Goal: Information Seeking & Learning: Find contact information

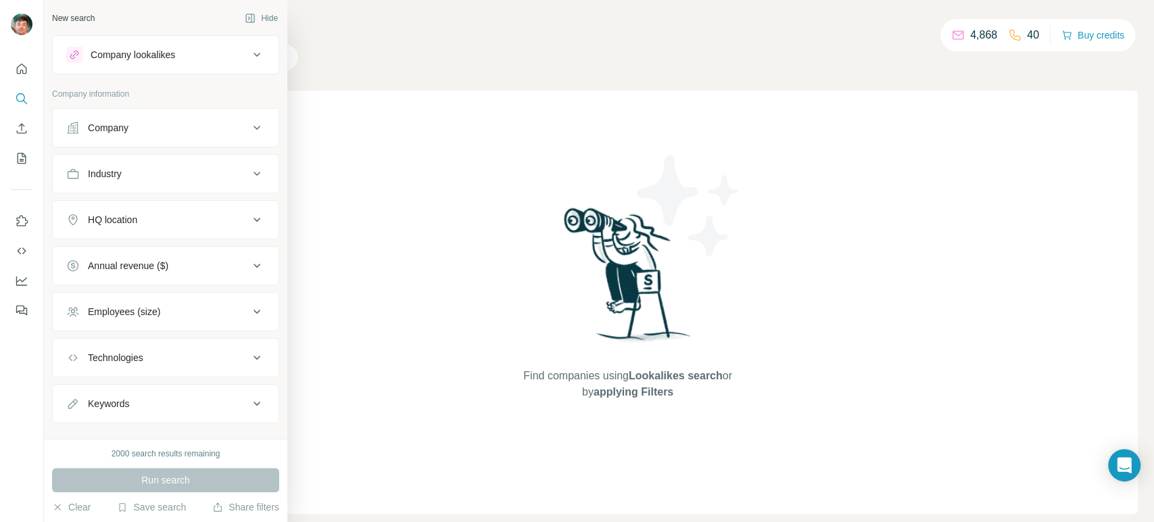
click at [151, 137] on button "Company" at bounding box center [166, 128] width 226 height 32
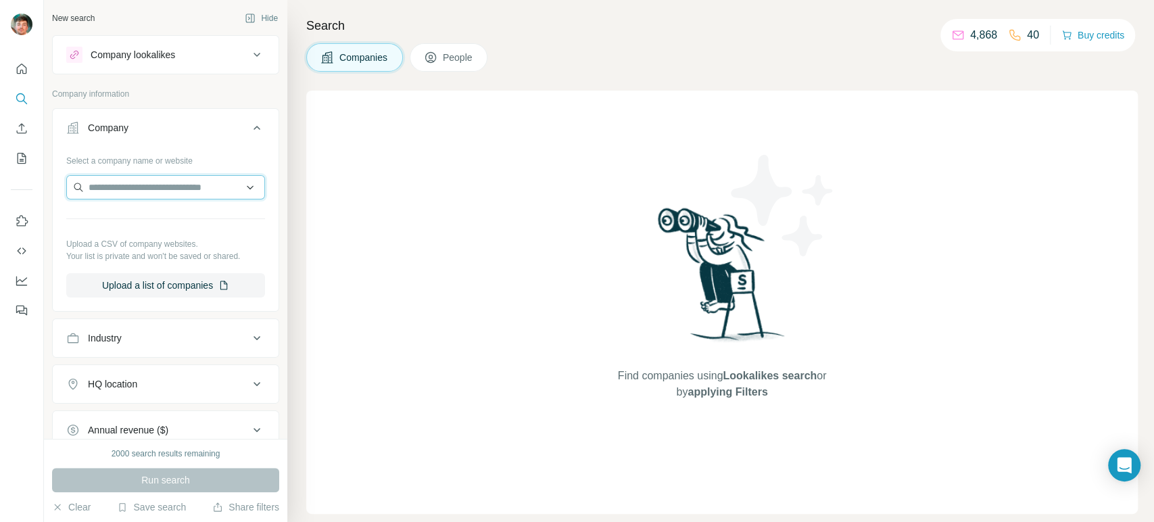
click at [147, 192] on input "text" at bounding box center [165, 187] width 199 height 24
paste input "**********"
type input "**********"
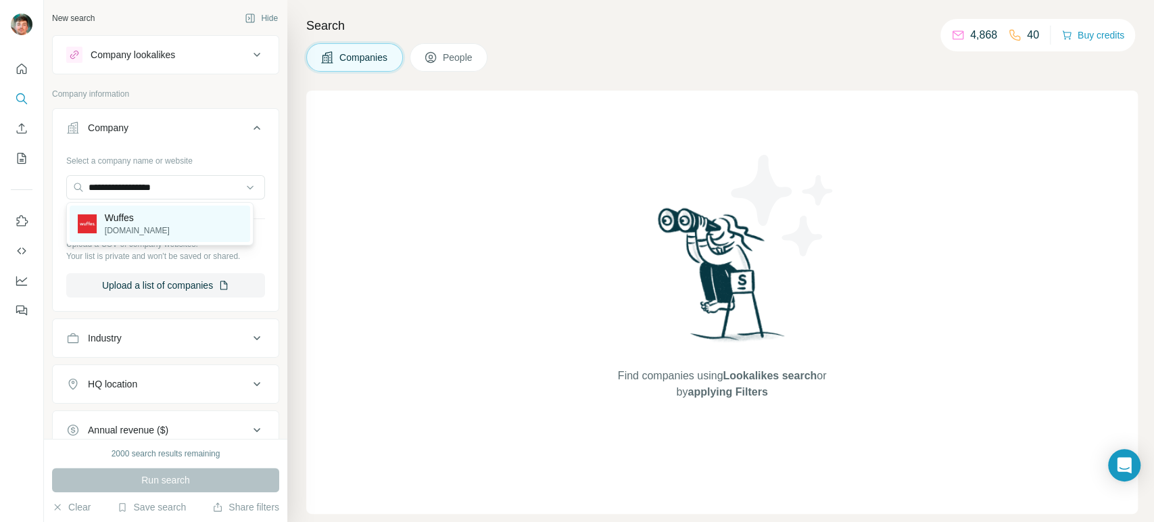
click at [135, 212] on p "Wuffes" at bounding box center [137, 218] width 65 height 14
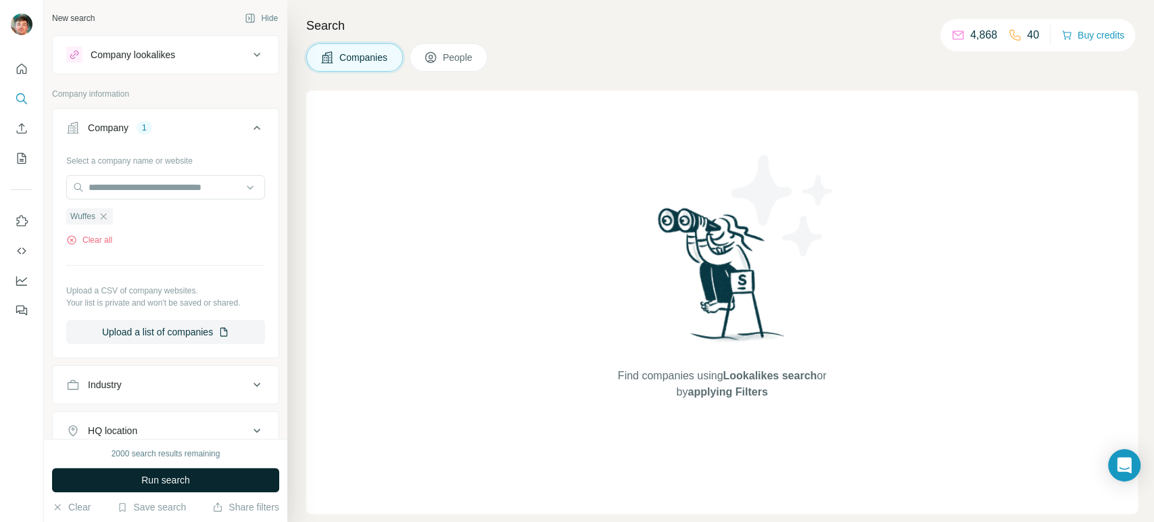
click at [133, 471] on button "Run search" at bounding box center [165, 480] width 227 height 24
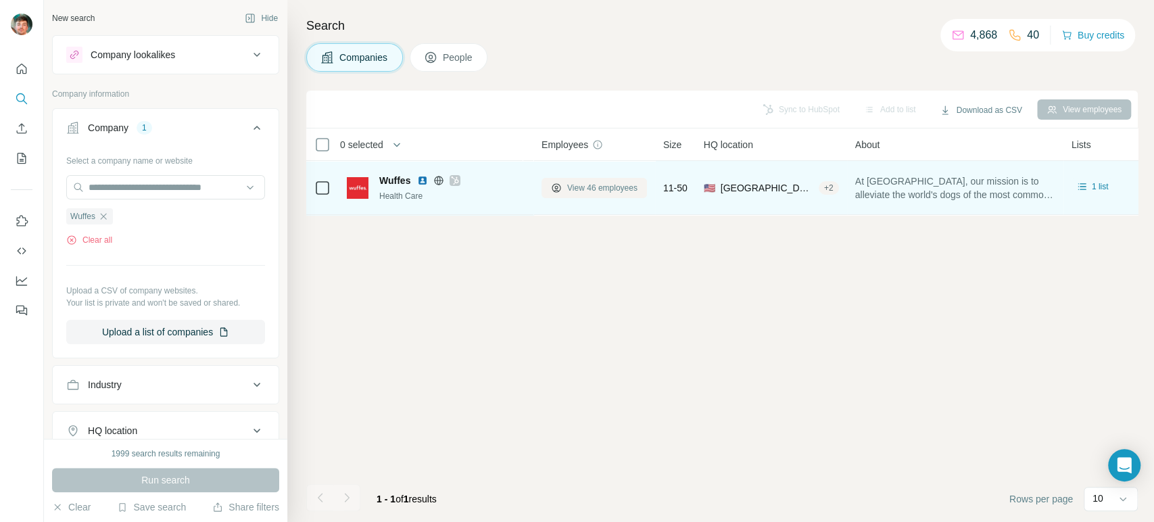
click at [598, 187] on span "View 46 employees" at bounding box center [602, 188] width 70 height 12
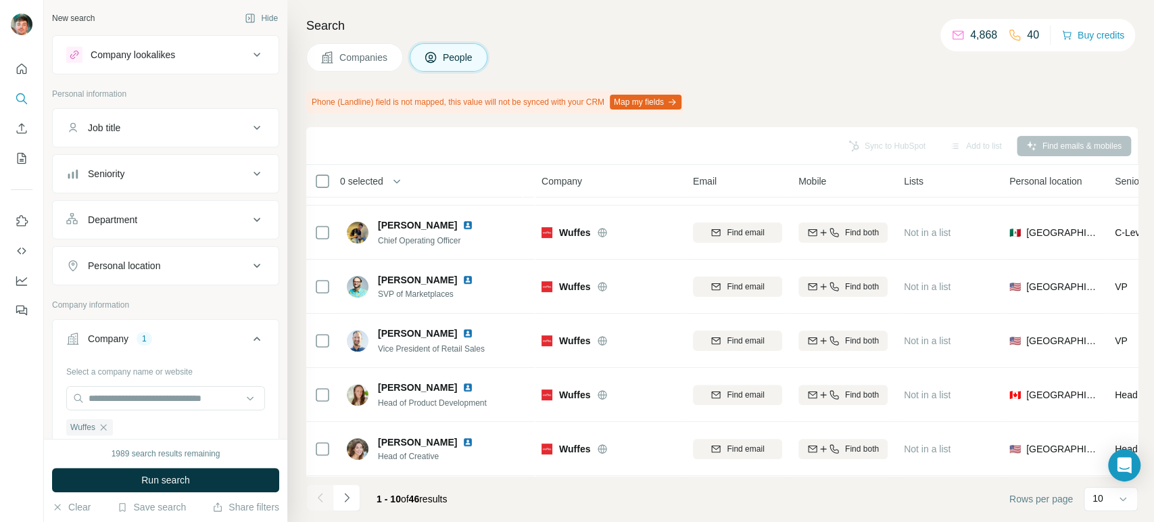
scroll to position [268, 0]
click at [357, 495] on button "Navigate to next page" at bounding box center [346, 497] width 27 height 27
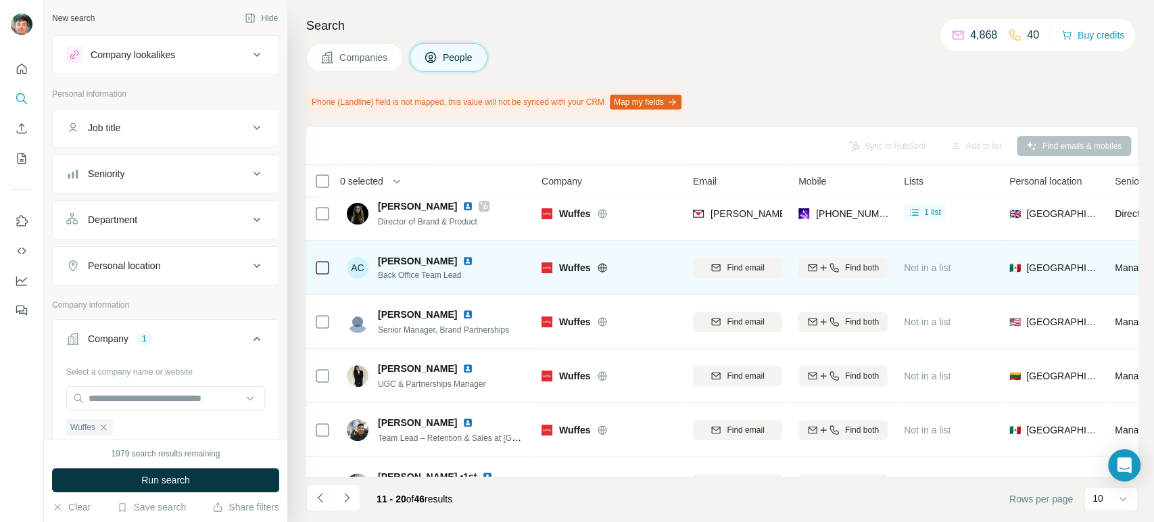
scroll to position [269, 0]
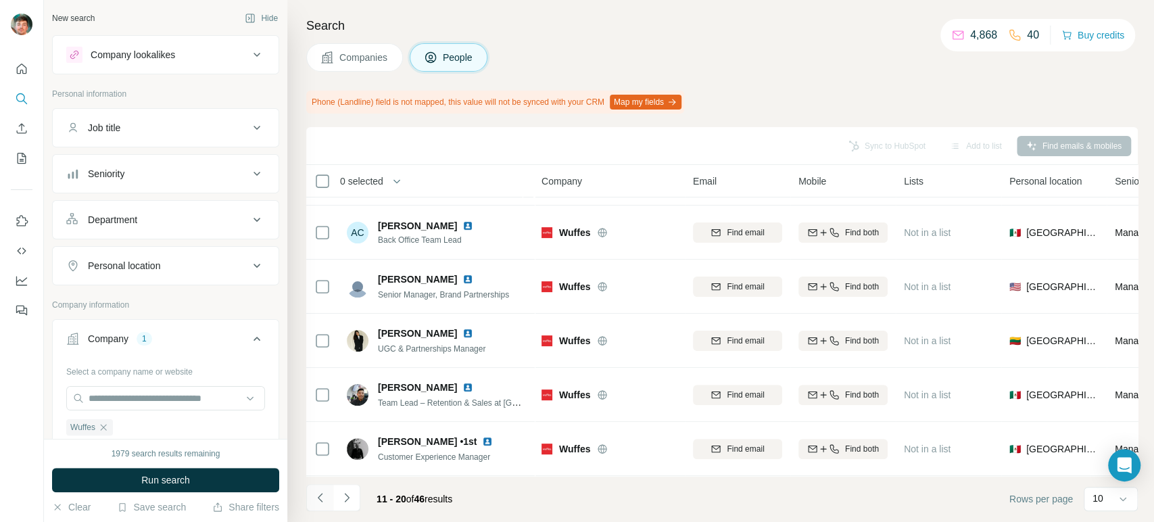
click at [317, 494] on icon "Navigate to previous page" at bounding box center [321, 498] width 14 height 14
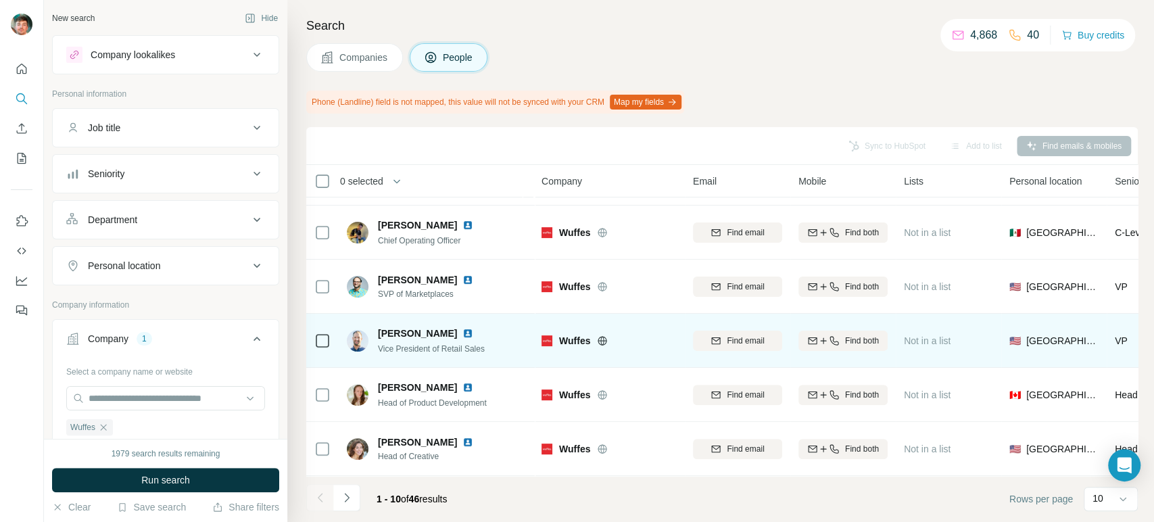
scroll to position [0, 0]
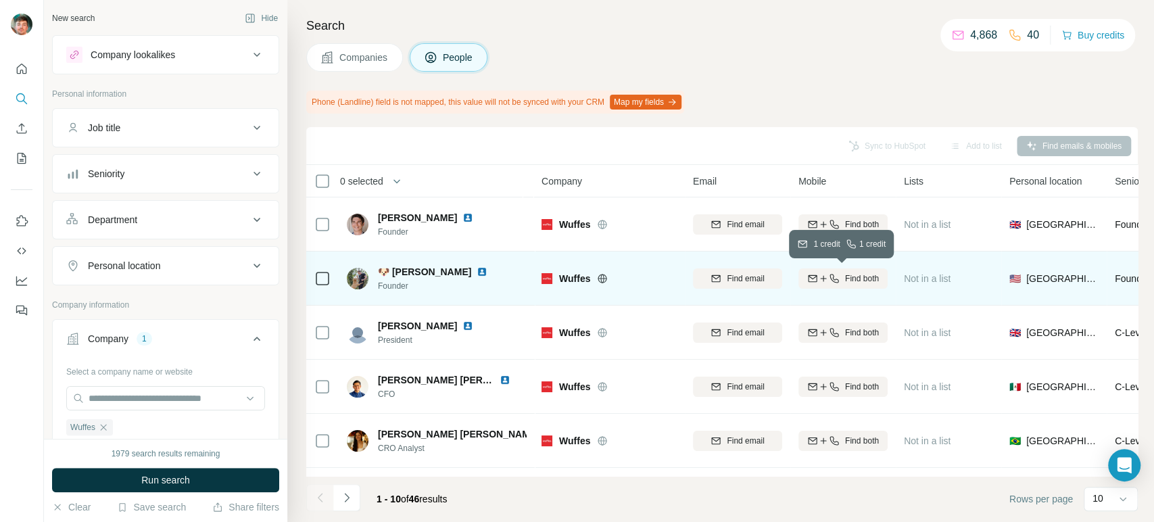
click at [833, 278] on icon "button" at bounding box center [834, 278] width 11 height 11
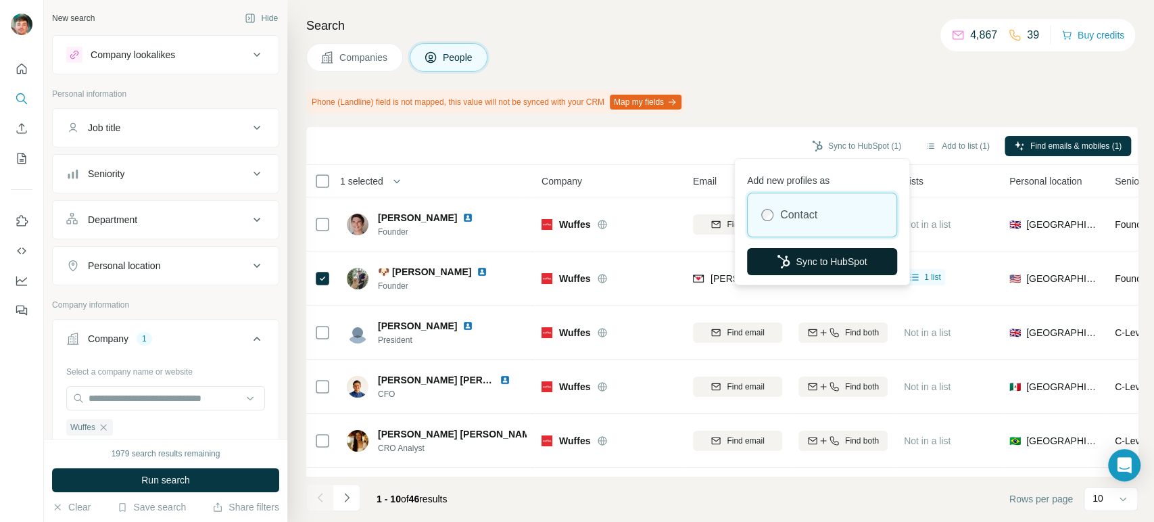
click at [802, 252] on button "Sync to HubSpot" at bounding box center [822, 261] width 150 height 27
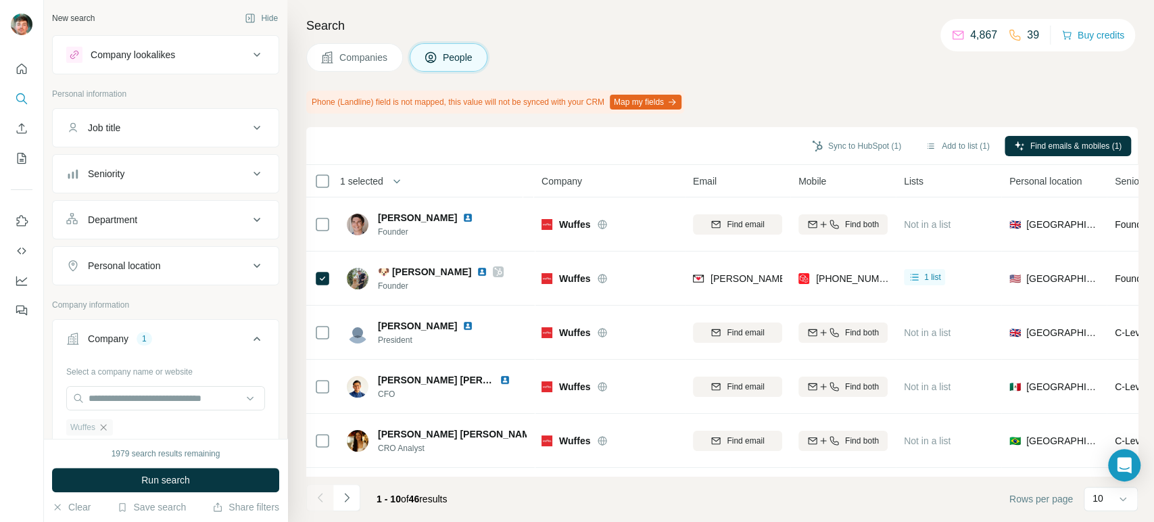
click at [104, 423] on icon "button" at bounding box center [103, 427] width 11 height 11
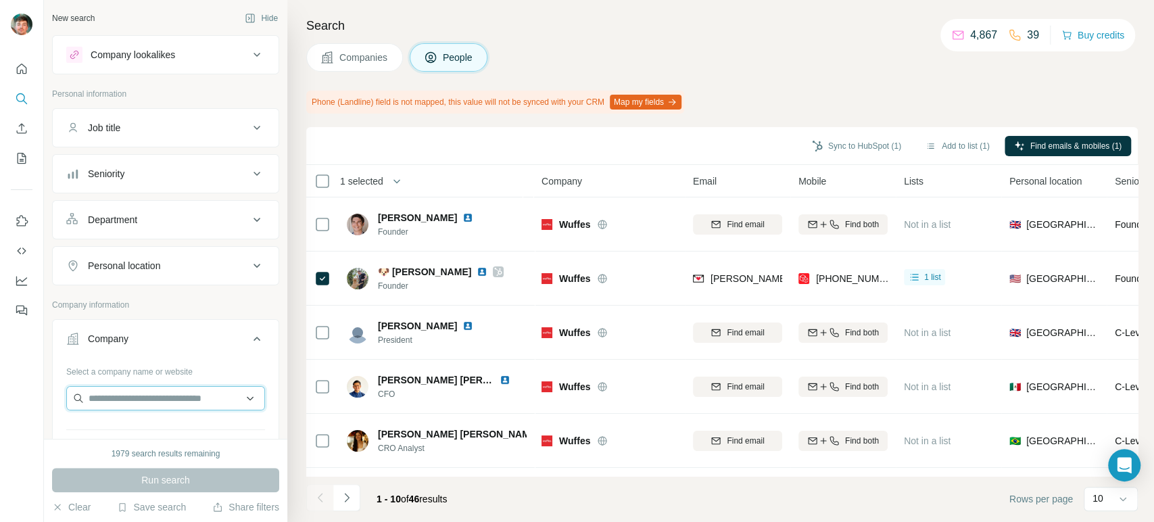
click at [135, 399] on input "text" at bounding box center [165, 398] width 199 height 24
paste input "**********"
type input "**********"
click at [123, 426] on p "Zestypaws" at bounding box center [137, 428] width 65 height 14
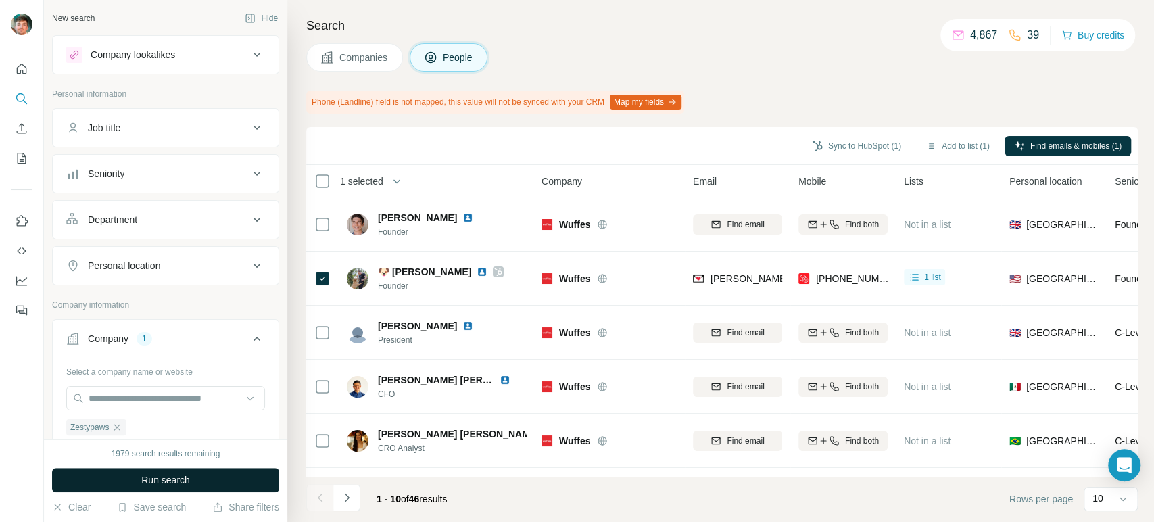
click at [145, 485] on span "Run search" at bounding box center [165, 480] width 49 height 14
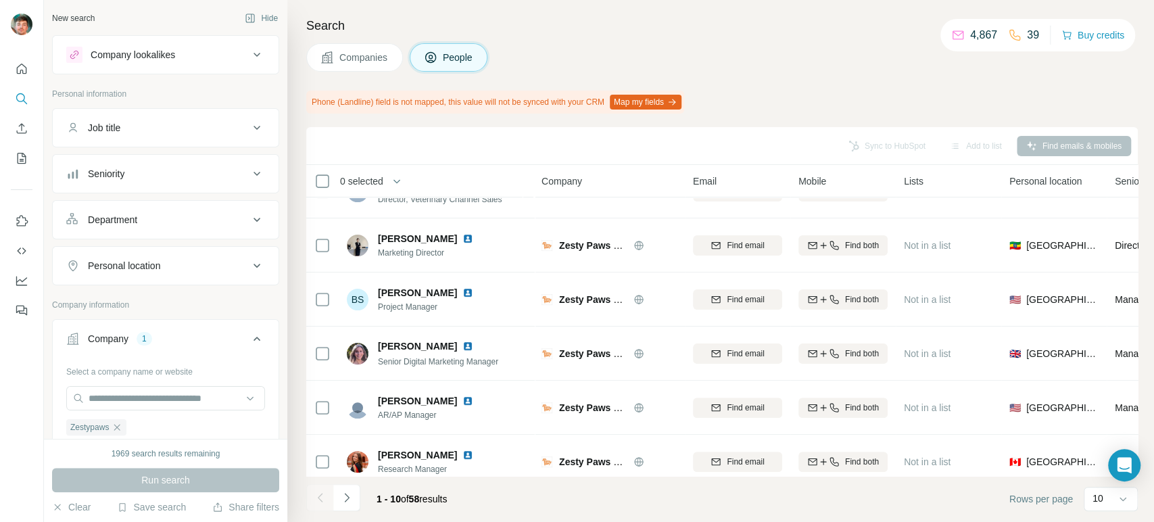
scroll to position [269, 0]
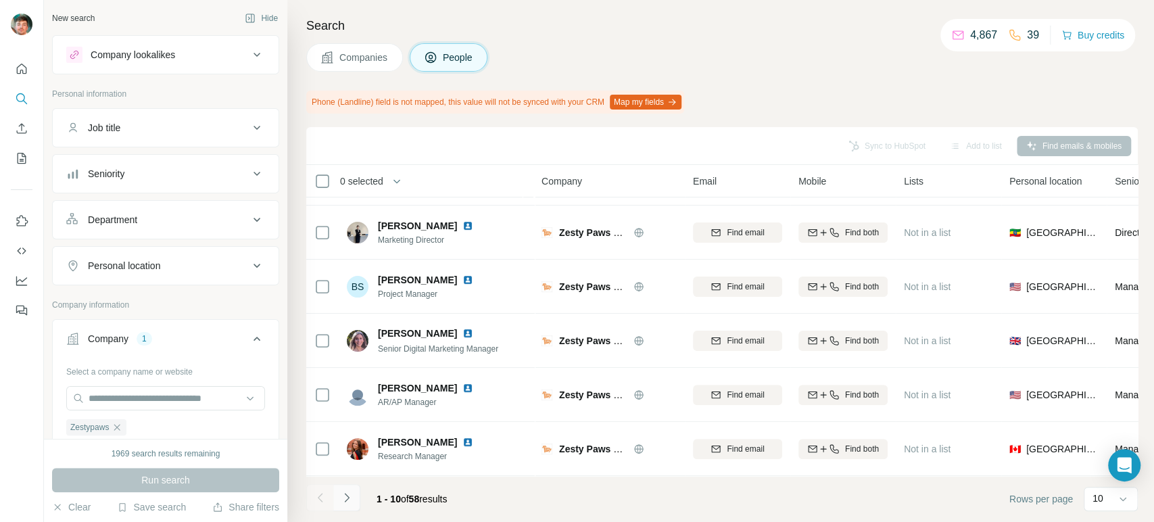
click at [351, 506] on button "Navigate to next page" at bounding box center [346, 497] width 27 height 27
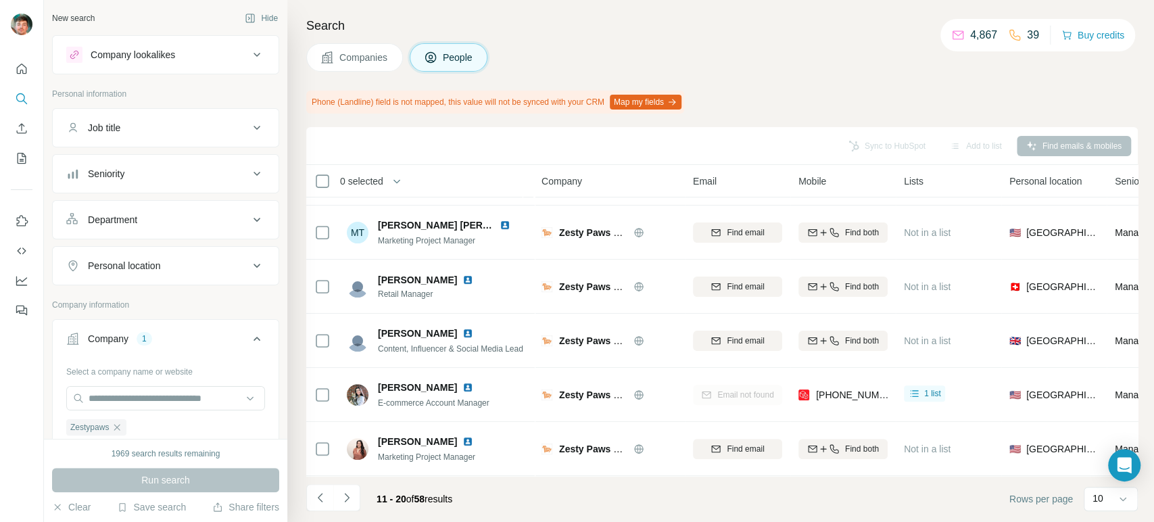
scroll to position [0, 0]
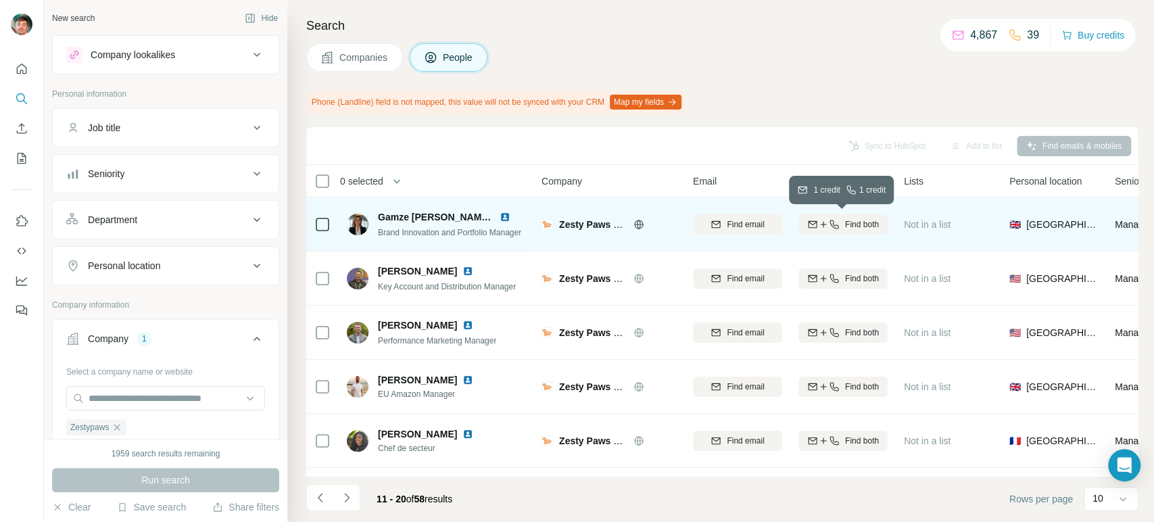
click at [836, 224] on icon "button" at bounding box center [834, 224] width 11 height 11
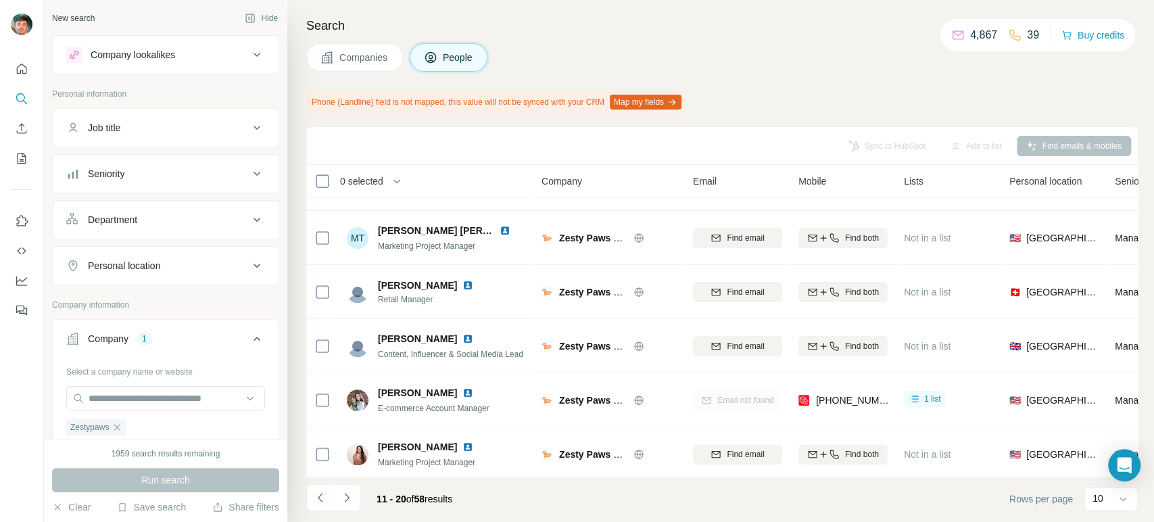
scroll to position [269, 0]
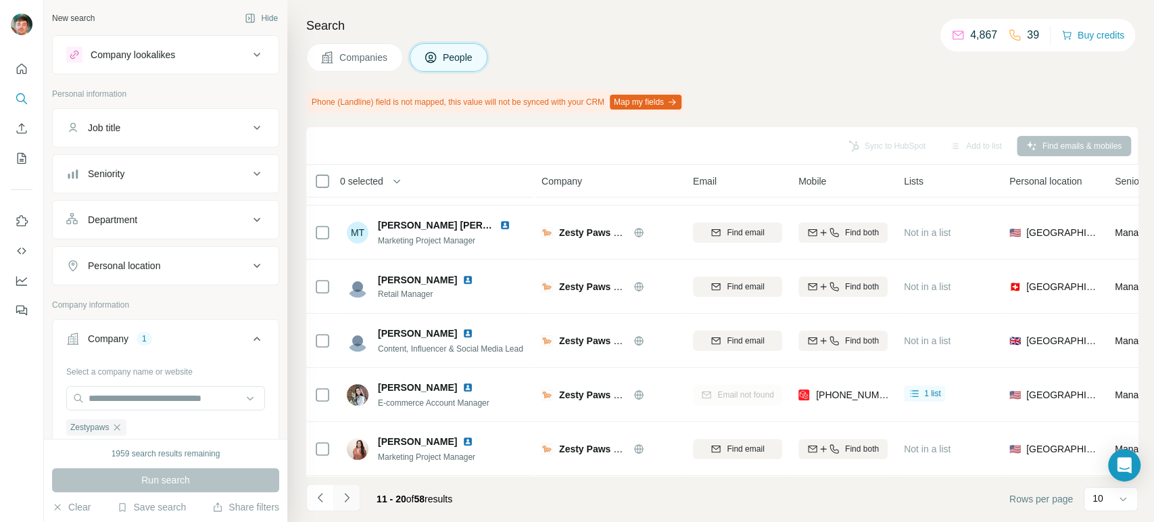
click at [359, 491] on button "Navigate to next page" at bounding box center [346, 497] width 27 height 27
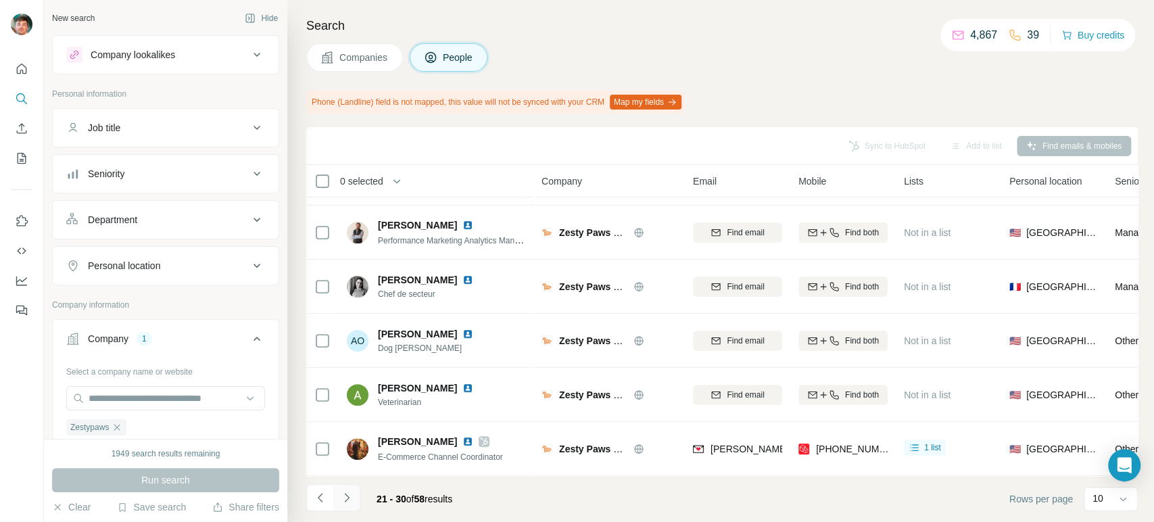
click at [346, 501] on icon "Navigate to next page" at bounding box center [347, 498] width 14 height 14
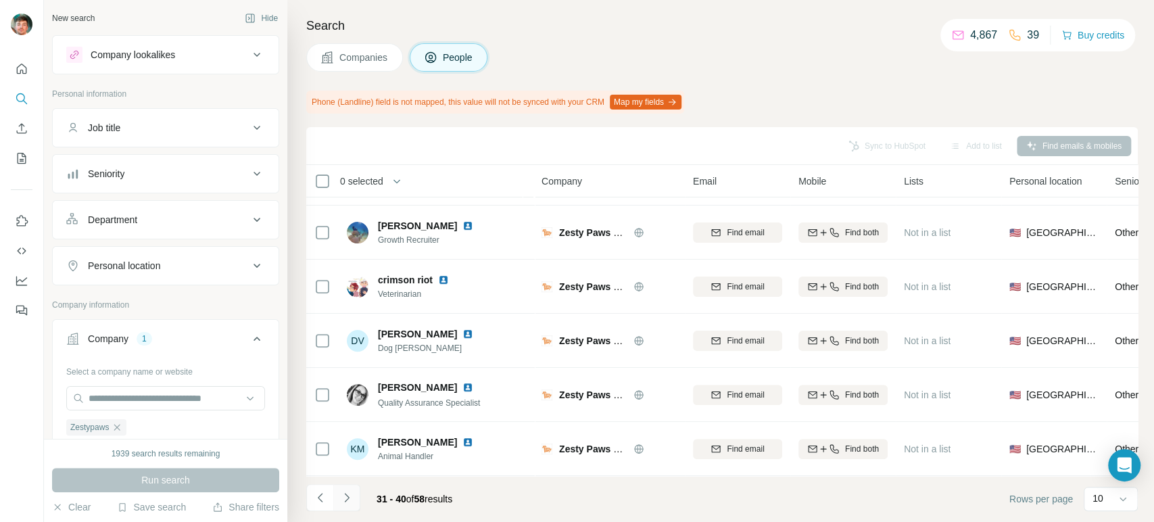
click at [354, 496] on button "Navigate to next page" at bounding box center [346, 497] width 27 height 27
click at [319, 505] on button "Navigate to previous page" at bounding box center [319, 497] width 27 height 27
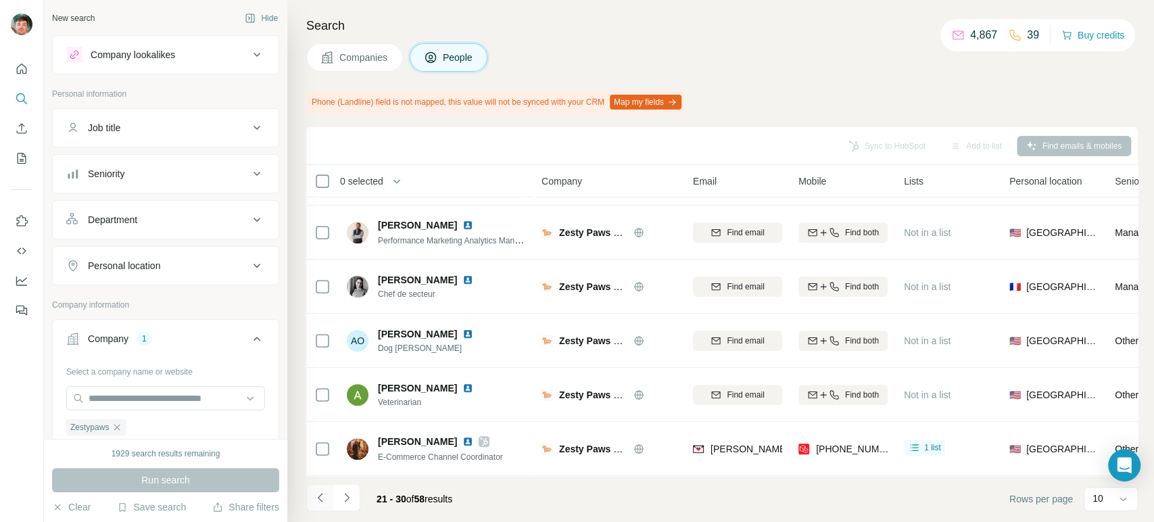
click at [319, 505] on button "Navigate to previous page" at bounding box center [319, 497] width 27 height 27
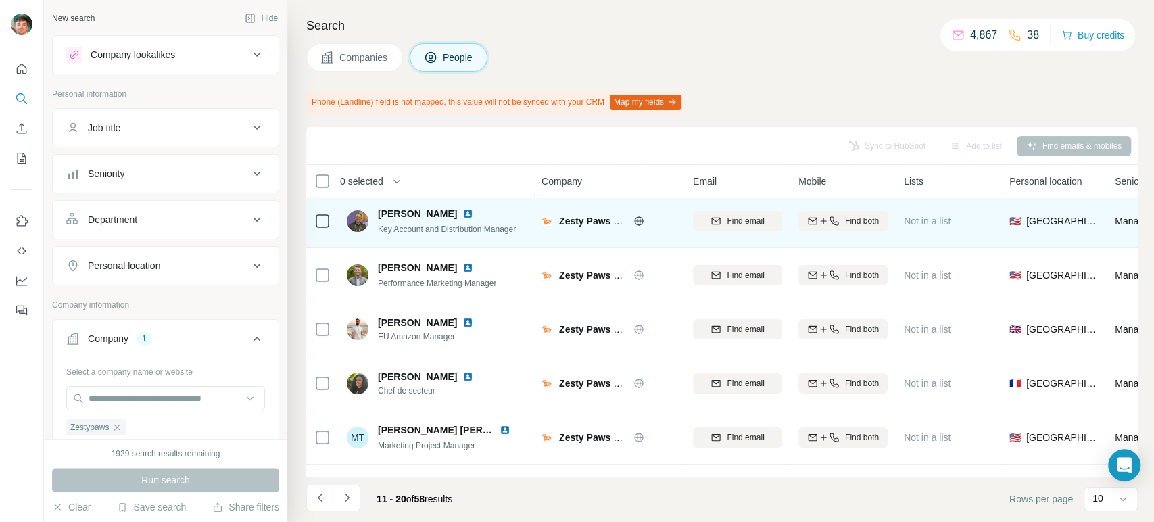
scroll to position [87, 0]
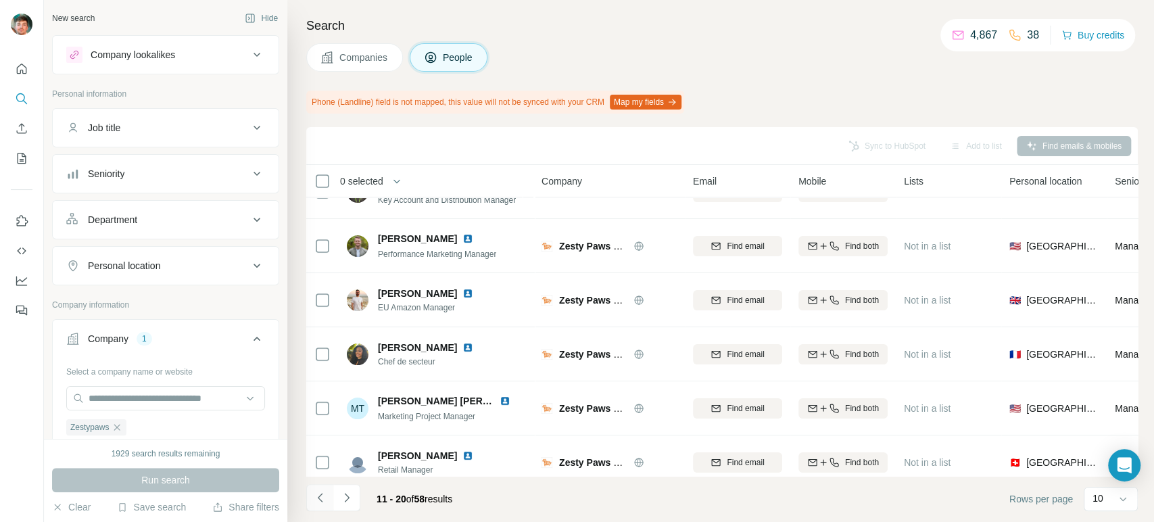
click at [314, 498] on icon "Navigate to previous page" at bounding box center [321, 498] width 14 height 14
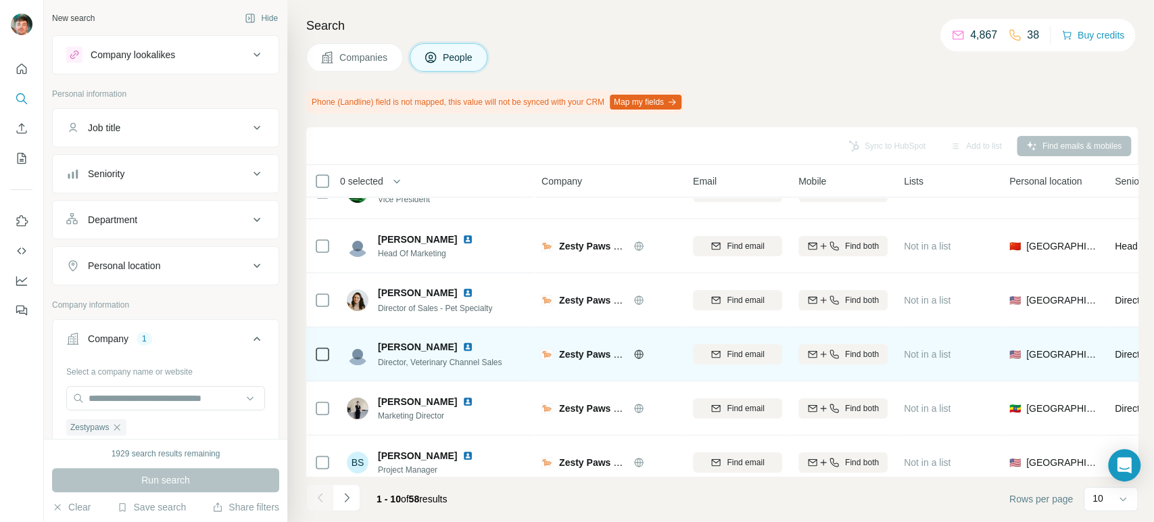
scroll to position [0, 0]
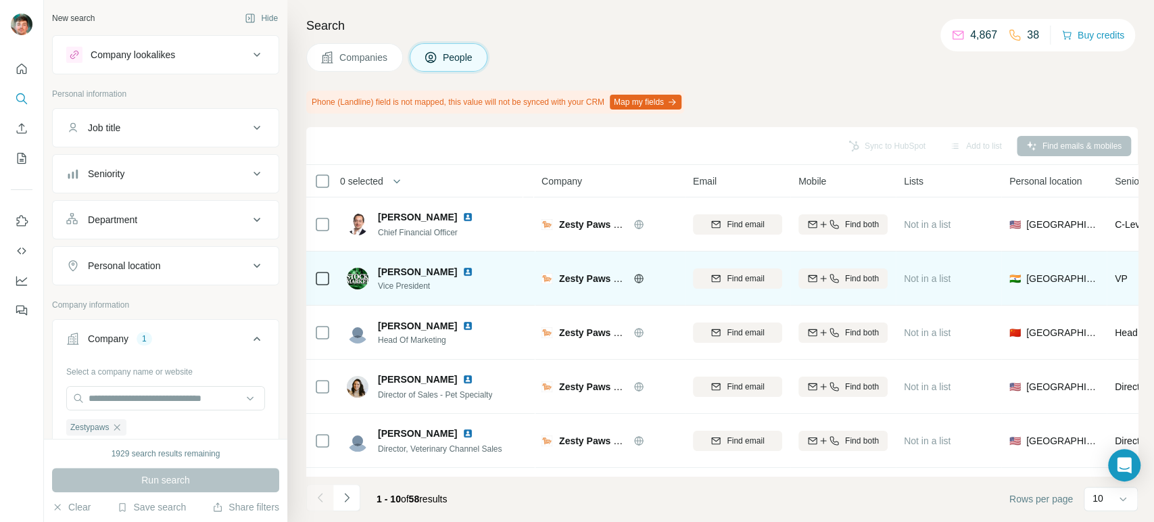
click at [462, 271] on img at bounding box center [467, 271] width 11 height 11
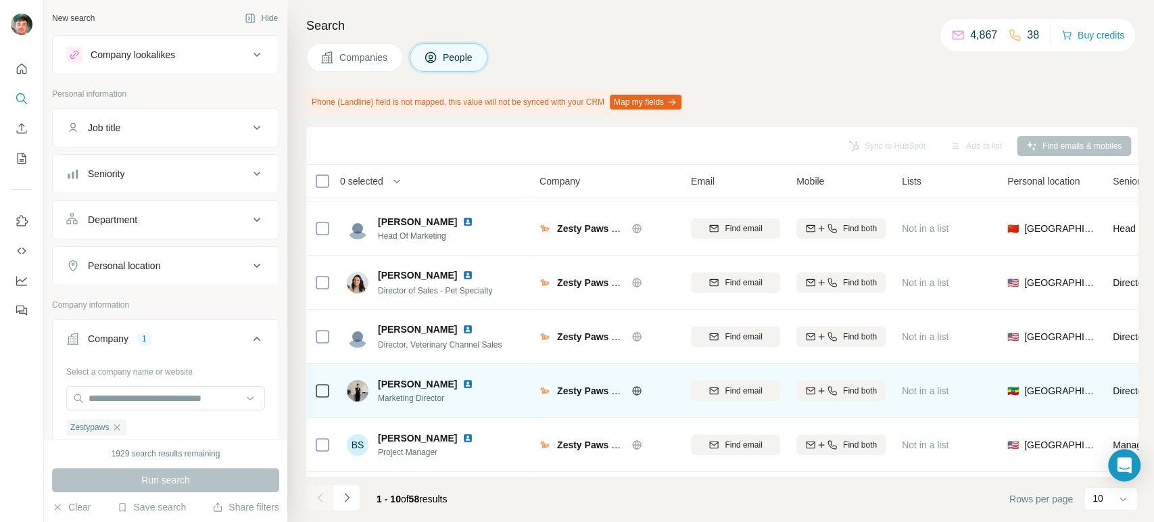
scroll to position [103, 2]
click at [816, 394] on icon "button" at bounding box center [821, 391] width 11 height 11
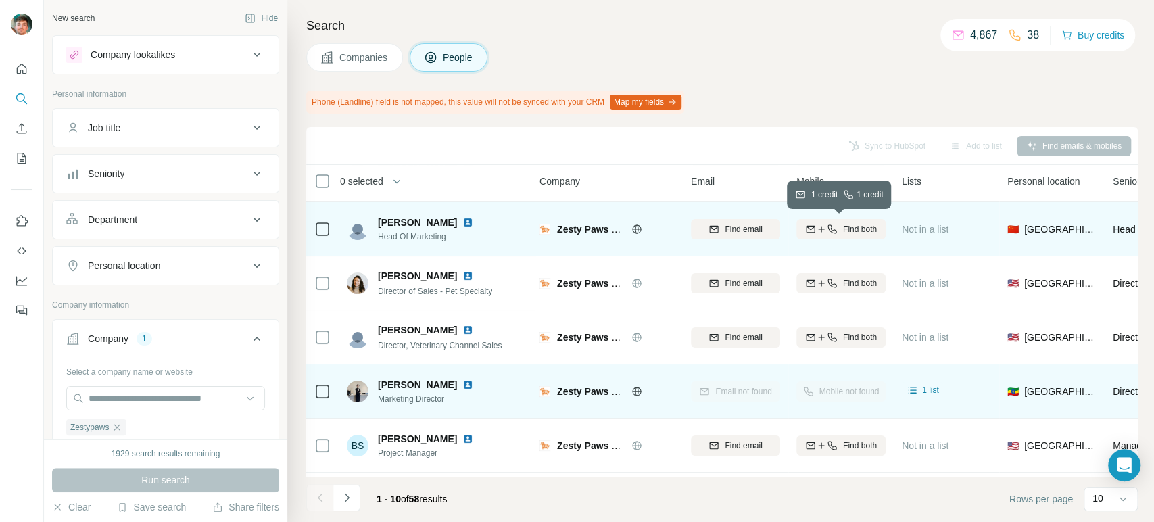
click at [847, 228] on span "Find both" at bounding box center [860, 229] width 34 height 12
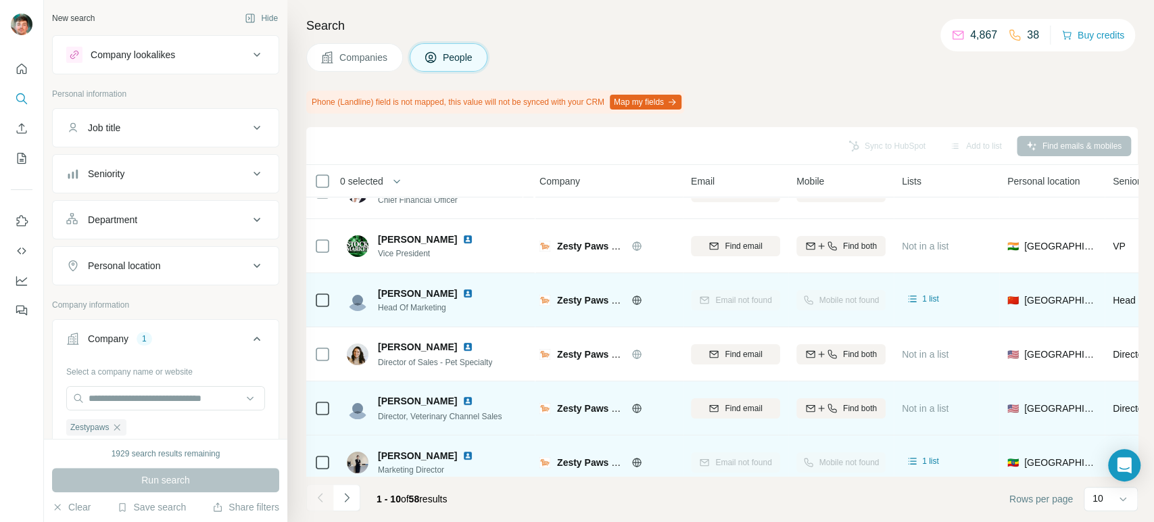
scroll to position [0, 2]
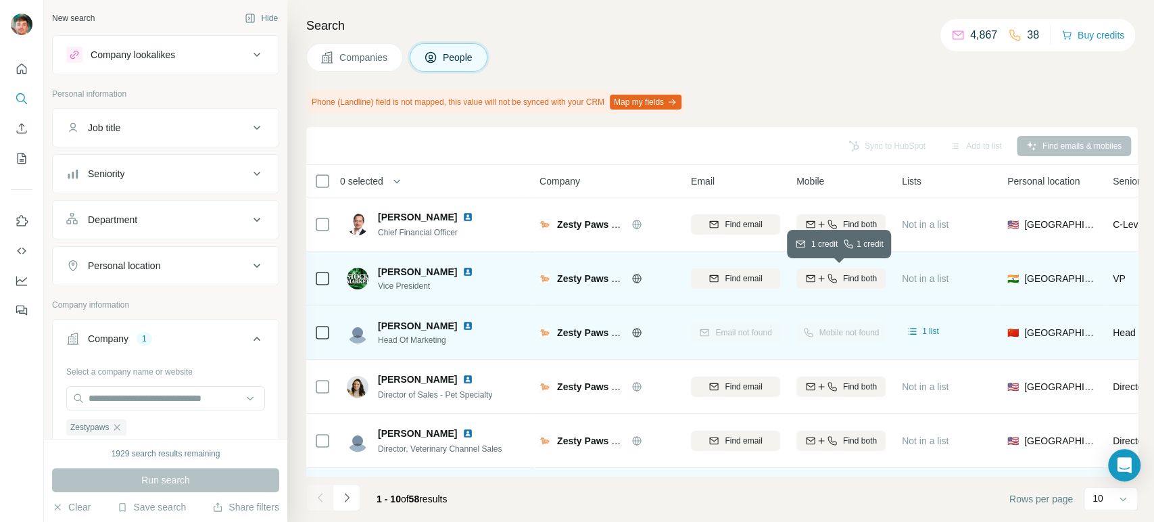
click at [833, 278] on icon "button" at bounding box center [832, 278] width 11 height 11
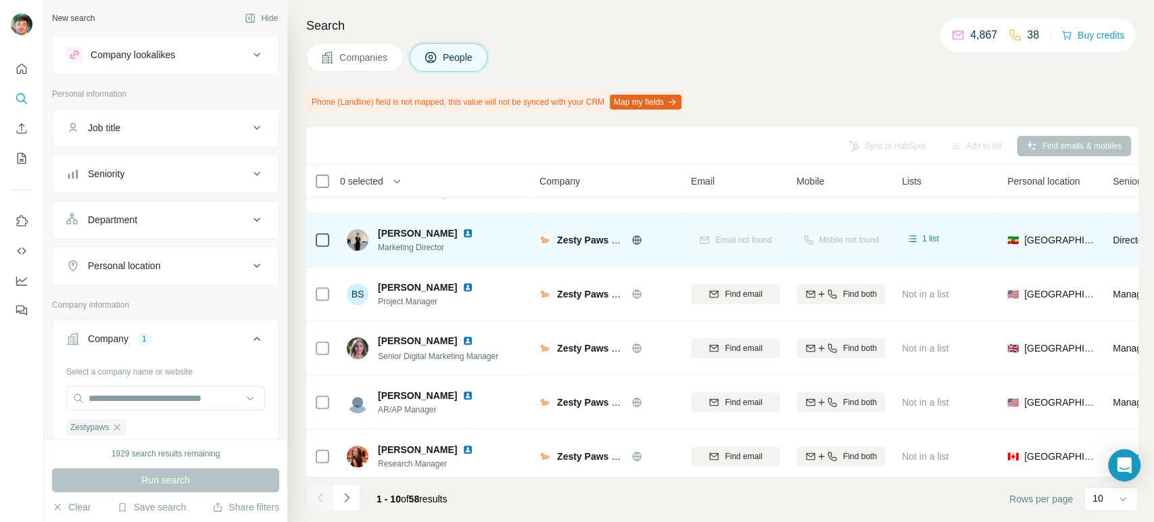
scroll to position [269, 2]
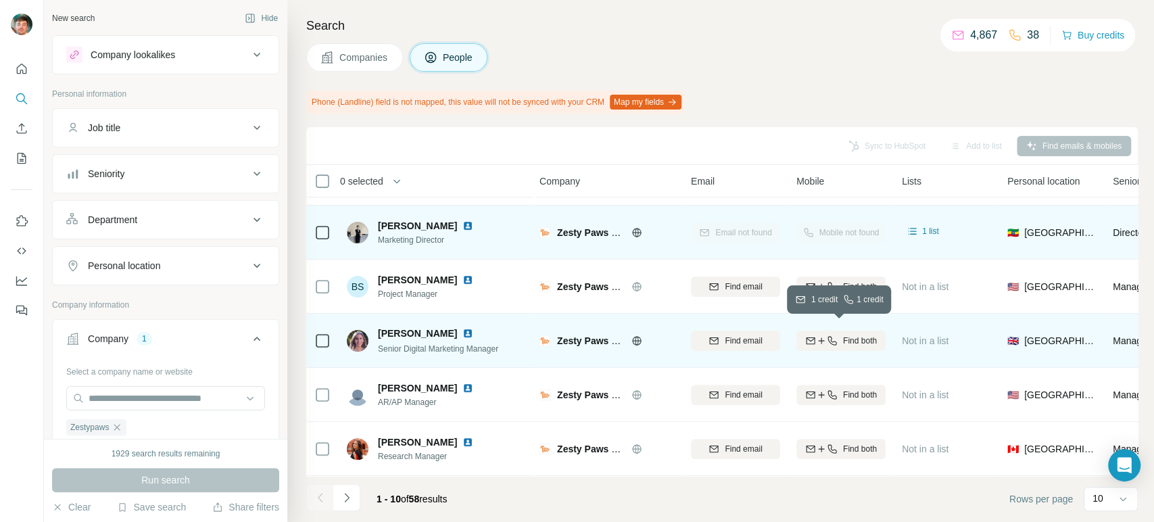
click at [833, 337] on icon "button" at bounding box center [831, 340] width 9 height 9
click at [333, 501] on button "Navigate to next page" at bounding box center [346, 497] width 27 height 27
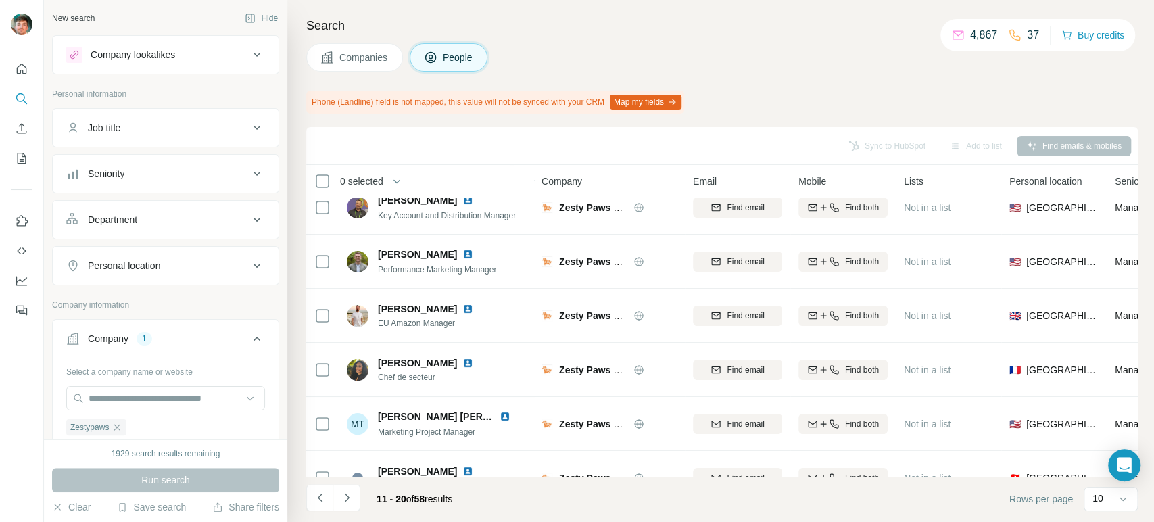
scroll to position [70, 0]
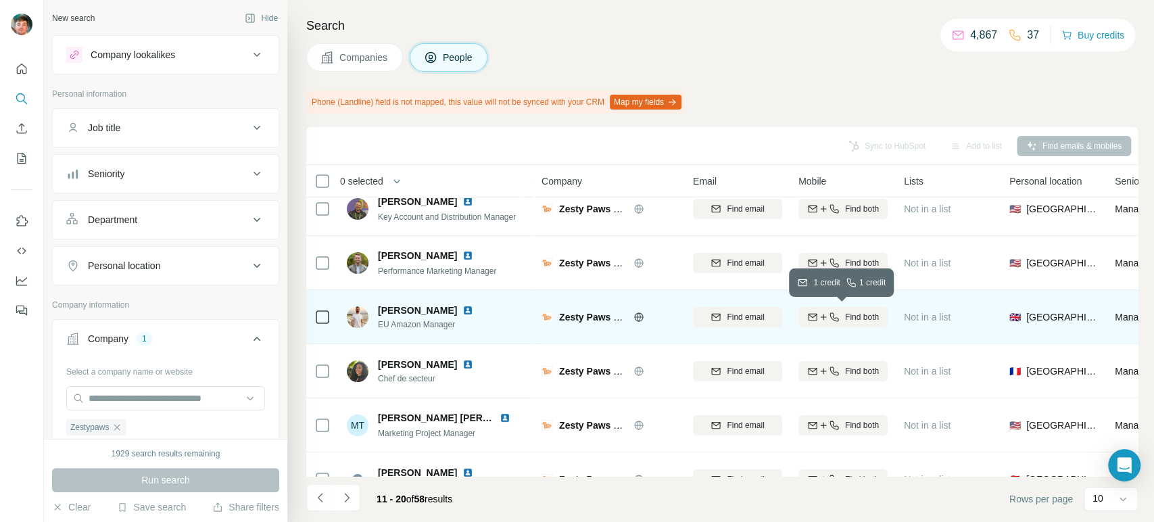
click at [847, 320] on span "Find both" at bounding box center [862, 317] width 34 height 12
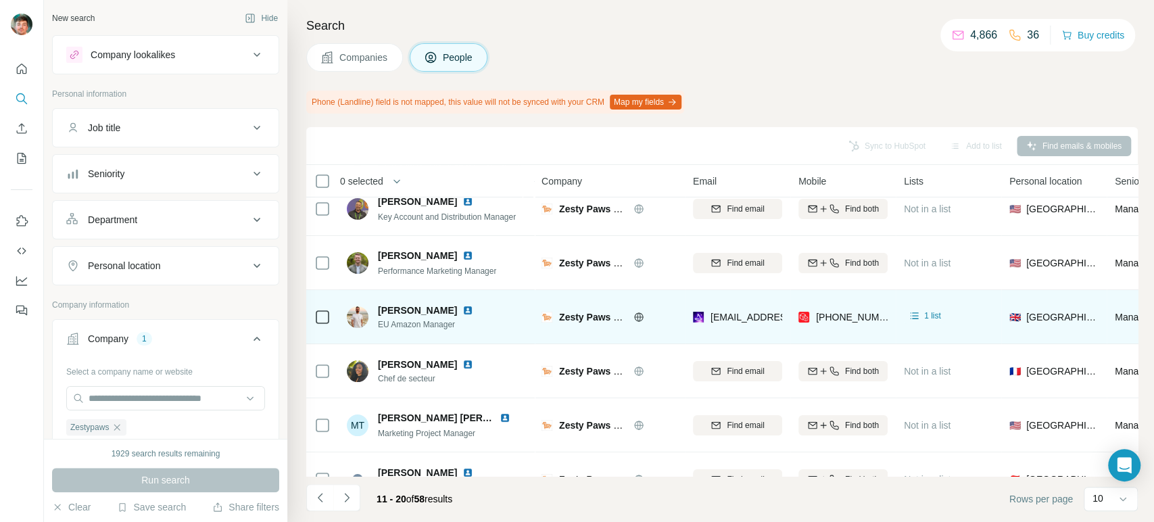
click at [310, 319] on td at bounding box center [322, 317] width 32 height 54
click at [320, 323] on div at bounding box center [322, 317] width 16 height 16
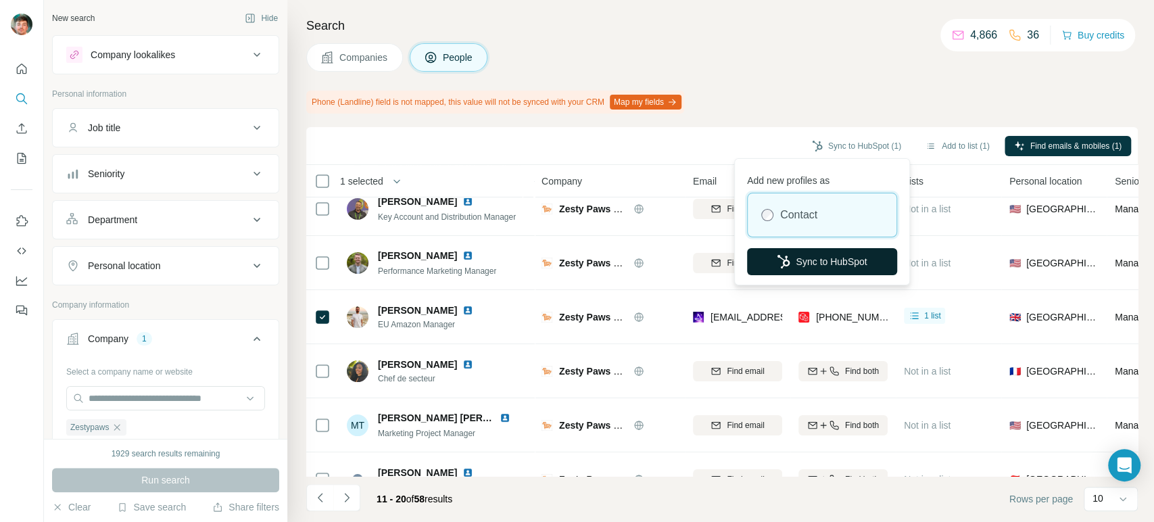
click at [791, 249] on button "Sync to HubSpot" at bounding box center [822, 261] width 150 height 27
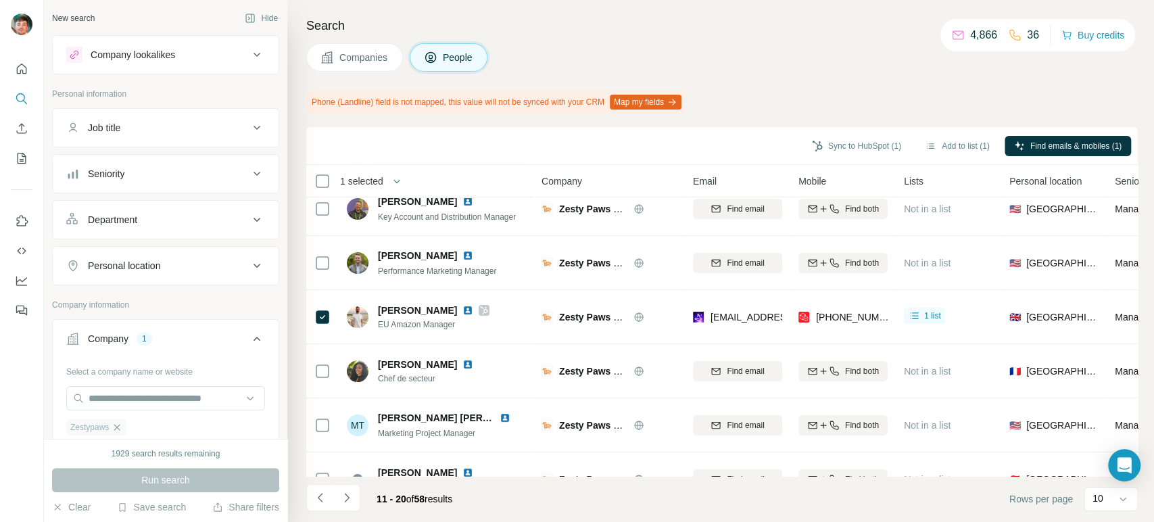
click at [118, 425] on icon "button" at bounding box center [117, 427] width 11 height 11
click at [141, 395] on input "text" at bounding box center [165, 398] width 199 height 24
type input "**********"
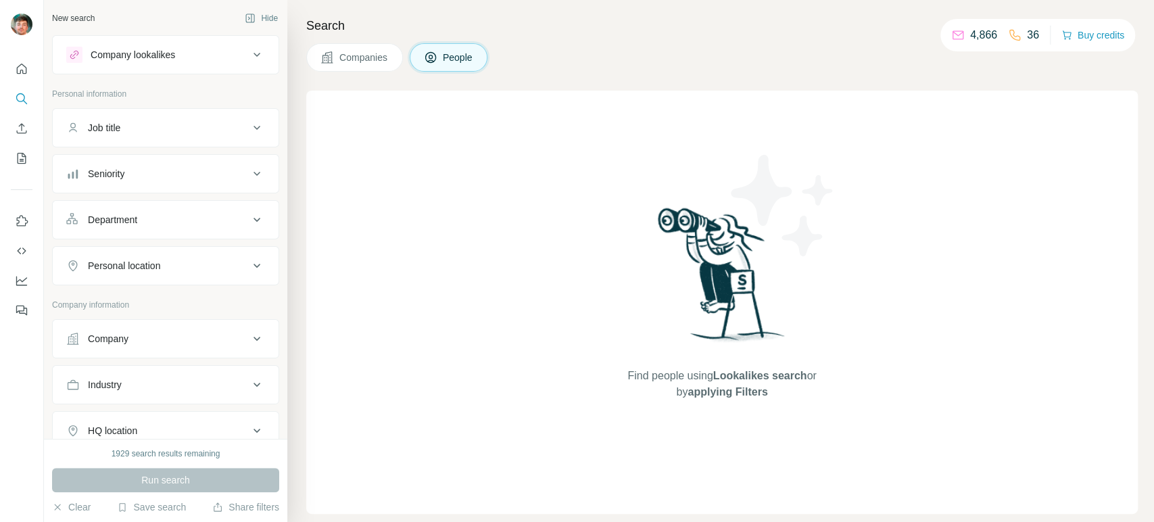
click at [160, 332] on div "Company" at bounding box center [157, 339] width 182 height 14
click at [146, 384] on div "Select a company name or website Upload a CSV of company websites. Your list is…" at bounding box center [165, 434] width 199 height 148
click at [134, 393] on input "text" at bounding box center [165, 398] width 199 height 24
paste input "**********"
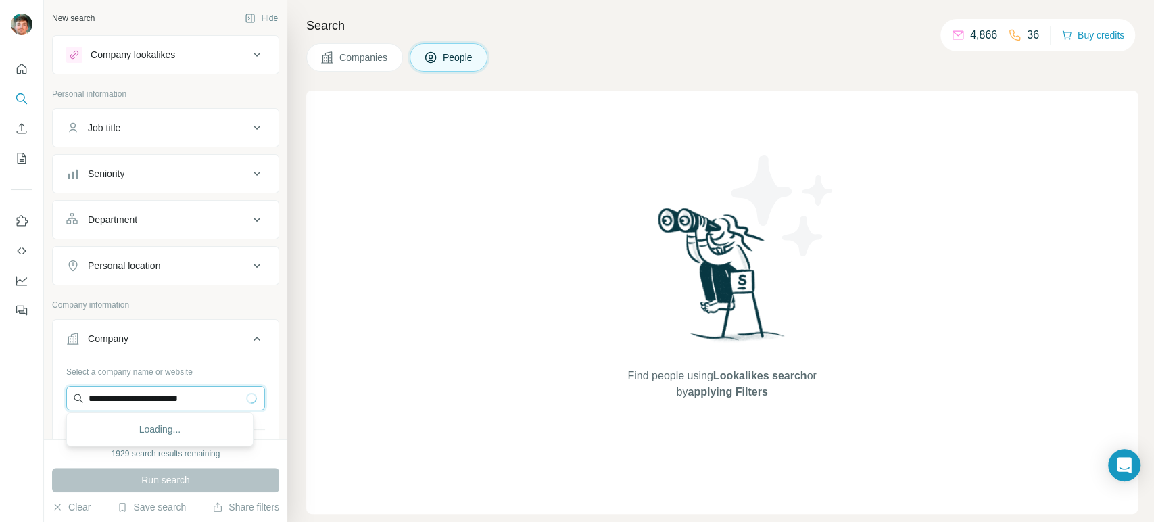
click at [134, 393] on input "**********" at bounding box center [165, 398] width 199 height 24
type input "**********"
click at [134, 437] on p "onlynaturalpet.com" at bounding box center [140, 441] width 70 height 12
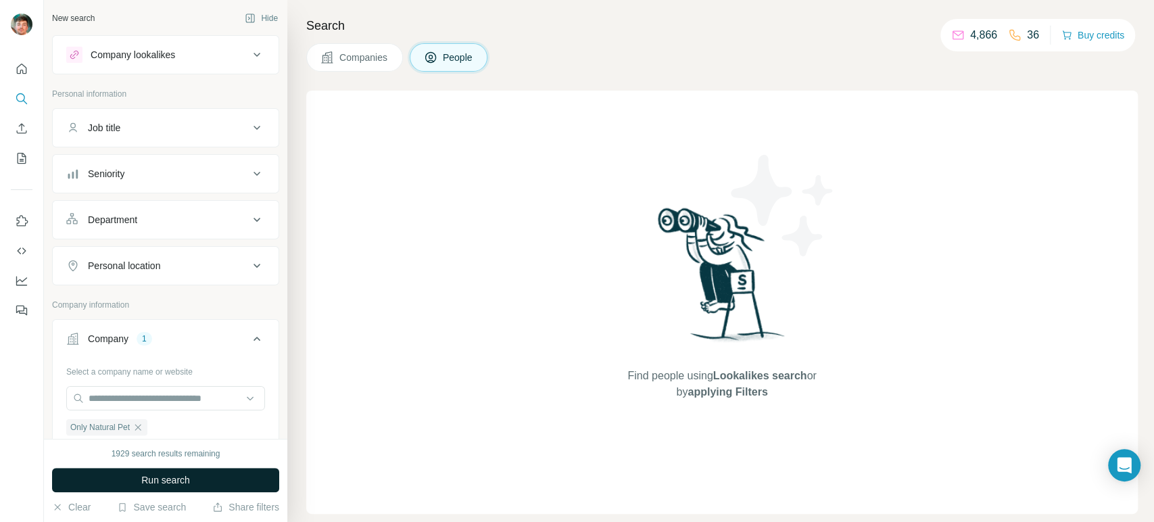
click at [137, 476] on button "Run search" at bounding box center [165, 480] width 227 height 24
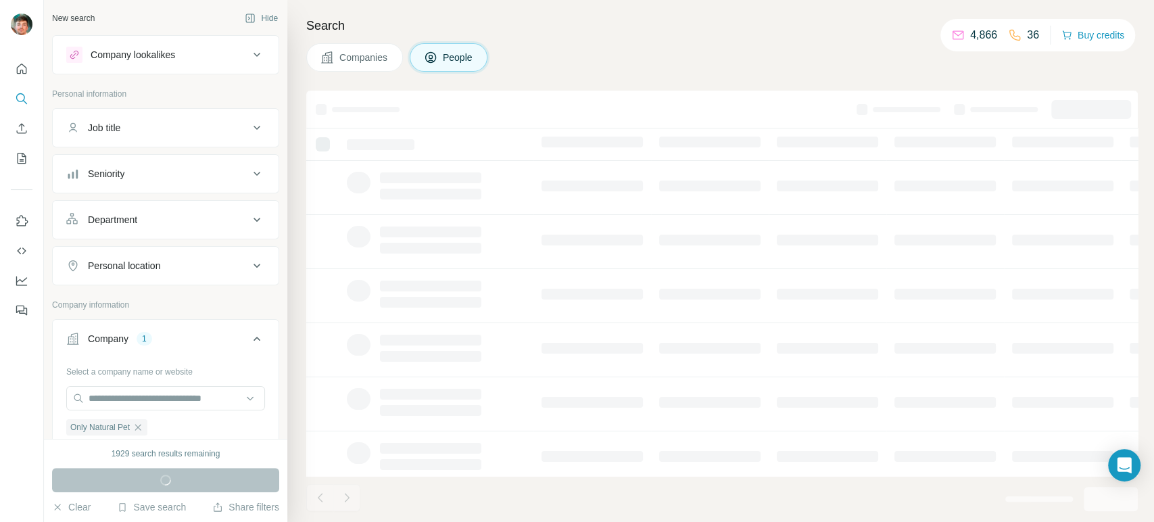
click at [355, 62] on span "Companies" at bounding box center [363, 58] width 49 height 14
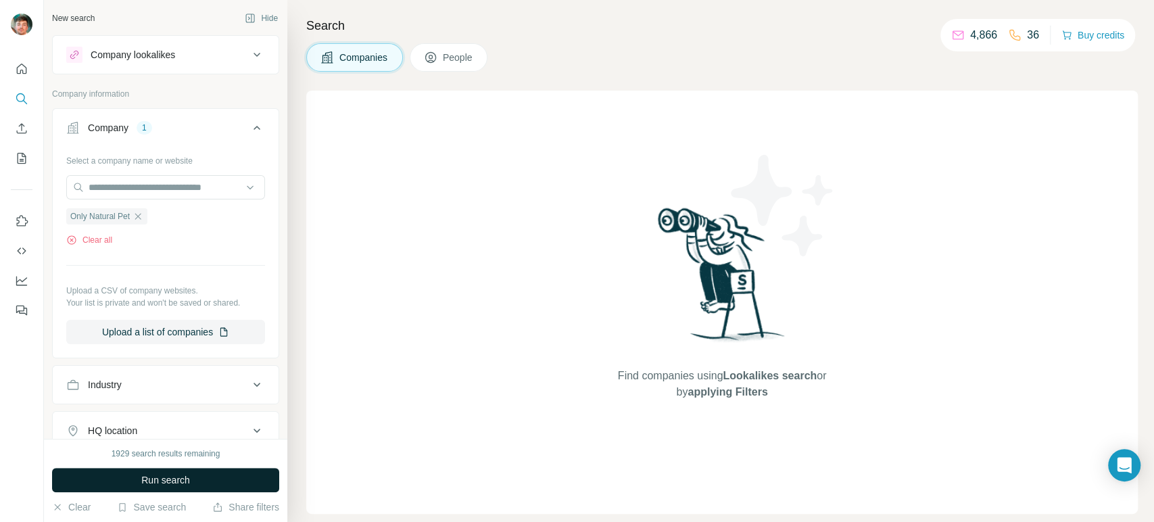
click at [157, 474] on span "Run search" at bounding box center [165, 480] width 49 height 14
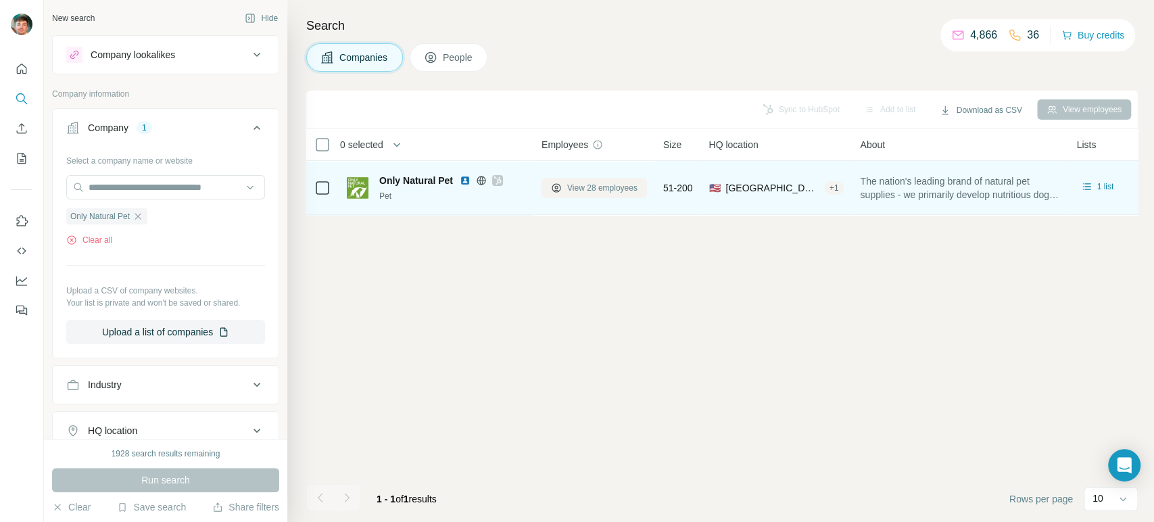
click at [589, 178] on button "View 28 employees" at bounding box center [593, 188] width 105 height 20
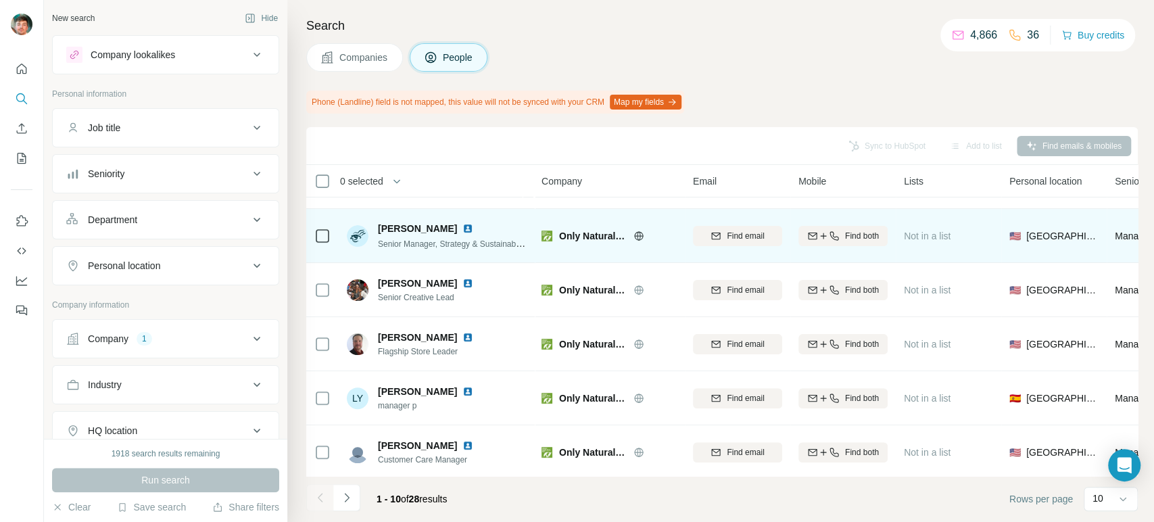
scroll to position [269, 0]
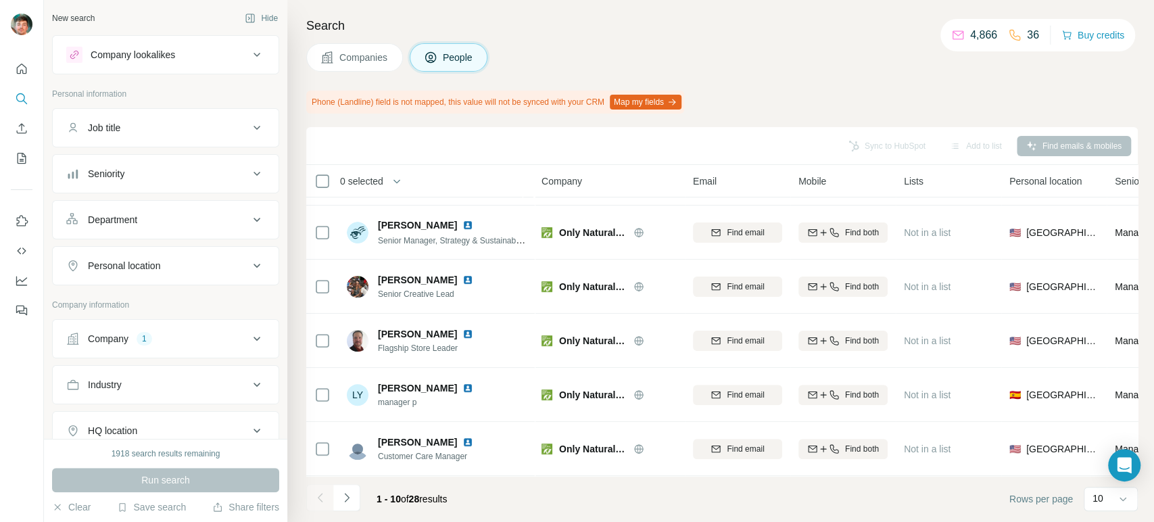
click at [341, 490] on button "Navigate to next page" at bounding box center [346, 497] width 27 height 27
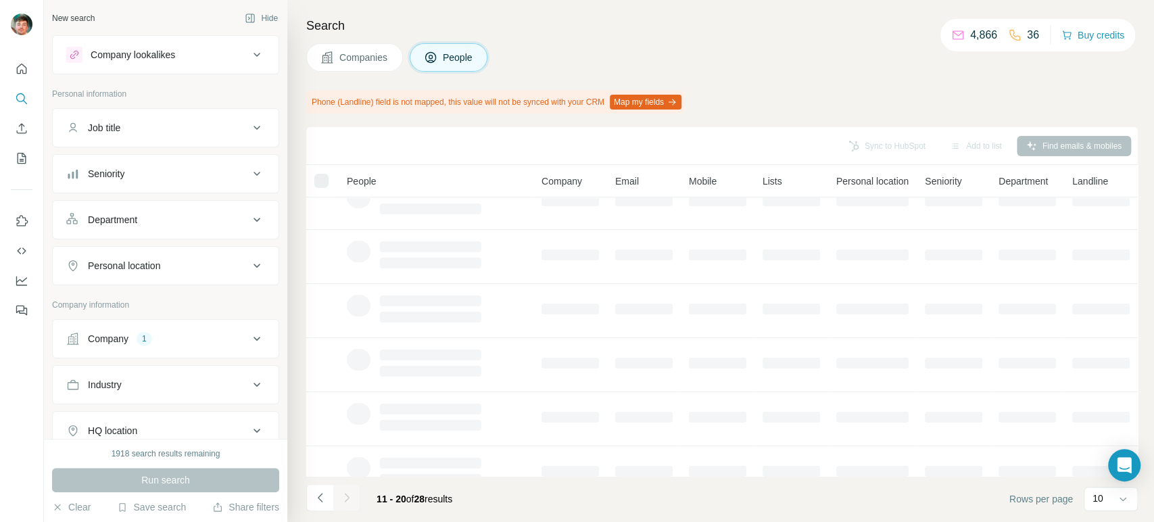
scroll to position [0, 0]
click at [314, 493] on icon "Navigate to previous page" at bounding box center [321, 498] width 14 height 14
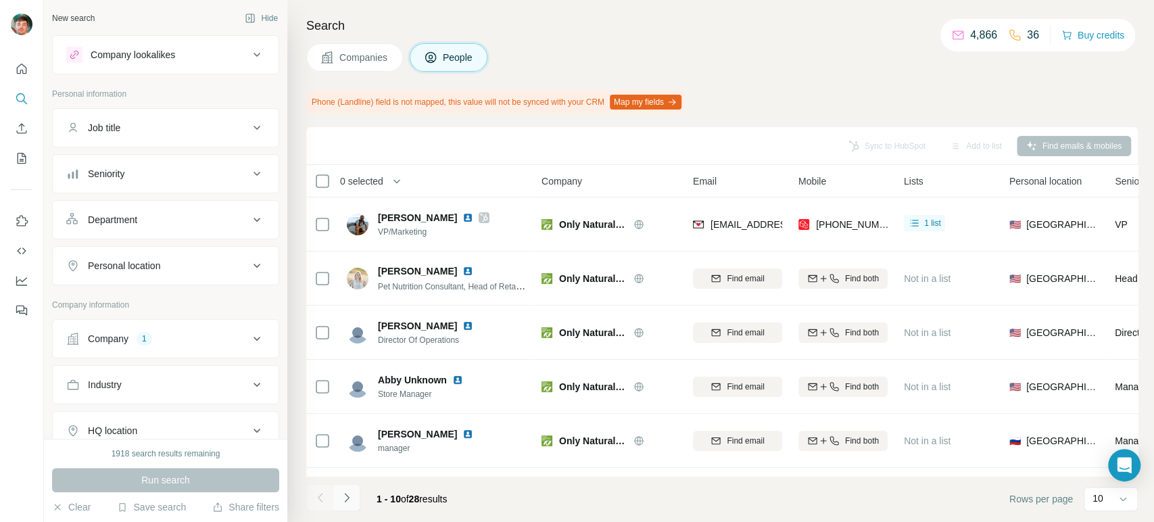
click at [351, 498] on icon "Navigate to next page" at bounding box center [347, 498] width 14 height 14
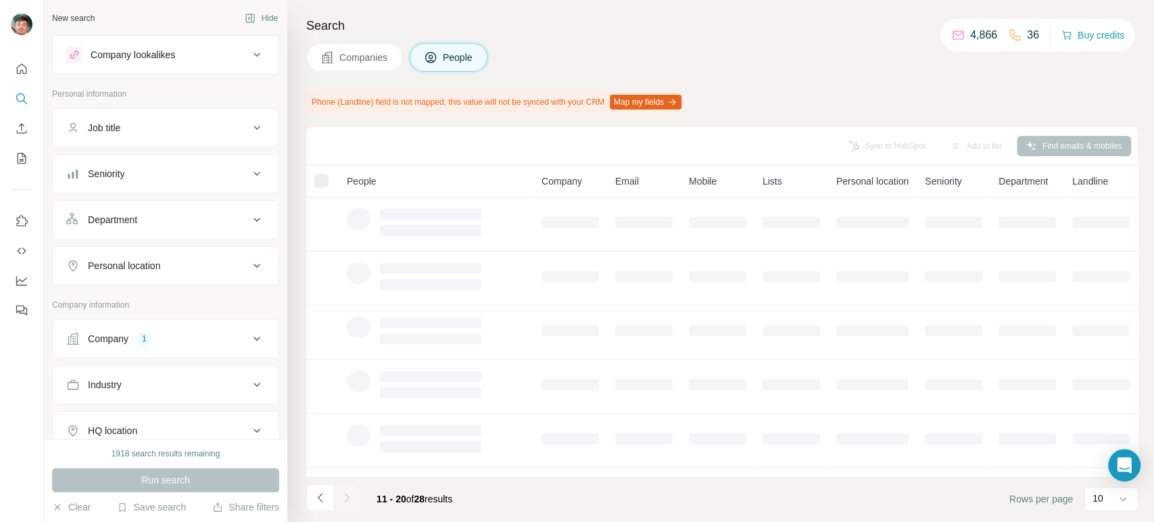
click at [326, 492] on button "Navigate to previous page" at bounding box center [319, 497] width 27 height 27
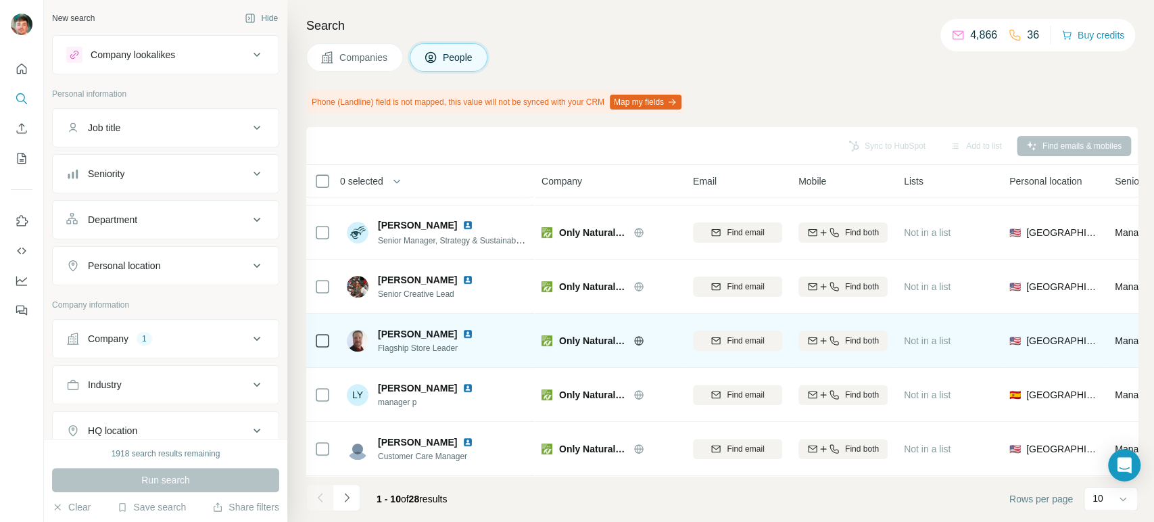
scroll to position [269, 0]
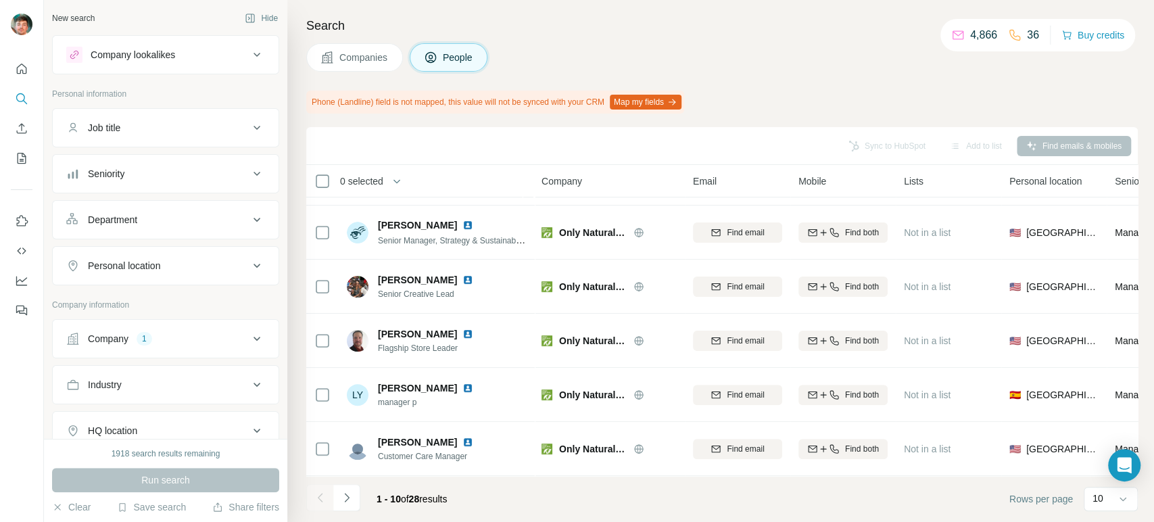
click at [352, 494] on button "Navigate to next page" at bounding box center [346, 497] width 27 height 27
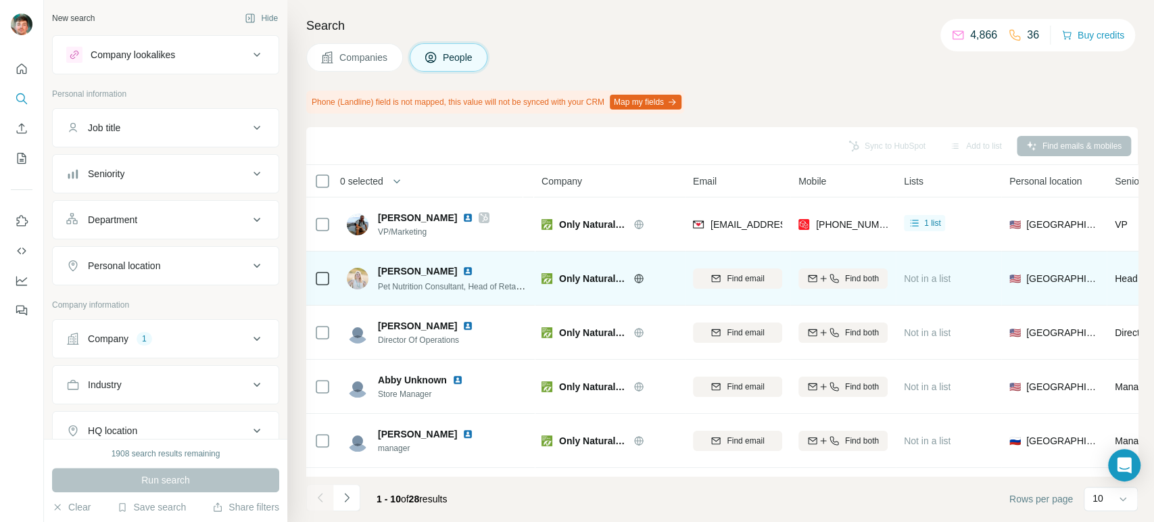
scroll to position [269, 0]
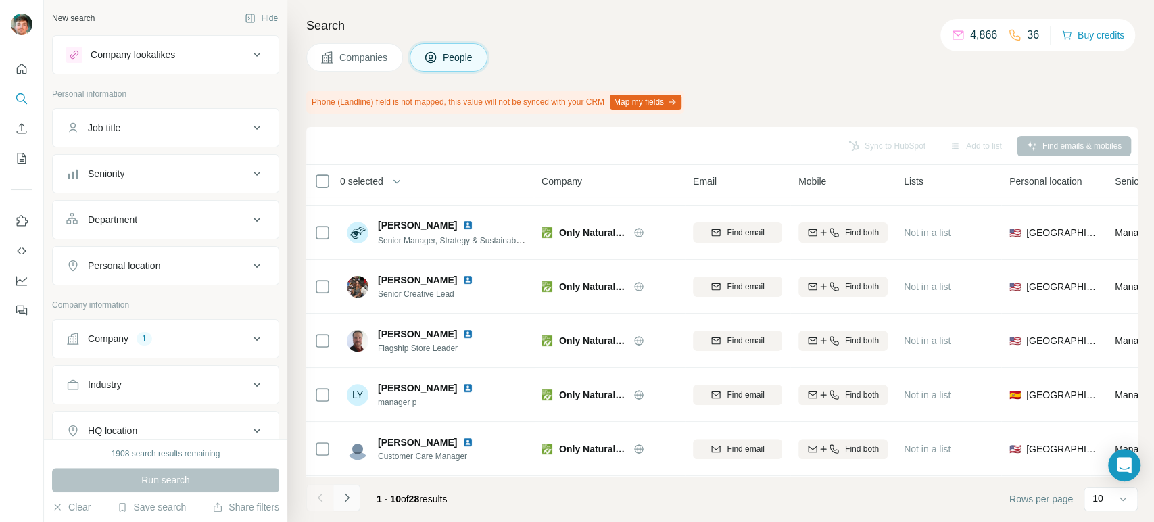
click at [345, 498] on icon "Navigate to next page" at bounding box center [347, 498] width 14 height 14
click at [355, 494] on button "Navigate to next page" at bounding box center [346, 497] width 27 height 27
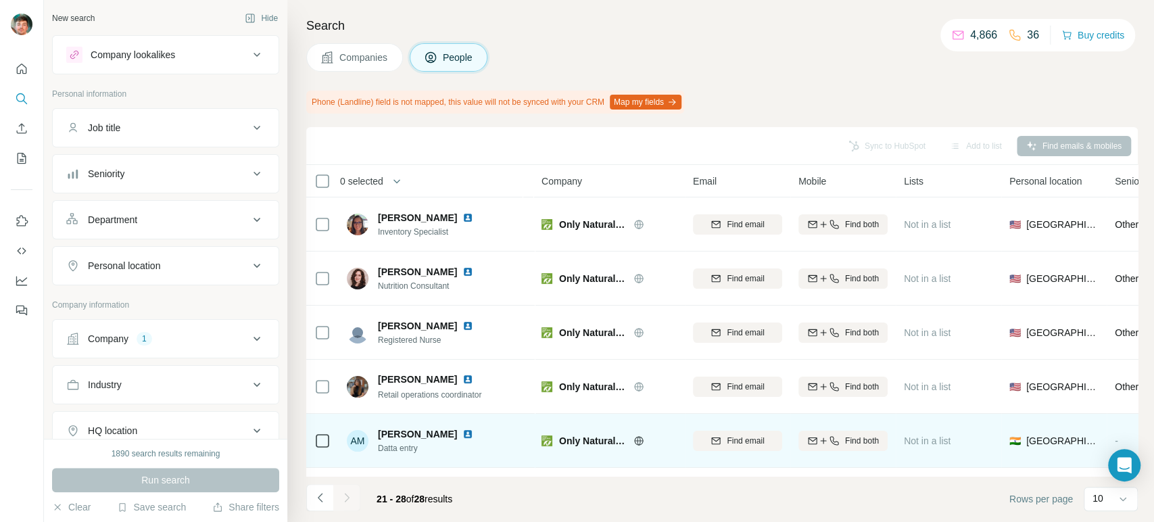
scroll to position [161, 0]
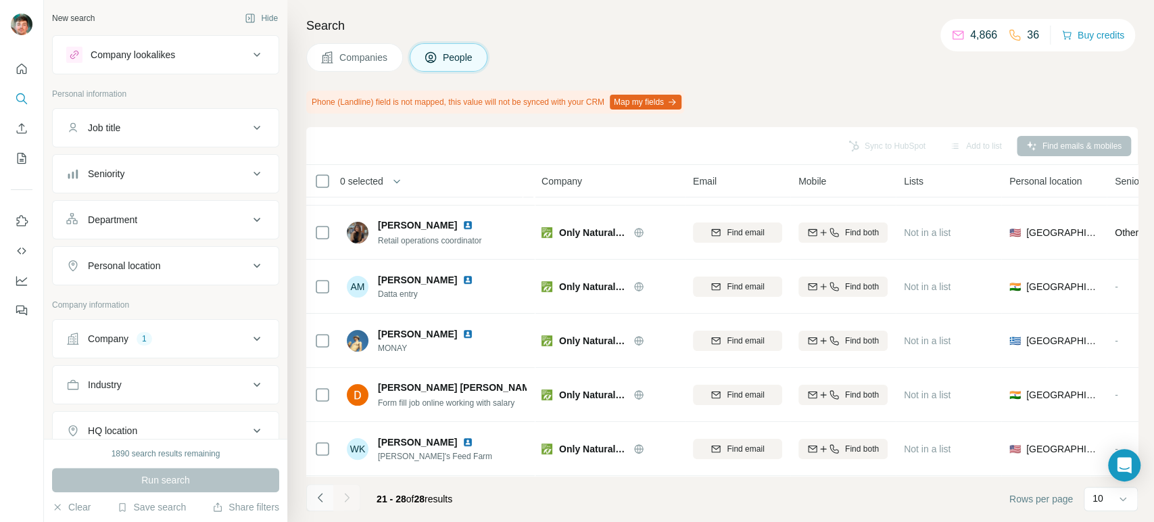
click at [317, 497] on icon "Navigate to previous page" at bounding box center [321, 498] width 14 height 14
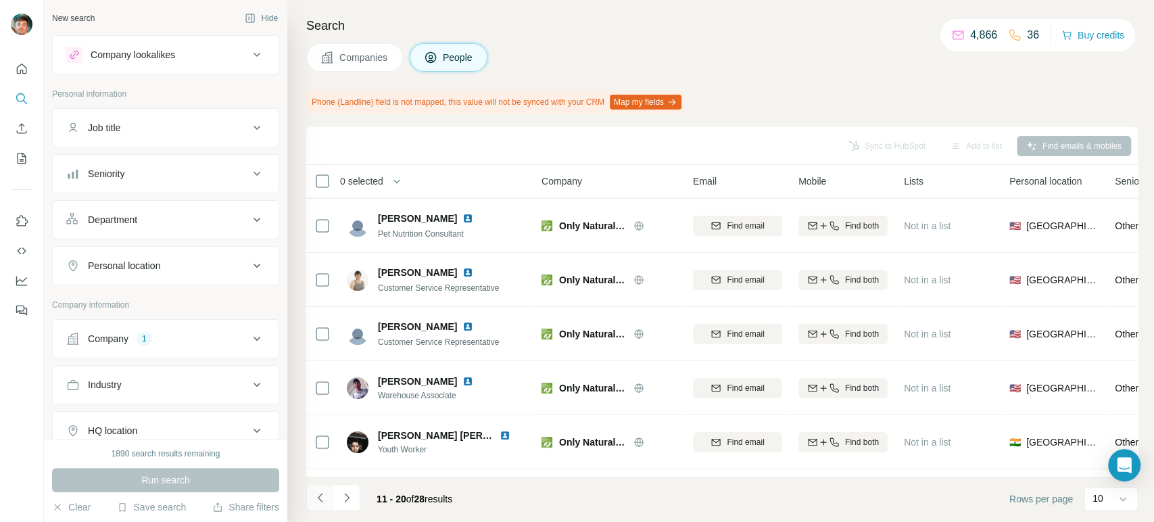
click at [317, 497] on icon "Navigate to previous page" at bounding box center [321, 498] width 14 height 14
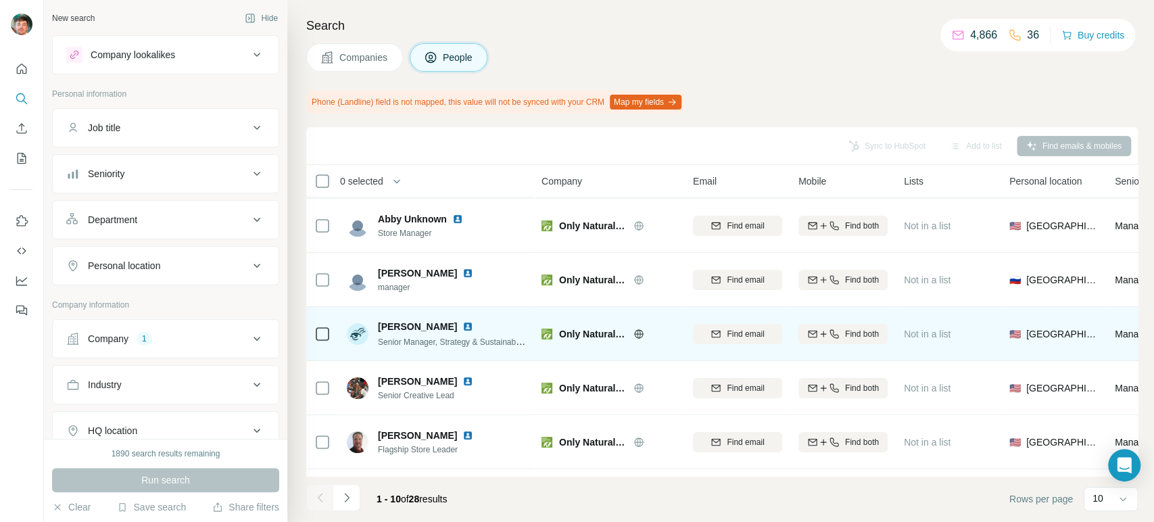
scroll to position [0, 0]
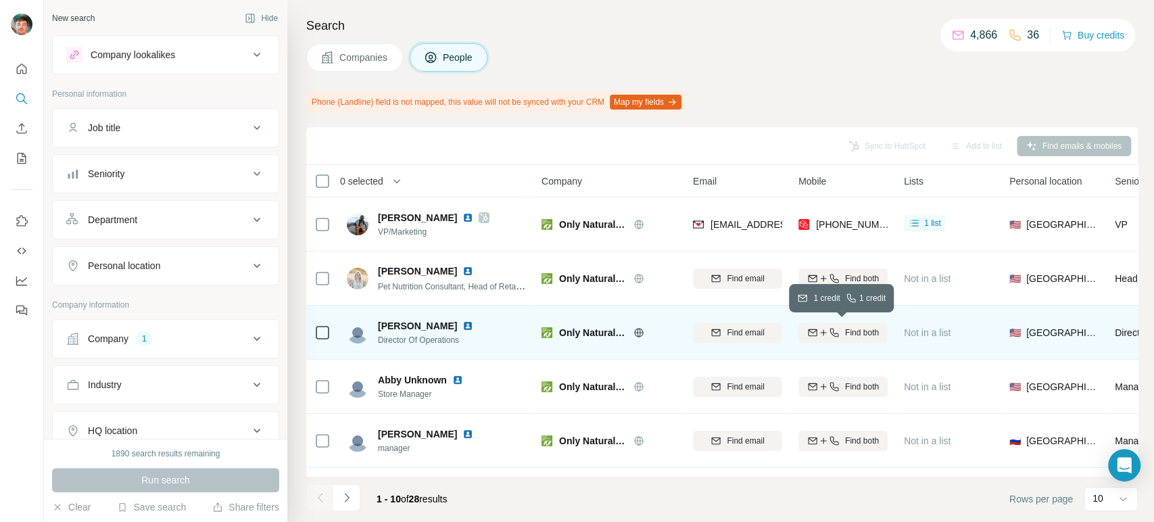
click at [827, 324] on button "Find both" at bounding box center [842, 332] width 89 height 20
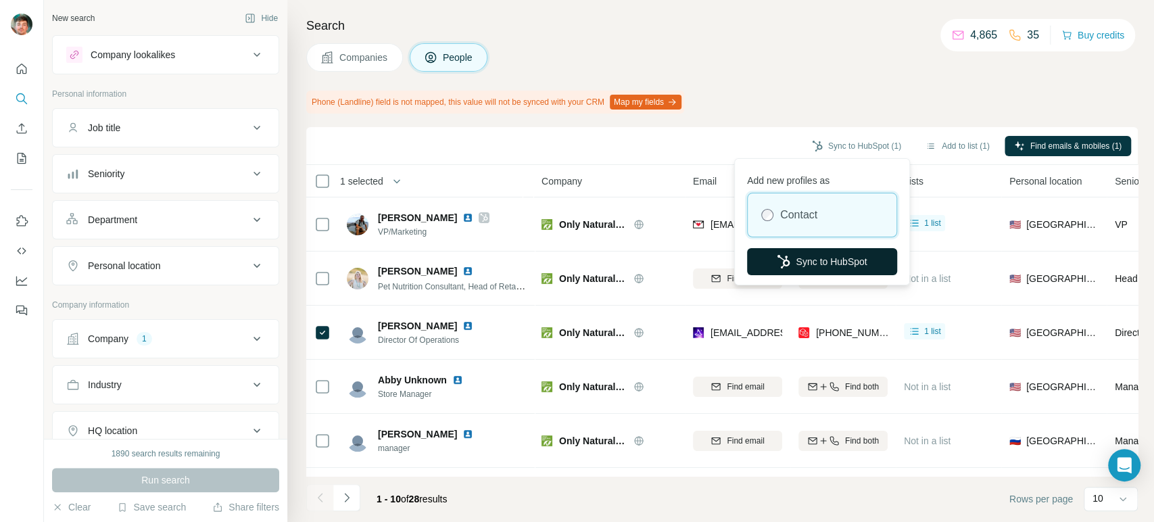
click at [794, 251] on button "Sync to HubSpot" at bounding box center [822, 261] width 150 height 27
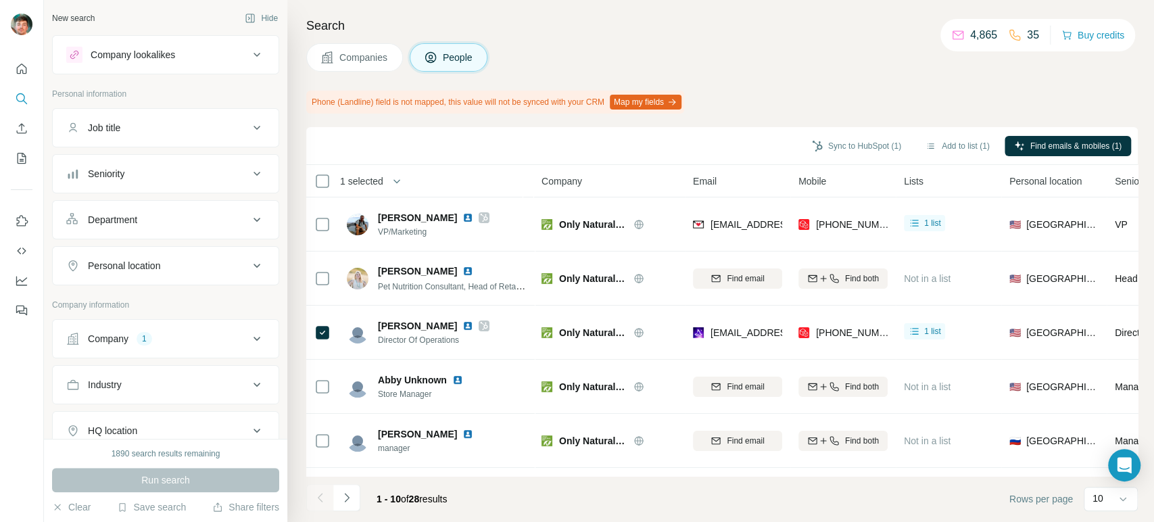
click at [124, 345] on button "Company 1" at bounding box center [166, 338] width 226 height 32
click at [141, 424] on icon "button" at bounding box center [137, 427] width 11 height 11
click at [162, 395] on input "text" at bounding box center [165, 398] width 199 height 24
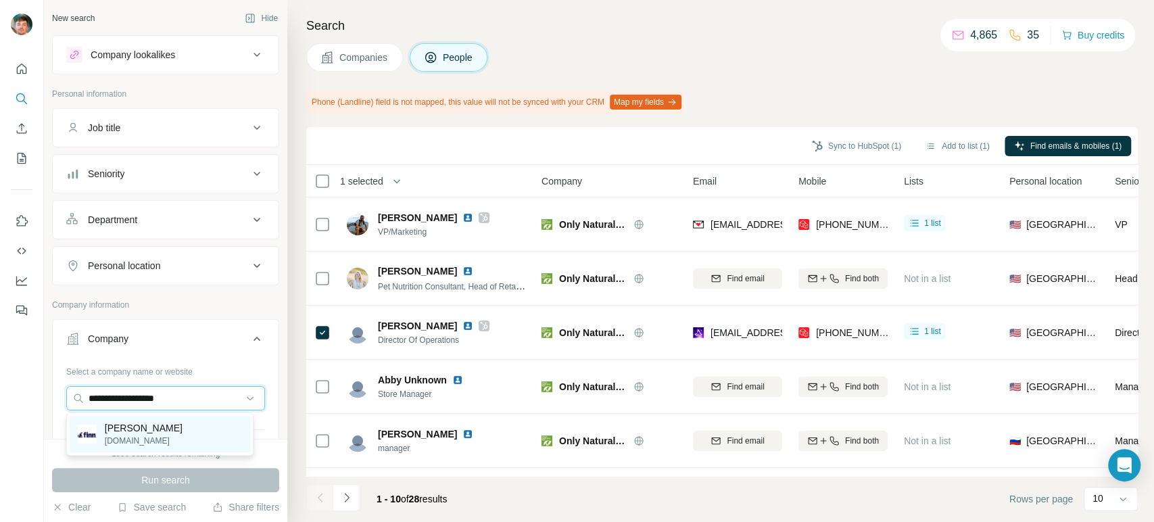
type input "**********"
click at [160, 424] on div "Finn petfinn.com" at bounding box center [160, 434] width 180 height 36
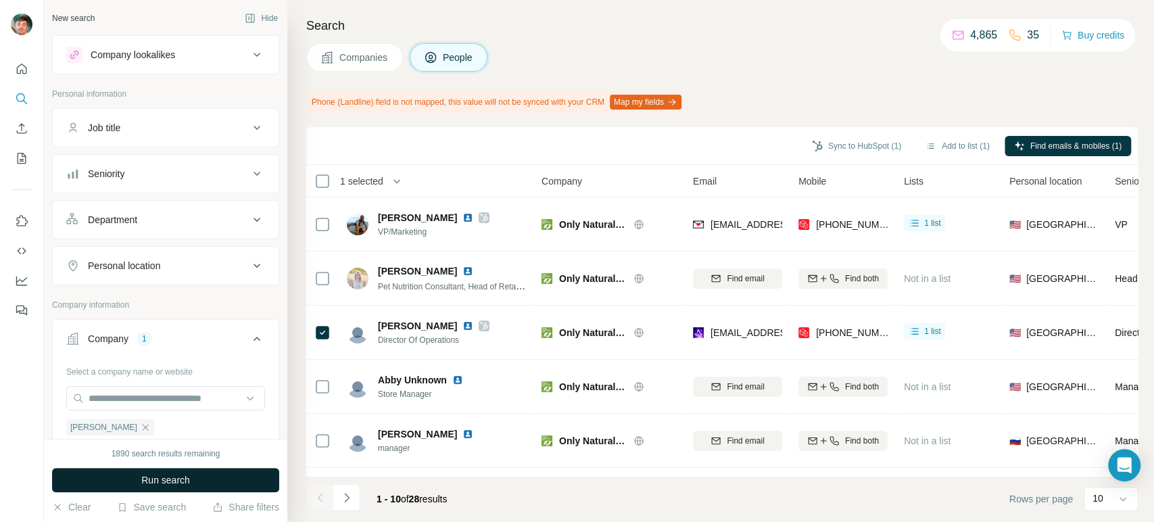
click at [135, 480] on button "Run search" at bounding box center [165, 480] width 227 height 24
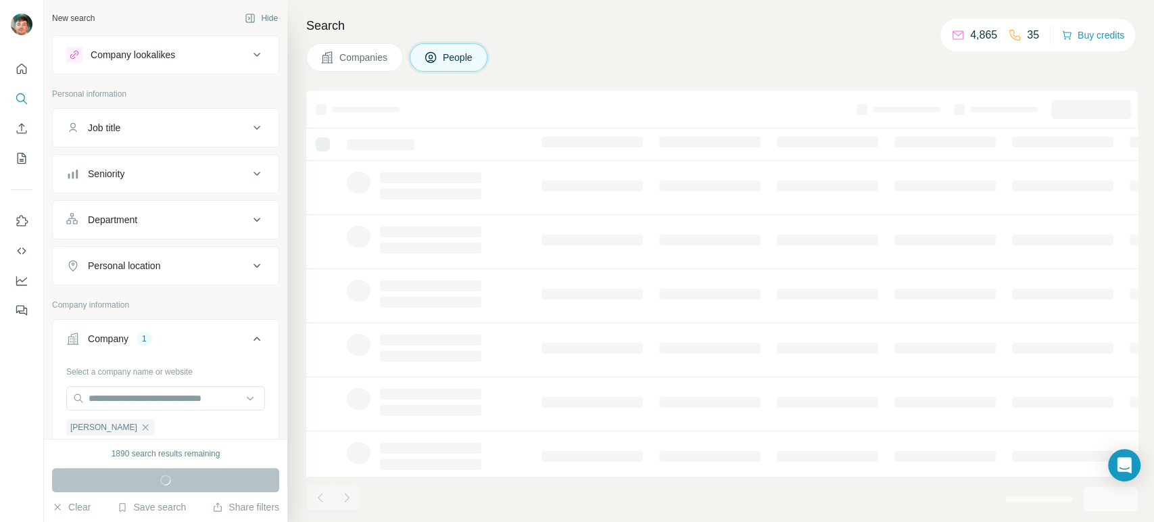
click at [357, 54] on span "Companies" at bounding box center [363, 58] width 49 height 14
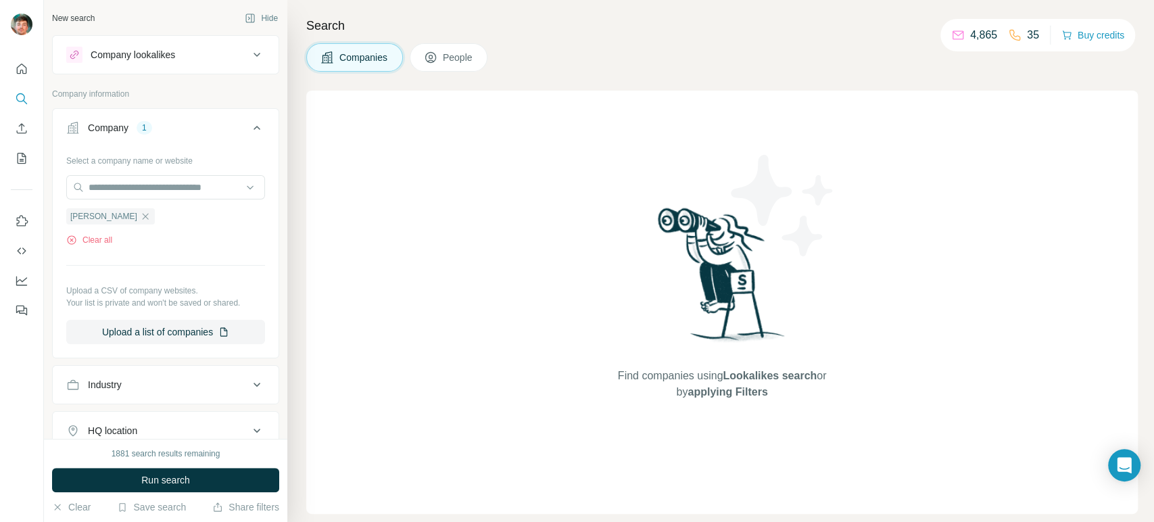
click at [430, 51] on icon at bounding box center [431, 58] width 14 height 14
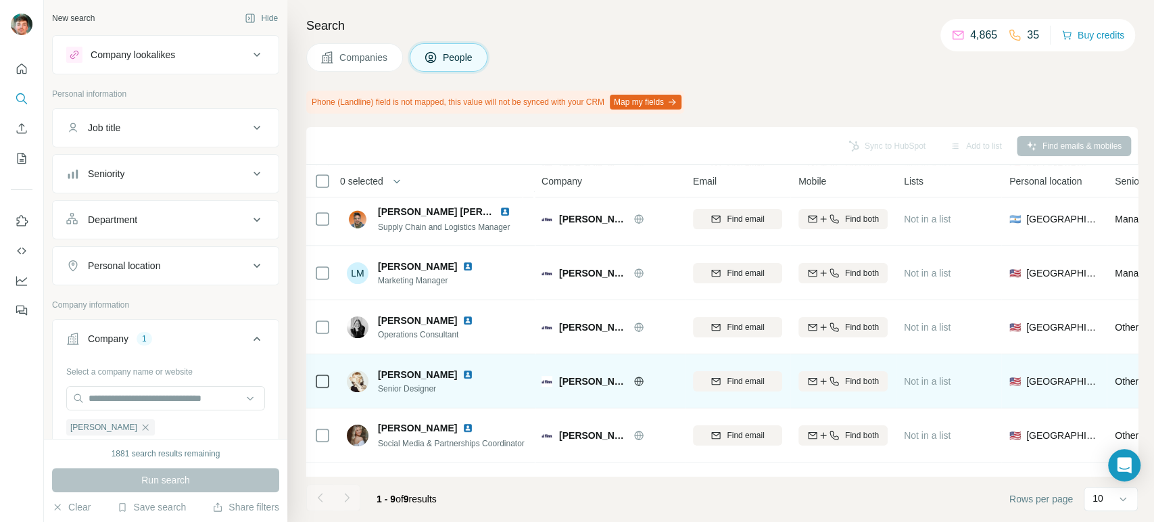
scroll to position [166, 0]
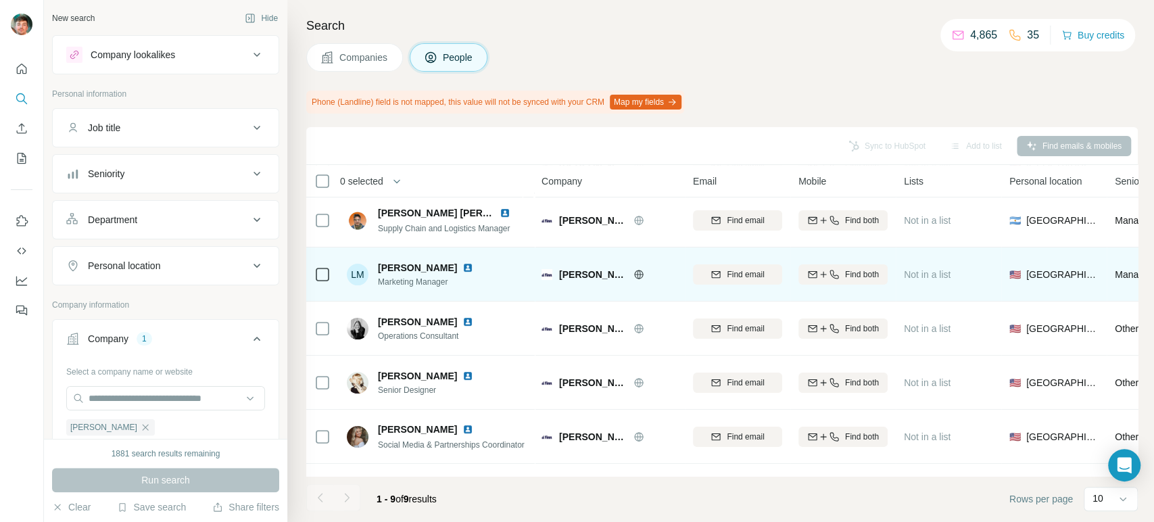
click at [842, 285] on div "Find both" at bounding box center [842, 273] width 89 height 37
click at [857, 270] on span "Find both" at bounding box center [862, 274] width 34 height 12
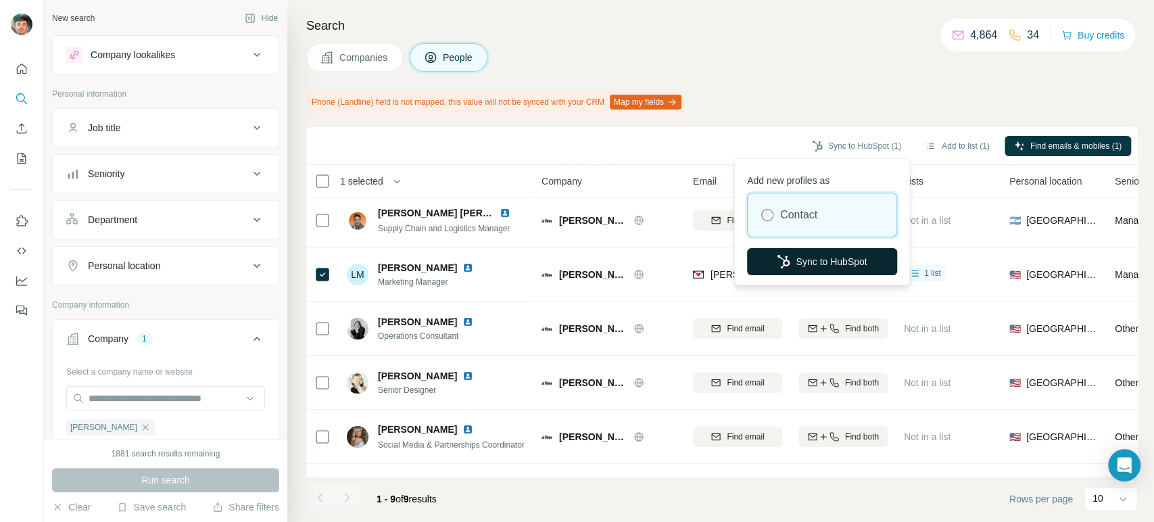
click at [791, 257] on button "Sync to HubSpot" at bounding box center [822, 261] width 150 height 27
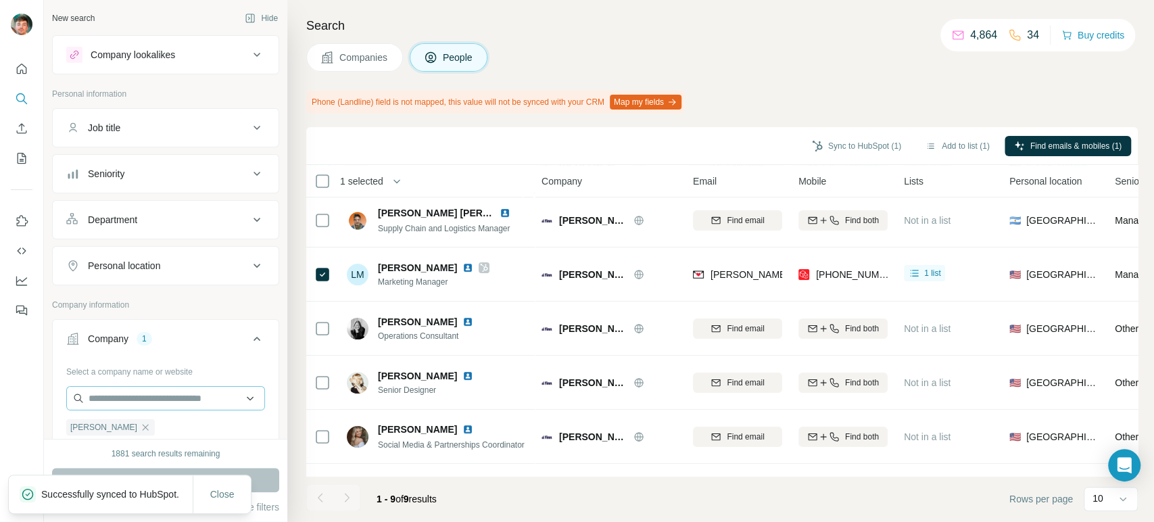
drag, startPoint x: 97, startPoint y: 423, endPoint x: 120, endPoint y: 393, distance: 37.2
click at [140, 422] on icon "button" at bounding box center [145, 427] width 11 height 11
click at [120, 393] on input "text" at bounding box center [165, 398] width 199 height 24
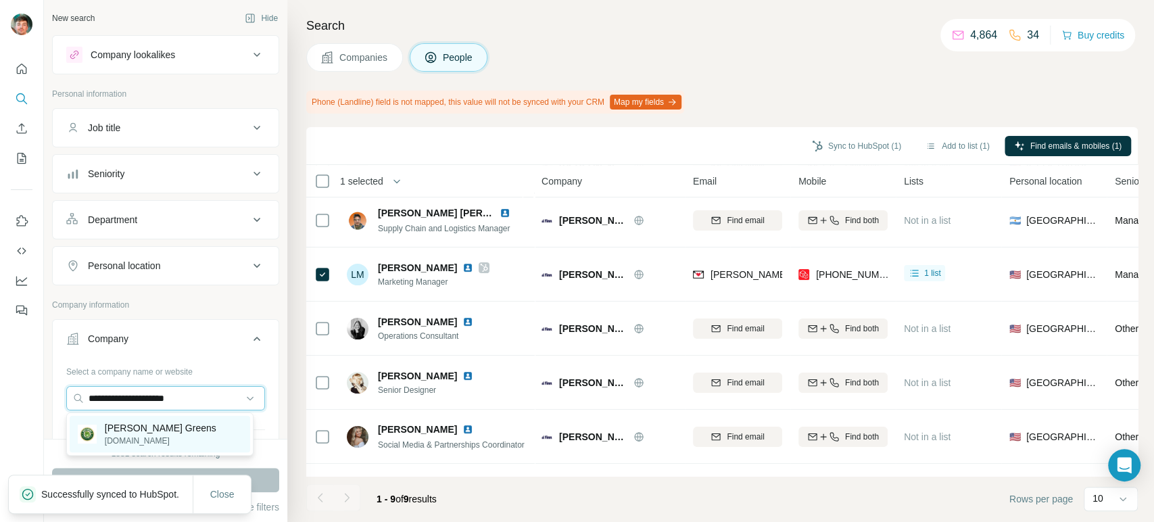
type input "**********"
click at [132, 427] on p "Ruff Greens" at bounding box center [161, 428] width 112 height 14
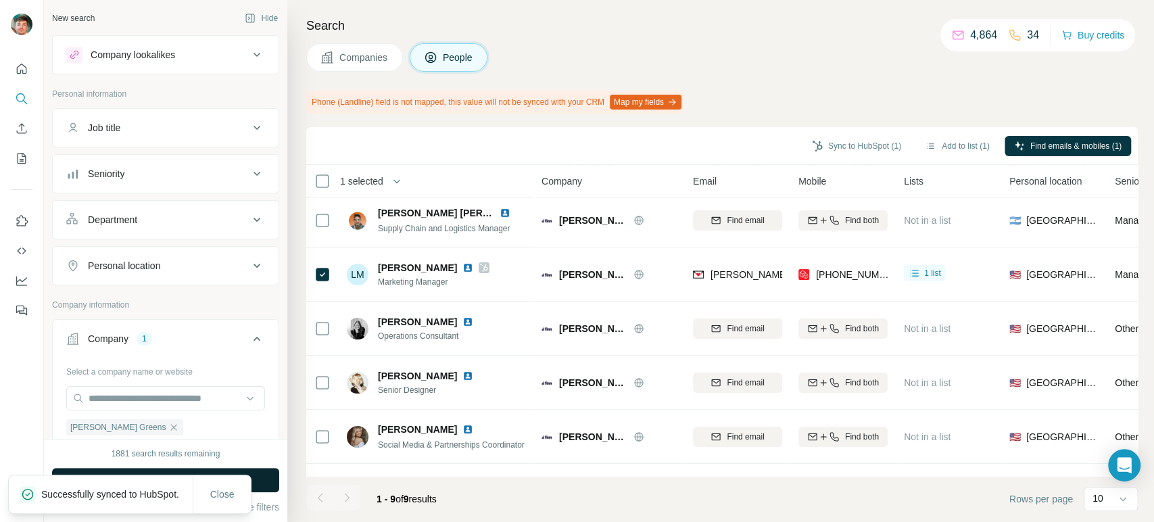
click at [260, 476] on button "Run search" at bounding box center [165, 480] width 227 height 24
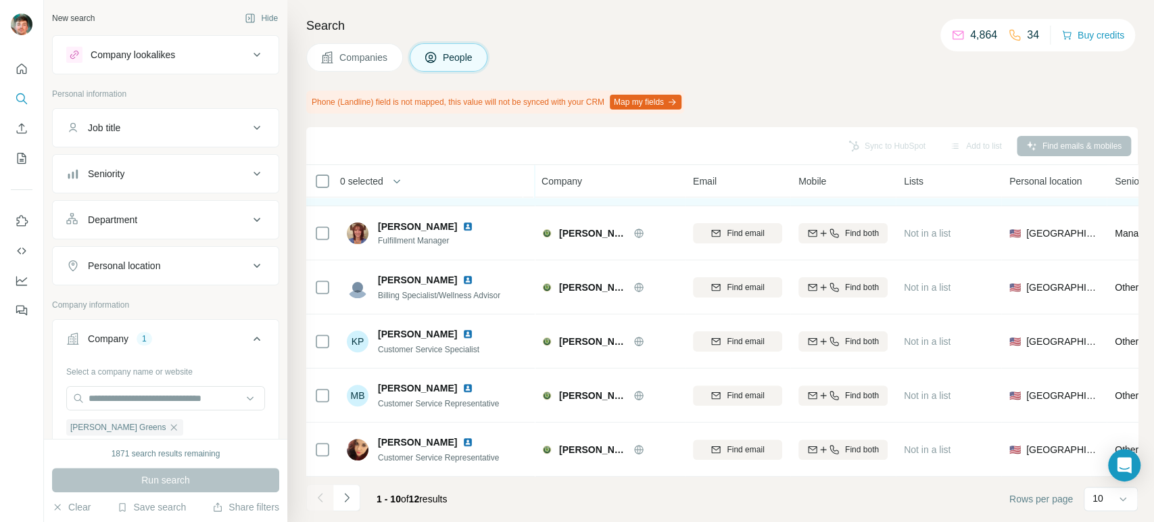
scroll to position [269, 0]
click at [341, 496] on icon "Navigate to next page" at bounding box center [347, 498] width 14 height 14
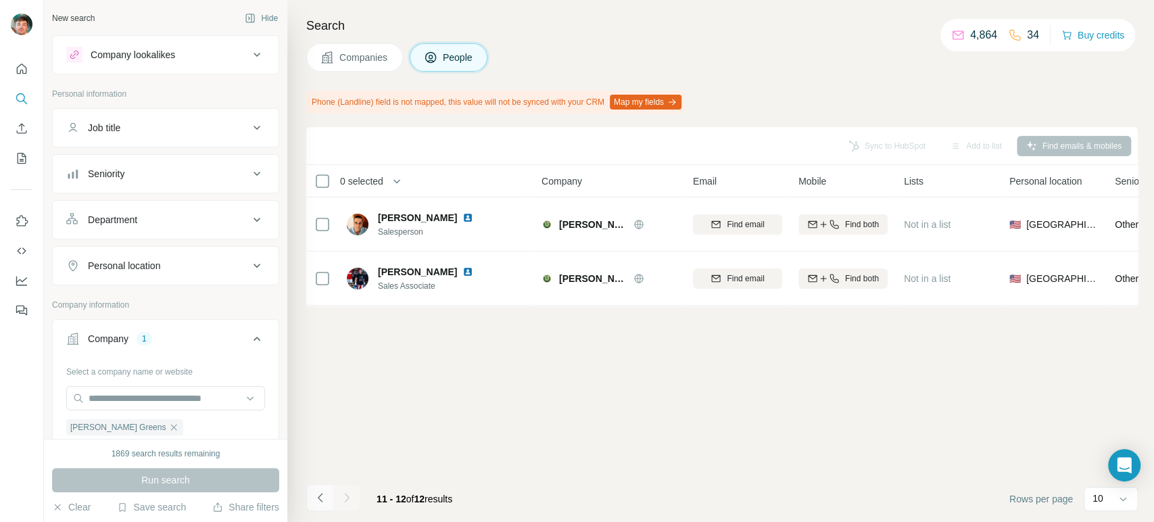
scroll to position [0, 0]
click at [314, 499] on icon "Navigate to previous page" at bounding box center [321, 498] width 14 height 14
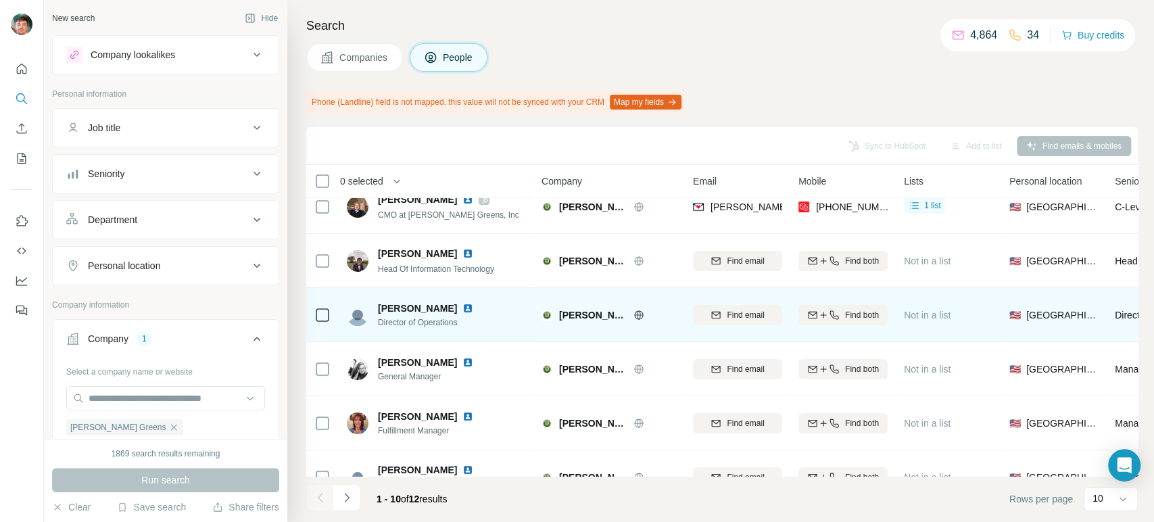
scroll to position [78, 0]
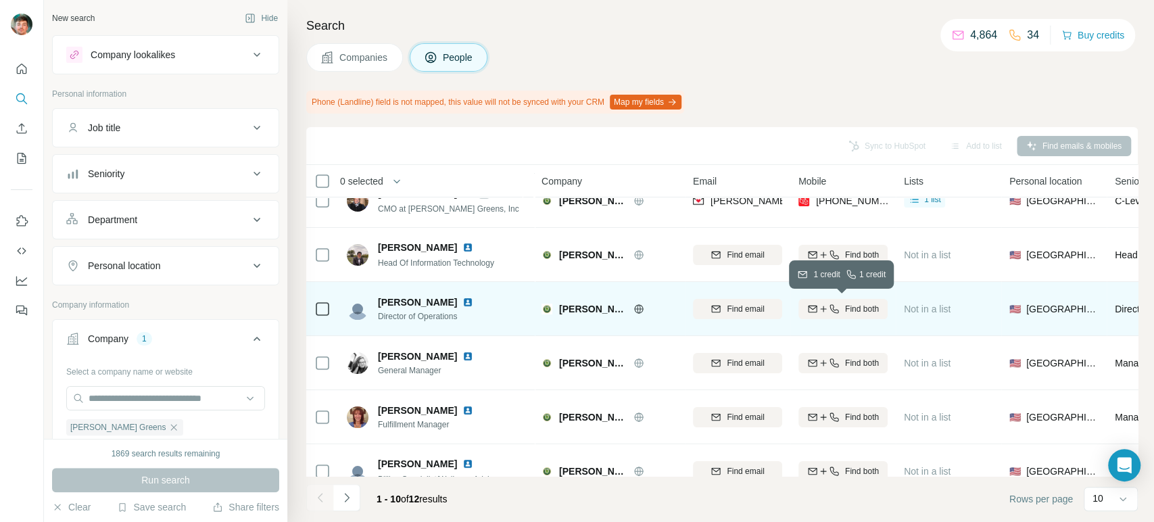
click at [832, 311] on icon "button" at bounding box center [833, 308] width 9 height 9
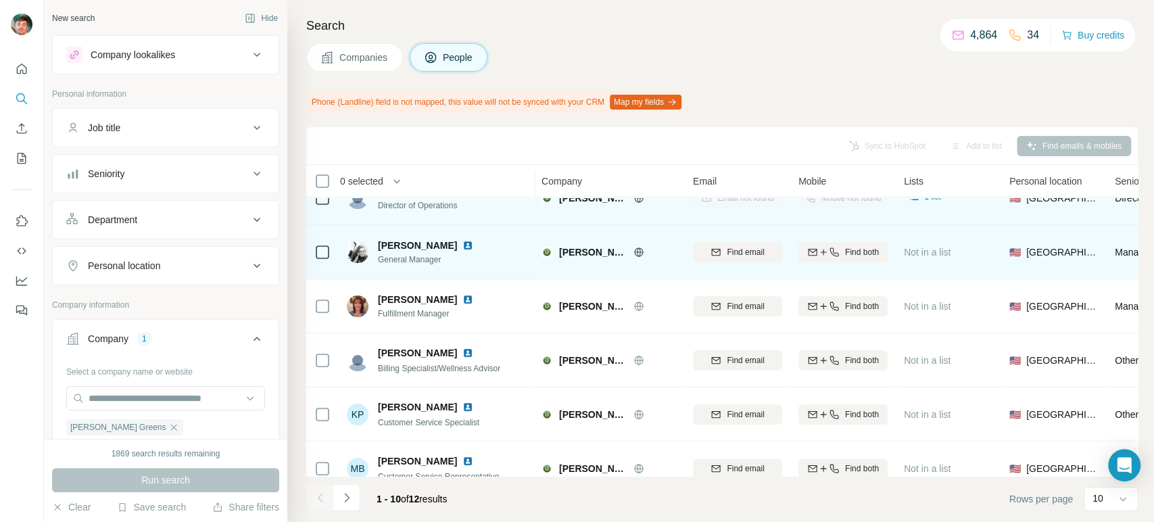
scroll to position [188, 0]
click at [871, 259] on button "Find both" at bounding box center [842, 253] width 89 height 20
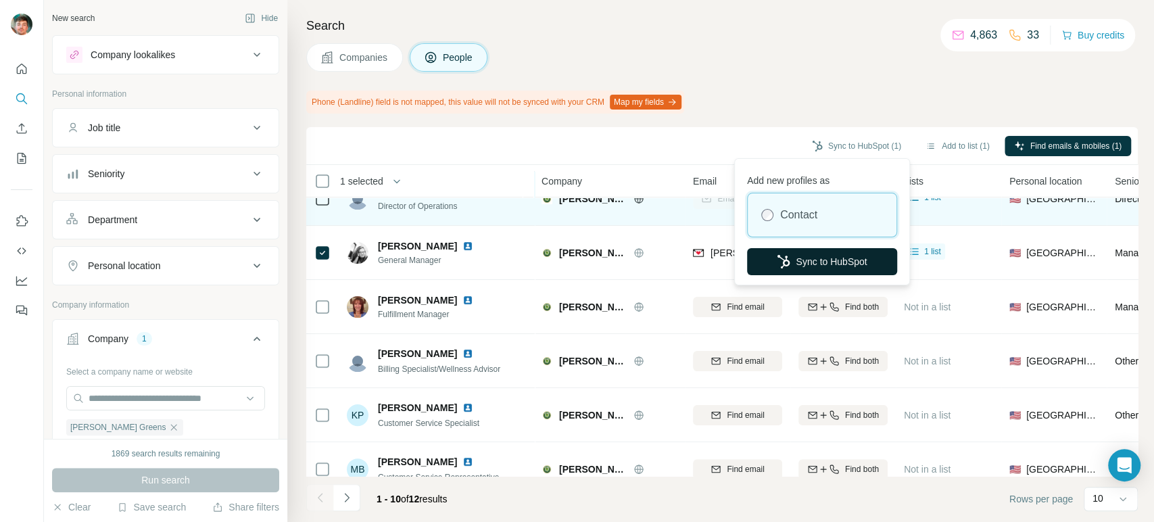
click at [784, 261] on icon "button" at bounding box center [784, 262] width 14 height 14
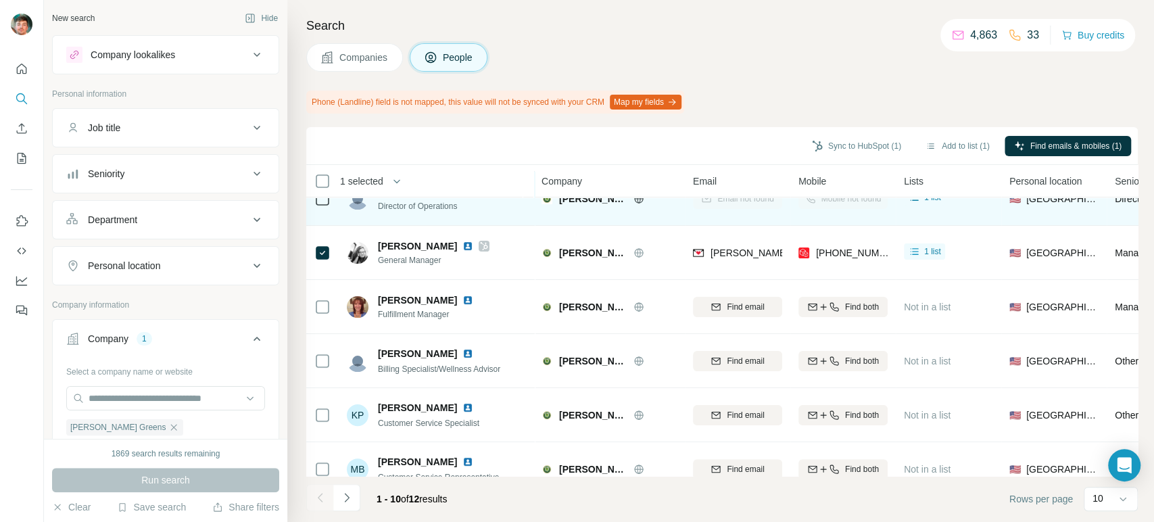
click at [168, 428] on icon "button" at bounding box center [173, 427] width 11 height 11
click at [146, 410] on div at bounding box center [165, 399] width 199 height 27
click at [151, 401] on input "text" at bounding box center [165, 398] width 199 height 24
paste input "**********"
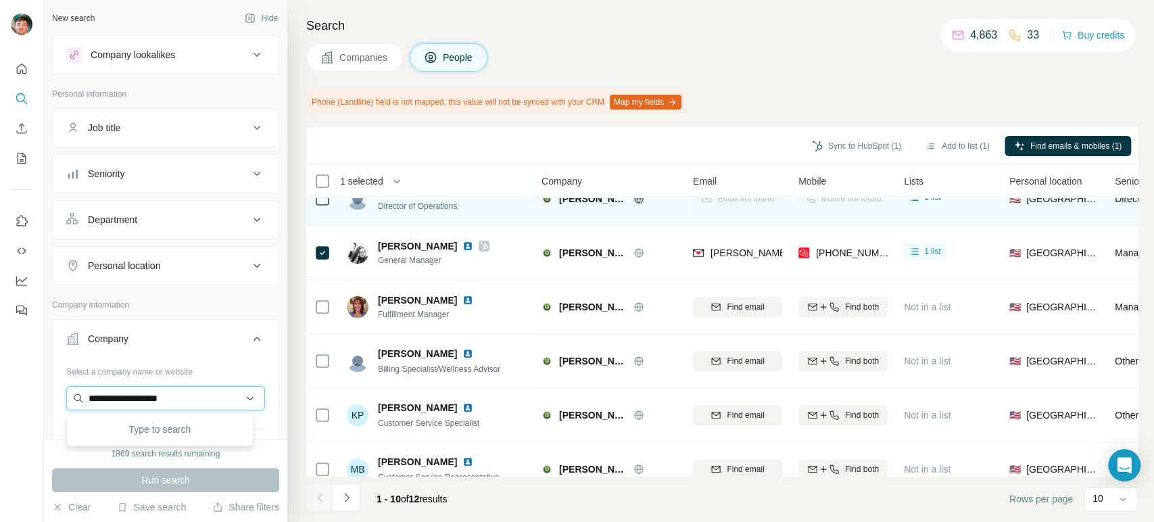
click at [151, 401] on input "**********" at bounding box center [165, 398] width 199 height 24
drag, startPoint x: 189, startPoint y: 402, endPoint x: 2, endPoint y: 372, distance: 189.6
click at [2, 372] on div "**********" at bounding box center [577, 261] width 1154 height 522
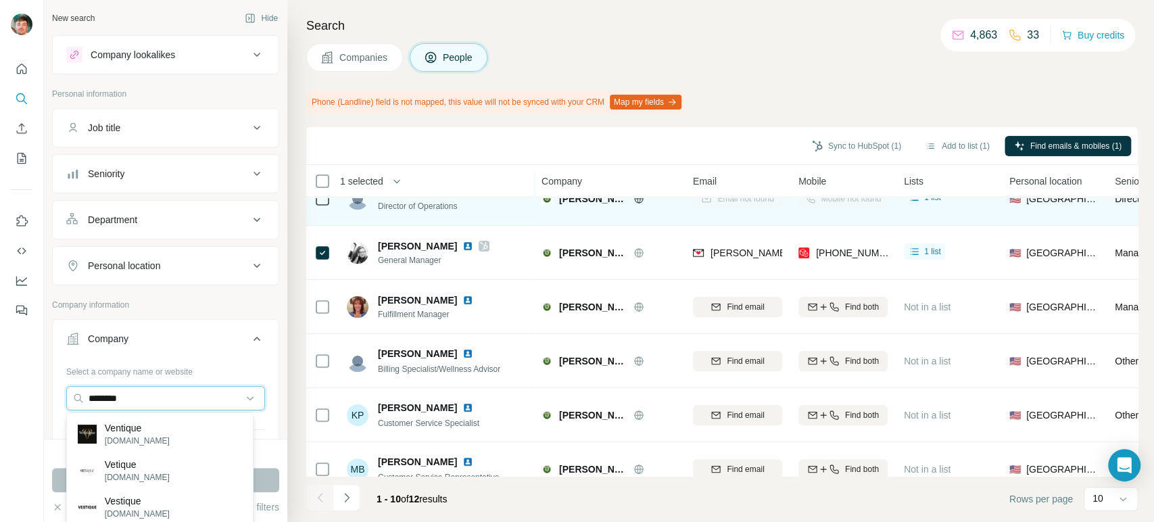
type input "********"
click at [138, 468] on p "Vetique" at bounding box center [137, 465] width 65 height 14
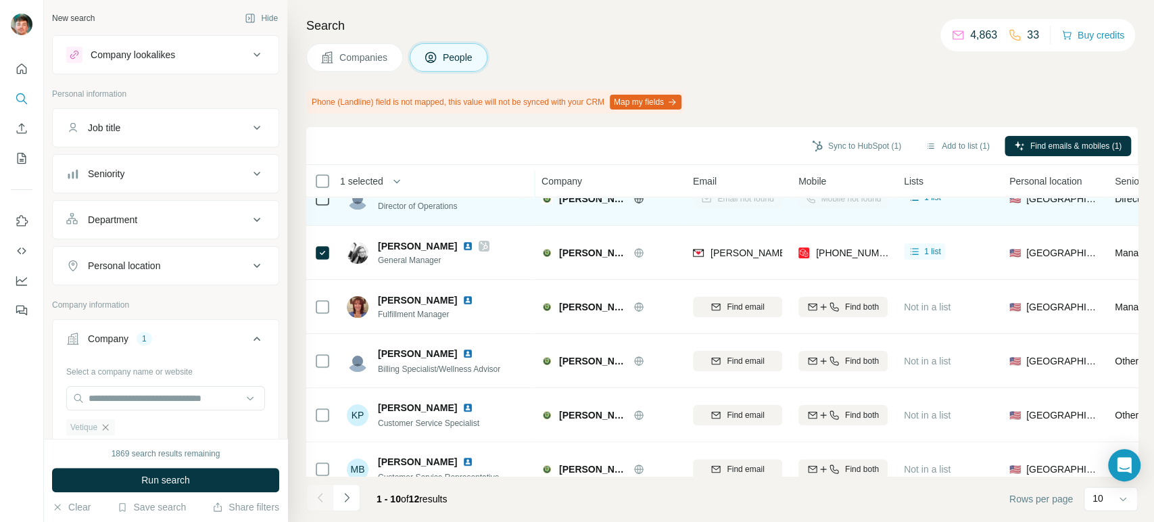
click at [107, 424] on icon "button" at bounding box center [105, 427] width 11 height 11
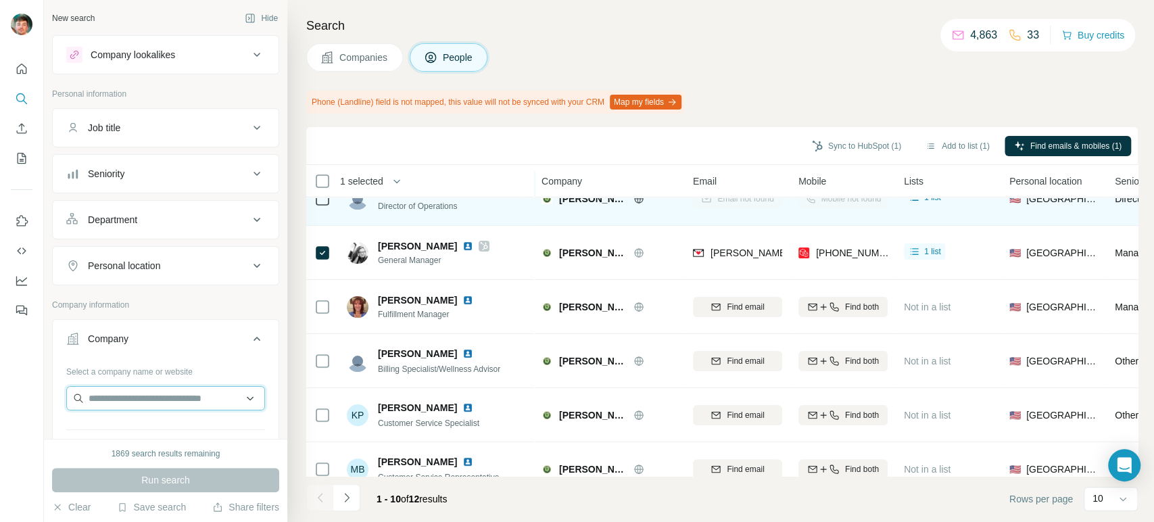
click at [130, 396] on input "text" at bounding box center [165, 398] width 199 height 24
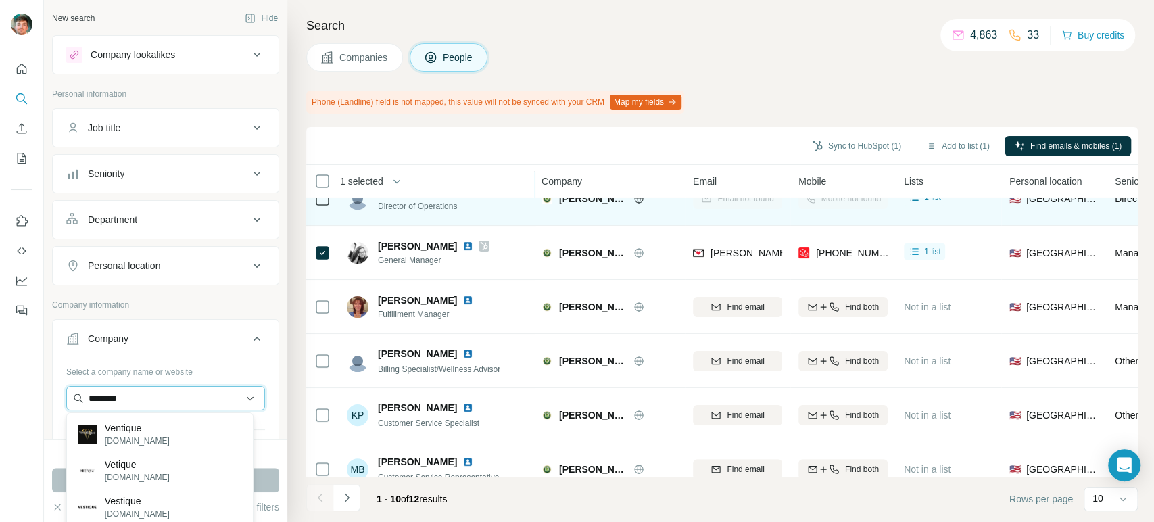
paste input "text"
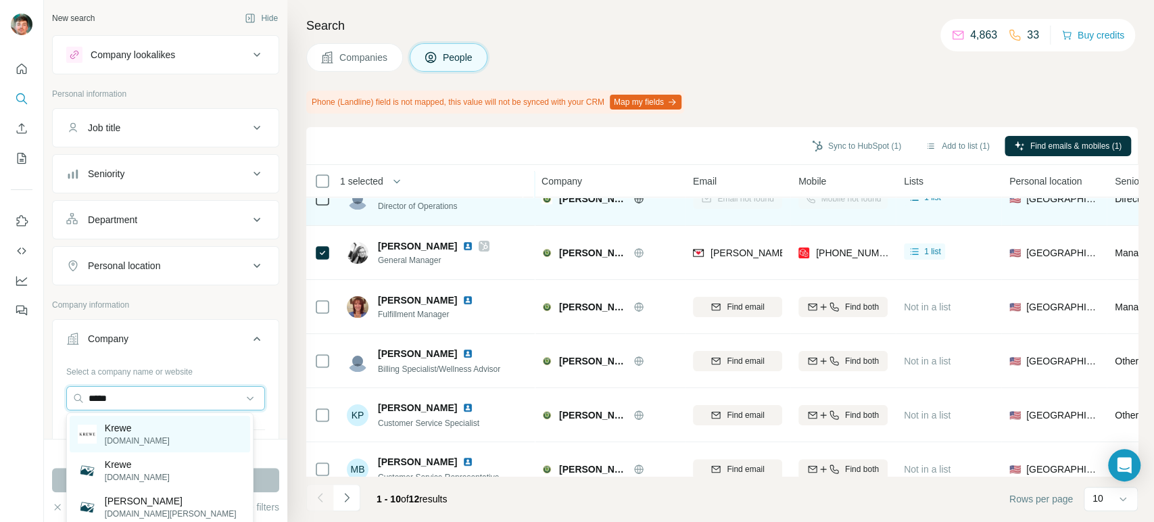
type input "*****"
click at [139, 435] on p "krewe.com" at bounding box center [137, 441] width 65 height 12
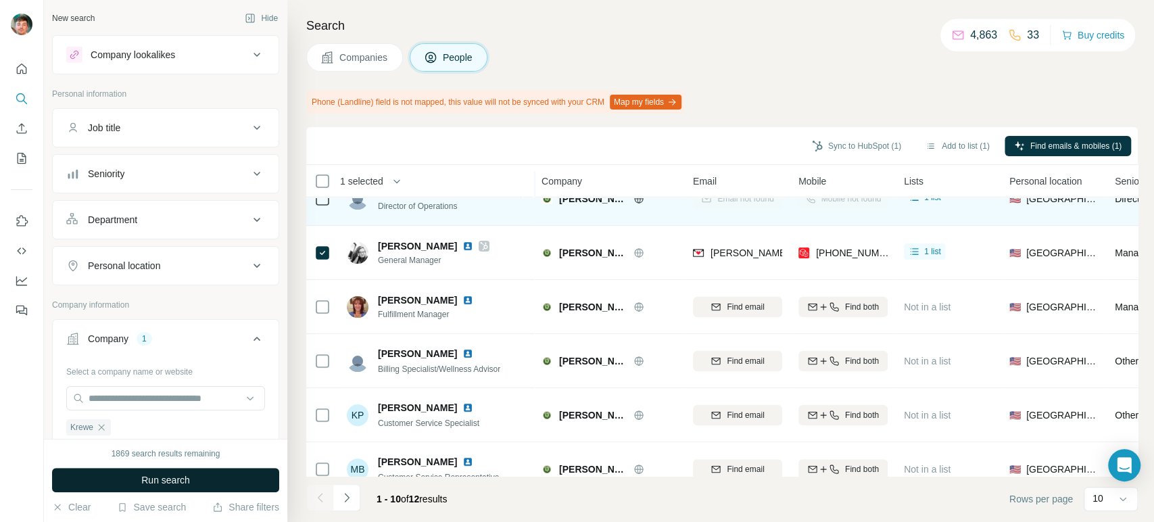
click at [128, 478] on button "Run search" at bounding box center [165, 480] width 227 height 24
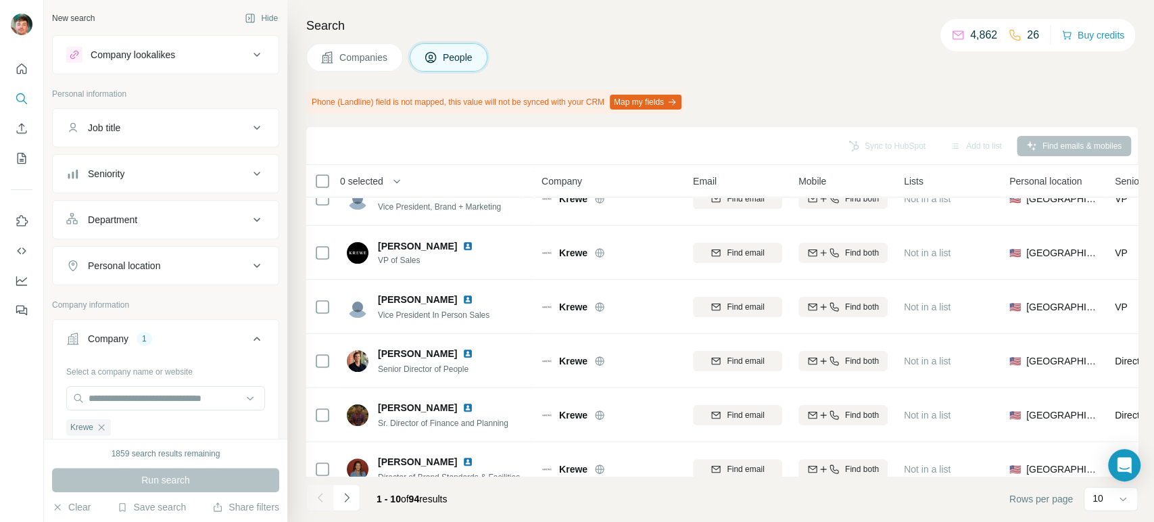
click at [370, 51] on span "Companies" at bounding box center [363, 58] width 49 height 14
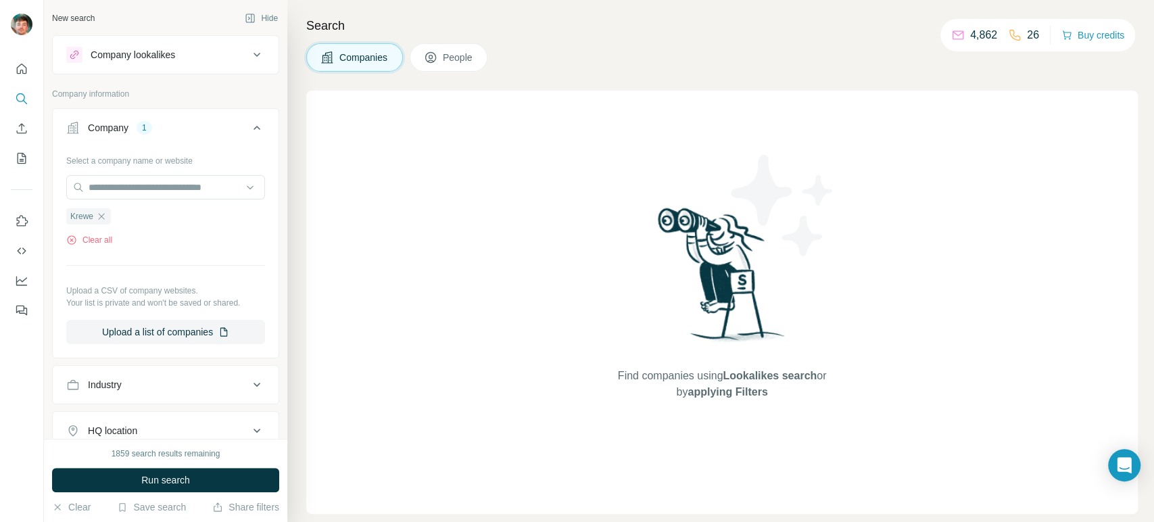
click at [182, 478] on span "Run search" at bounding box center [165, 480] width 49 height 14
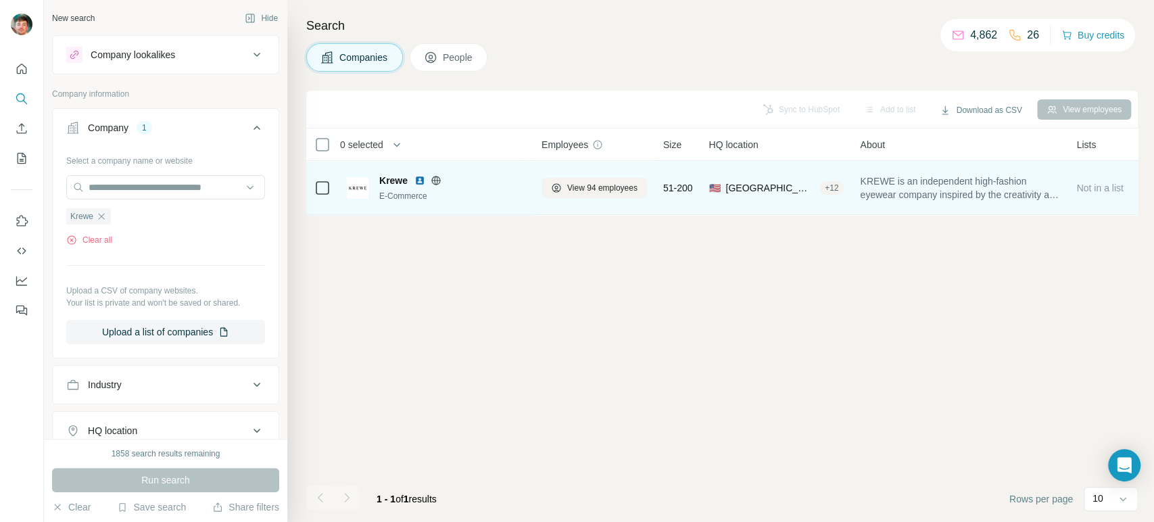
click at [437, 175] on icon at bounding box center [436, 180] width 11 height 11
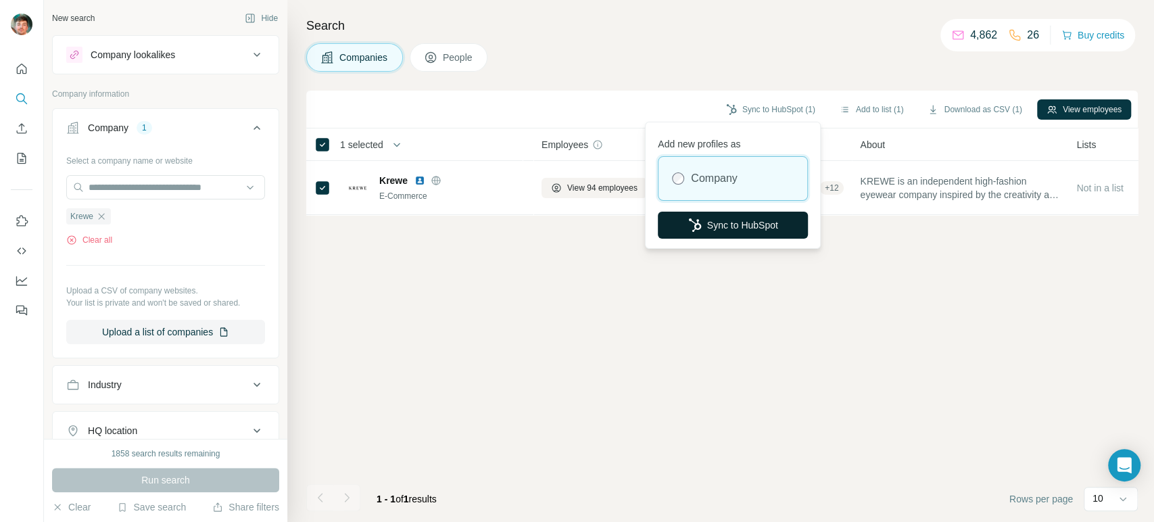
click at [697, 220] on icon "button" at bounding box center [695, 225] width 14 height 14
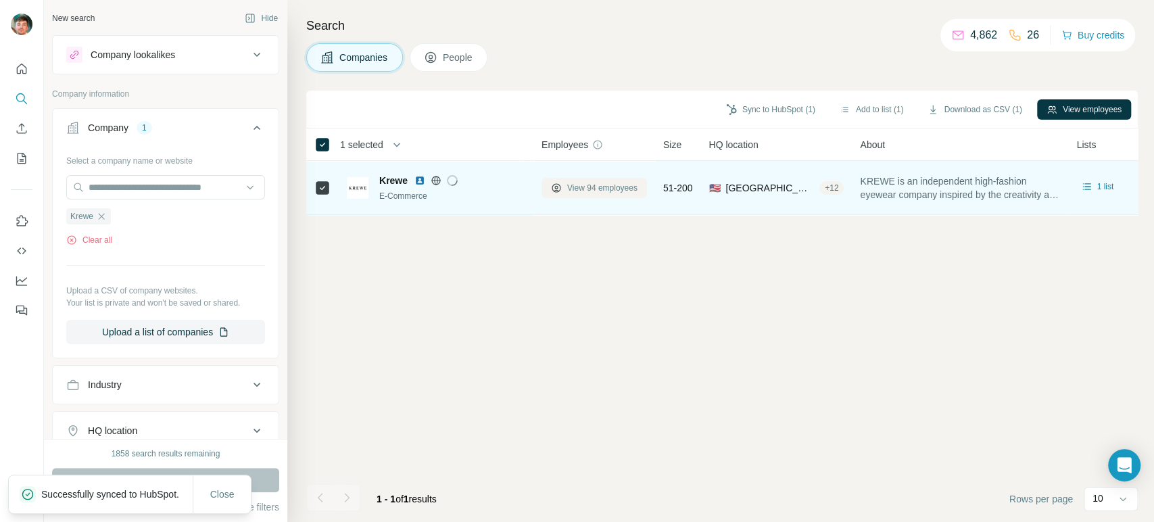
click at [575, 187] on span "View 94 employees" at bounding box center [602, 188] width 70 height 12
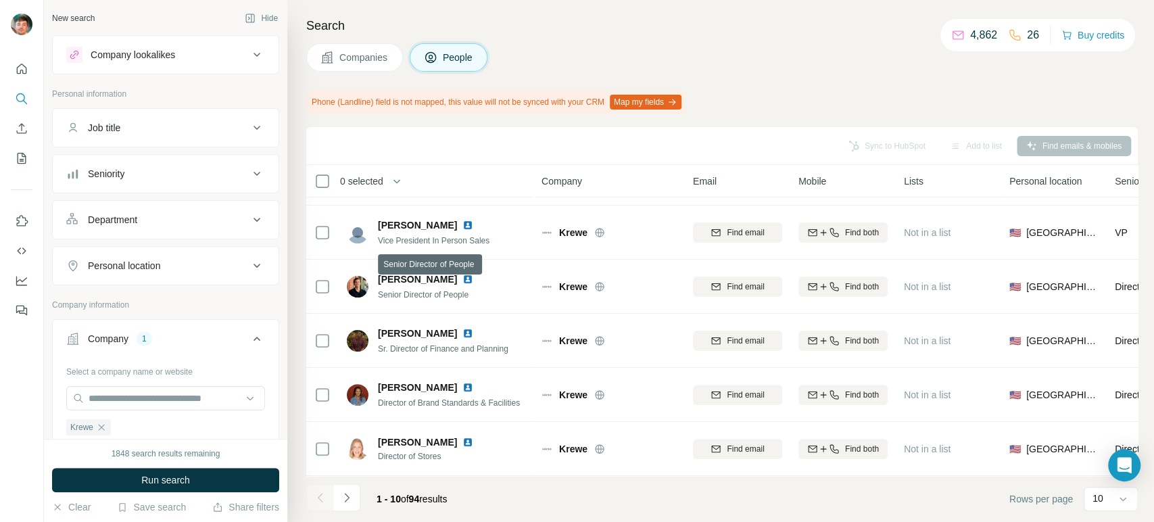
scroll to position [269, 0]
click at [341, 495] on icon "Navigate to next page" at bounding box center [347, 498] width 14 height 14
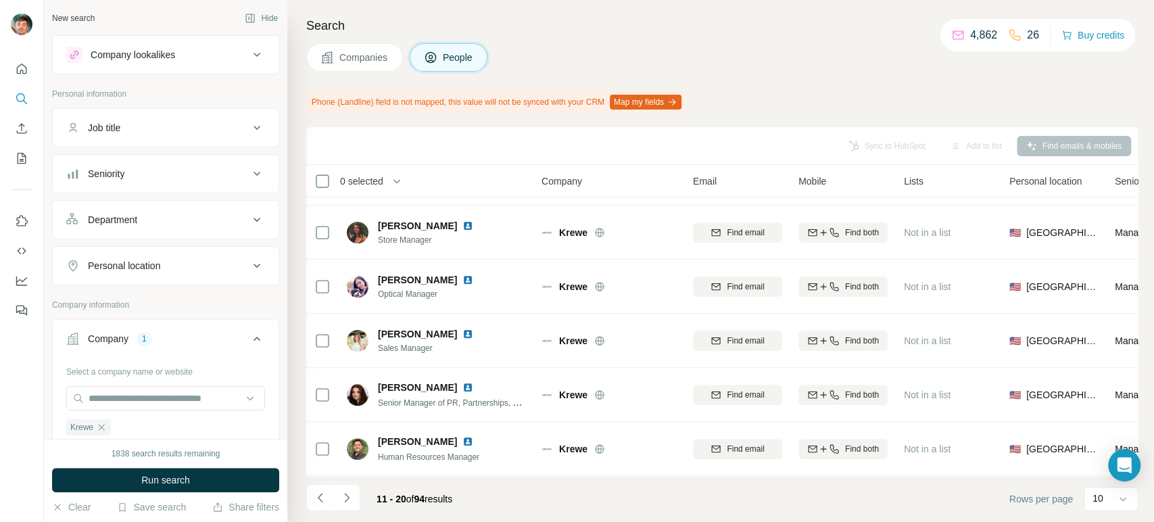
click at [152, 136] on button "Job title" at bounding box center [166, 128] width 226 height 32
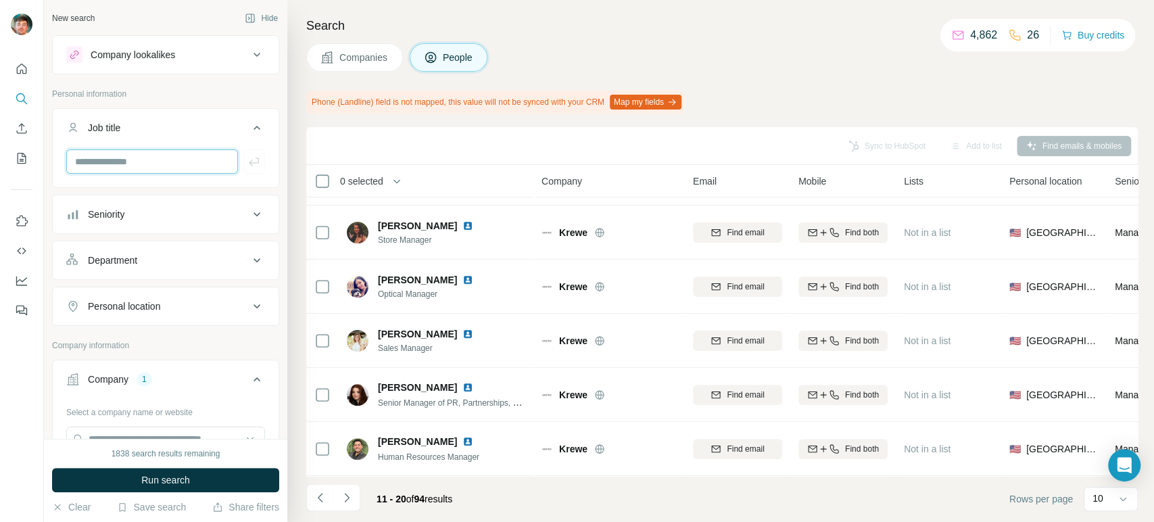
click at [136, 157] on input "text" at bounding box center [152, 161] width 172 height 24
type input "*****"
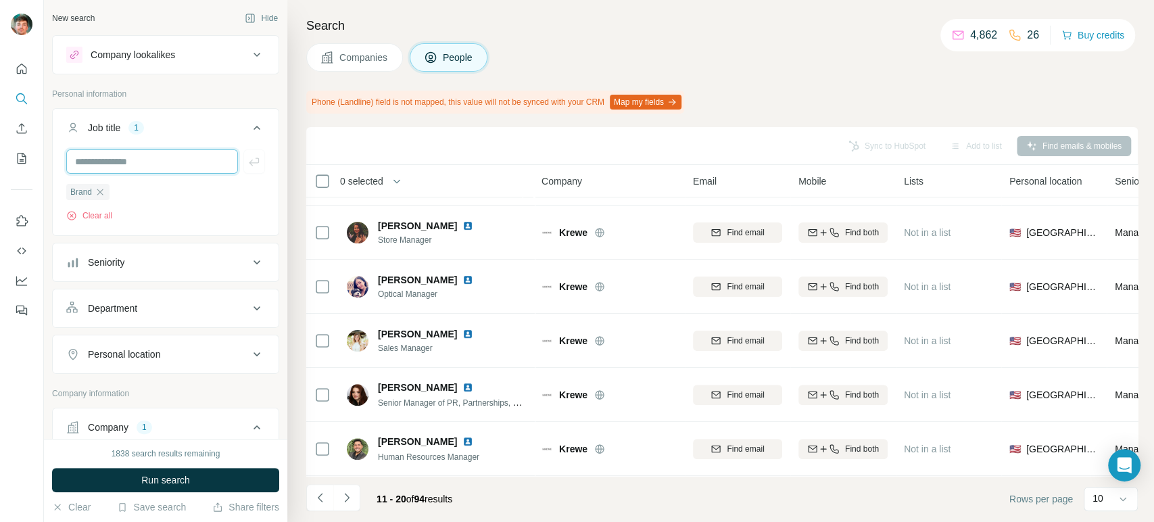
click at [118, 155] on input "text" at bounding box center [152, 161] width 172 height 24
type input "*****"
click at [126, 155] on input "text" at bounding box center [152, 161] width 172 height 24
type input "******"
type input "**"
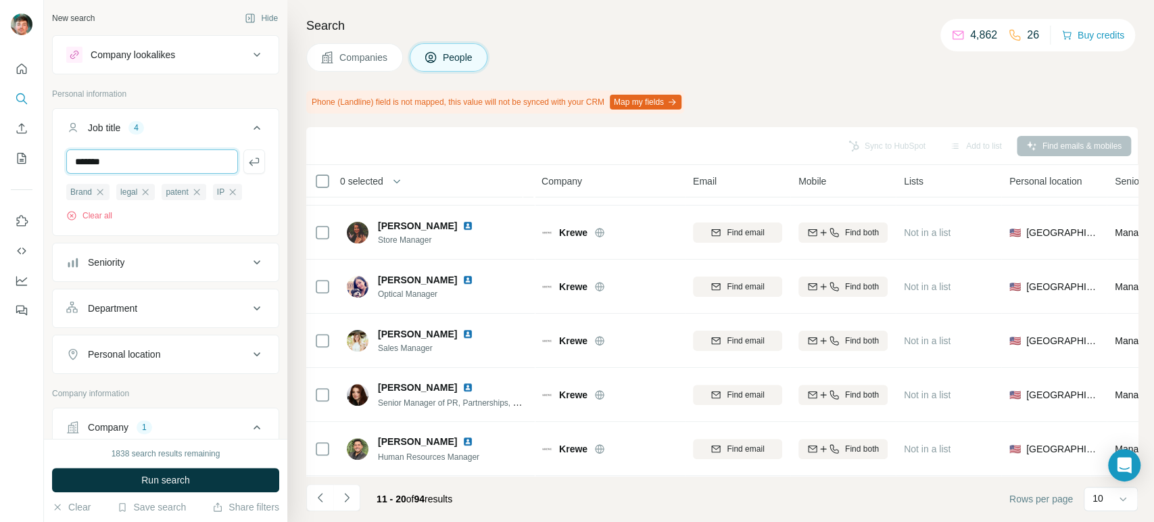
type input "*******"
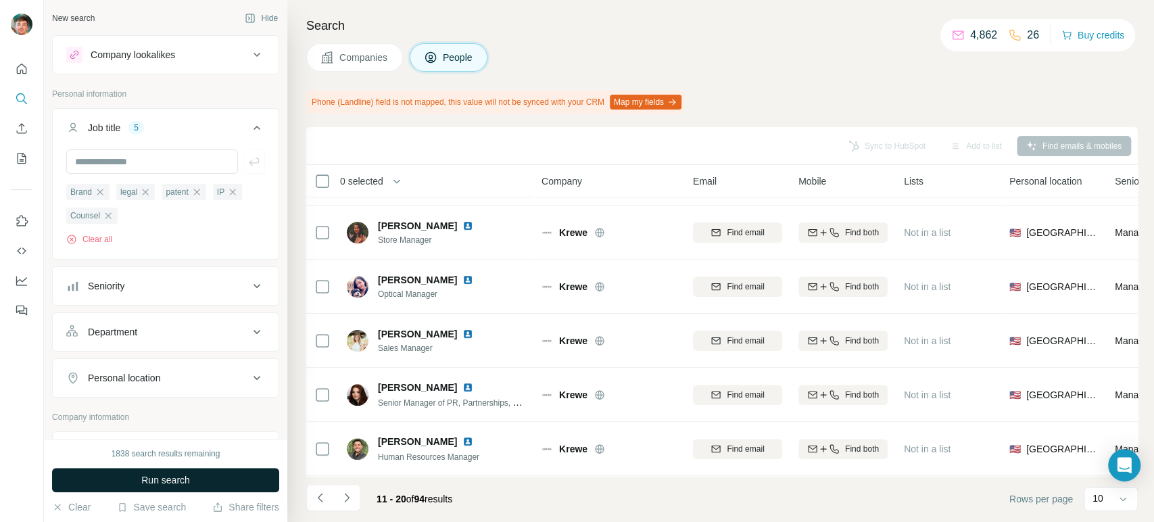
click at [136, 475] on button "Run search" at bounding box center [165, 480] width 227 height 24
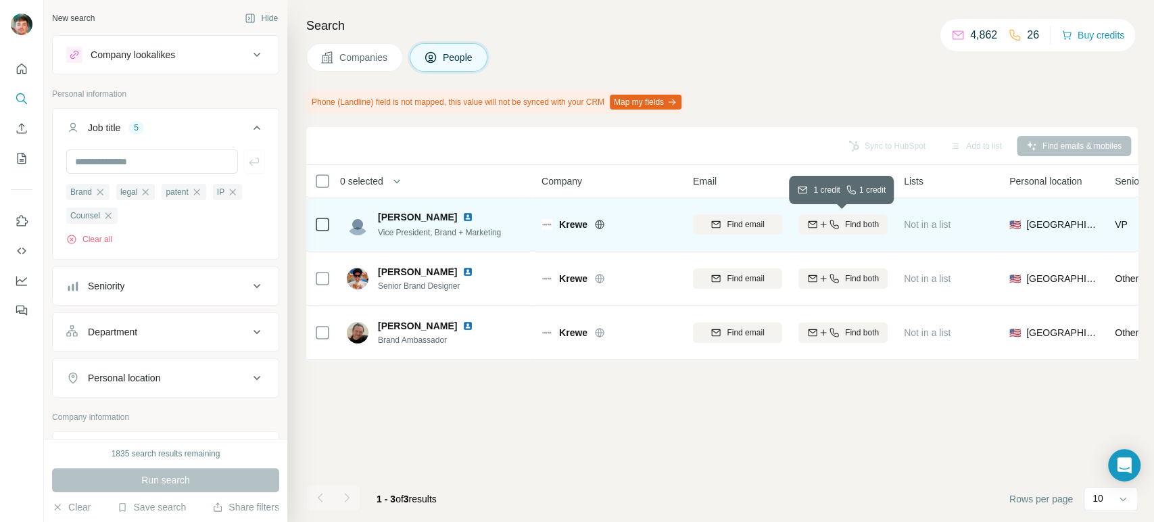
click at [823, 218] on div "Find both" at bounding box center [842, 224] width 89 height 12
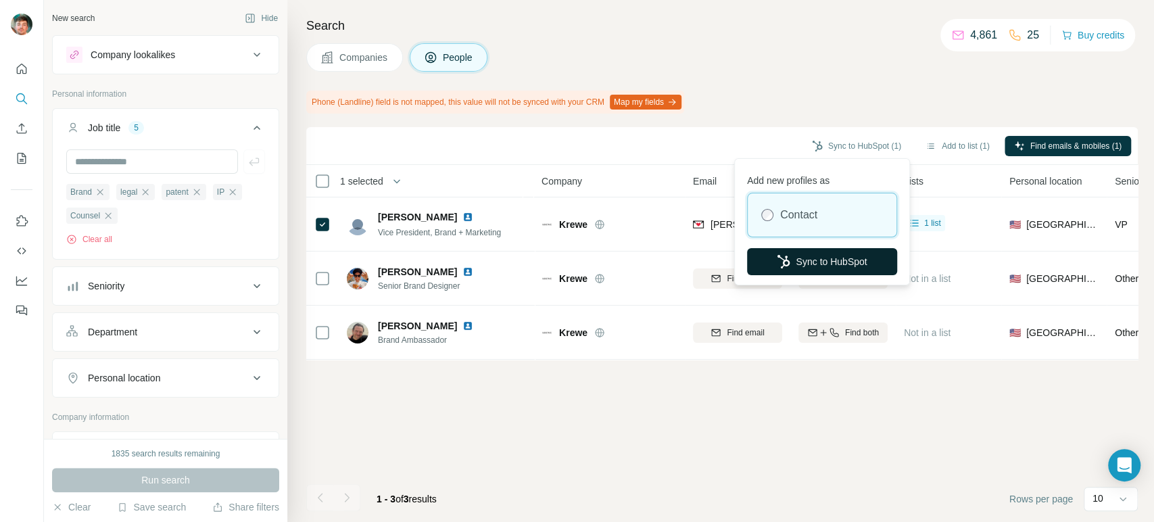
click at [806, 251] on button "Sync to HubSpot" at bounding box center [822, 261] width 150 height 27
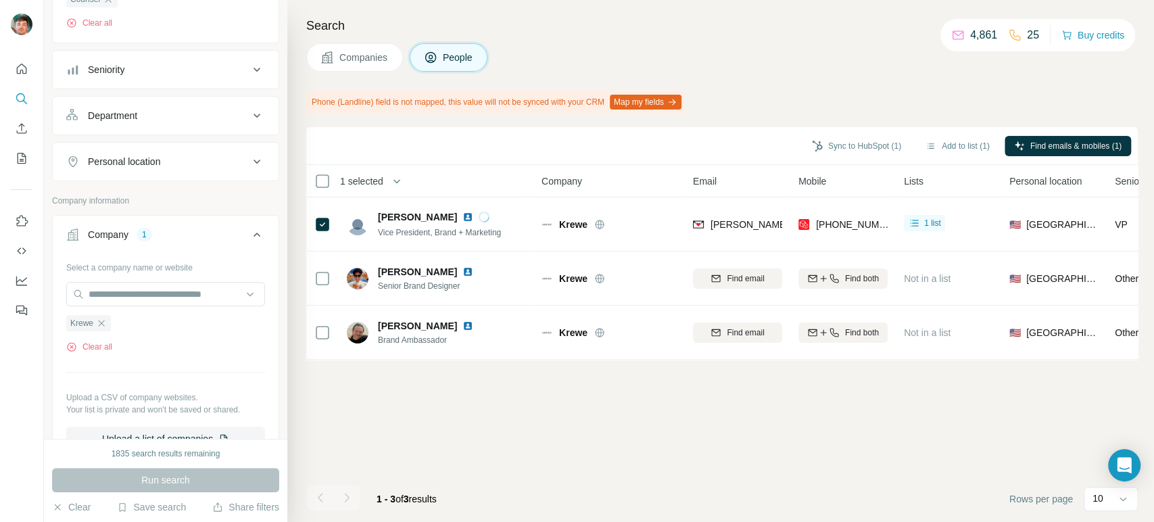
scroll to position [219, 0]
click at [108, 320] on div "Krewe" at bounding box center [88, 320] width 45 height 16
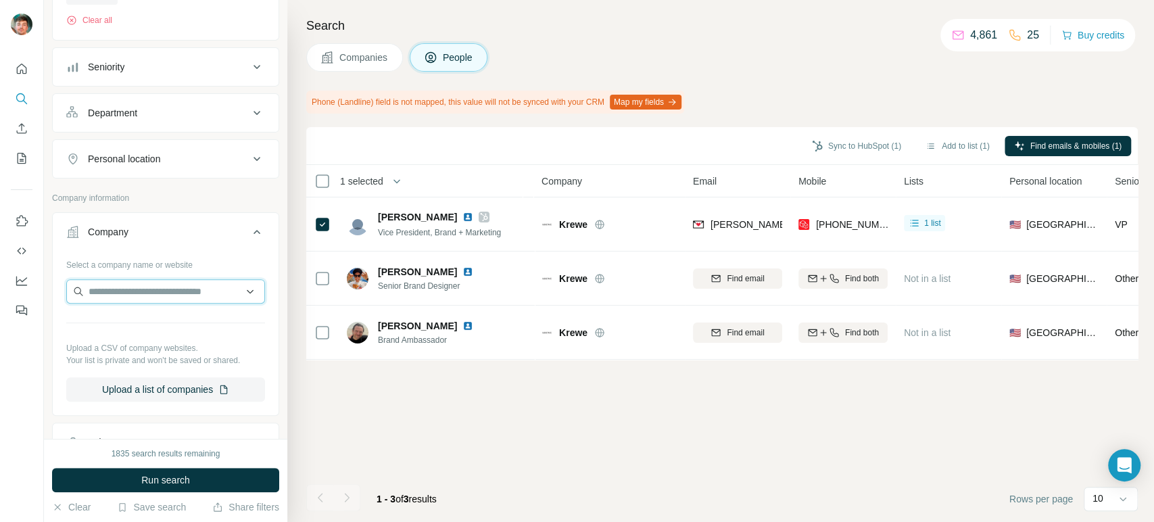
click at [126, 296] on input "text" at bounding box center [165, 291] width 199 height 24
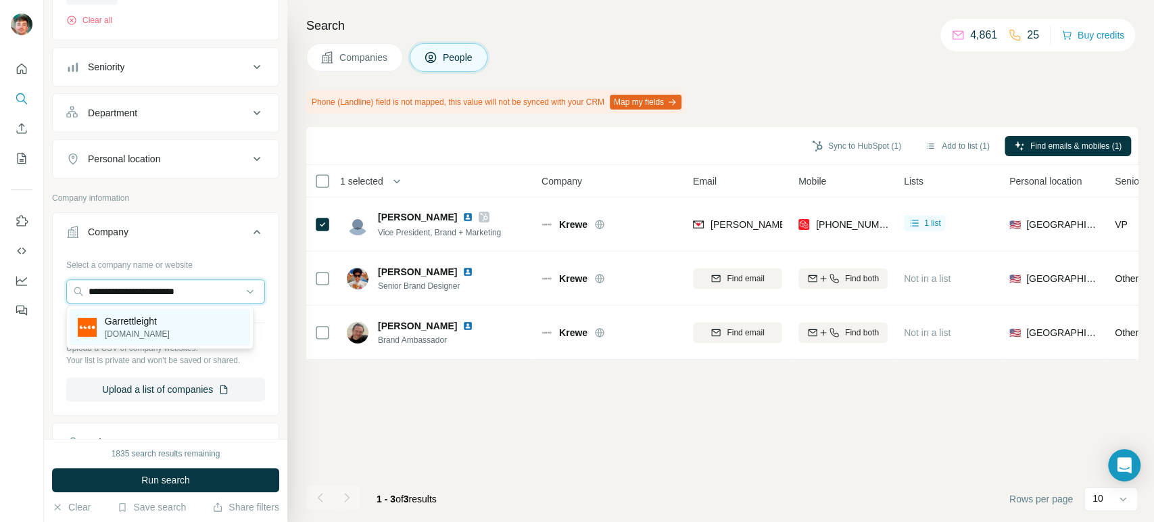
type input "**********"
click at [124, 317] on p "Garrettleight" at bounding box center [137, 321] width 65 height 14
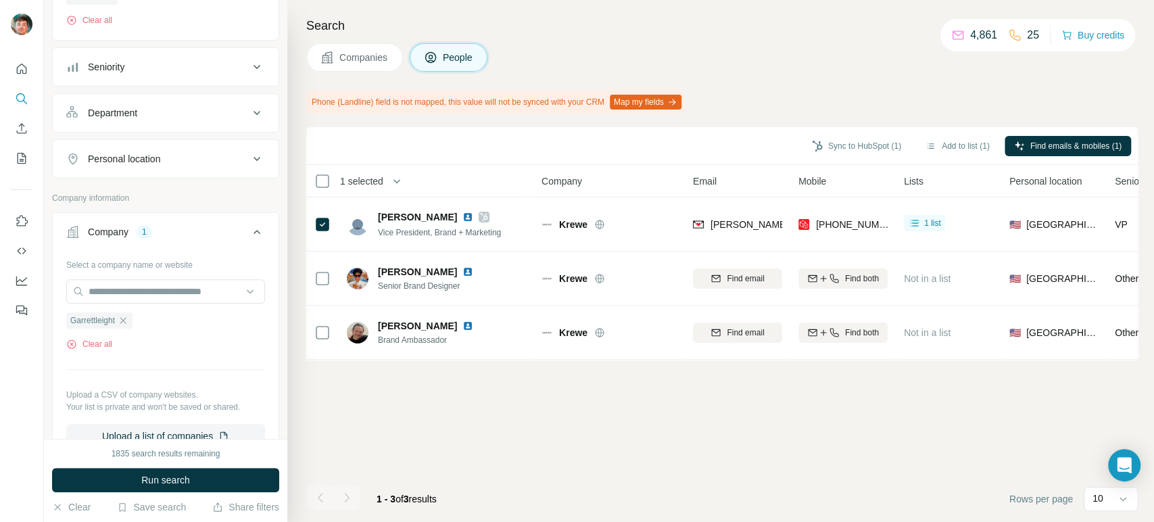
click at [107, 472] on button "Run search" at bounding box center [165, 480] width 227 height 24
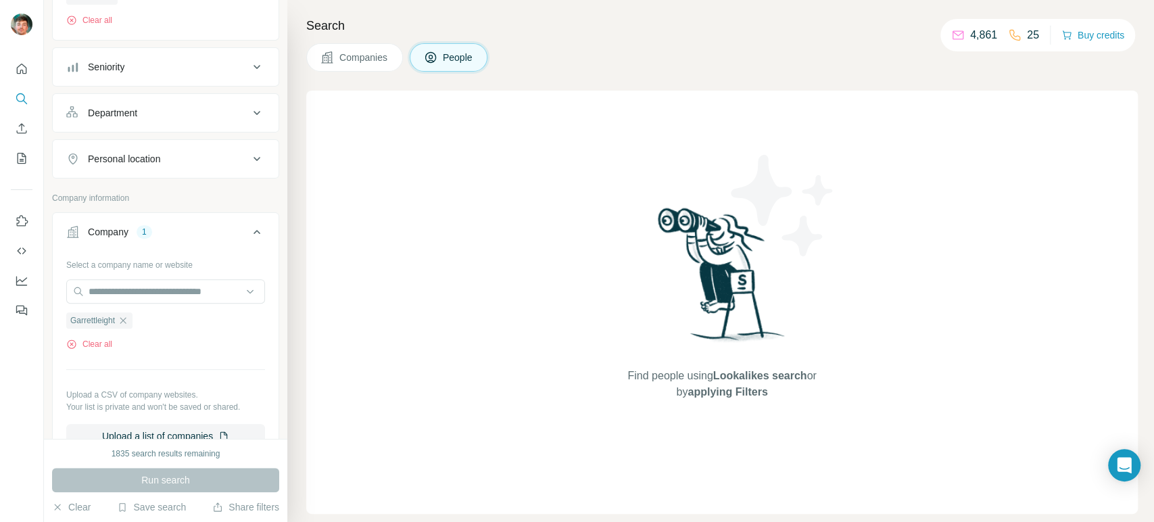
click at [356, 70] on button "Companies" at bounding box center [354, 57] width 97 height 28
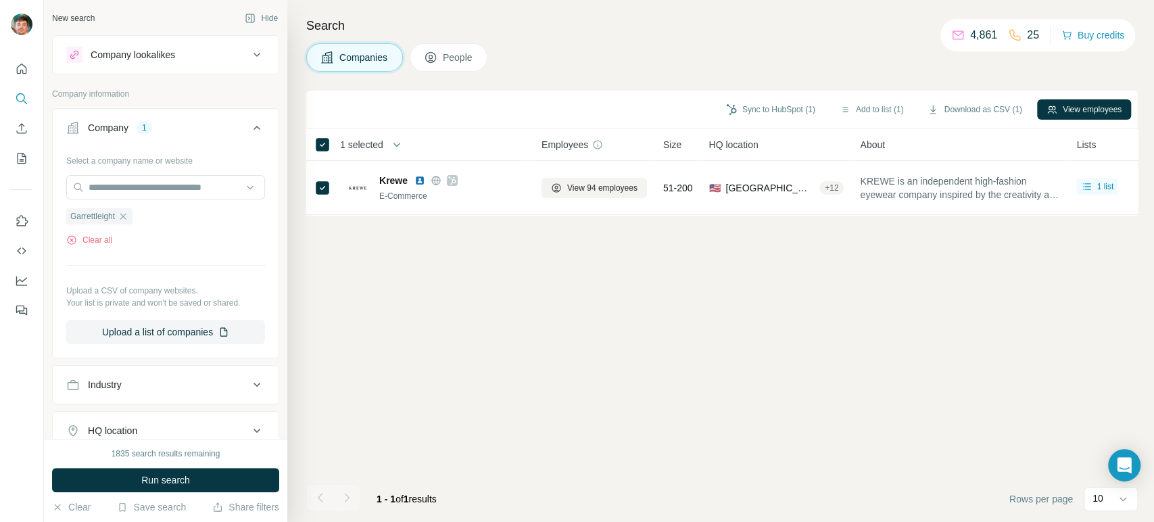
click at [146, 483] on span "Run search" at bounding box center [165, 480] width 49 height 14
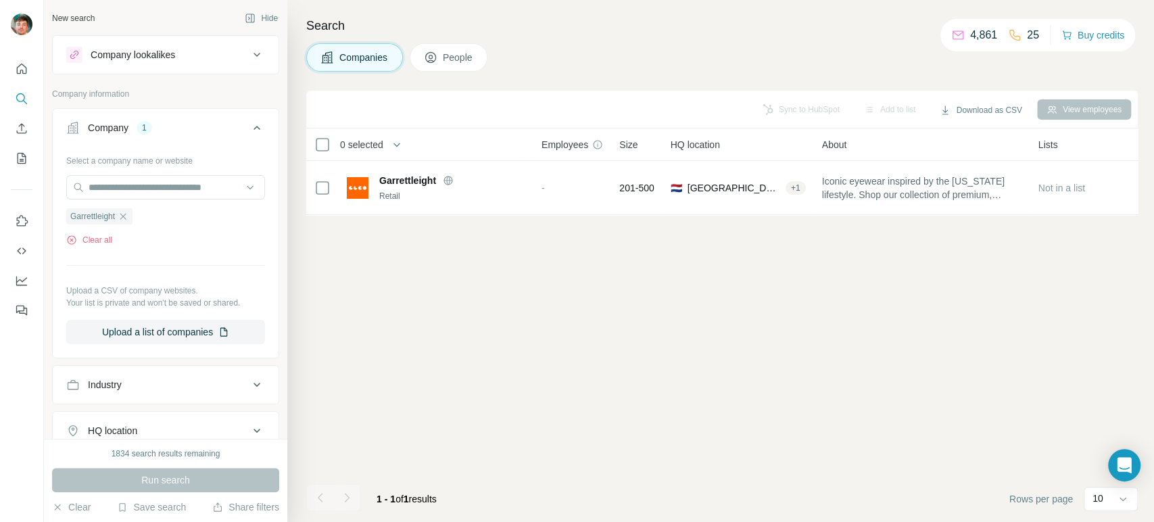
click at [128, 214] on icon "button" at bounding box center [123, 216] width 11 height 11
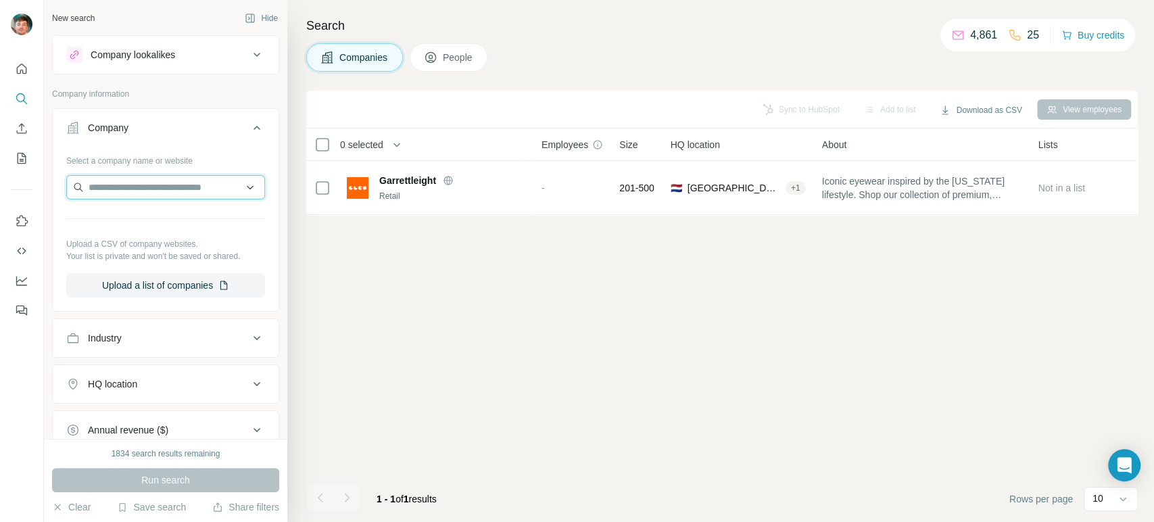
click at [140, 193] on input "text" at bounding box center [165, 187] width 199 height 24
paste input "**********"
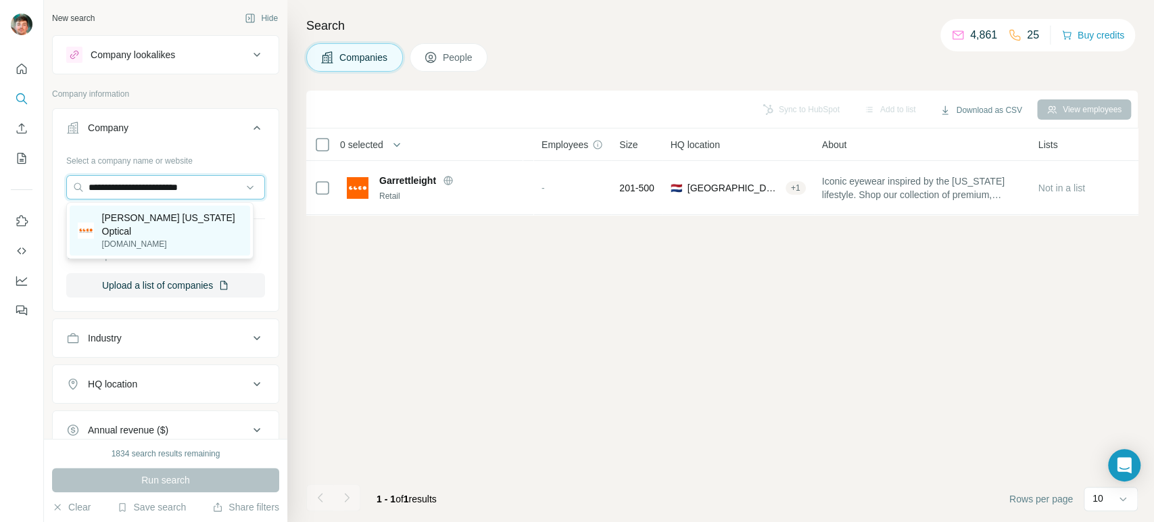
type input "**********"
click at [136, 224] on p "Garrett Leight California Optical" at bounding box center [172, 224] width 141 height 27
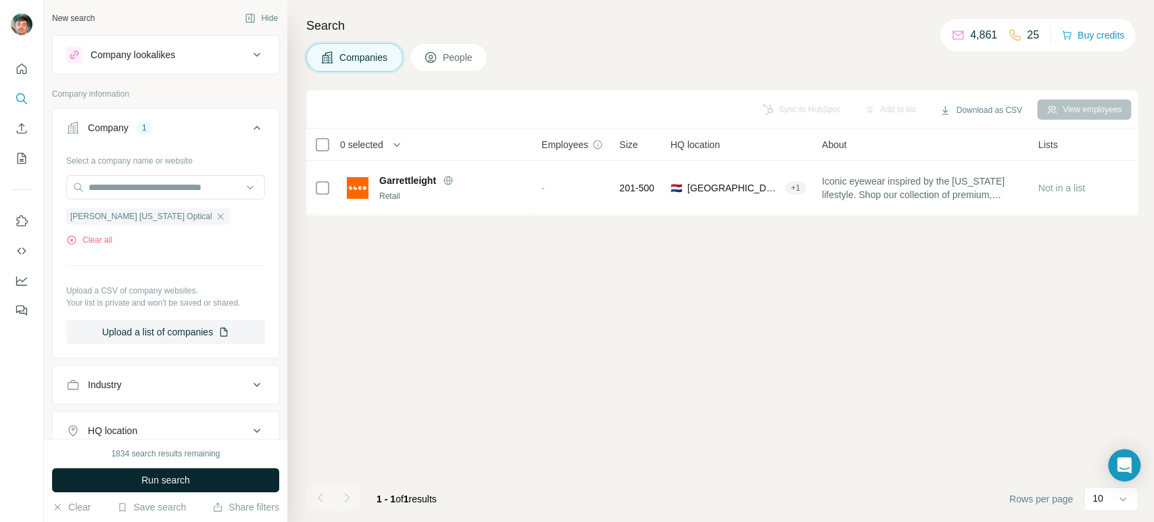
click at [121, 477] on button "Run search" at bounding box center [165, 480] width 227 height 24
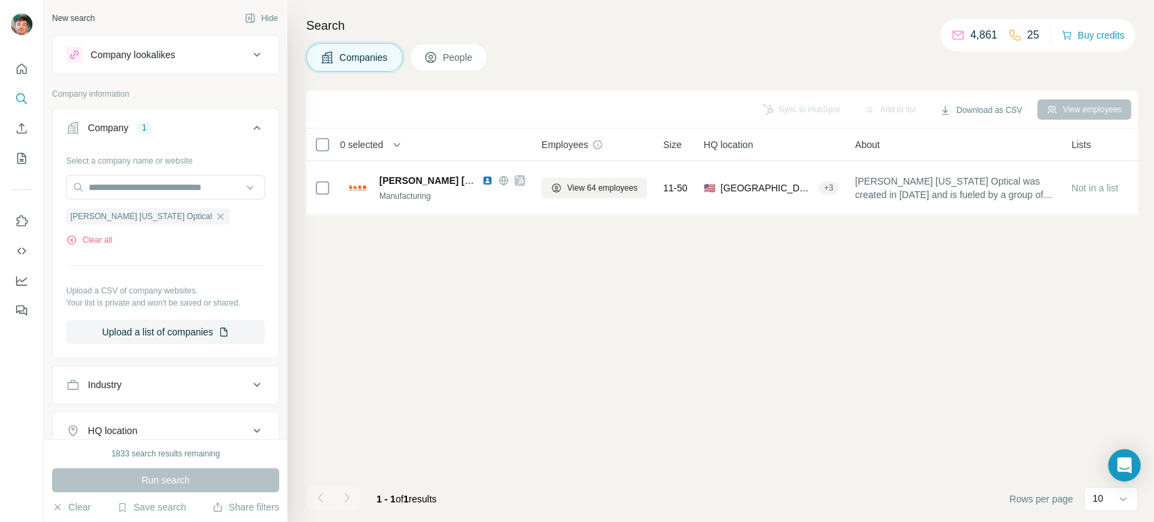
click at [430, 56] on icon at bounding box center [431, 58] width 14 height 14
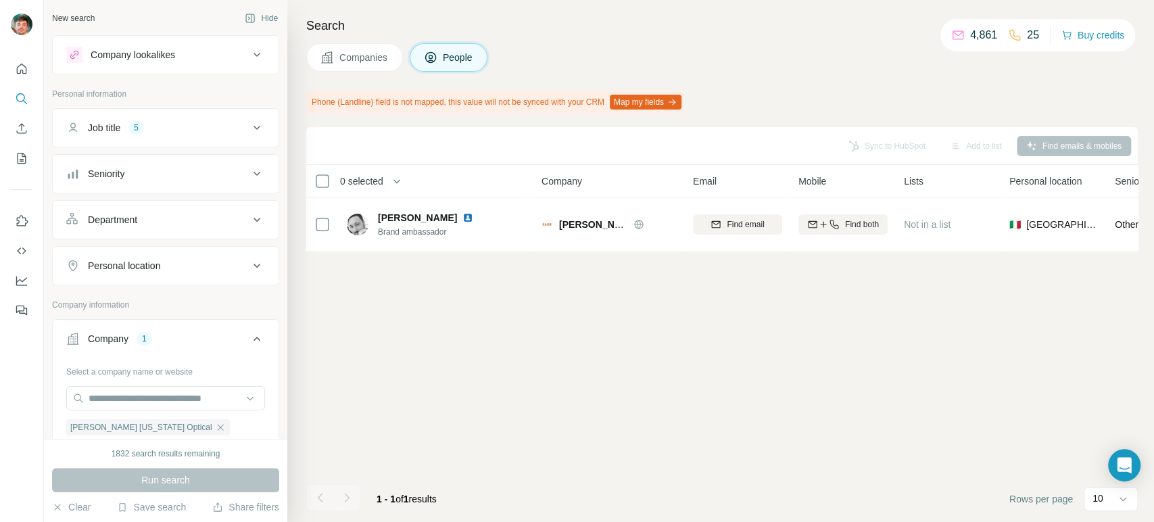
click at [355, 10] on div "Search Companies People Phone (Landline) field is not mapped, this value will n…" at bounding box center [720, 261] width 866 height 522
drag, startPoint x: 351, startPoint y: 82, endPoint x: 353, endPoint y: 70, distance: 12.9
click at [351, 81] on div "Search Companies People Phone (Landline) field is not mapped, this value will n…" at bounding box center [720, 261] width 866 height 522
click at [353, 66] on button "Companies" at bounding box center [354, 57] width 97 height 28
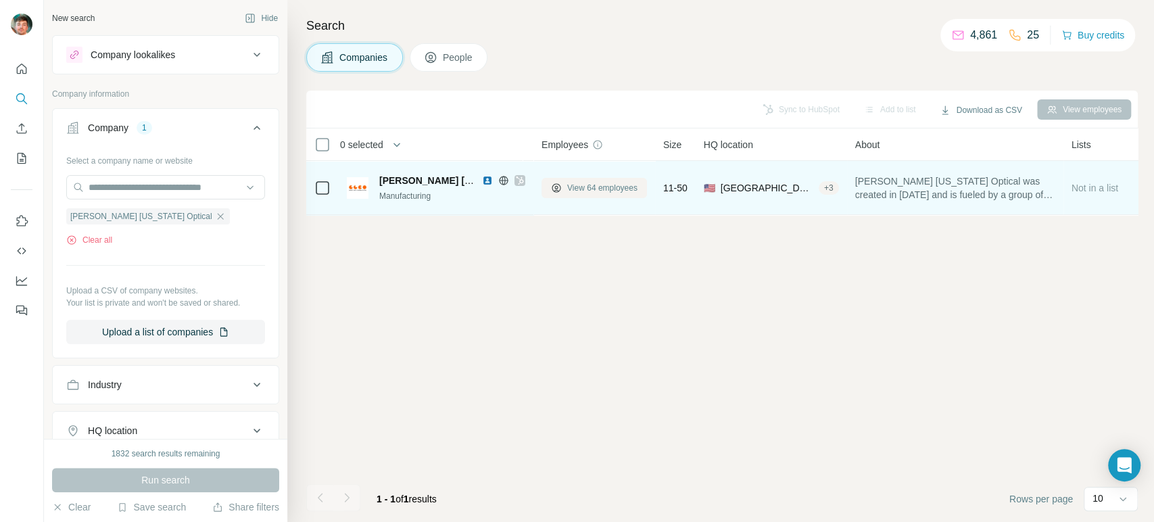
click at [566, 187] on button "View 64 employees" at bounding box center [593, 188] width 105 height 20
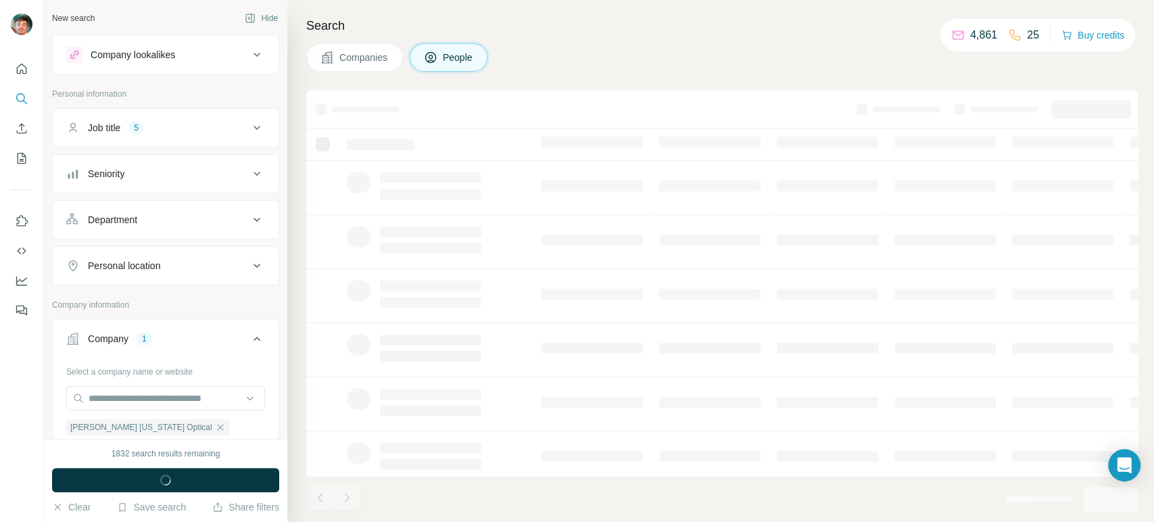
click at [362, 60] on span "Companies" at bounding box center [363, 58] width 49 height 14
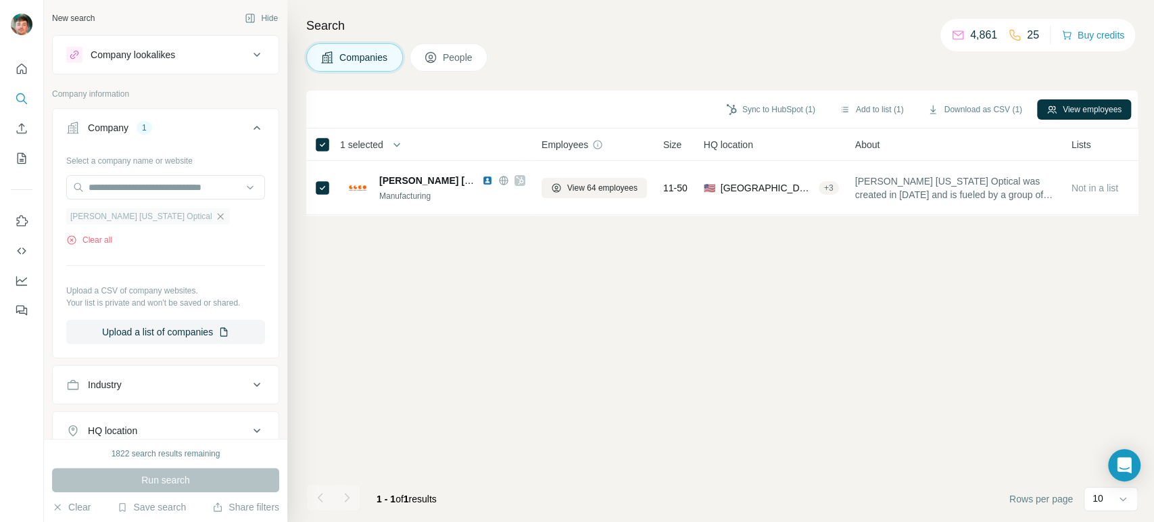
click at [215, 219] on icon "button" at bounding box center [220, 216] width 11 height 11
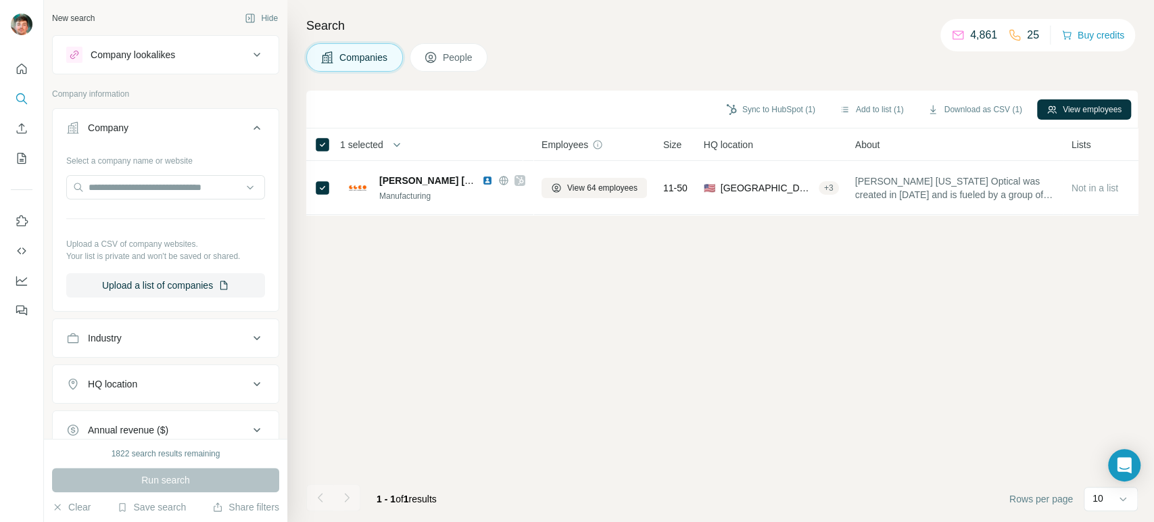
click at [205, 199] on div at bounding box center [165, 188] width 199 height 27
click at [181, 189] on input "text" at bounding box center [165, 187] width 199 height 24
paste input "**********"
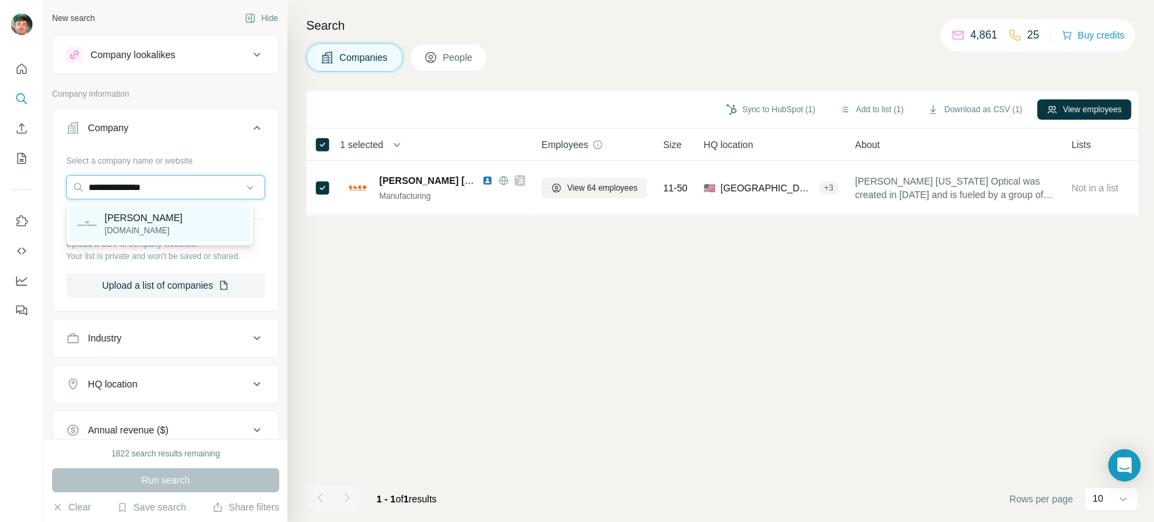
type input "**********"
click at [157, 223] on p "Barton Perreira" at bounding box center [144, 218] width 78 height 14
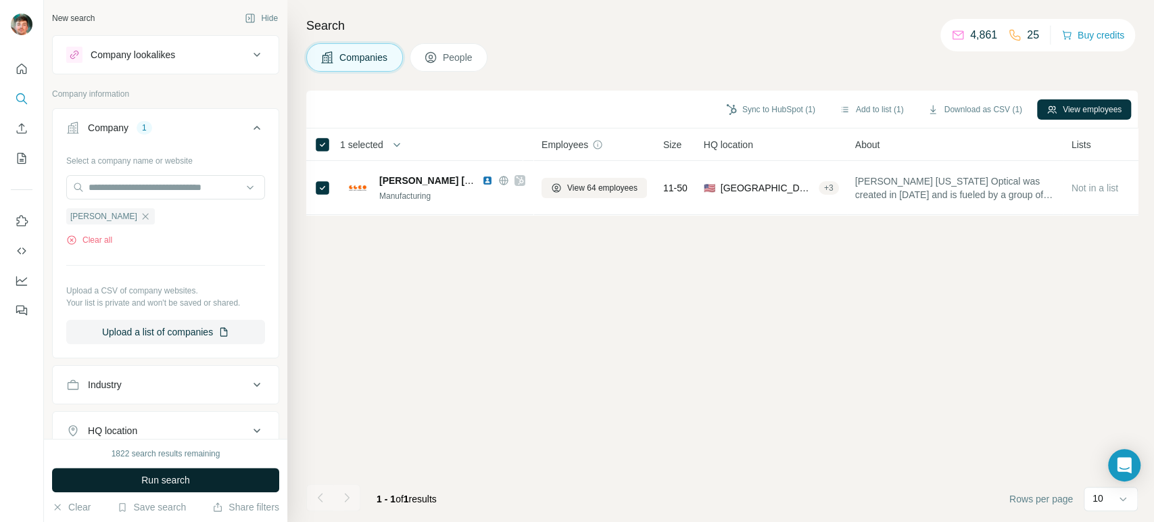
click at [120, 479] on button "Run search" at bounding box center [165, 480] width 227 height 24
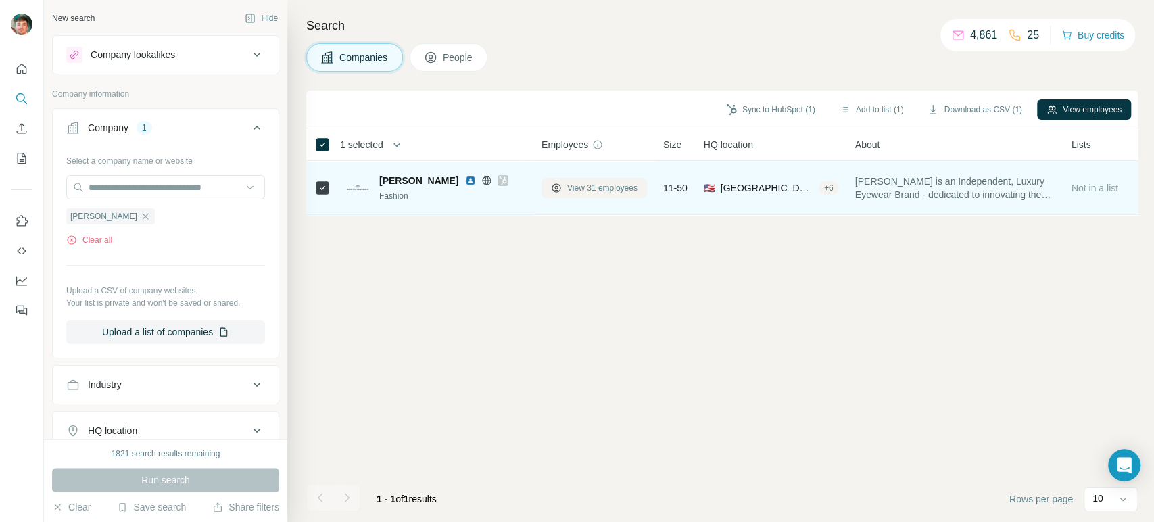
click at [576, 180] on button "View 31 employees" at bounding box center [593, 188] width 105 height 20
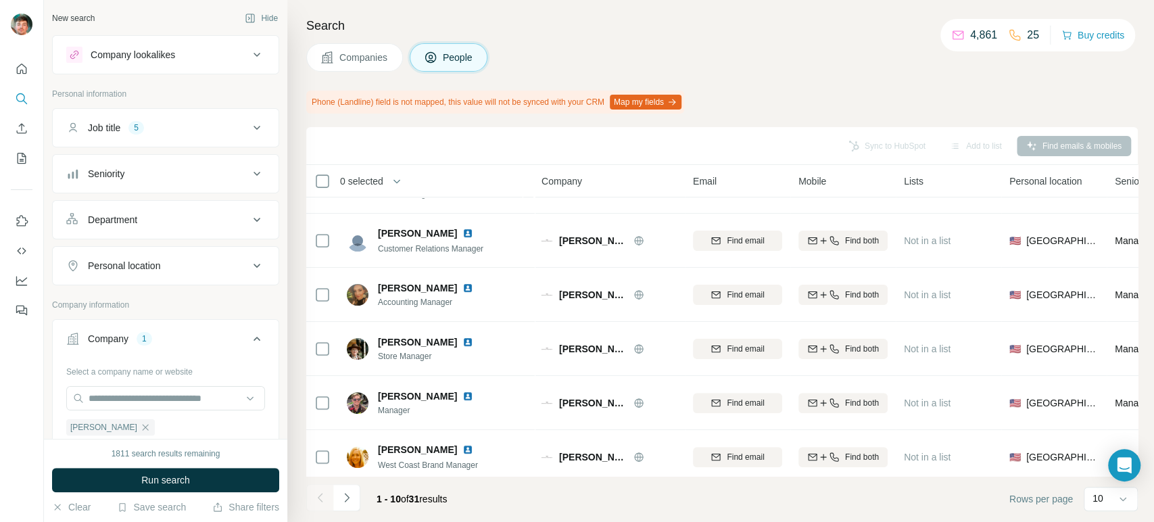
scroll to position [265, 0]
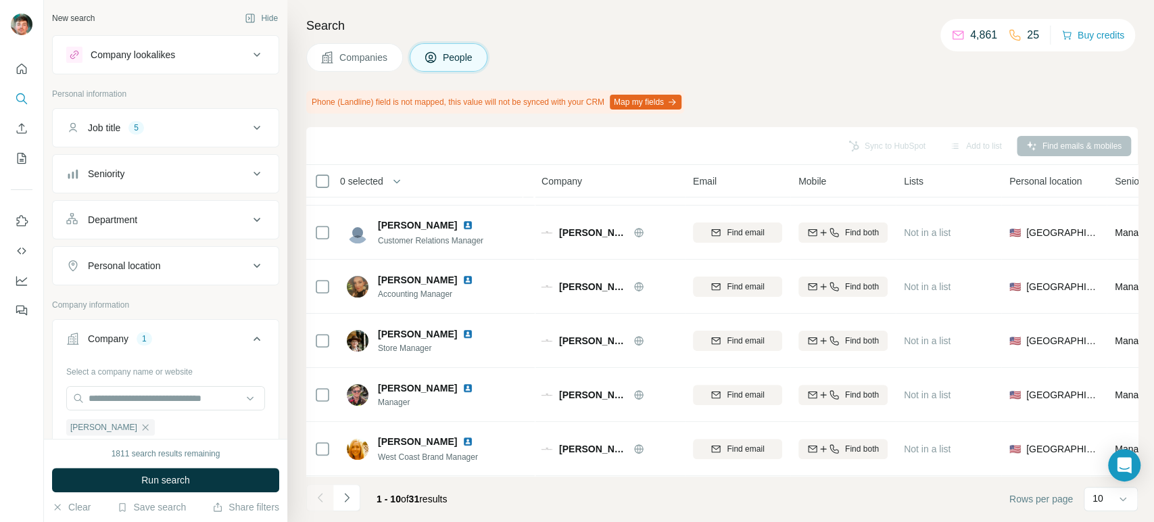
click at [187, 123] on div "Job title 5" at bounding box center [157, 128] width 182 height 14
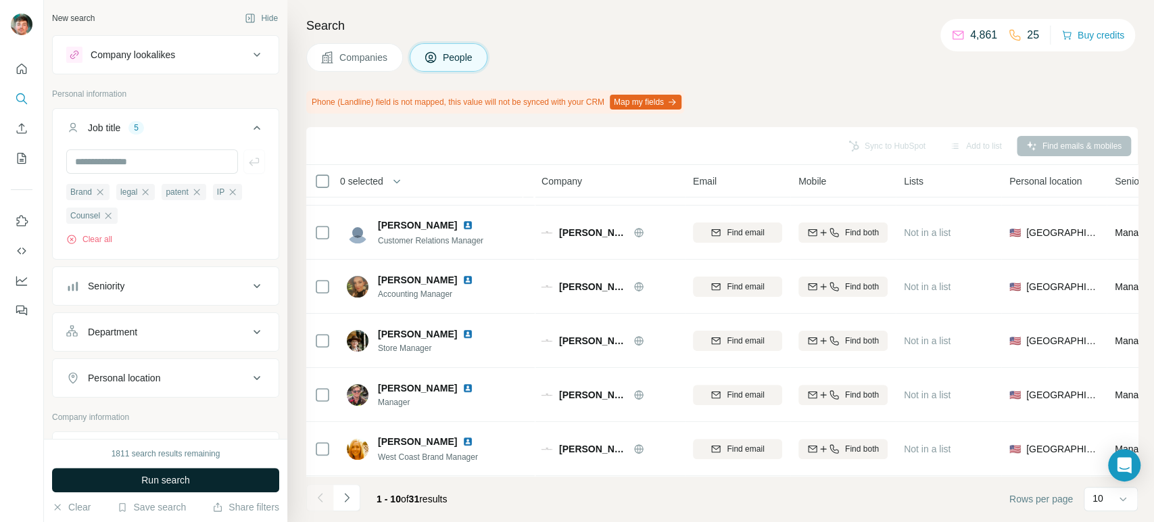
click at [157, 480] on span "Run search" at bounding box center [165, 480] width 49 height 14
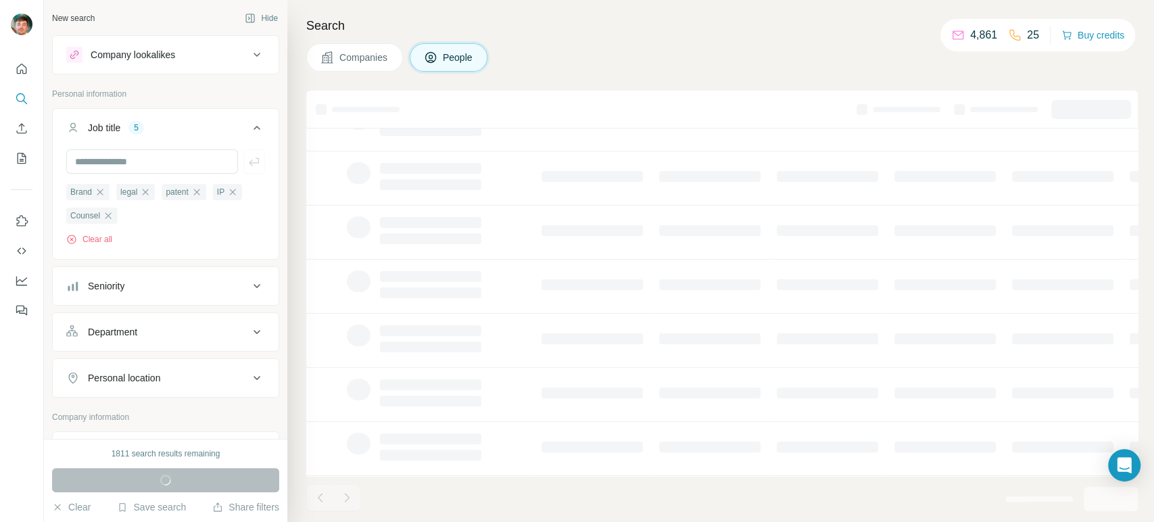
scroll to position [0, 0]
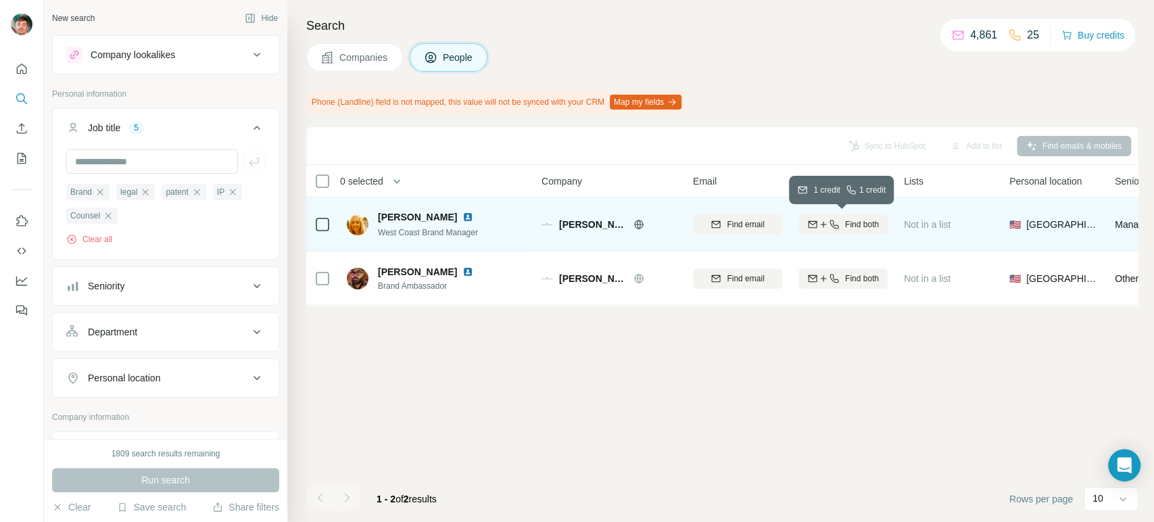
click at [814, 228] on icon "button" at bounding box center [812, 224] width 11 height 11
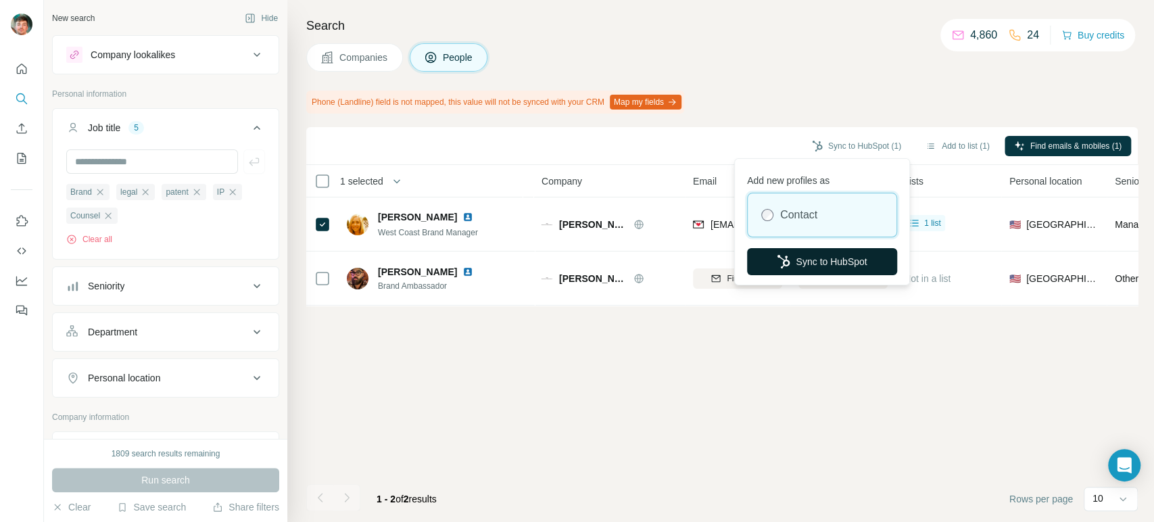
click at [770, 259] on button "Sync to HubSpot" at bounding box center [822, 261] width 150 height 27
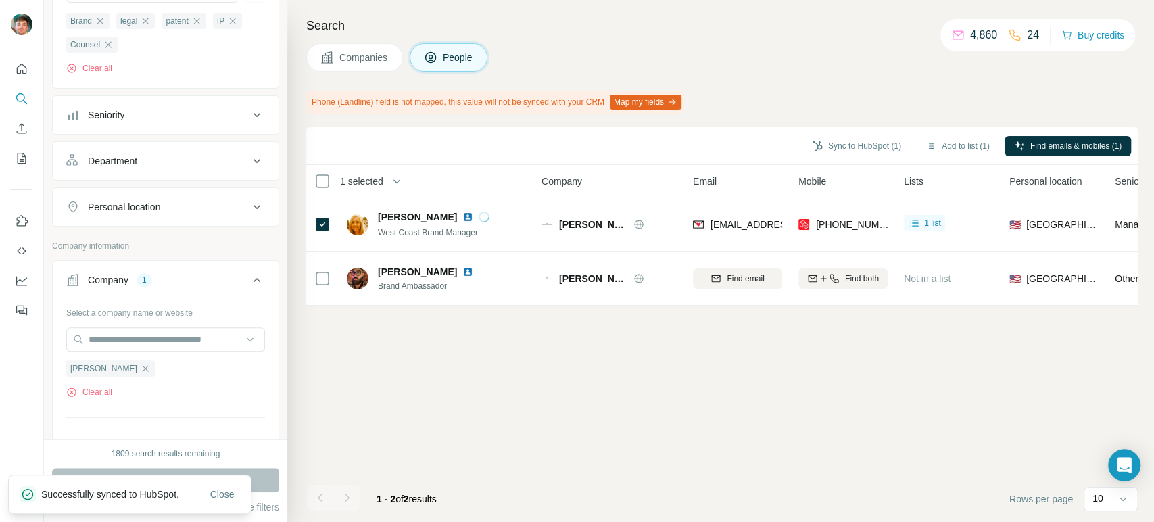
scroll to position [174, 0]
click at [140, 368] on icon "button" at bounding box center [145, 365] width 11 height 11
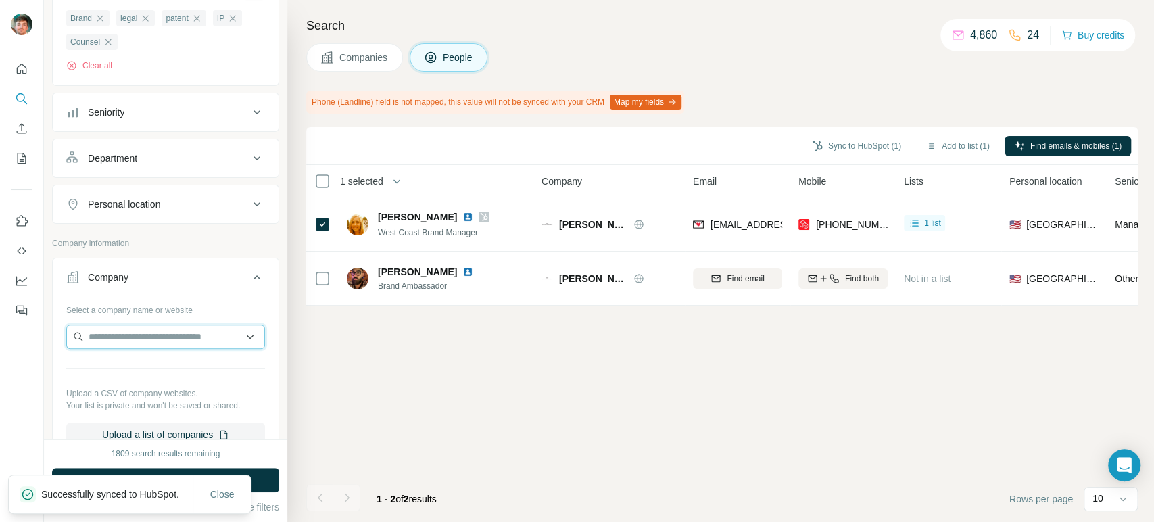
click at [153, 327] on input "text" at bounding box center [165, 336] width 199 height 24
type input "**********"
click at [341, 66] on button "Companies" at bounding box center [354, 57] width 97 height 28
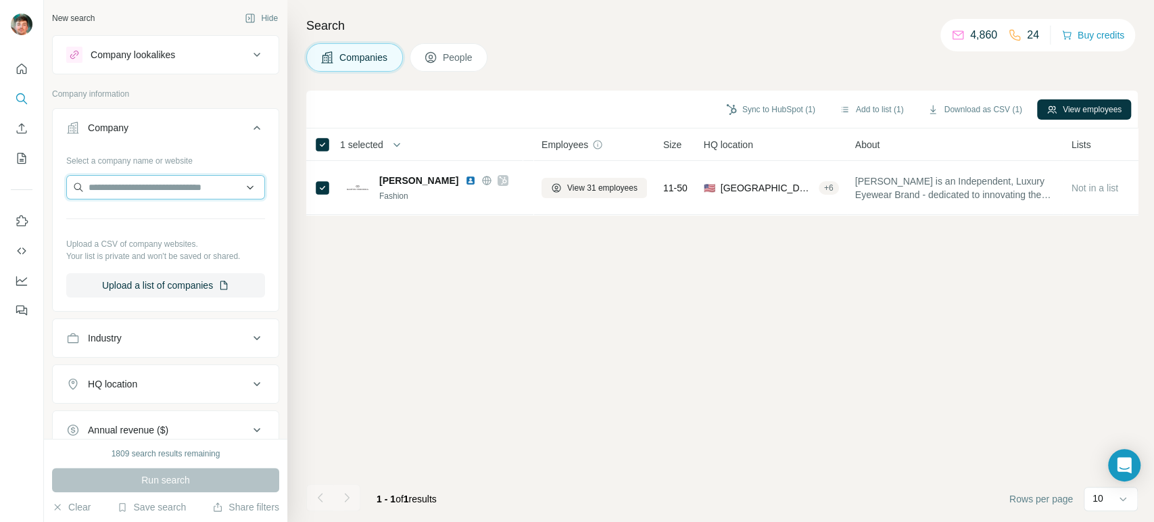
click at [145, 181] on input "text" at bounding box center [165, 187] width 199 height 24
paste input "**********"
drag, startPoint x: 122, startPoint y: 188, endPoint x: 45, endPoint y: 182, distance: 76.6
click at [45, 182] on div "**********" at bounding box center [165, 219] width 243 height 439
click at [162, 181] on input "**********" at bounding box center [165, 187] width 199 height 24
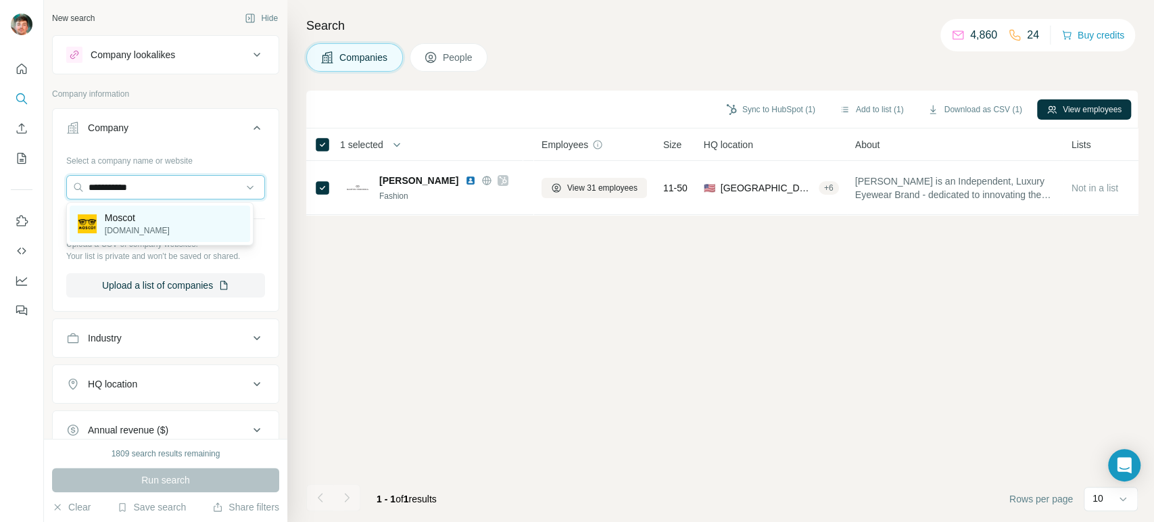
type input "**********"
click at [133, 220] on p "Moscot" at bounding box center [137, 218] width 65 height 14
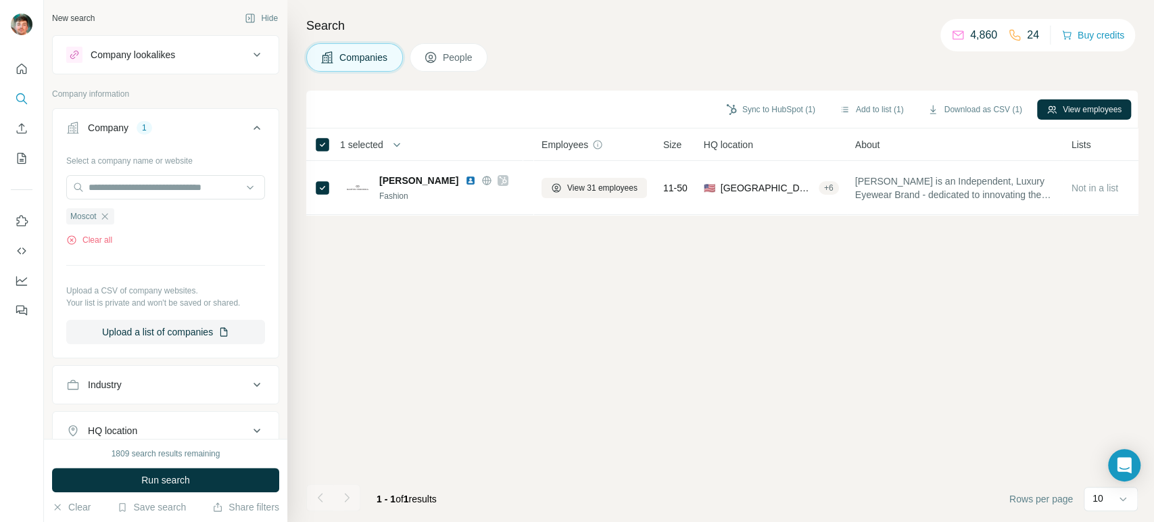
click at [122, 483] on button "Run search" at bounding box center [165, 480] width 227 height 24
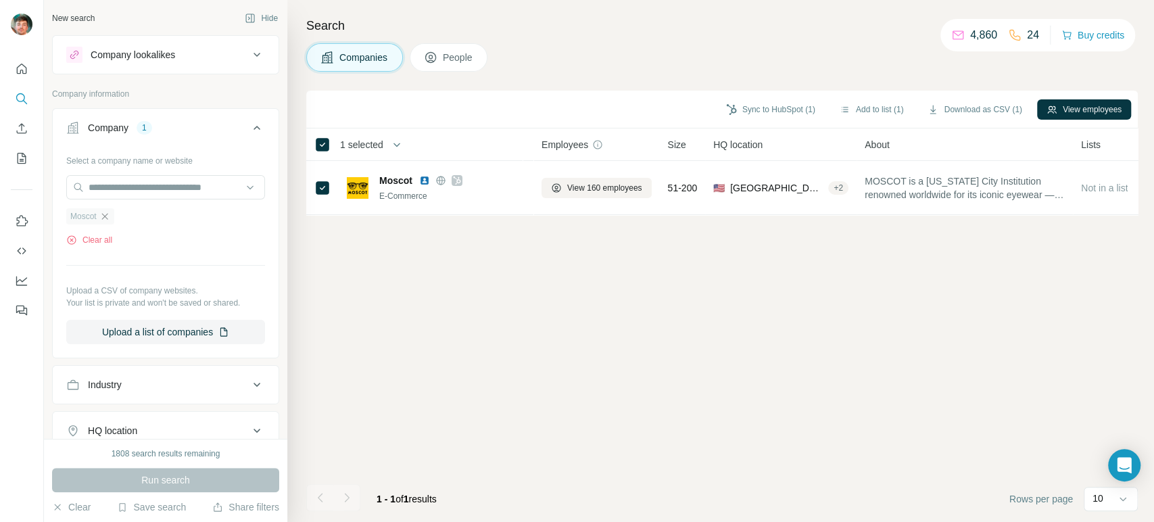
click at [107, 214] on icon "button" at bounding box center [104, 216] width 11 height 11
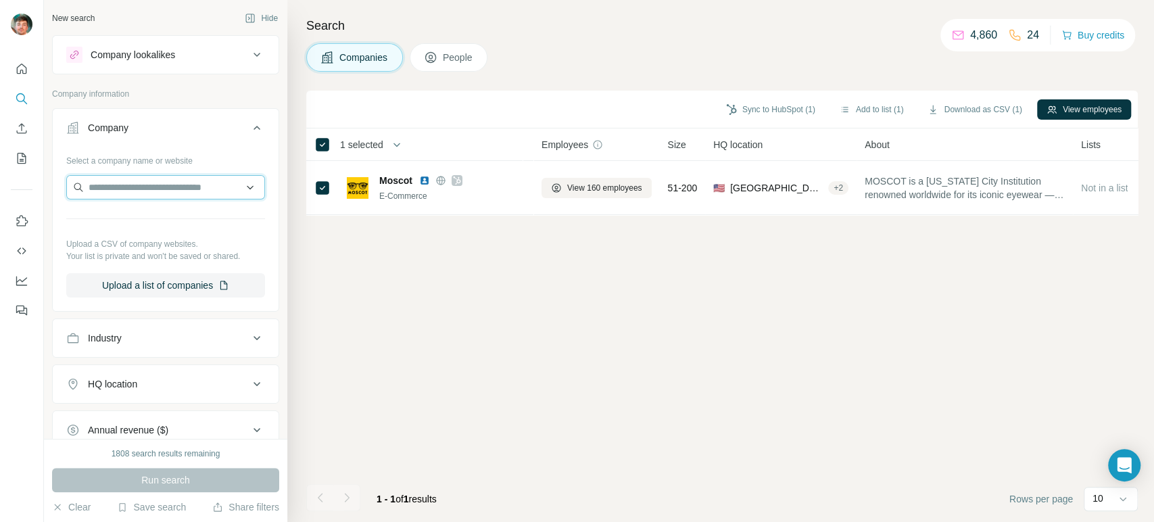
click at [137, 178] on input "text" at bounding box center [165, 187] width 199 height 24
paste input "**********"
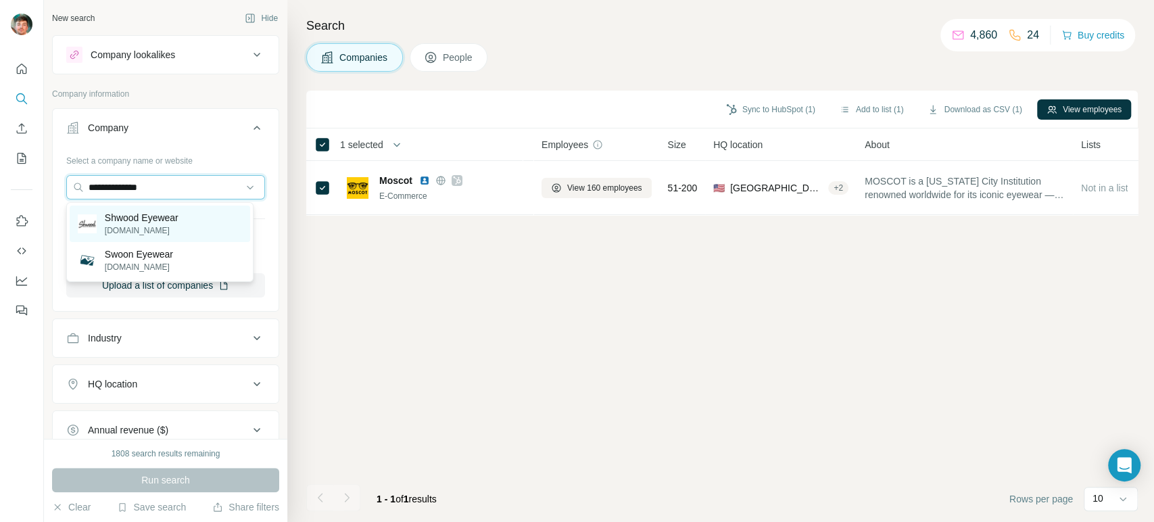
type input "**********"
click at [172, 220] on p "Shwood Eyewear" at bounding box center [142, 218] width 74 height 14
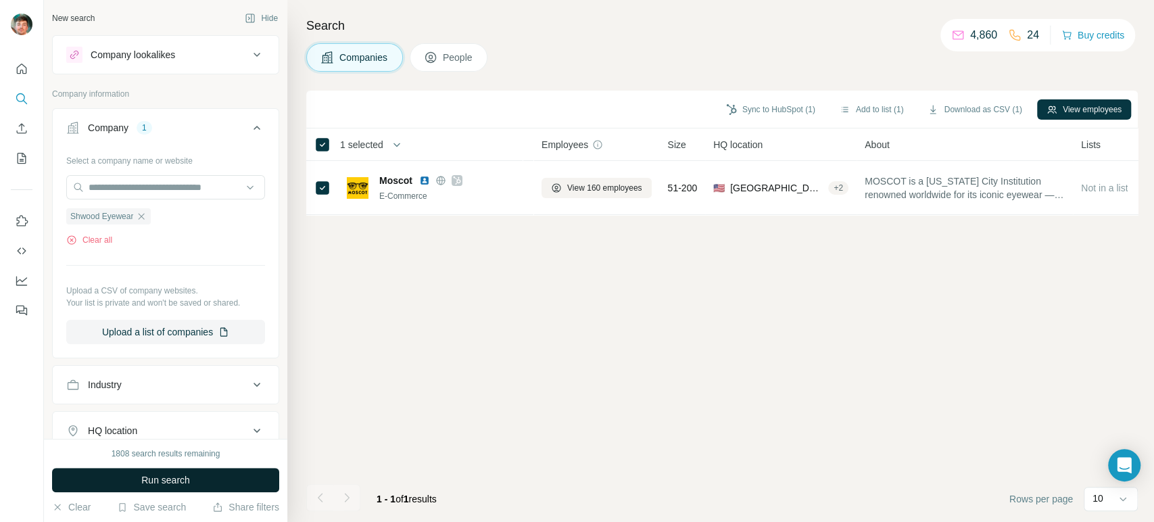
click at [130, 476] on button "Run search" at bounding box center [165, 480] width 227 height 24
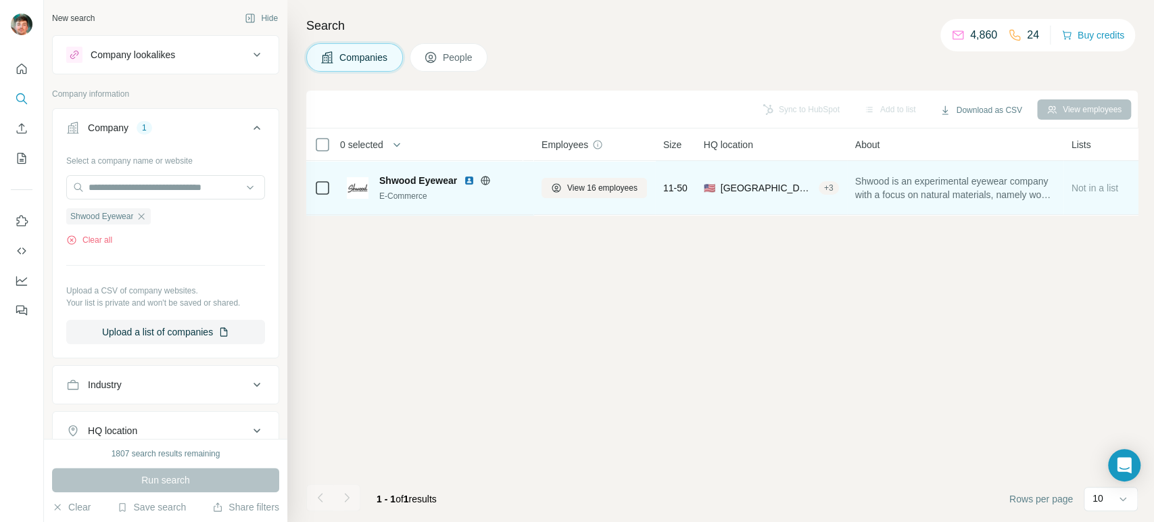
click at [318, 180] on icon at bounding box center [322, 188] width 16 height 16
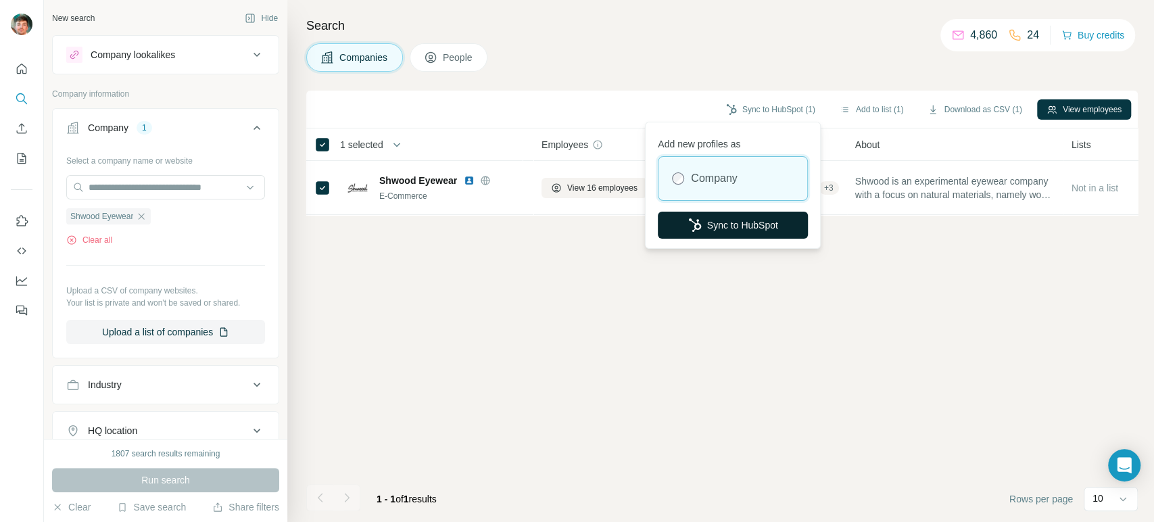
click at [707, 226] on button "Sync to HubSpot" at bounding box center [733, 225] width 150 height 27
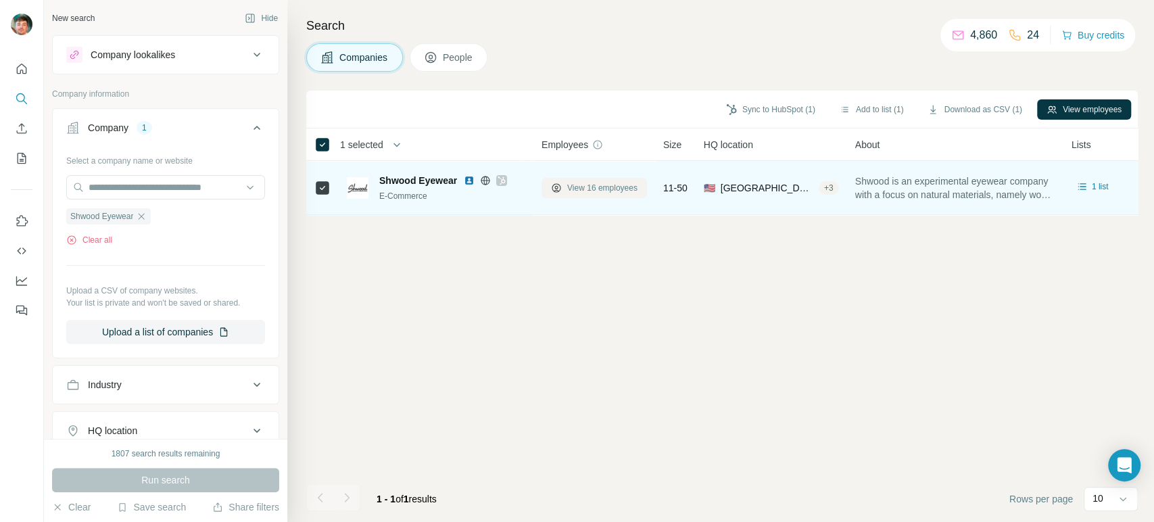
click at [591, 195] on button "View 16 employees" at bounding box center [593, 188] width 105 height 20
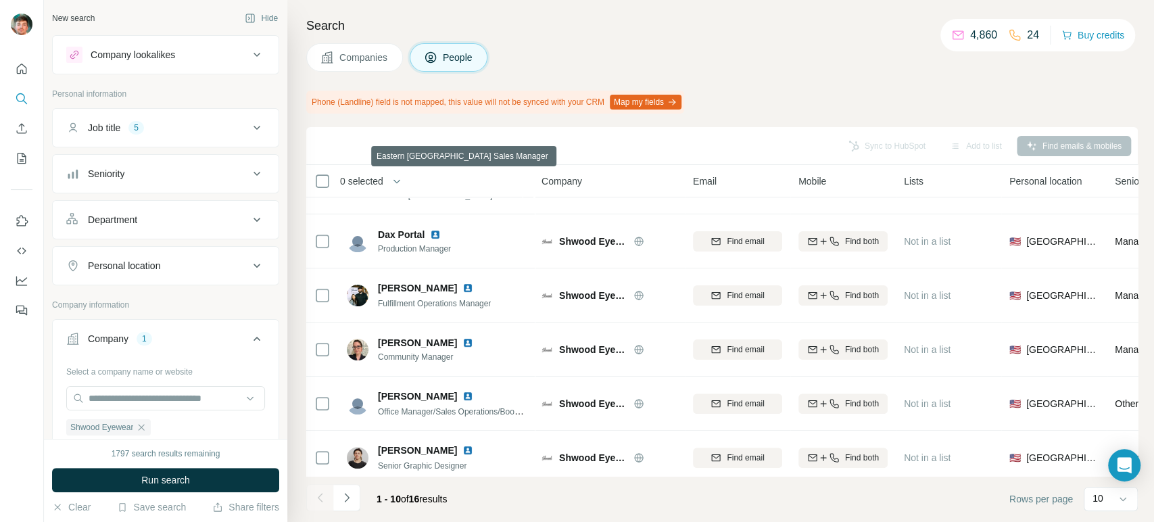
scroll to position [269, 0]
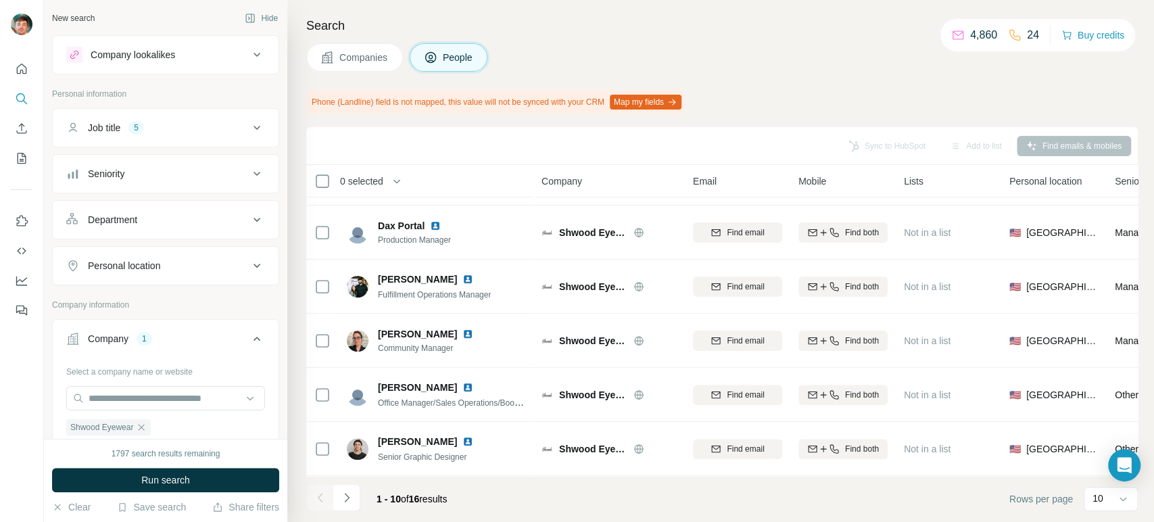
click at [345, 493] on icon "Navigate to next page" at bounding box center [347, 498] width 14 height 14
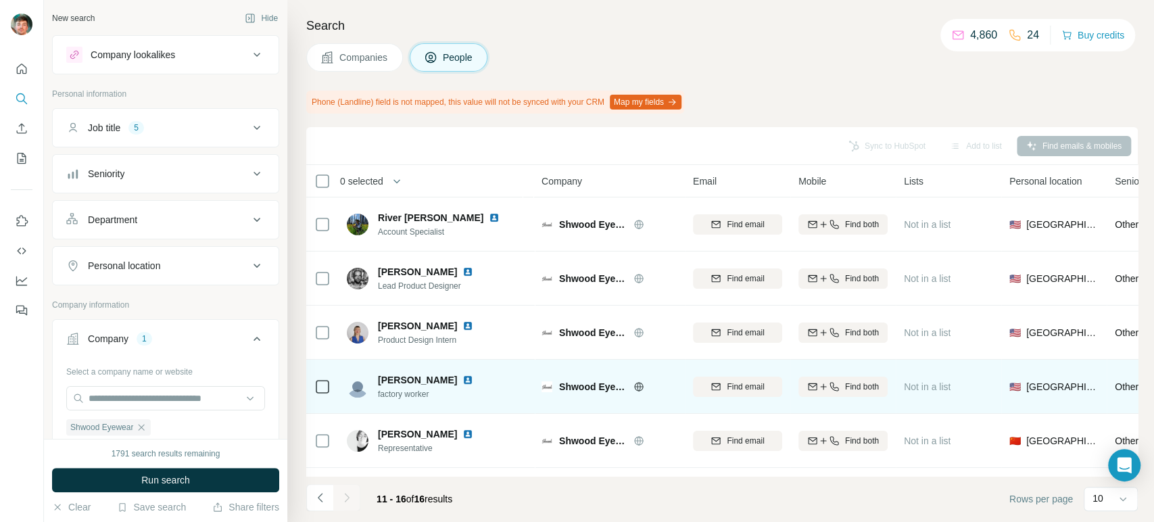
scroll to position [53, 0]
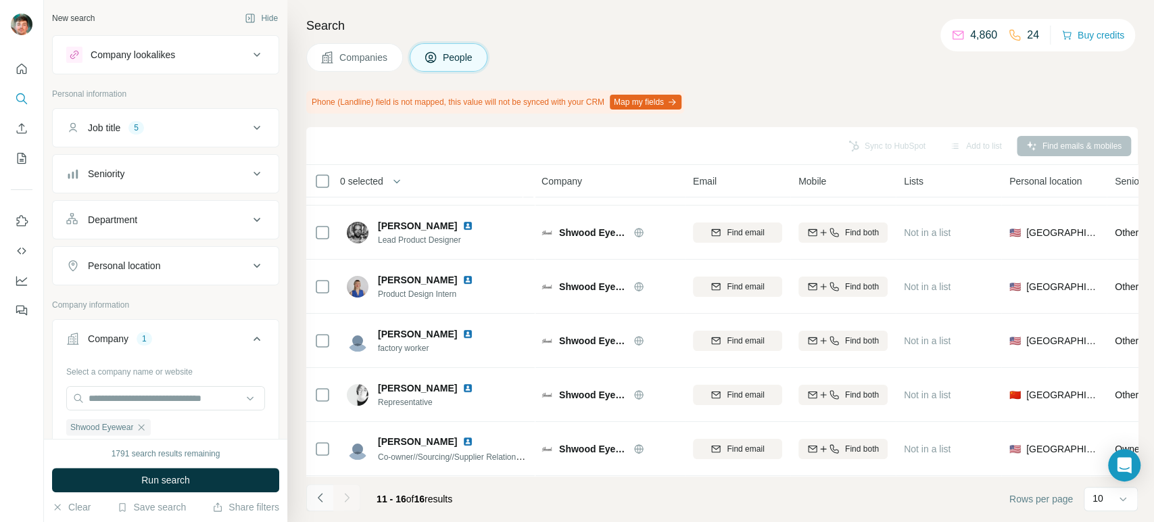
click at [311, 491] on button "Navigate to previous page" at bounding box center [319, 497] width 27 height 27
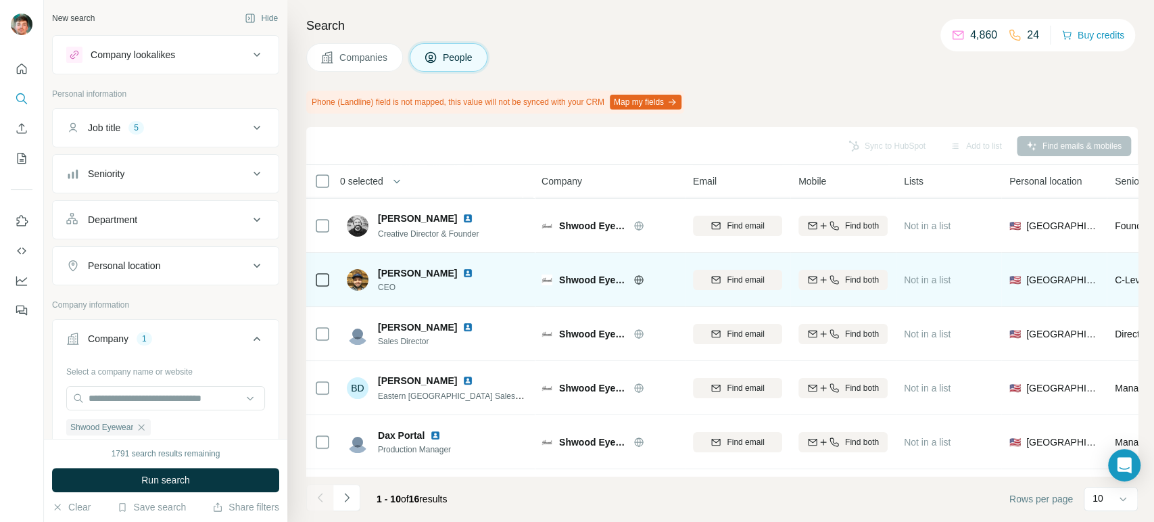
scroll to position [0, 0]
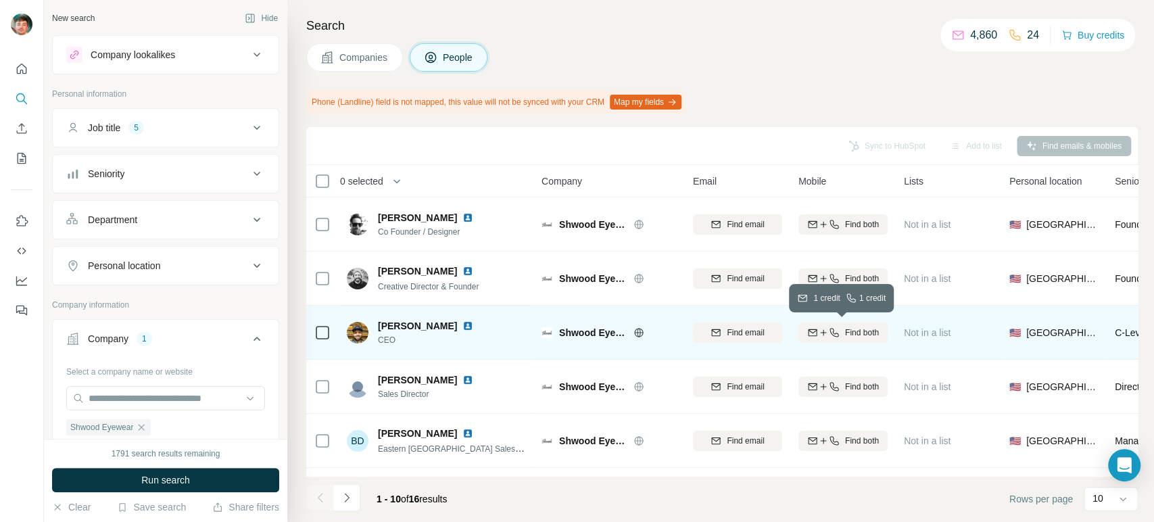
click at [829, 337] on icon "button" at bounding box center [834, 332] width 11 height 11
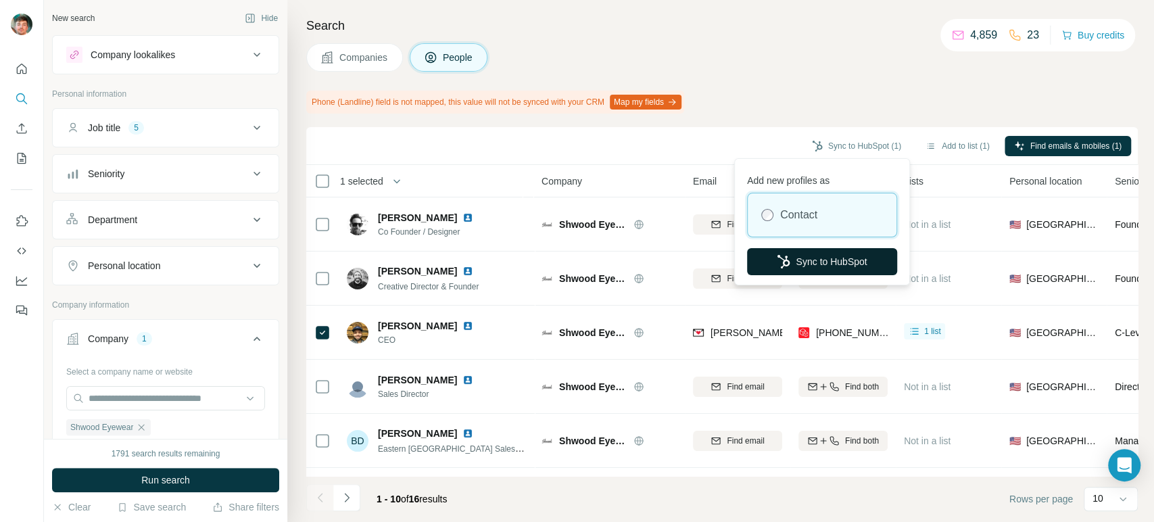
click at [791, 253] on button "Sync to HubSpot" at bounding box center [822, 261] width 150 height 27
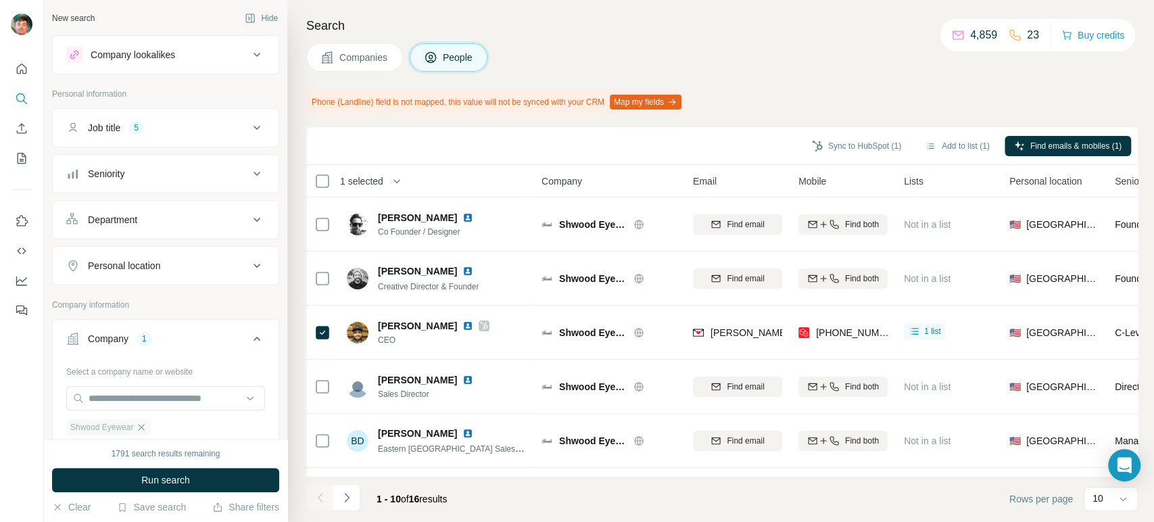
click at [144, 428] on icon "button" at bounding box center [141, 427] width 11 height 11
click at [155, 406] on input "text" at bounding box center [165, 398] width 199 height 24
paste input "**********"
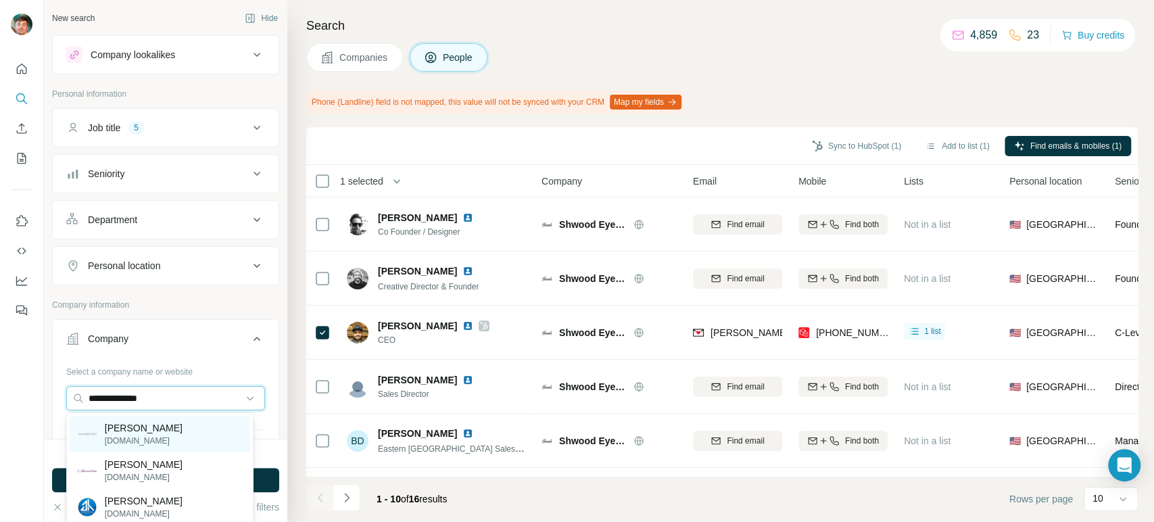
type input "**********"
click at [130, 428] on p "Alexander Daas" at bounding box center [144, 428] width 78 height 14
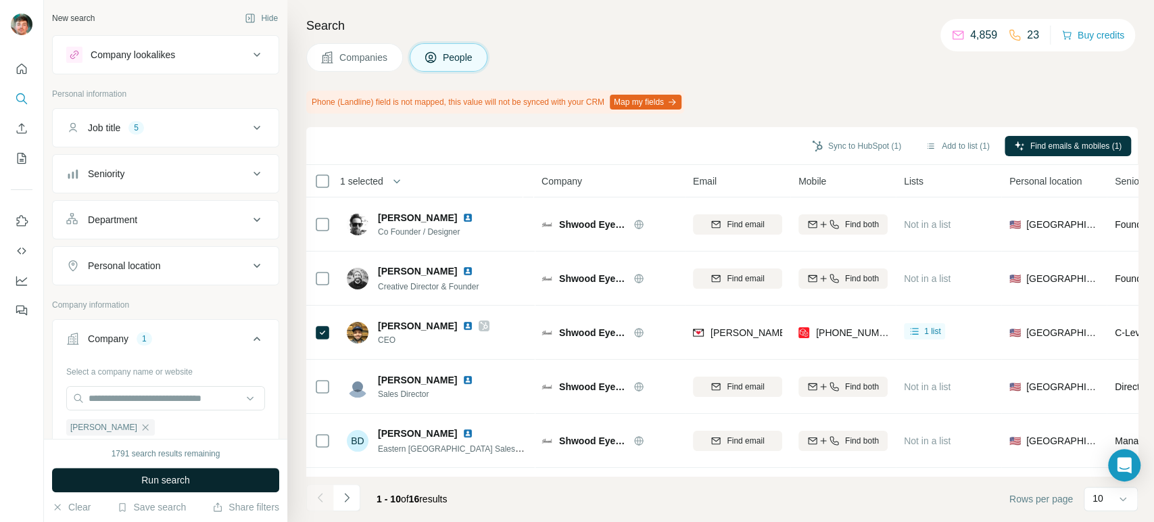
click at [124, 480] on button "Run search" at bounding box center [165, 480] width 227 height 24
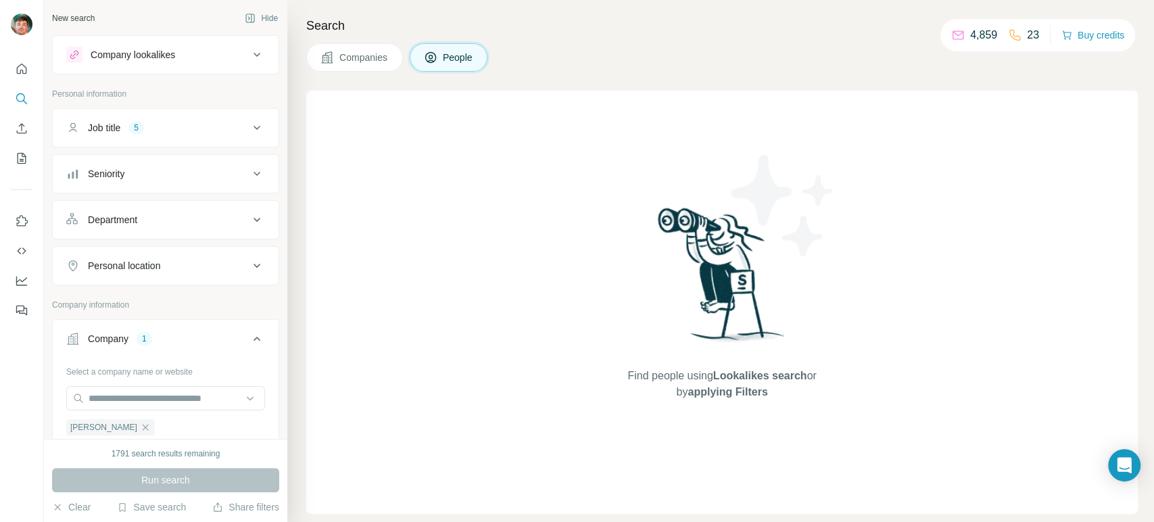
click at [339, 63] on span "Companies" at bounding box center [363, 58] width 49 height 14
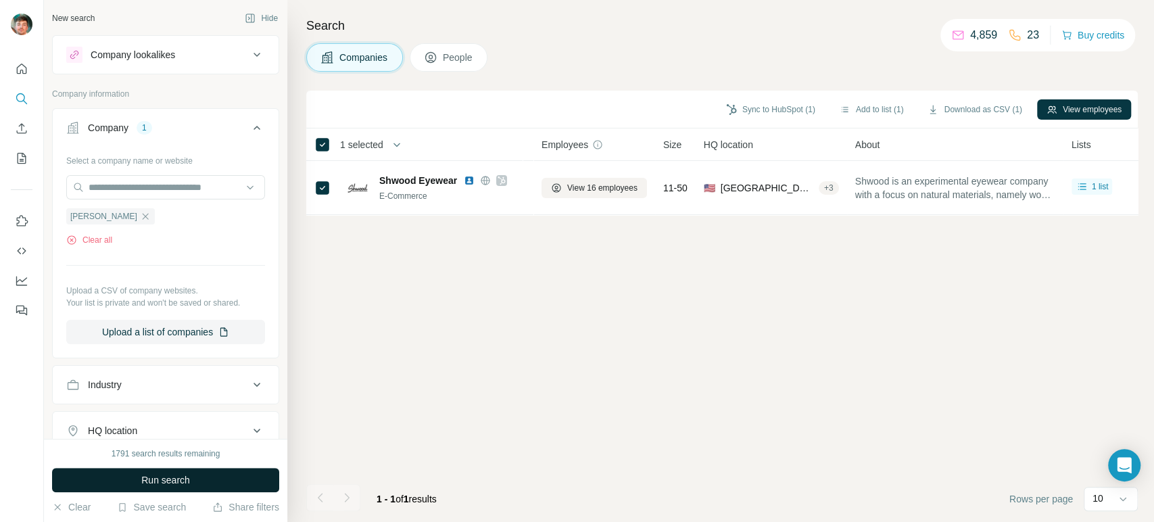
click at [137, 486] on button "Run search" at bounding box center [165, 480] width 227 height 24
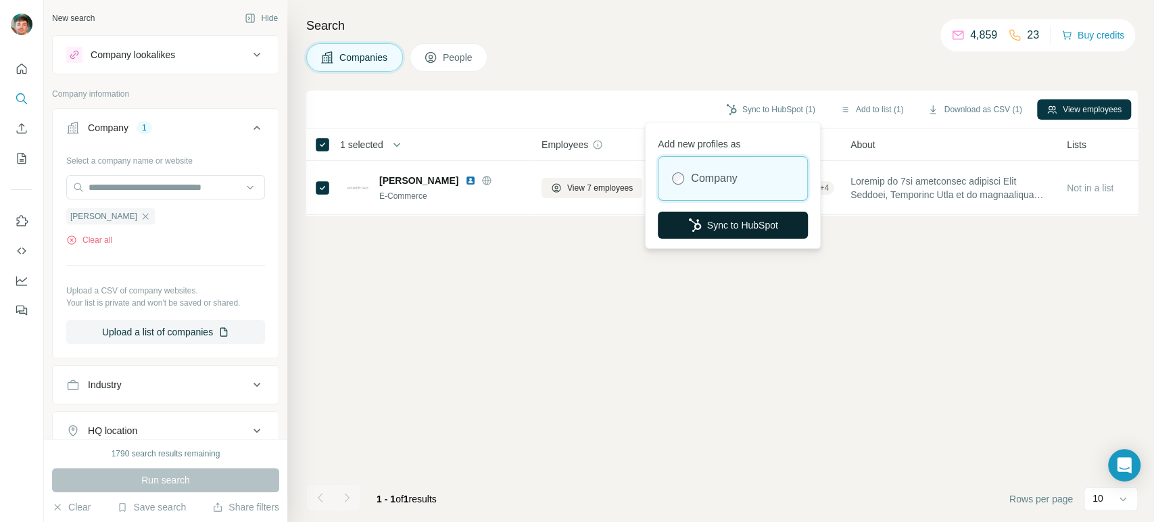
click at [702, 220] on button "Sync to HubSpot" at bounding box center [733, 225] width 150 height 27
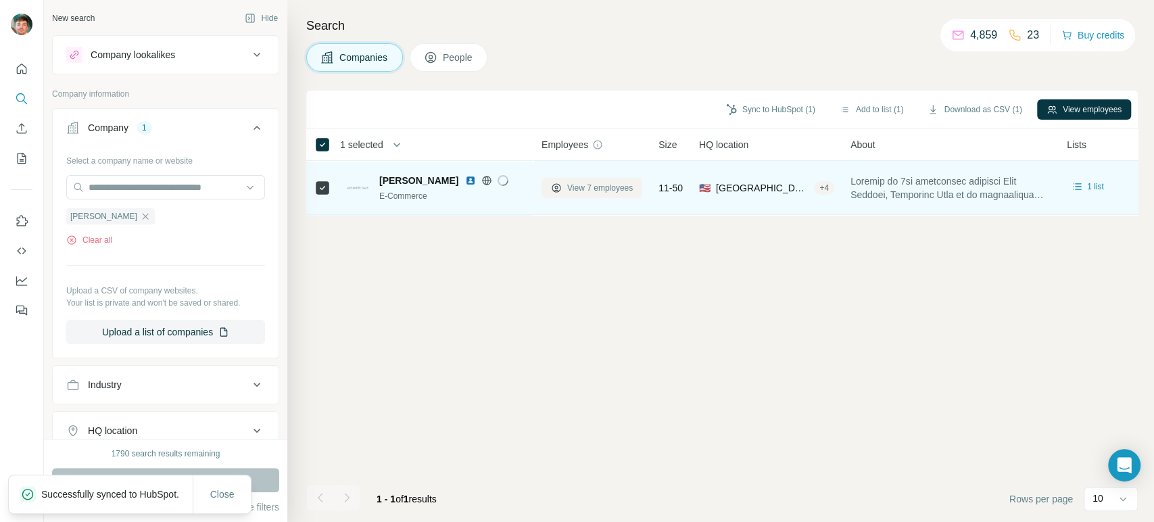
click at [580, 182] on span "View 7 employees" at bounding box center [600, 188] width 66 height 12
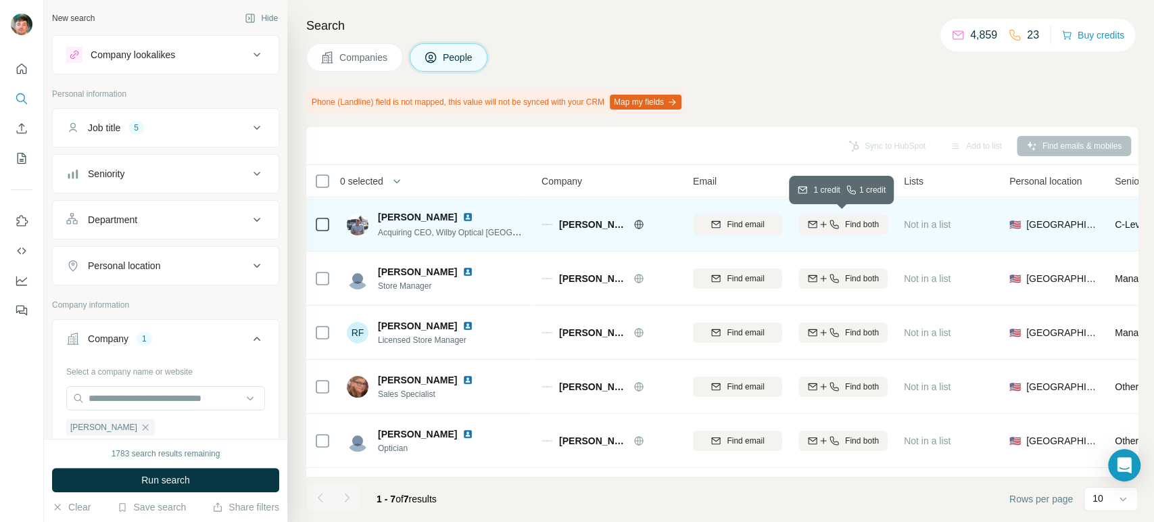
click at [847, 216] on button "Find both" at bounding box center [842, 224] width 89 height 20
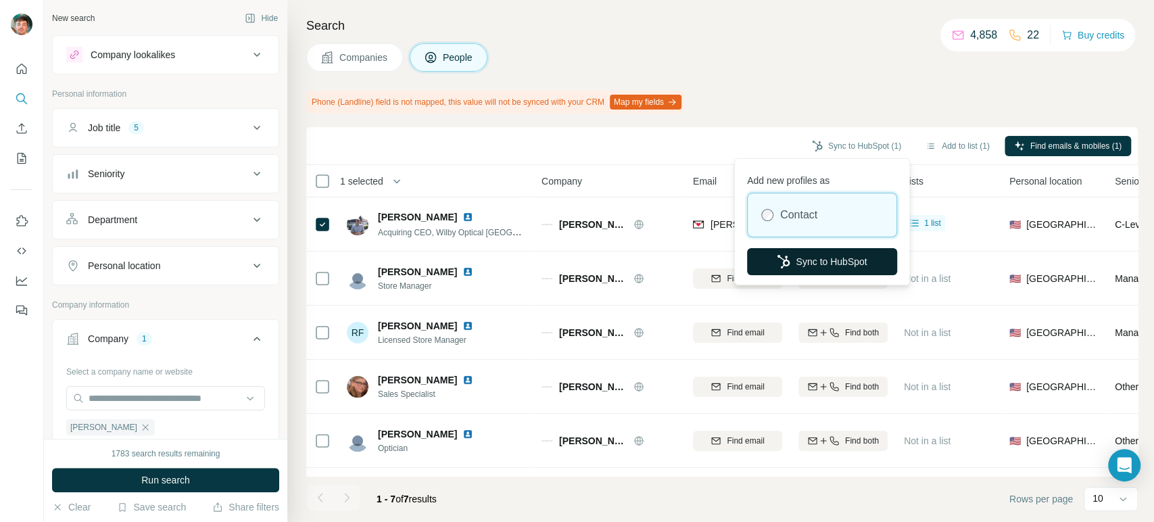
click at [785, 255] on icon "button" at bounding box center [784, 262] width 14 height 14
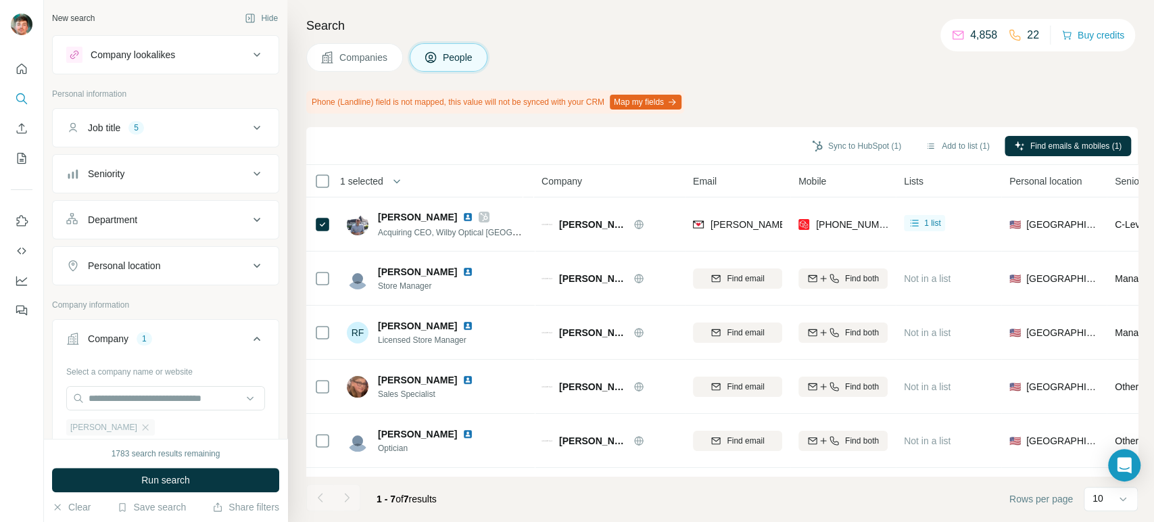
click at [141, 420] on div "Alexander Daas" at bounding box center [110, 427] width 89 height 16
click at [159, 398] on input "text" at bounding box center [165, 398] width 199 height 24
click at [260, 420] on div "Select a company name or website Alexander Daas Clear all Upload a CSV of compa…" at bounding box center [166, 462] width 226 height 205
click at [140, 424] on icon "button" at bounding box center [145, 427] width 11 height 11
click at [163, 399] on input "text" at bounding box center [165, 398] width 199 height 24
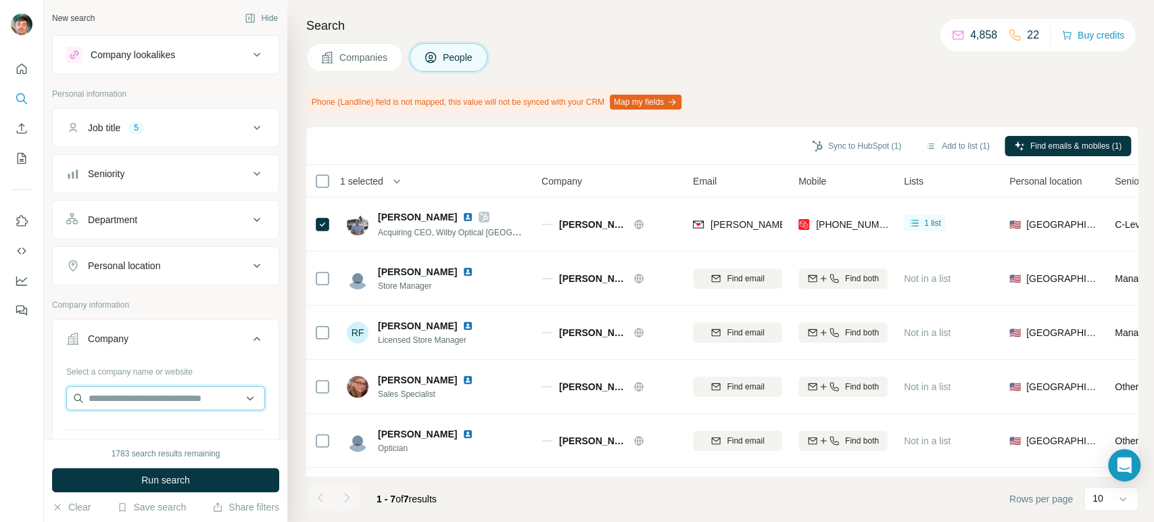
paste input "**********"
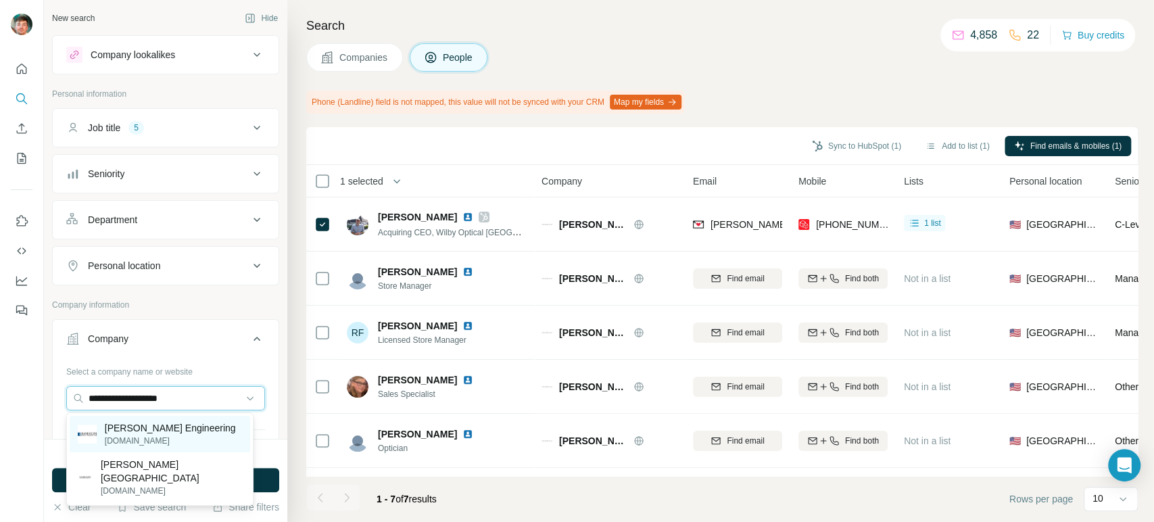
type input "**********"
click at [126, 431] on p "Randolph Engineering" at bounding box center [170, 428] width 131 height 14
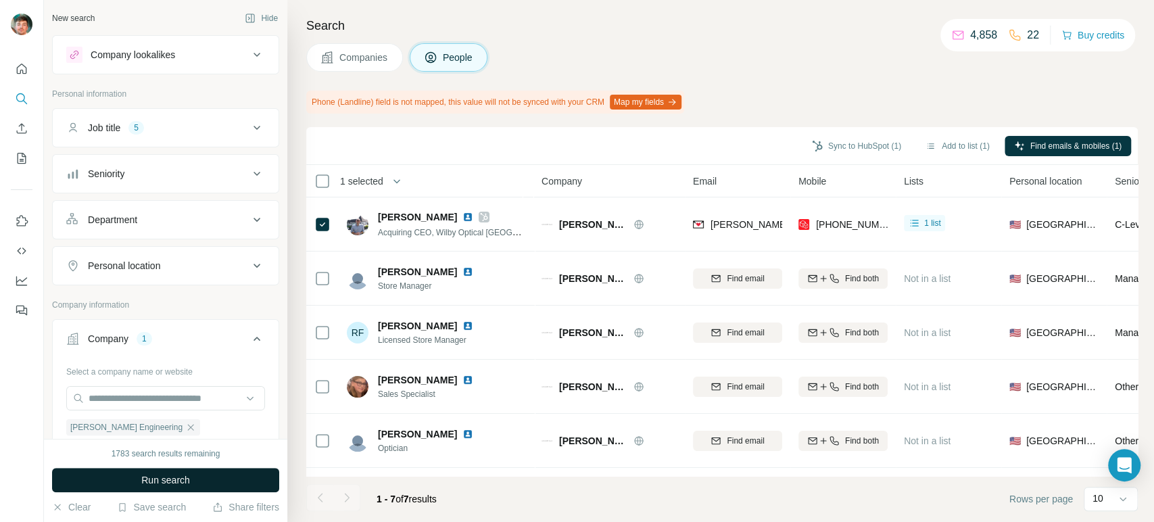
click at [118, 483] on button "Run search" at bounding box center [165, 480] width 227 height 24
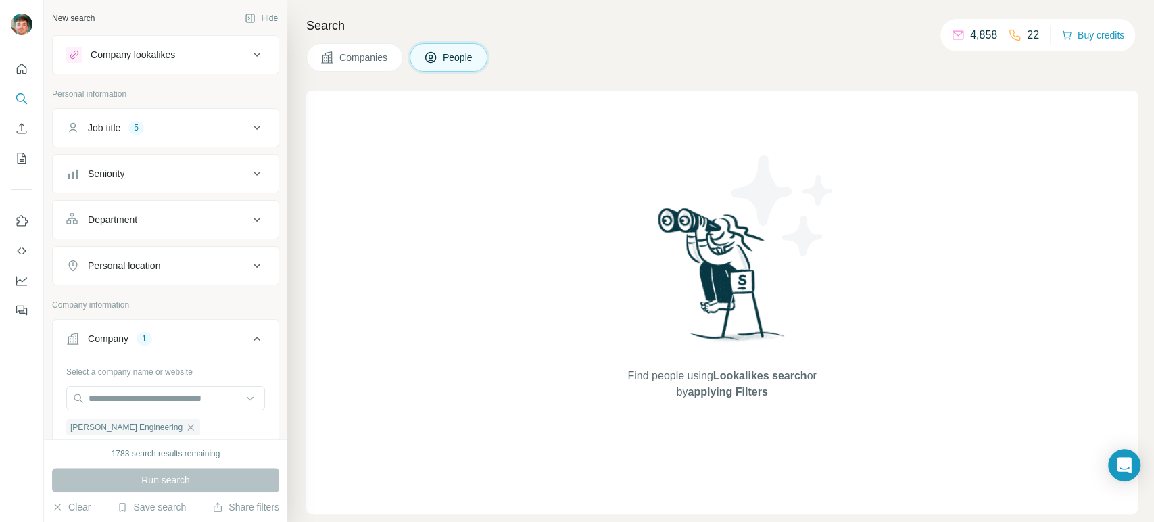
click at [359, 65] on button "Companies" at bounding box center [354, 57] width 97 height 28
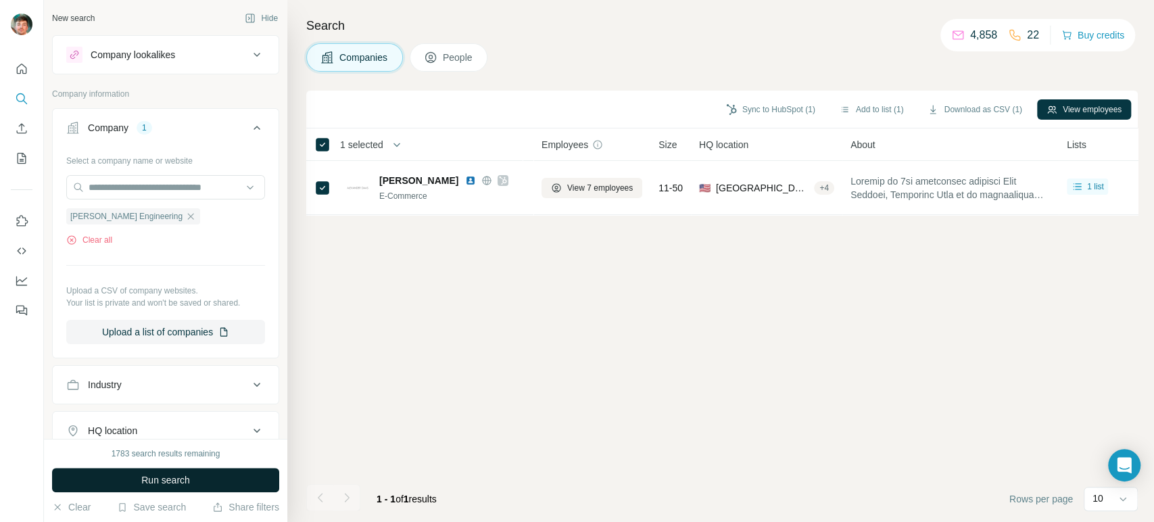
click at [177, 483] on span "Run search" at bounding box center [165, 480] width 49 height 14
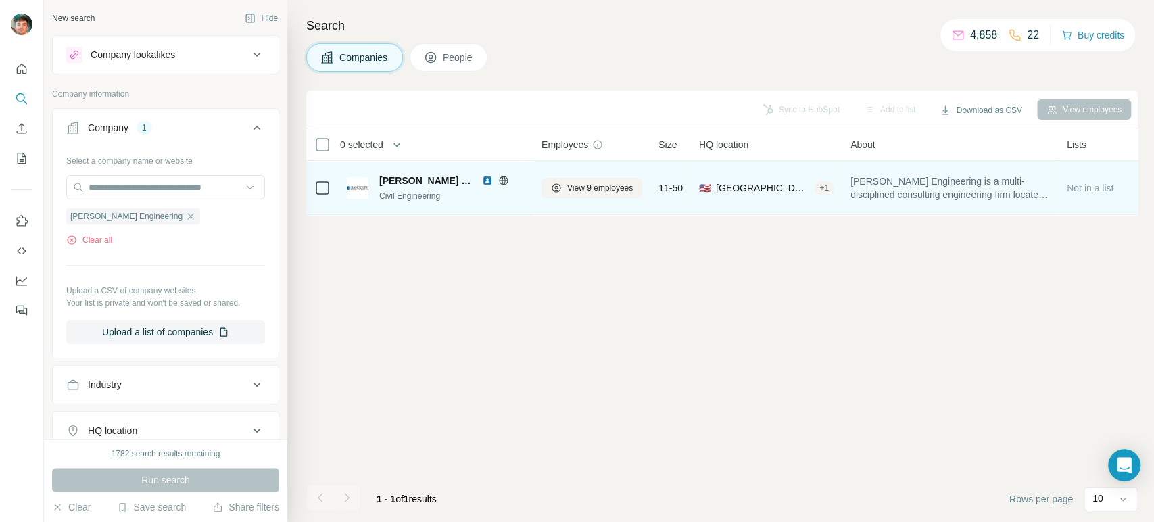
click at [500, 182] on icon at bounding box center [503, 180] width 11 height 11
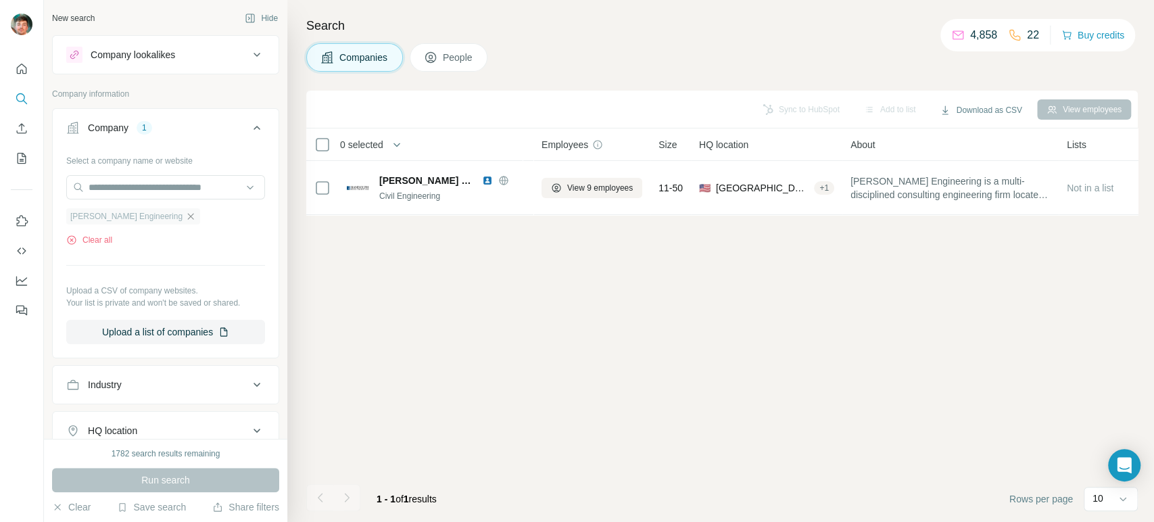
click at [185, 217] on icon "button" at bounding box center [190, 216] width 11 height 11
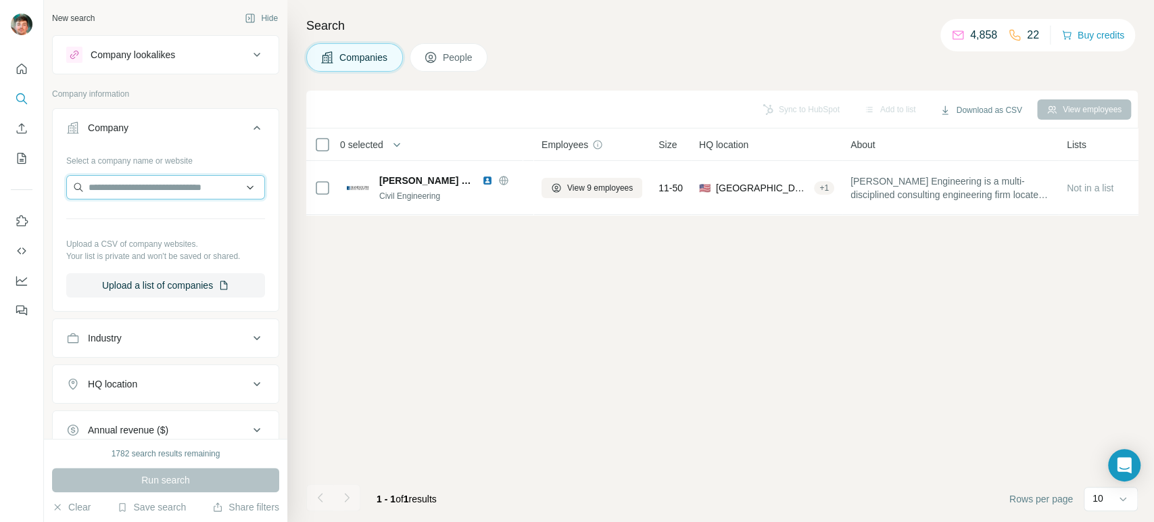
click at [178, 182] on input "text" at bounding box center [165, 187] width 199 height 24
paste input "**********"
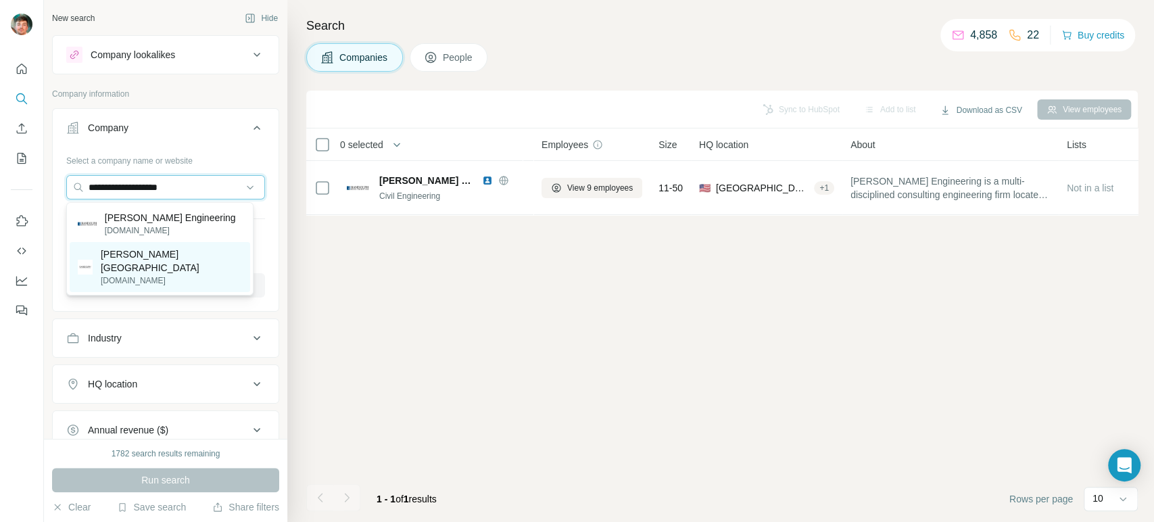
type input "**********"
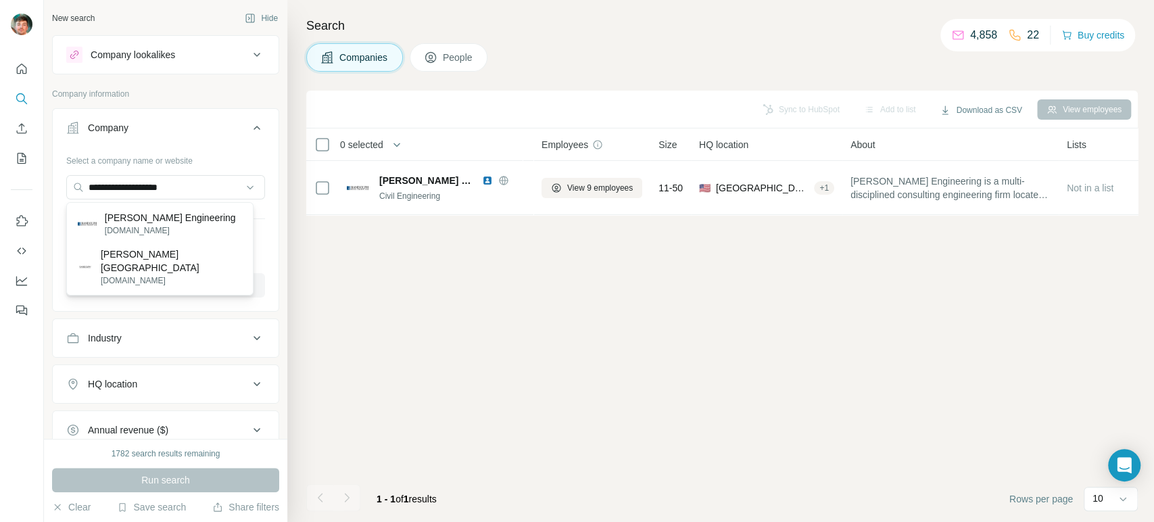
click at [172, 267] on div "Randolph USA randolphusa.com" at bounding box center [160, 267] width 180 height 50
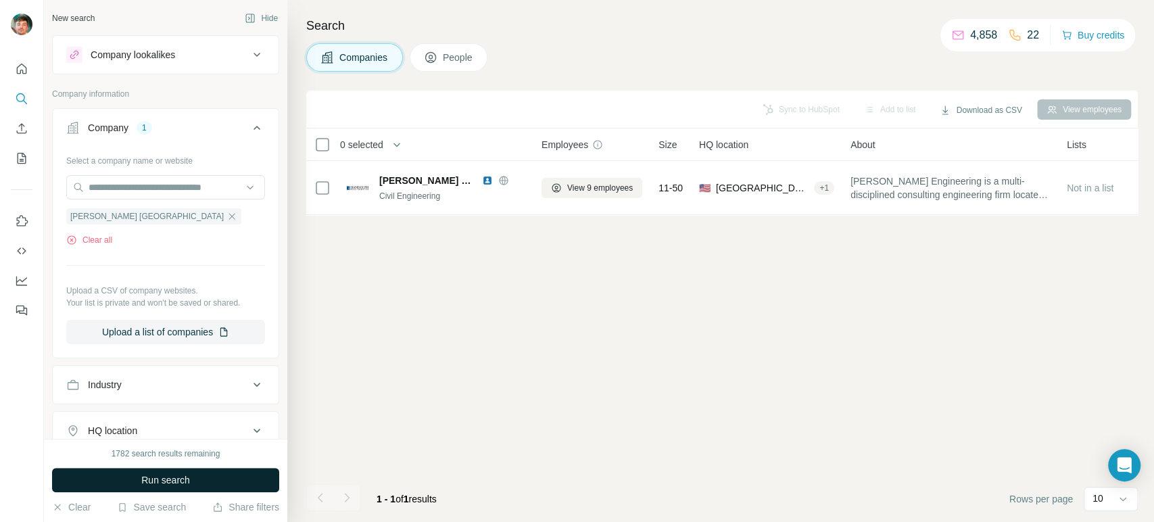
click at [137, 485] on button "Run search" at bounding box center [165, 480] width 227 height 24
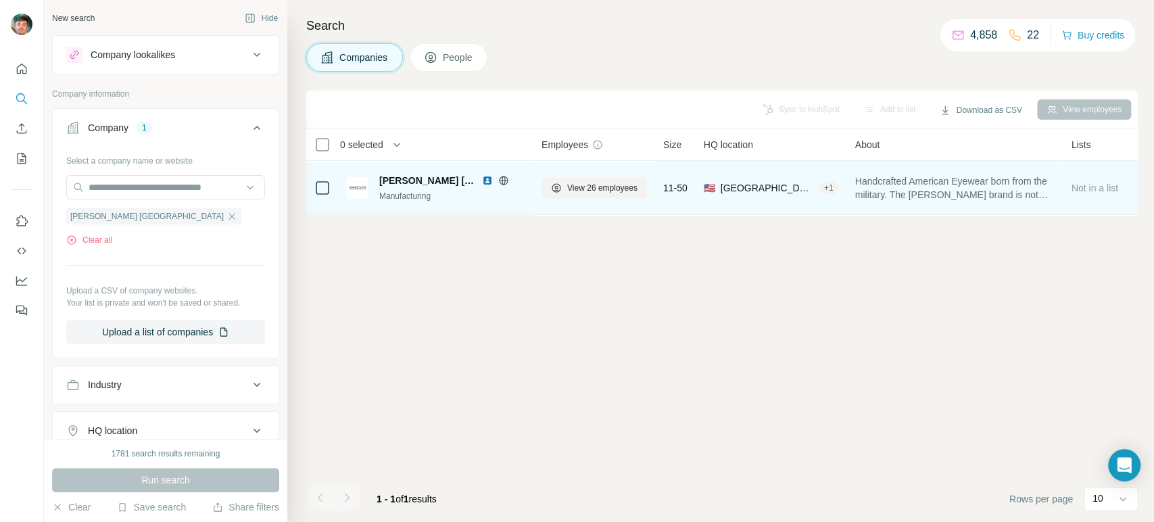
click at [498, 180] on icon at bounding box center [503, 180] width 11 height 11
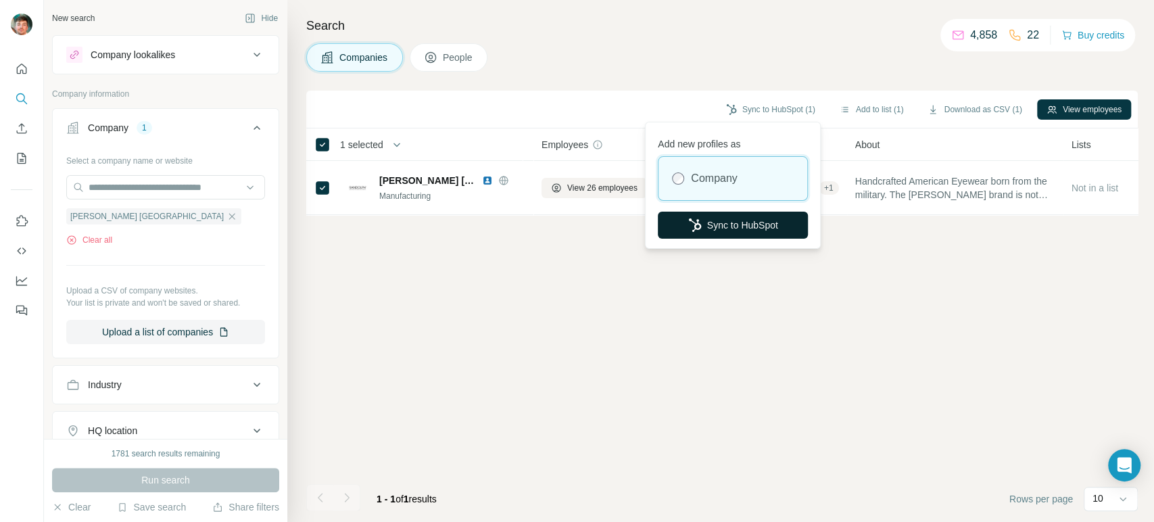
click at [710, 217] on button "Sync to HubSpot" at bounding box center [733, 225] width 150 height 27
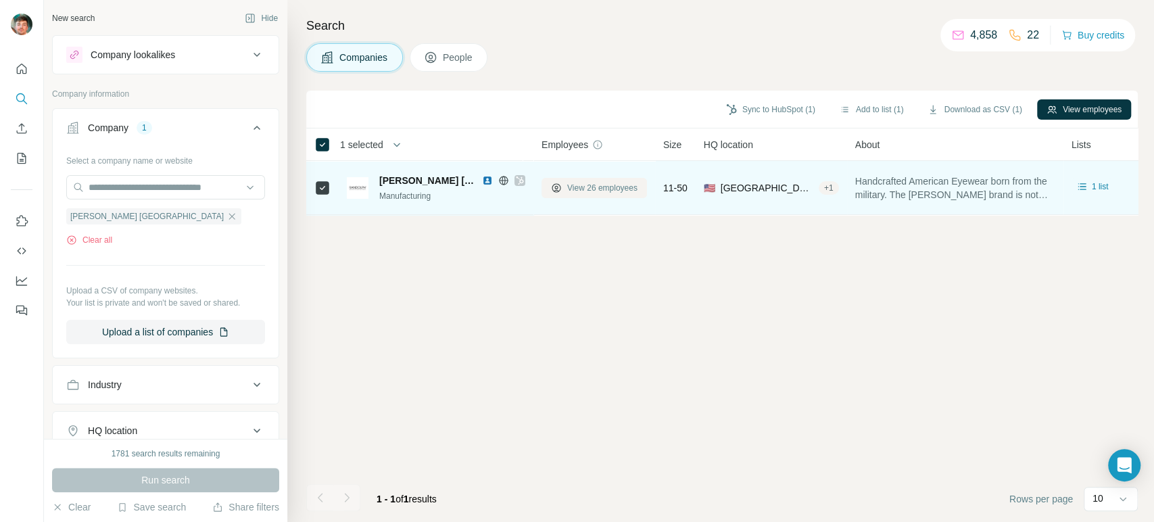
click at [577, 188] on span "View 26 employees" at bounding box center [602, 188] width 70 height 12
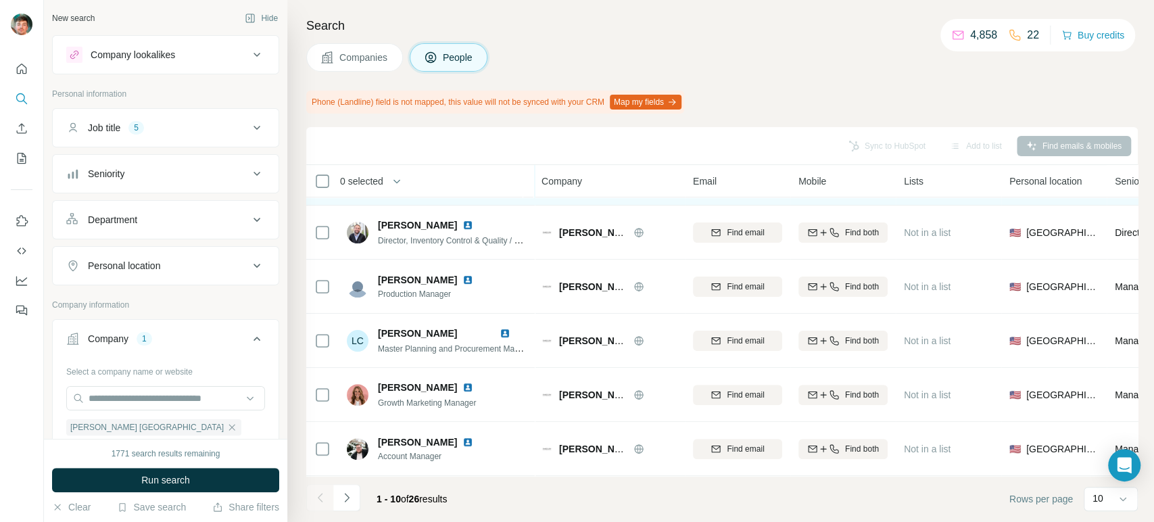
scroll to position [269, 0]
click at [351, 497] on icon "Navigate to next page" at bounding box center [347, 498] width 14 height 14
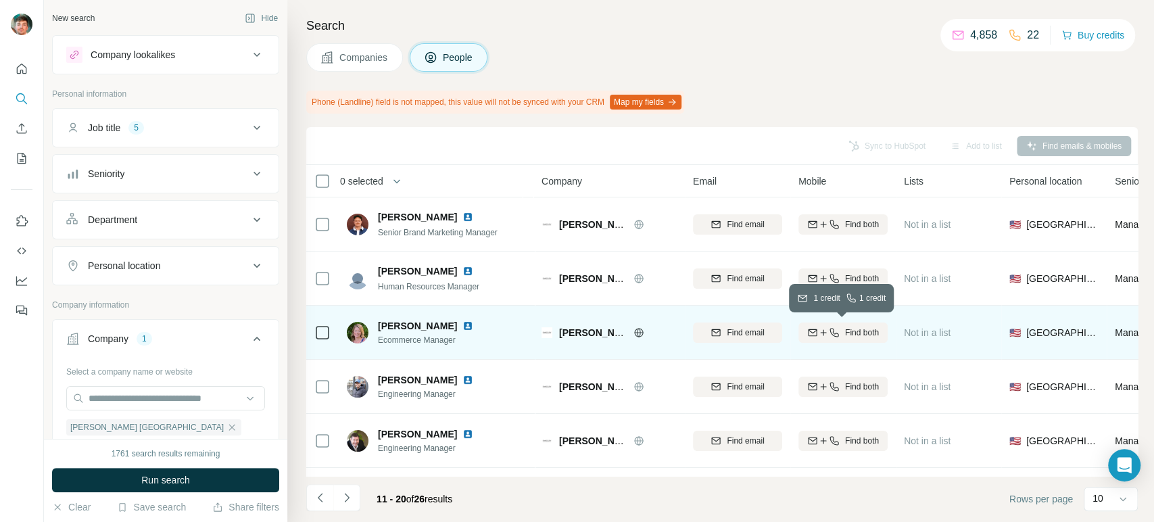
click at [826, 332] on icon "button" at bounding box center [823, 332] width 11 height 11
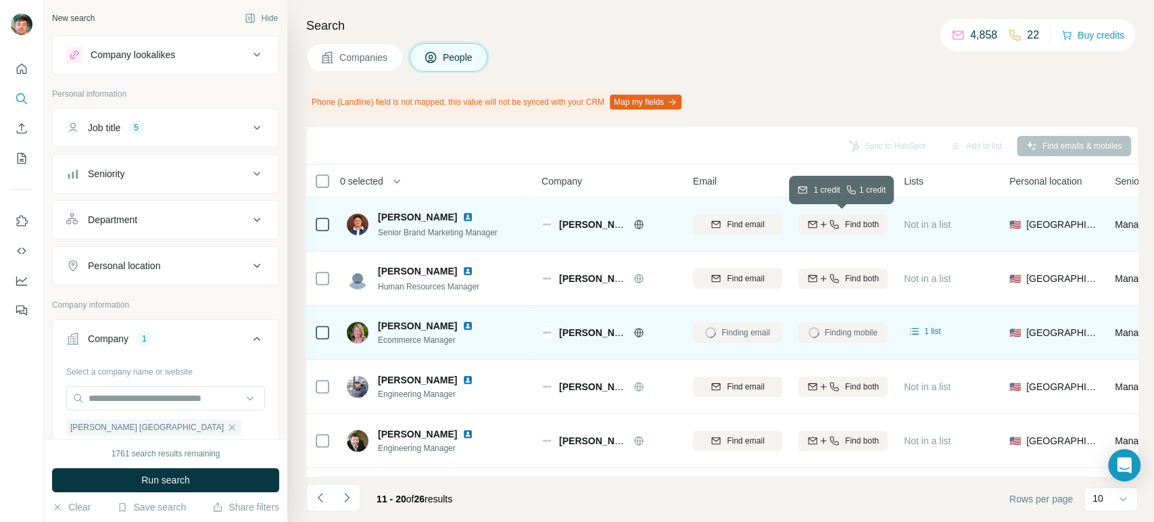
click at [826, 219] on icon "button" at bounding box center [823, 224] width 11 height 11
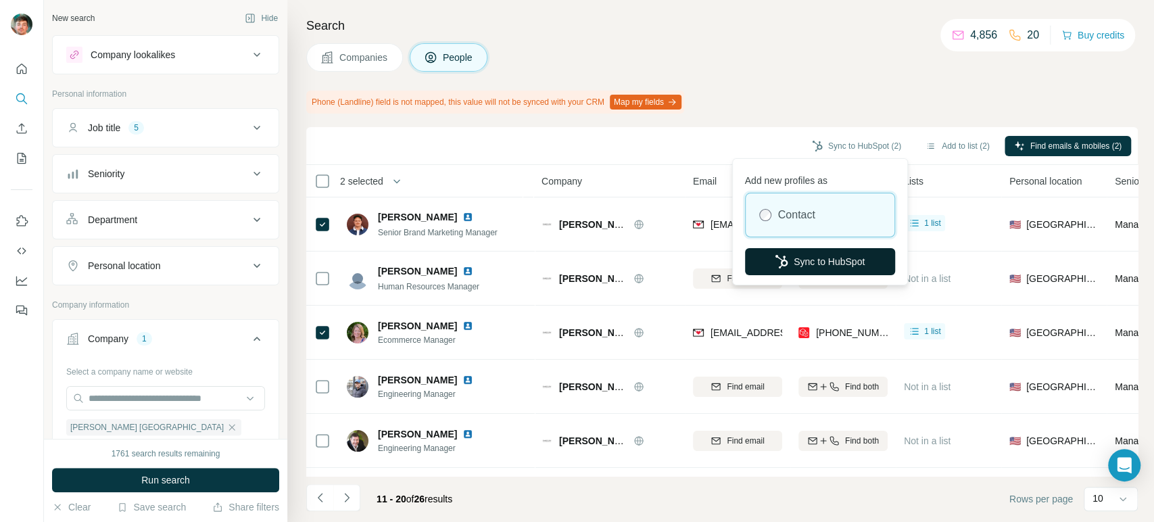
click at [782, 257] on icon "button" at bounding box center [781, 262] width 12 height 14
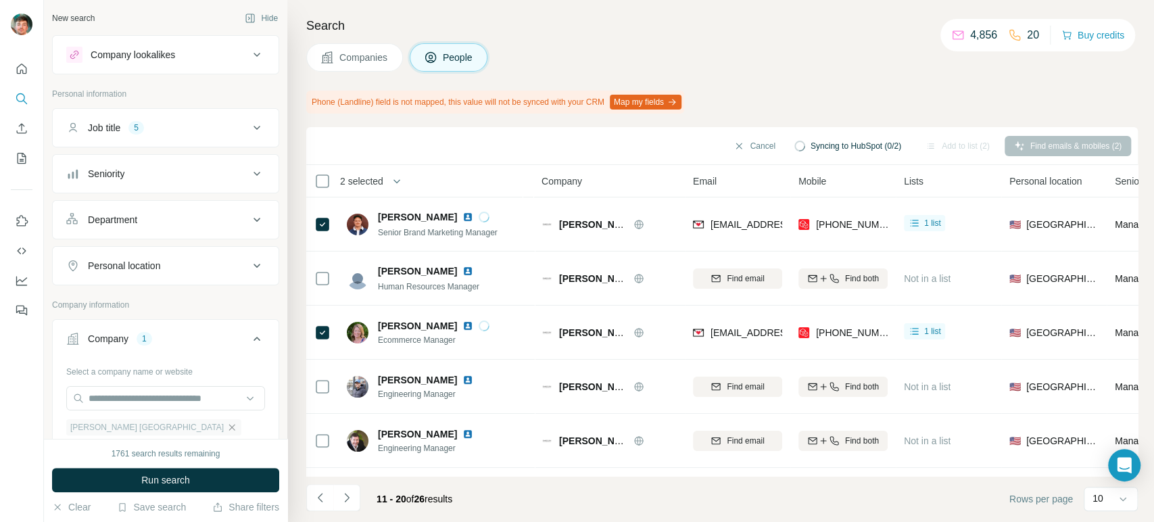
click at [226, 424] on icon "button" at bounding box center [231, 427] width 11 height 11
click at [162, 368] on div "Select a company name or website" at bounding box center [165, 369] width 199 height 18
click at [151, 399] on input "text" at bounding box center [165, 398] width 199 height 24
paste input "**********"
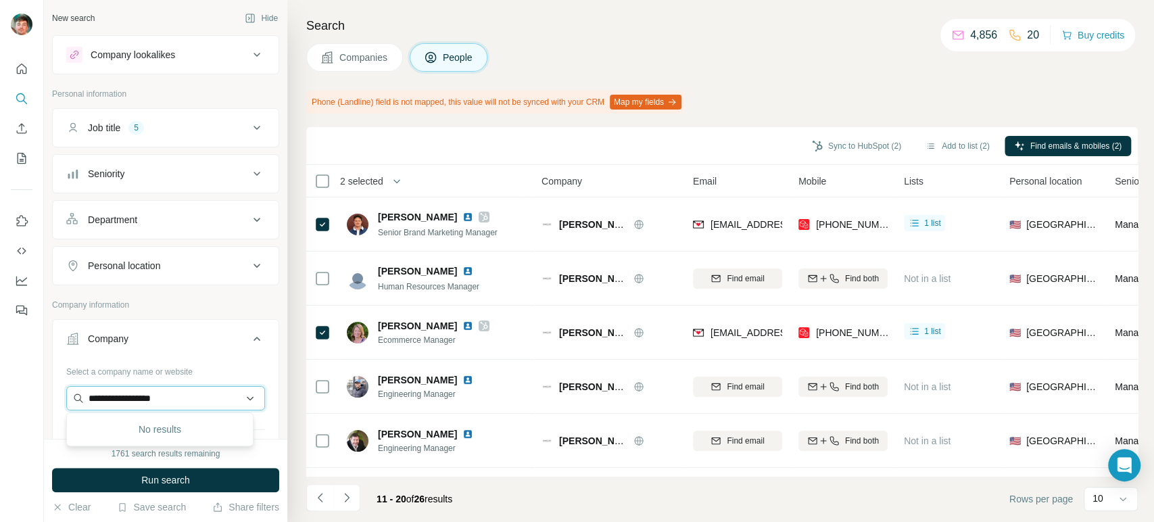
paste input "**********"
type input "**********"
click at [143, 432] on p "Flying Eyes" at bounding box center [137, 428] width 65 height 14
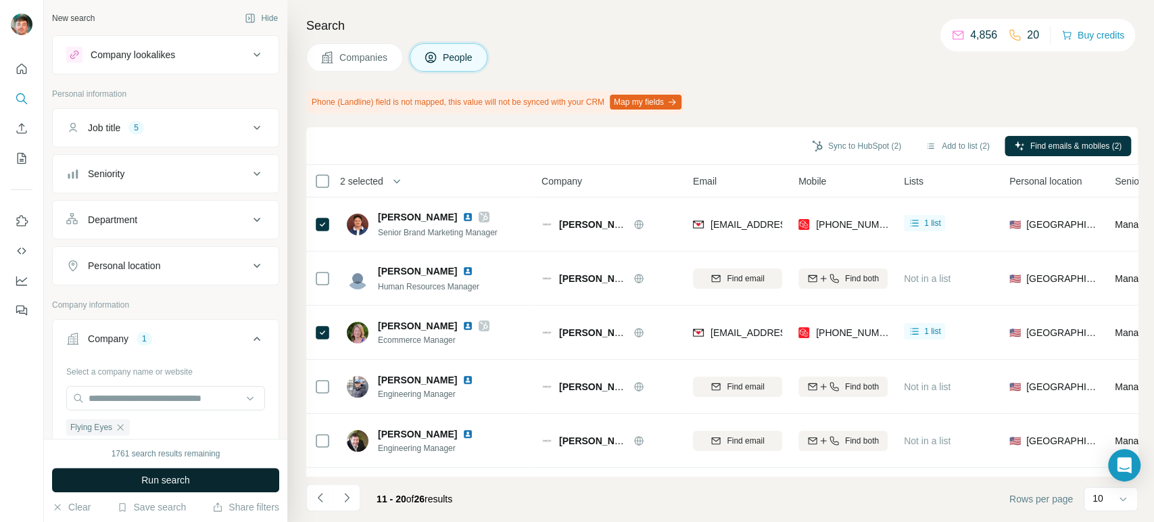
click at [132, 474] on button "Run search" at bounding box center [165, 480] width 227 height 24
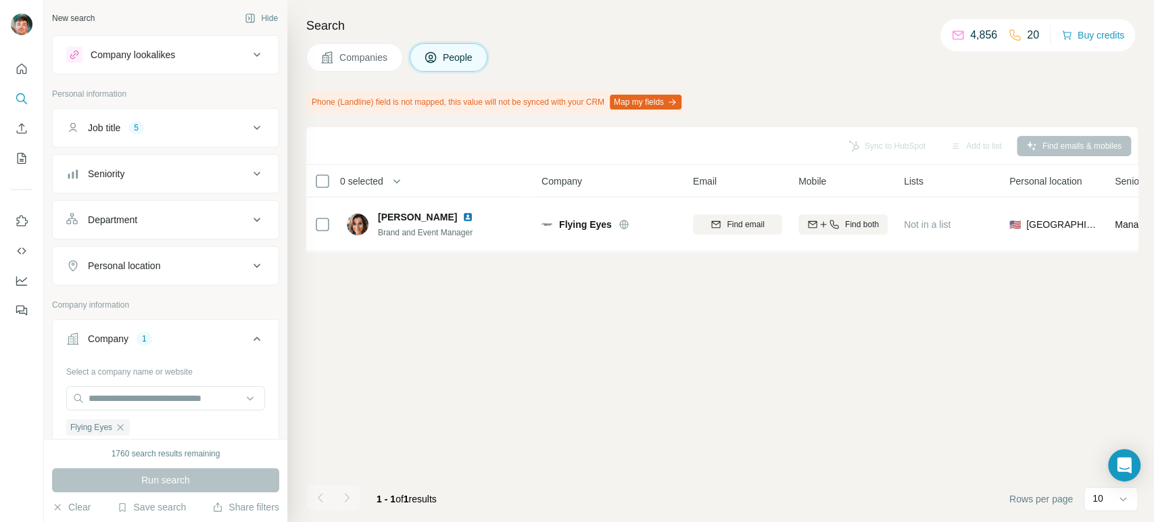
click at [341, 68] on button "Companies" at bounding box center [354, 57] width 97 height 28
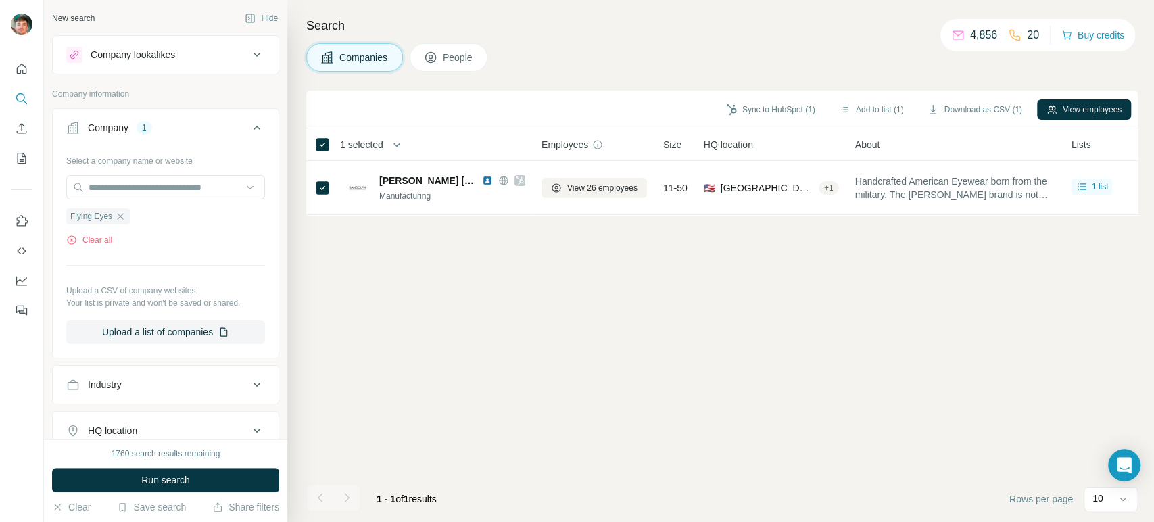
click at [163, 475] on span "Run search" at bounding box center [165, 480] width 49 height 14
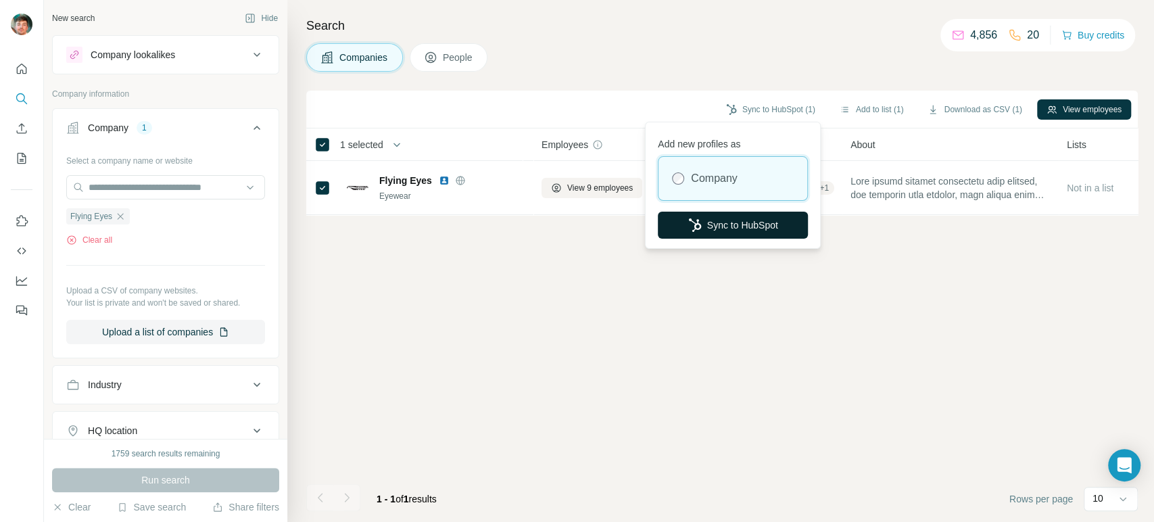
click at [698, 232] on button "Sync to HubSpot" at bounding box center [733, 225] width 150 height 27
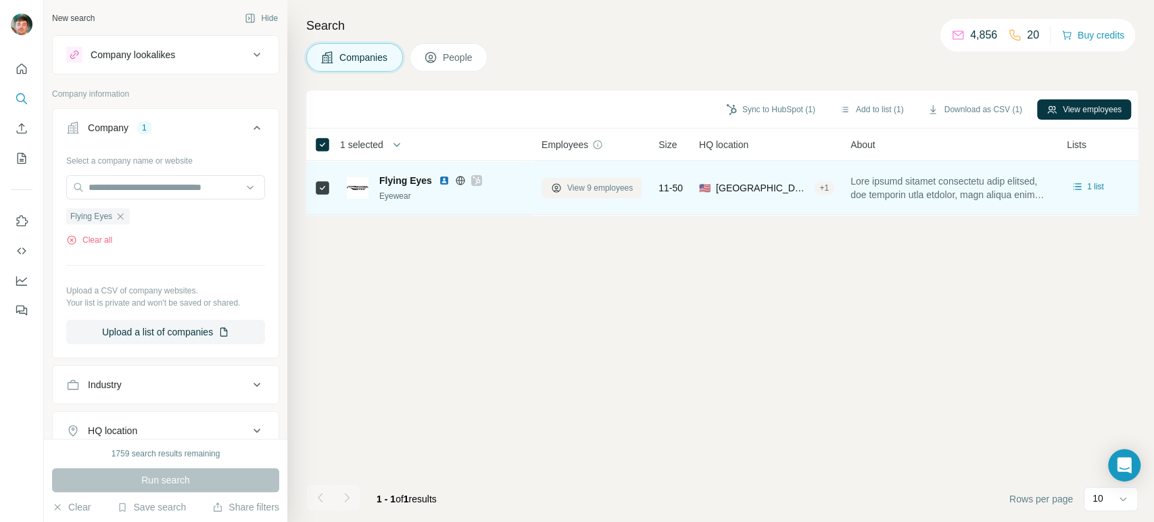
click at [576, 190] on span "View 9 employees" at bounding box center [600, 188] width 66 height 12
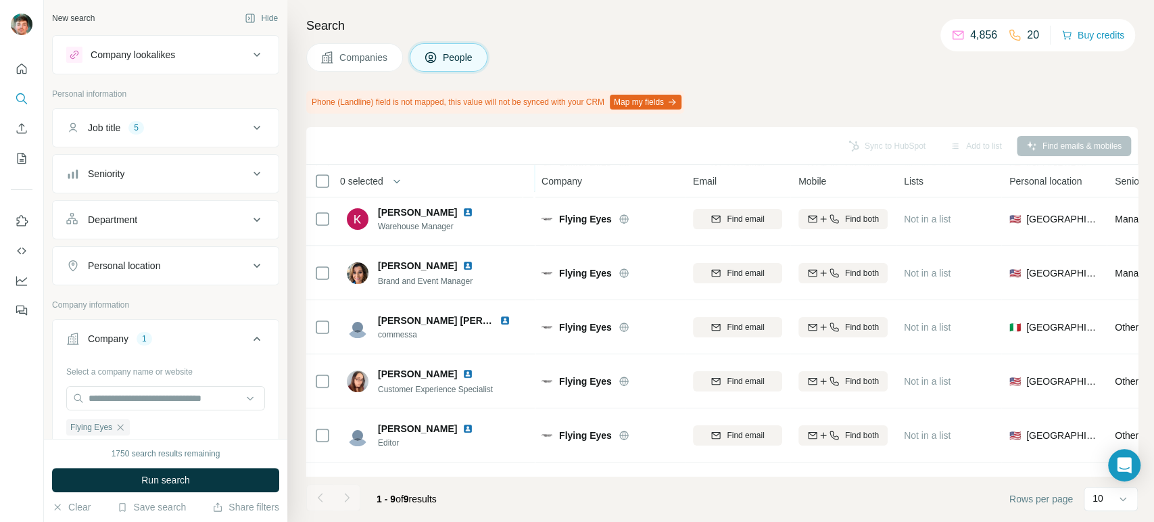
scroll to position [114, 0]
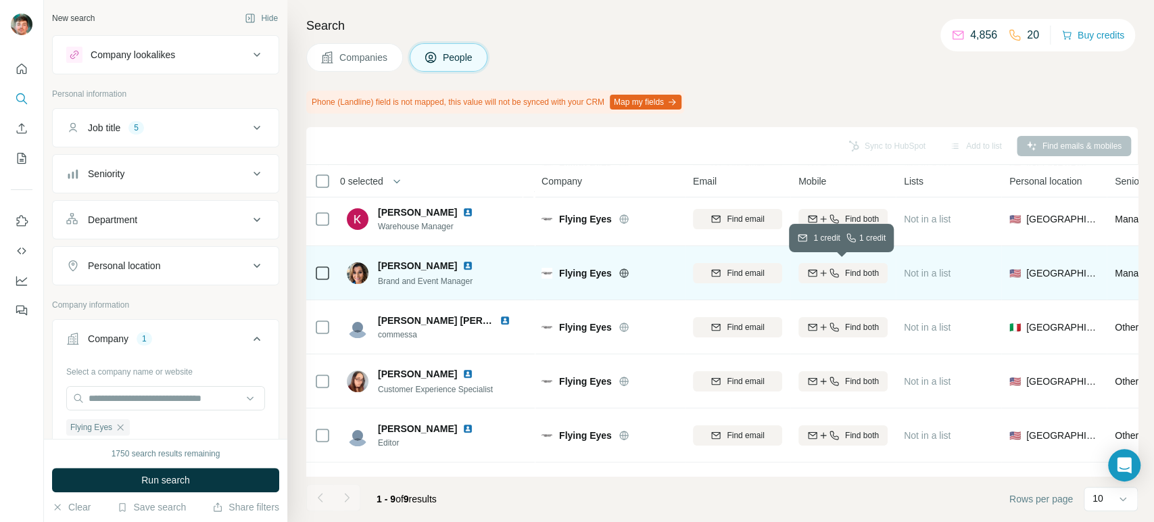
click at [835, 263] on button "Find both" at bounding box center [842, 273] width 89 height 20
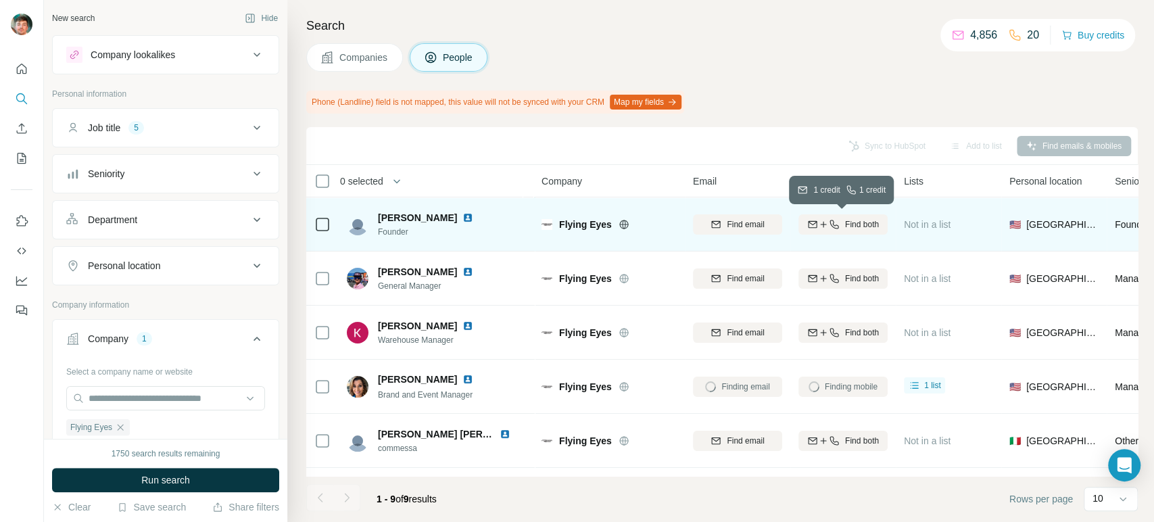
click at [829, 219] on icon "button" at bounding box center [834, 224] width 11 height 11
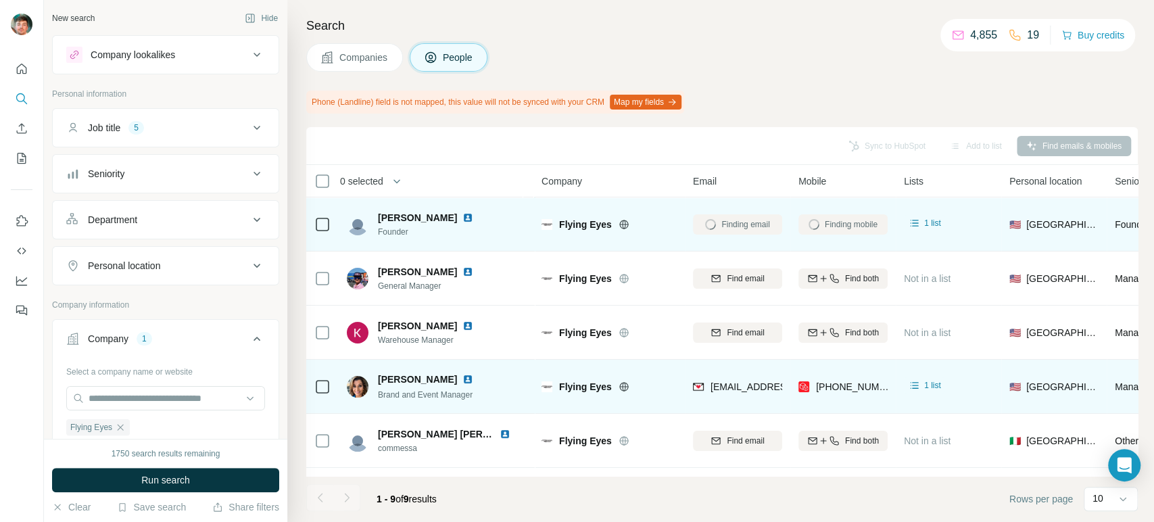
click at [313, 383] on td at bounding box center [322, 387] width 32 height 54
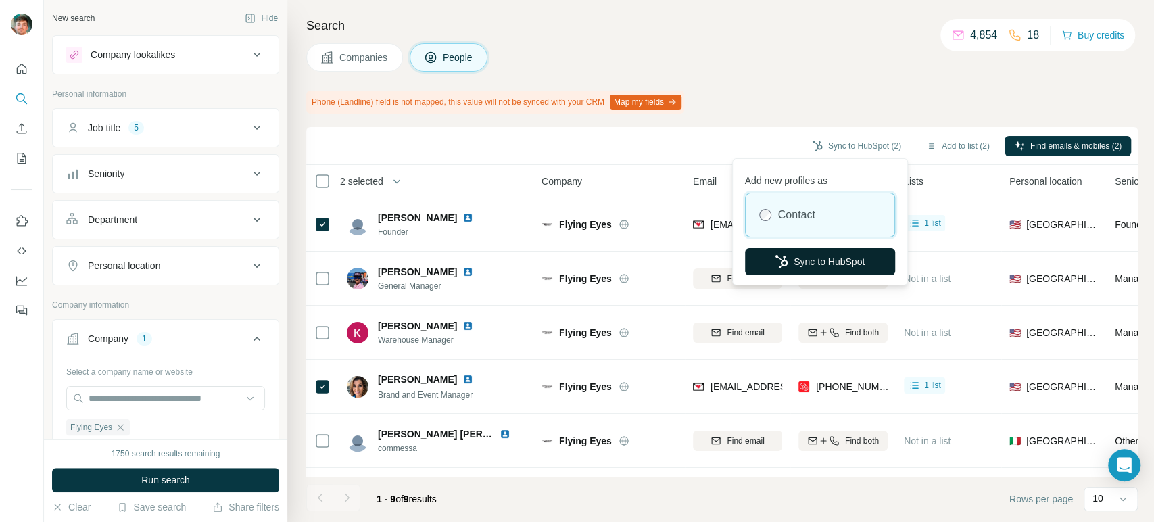
click at [779, 255] on icon "button" at bounding box center [782, 262] width 14 height 14
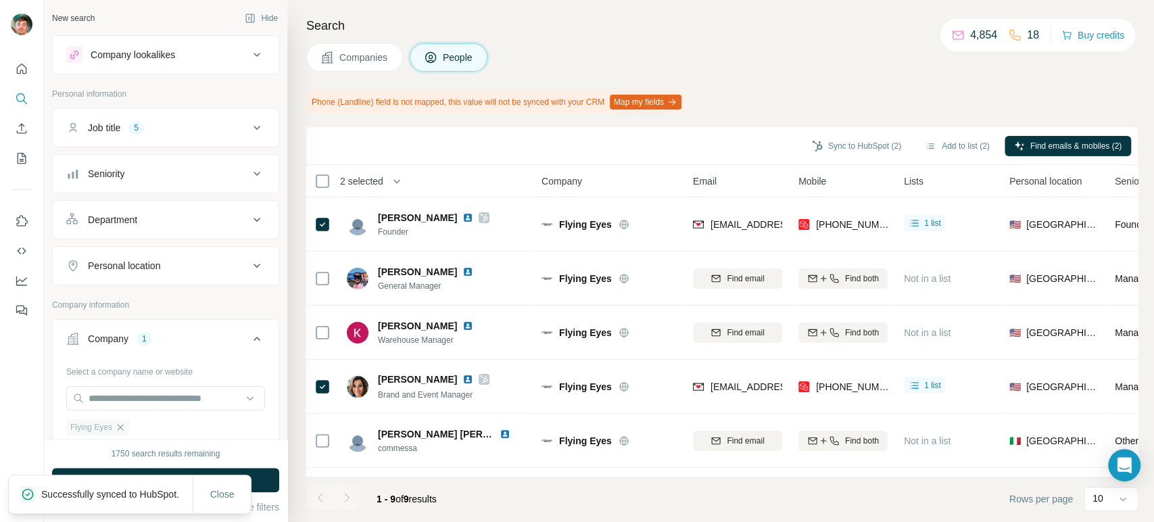
click at [122, 428] on icon "button" at bounding box center [120, 427] width 11 height 11
click at [133, 404] on input "text" at bounding box center [165, 398] width 199 height 24
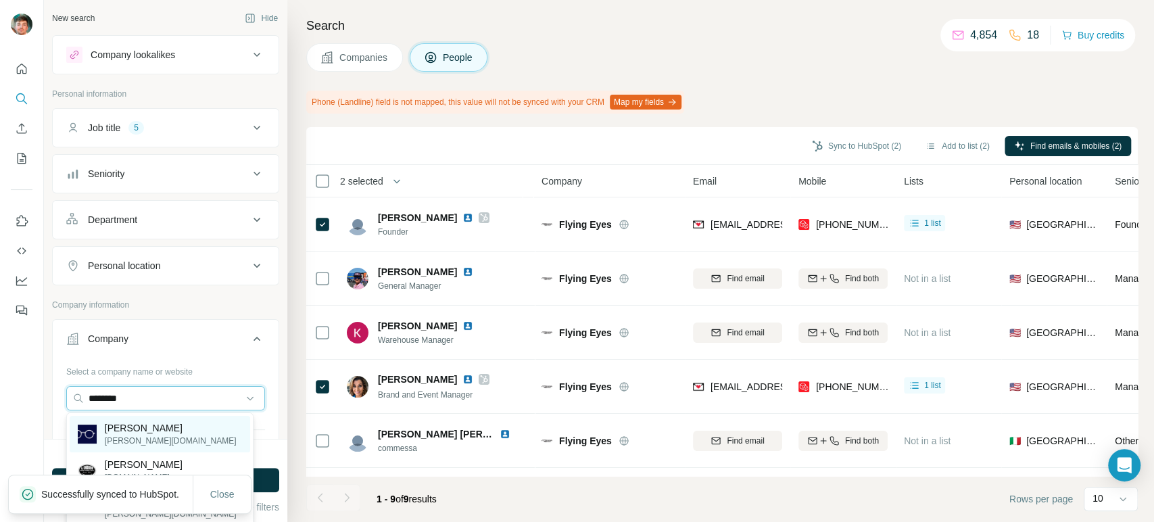
type input "********"
click at [155, 426] on div "Lindberg lindberg.com" at bounding box center [160, 434] width 180 height 36
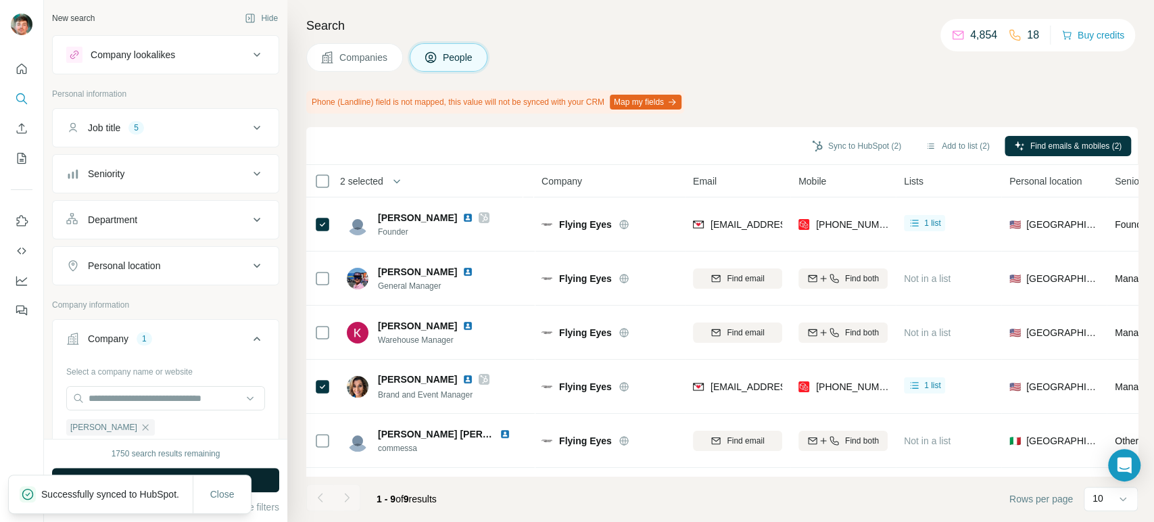
click at [270, 483] on button "Run search" at bounding box center [165, 480] width 227 height 24
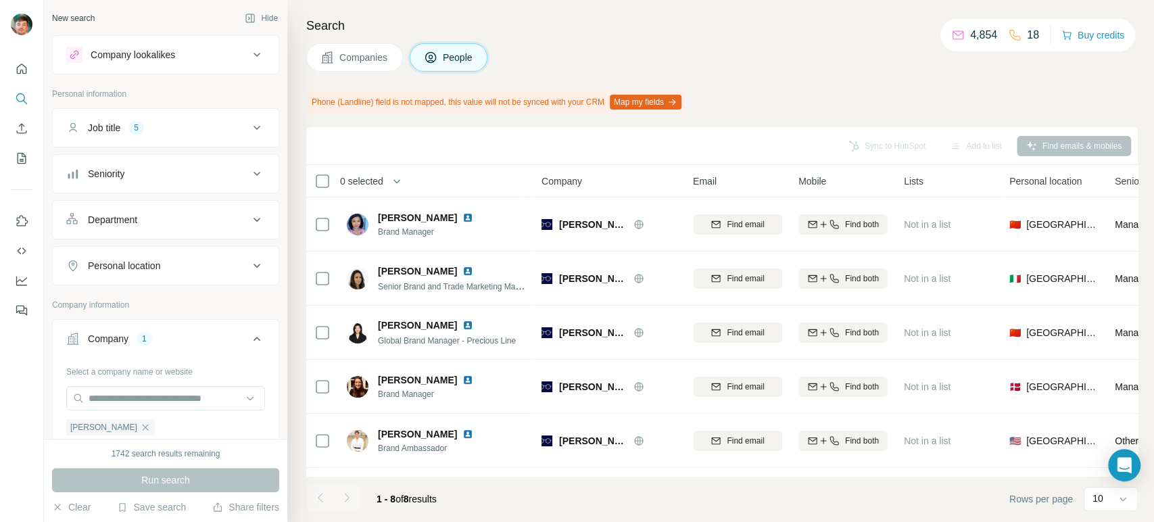
click at [360, 62] on span "Companies" at bounding box center [363, 58] width 49 height 14
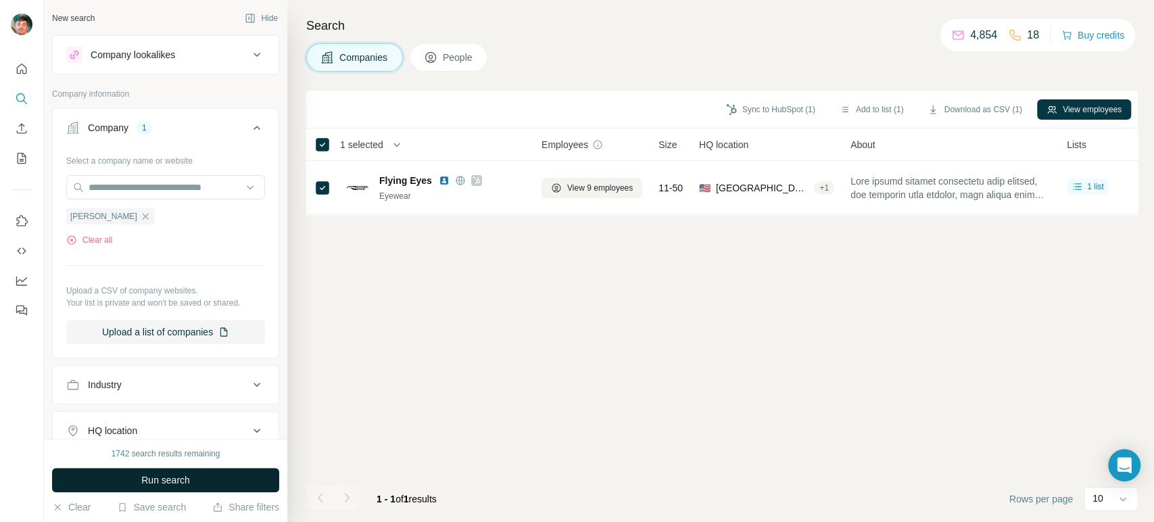
click at [253, 485] on button "Run search" at bounding box center [165, 480] width 227 height 24
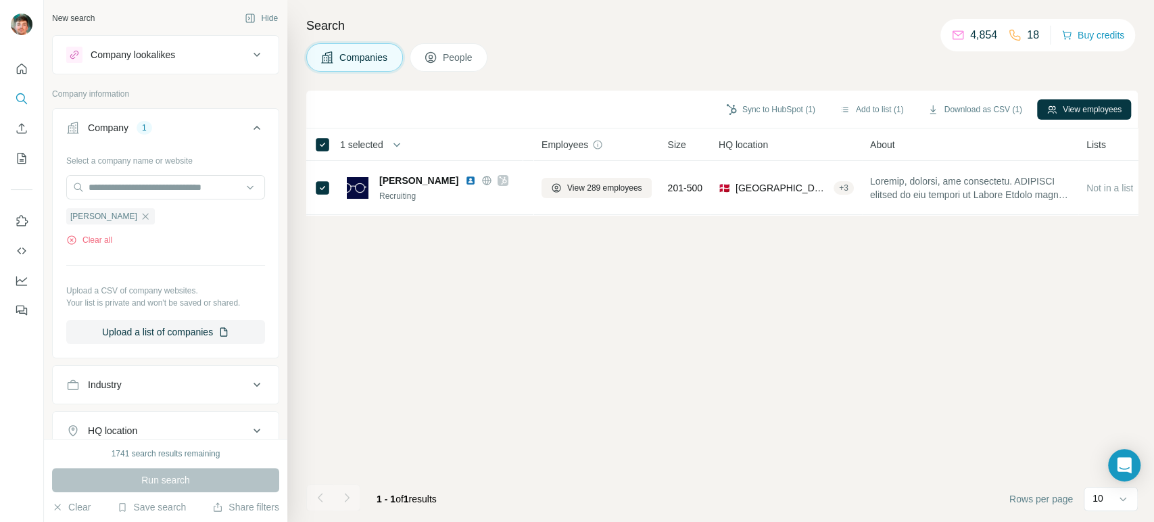
click at [450, 48] on button "People" at bounding box center [449, 57] width 78 height 28
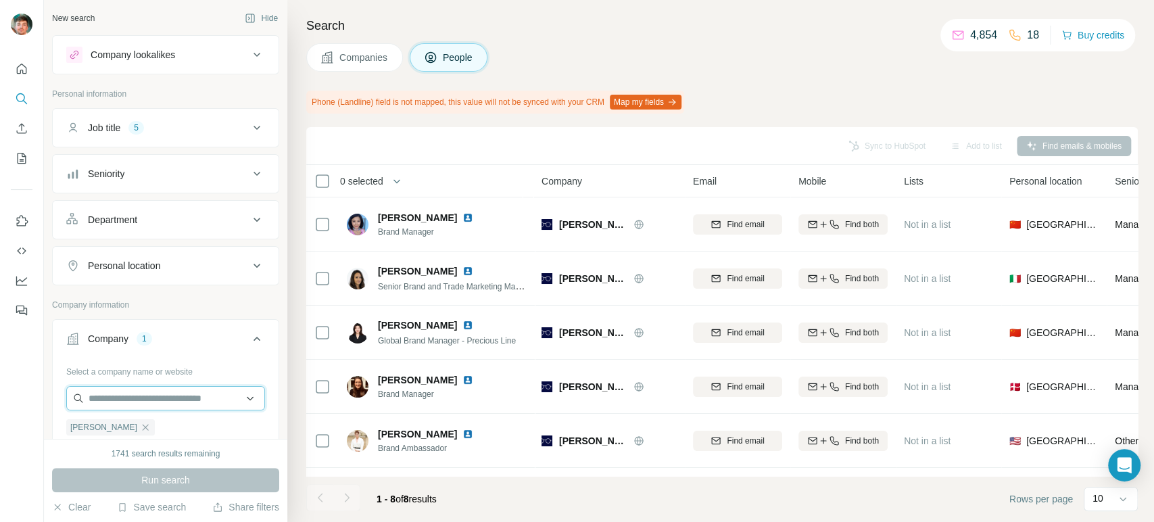
click at [134, 393] on input "text" at bounding box center [165, 398] width 199 height 24
click at [152, 129] on div "Job title 5" at bounding box center [157, 128] width 182 height 14
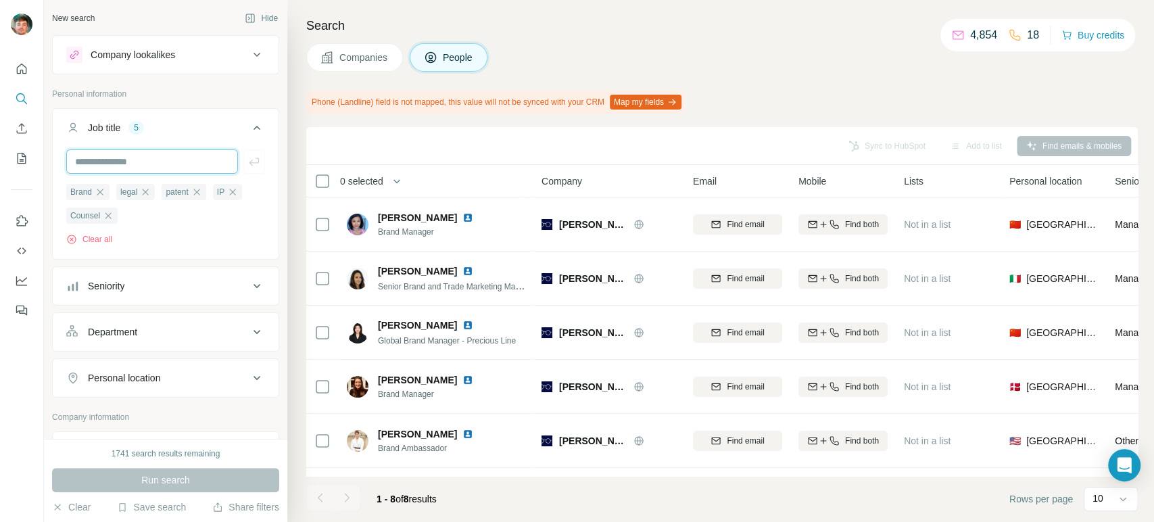
click at [146, 172] on input "text" at bounding box center [152, 161] width 172 height 24
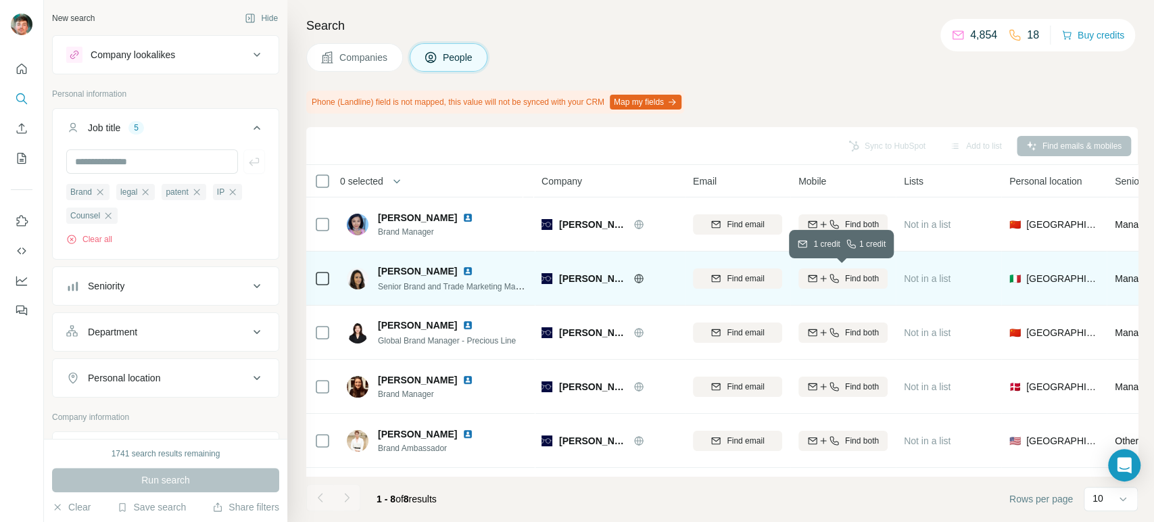
click at [829, 281] on icon "button" at bounding box center [834, 278] width 11 height 11
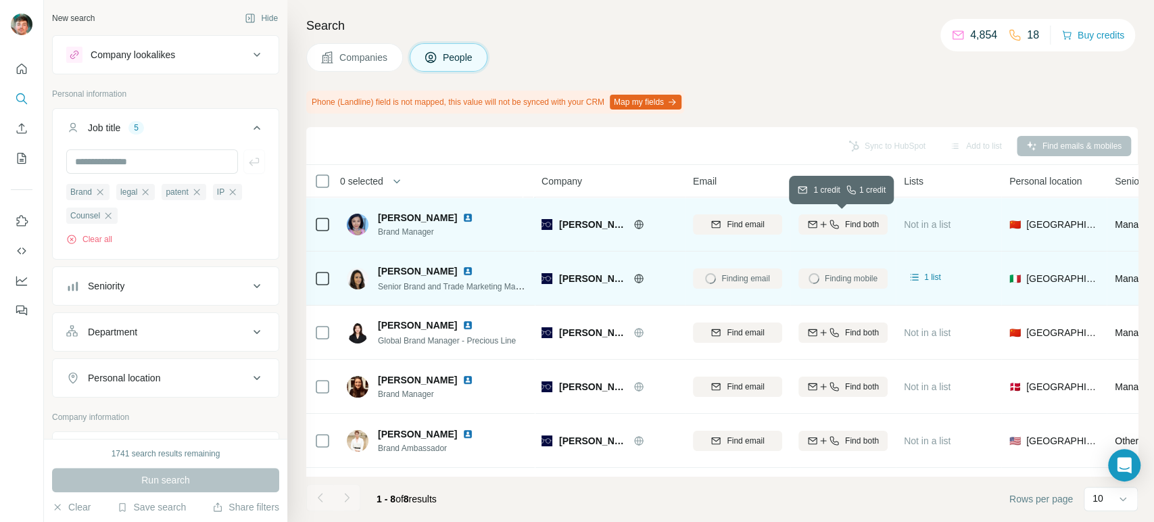
click at [825, 228] on icon "button" at bounding box center [823, 224] width 11 height 11
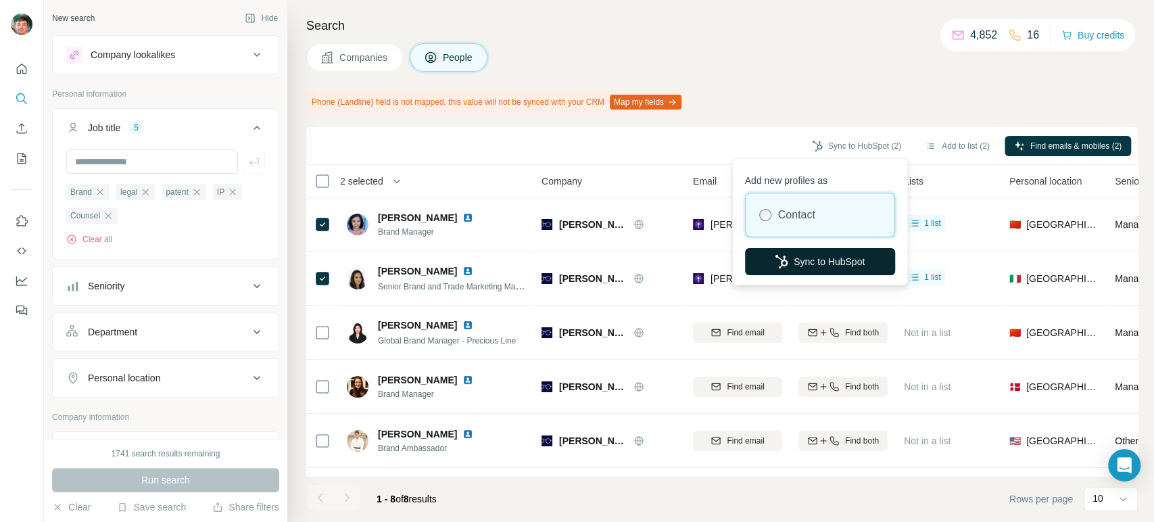
click at [791, 257] on button "Sync to HubSpot" at bounding box center [820, 261] width 150 height 27
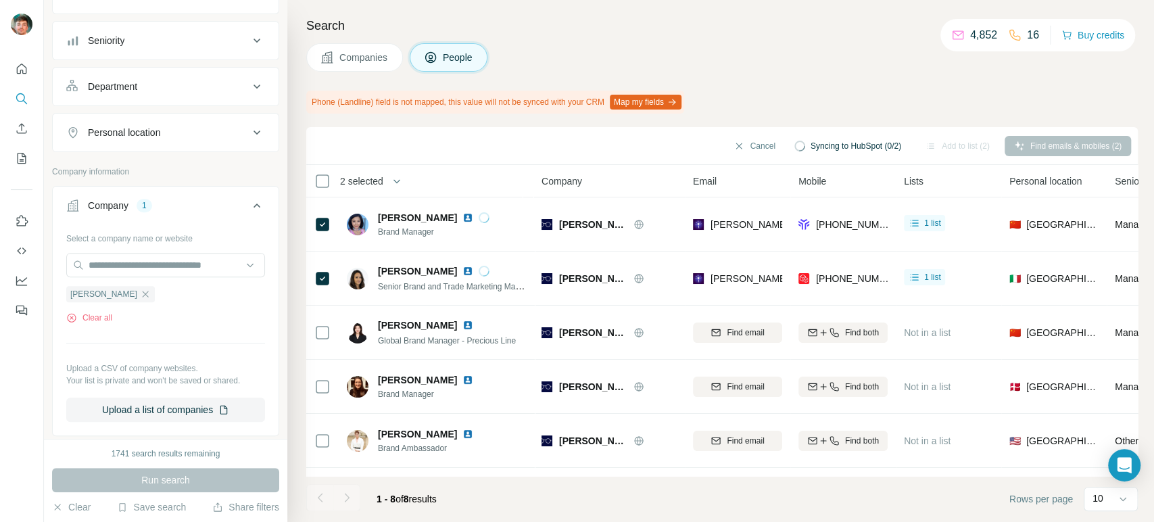
scroll to position [246, 0]
click at [140, 293] on icon "button" at bounding box center [145, 293] width 11 height 11
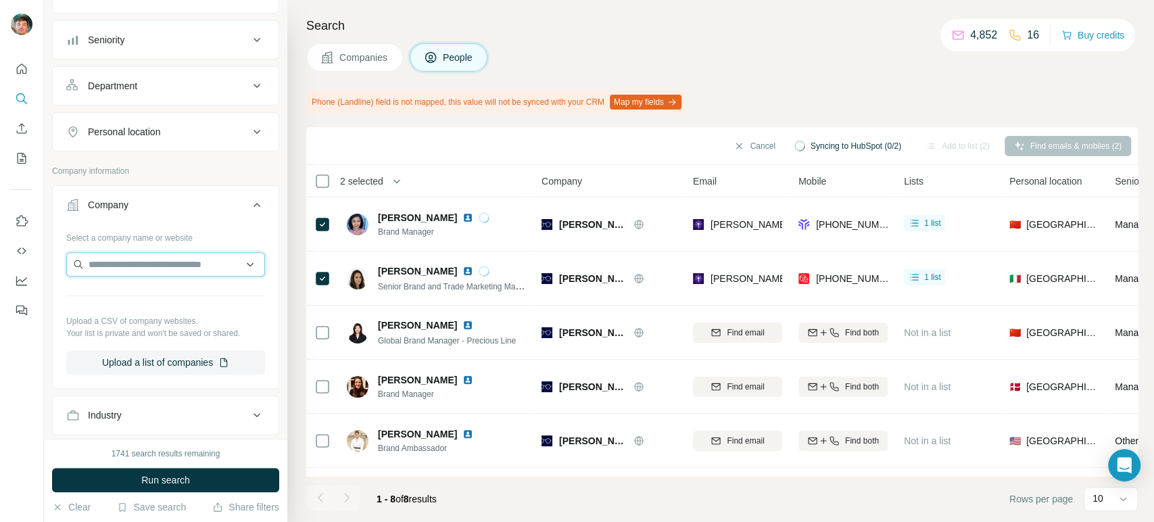
click at [134, 255] on input "text" at bounding box center [165, 264] width 199 height 24
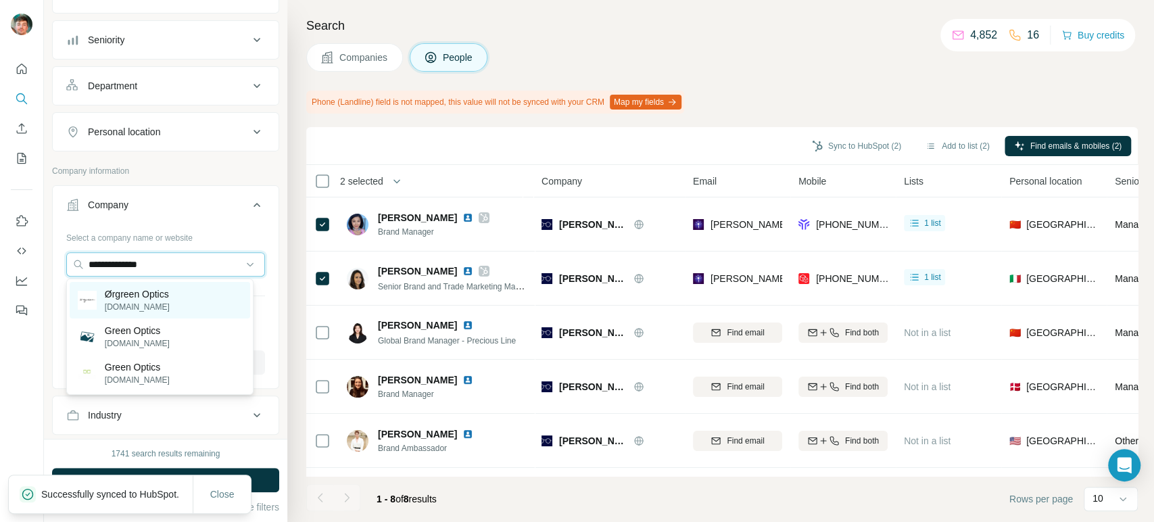
type input "**********"
click at [178, 298] on div "Ørgreen Optics orgreenoptics.com" at bounding box center [160, 300] width 180 height 36
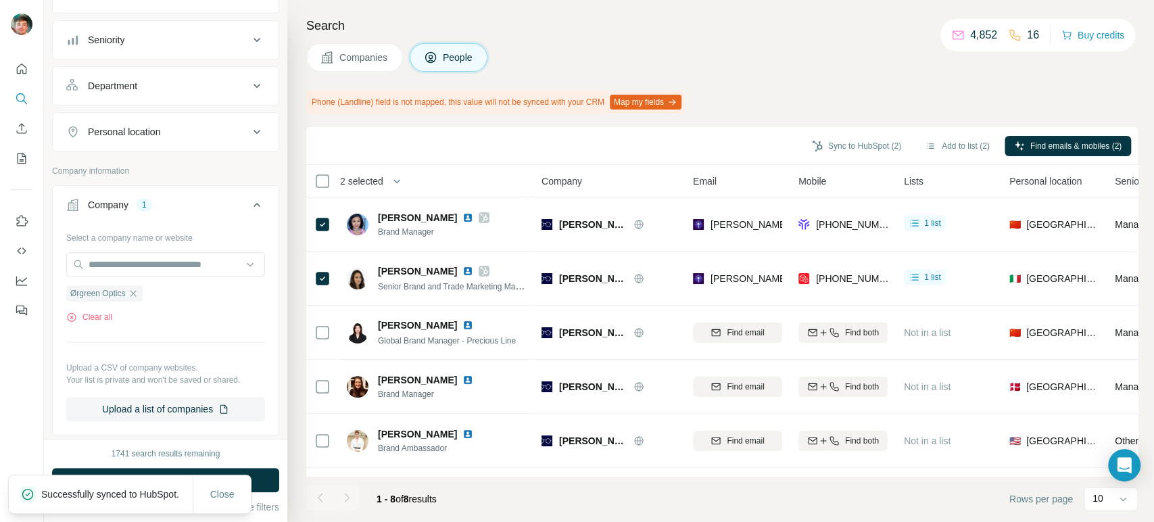
click at [341, 67] on button "Companies" at bounding box center [354, 57] width 97 height 28
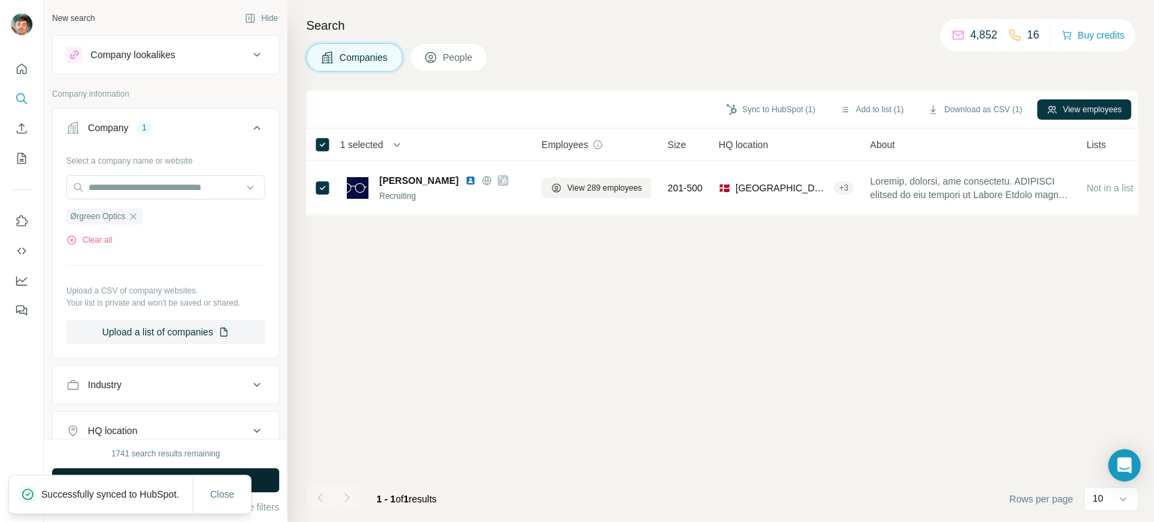
click at [255, 485] on button "Run search" at bounding box center [165, 480] width 227 height 24
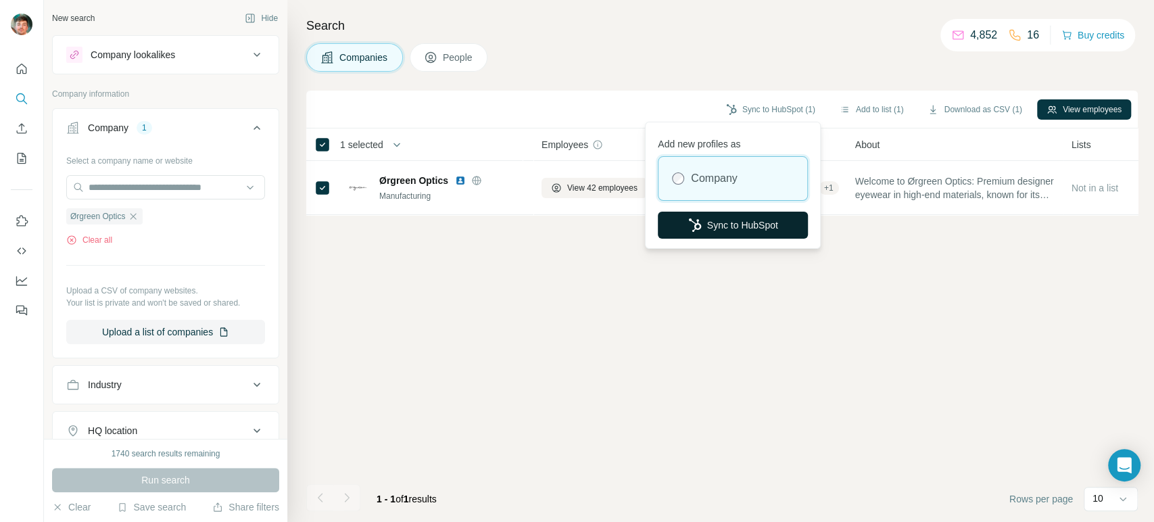
click at [697, 220] on icon "button" at bounding box center [695, 225] width 14 height 14
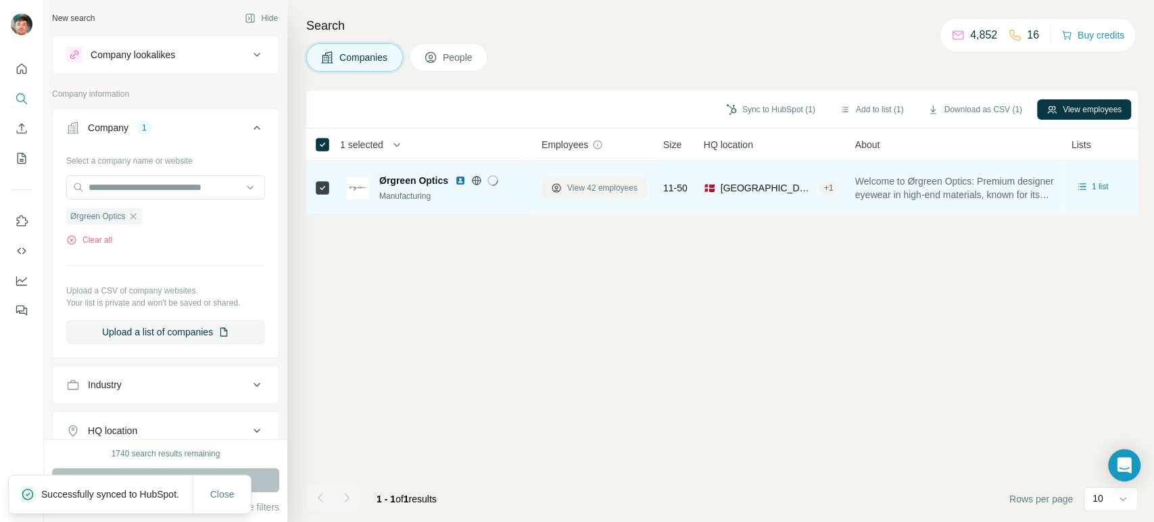
click at [581, 186] on span "View 42 employees" at bounding box center [602, 188] width 70 height 12
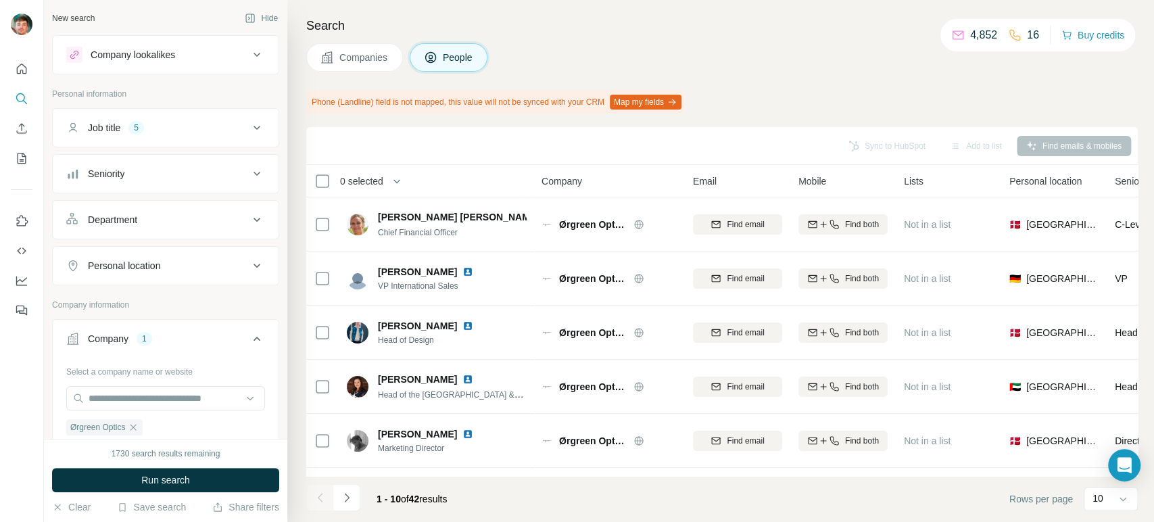
click at [125, 479] on button "Run search" at bounding box center [165, 480] width 227 height 24
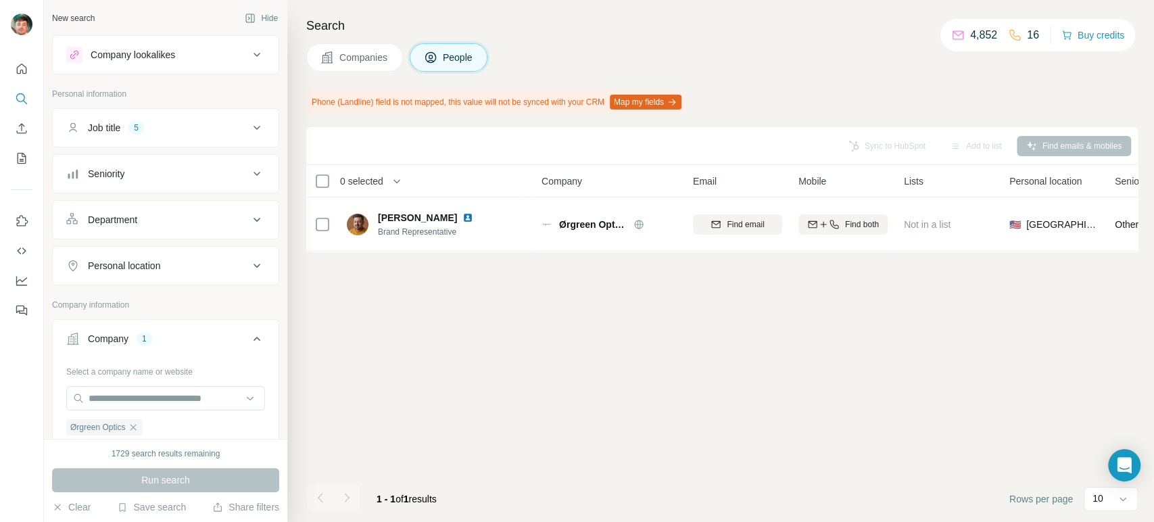
click at [353, 68] on button "Companies" at bounding box center [354, 57] width 97 height 28
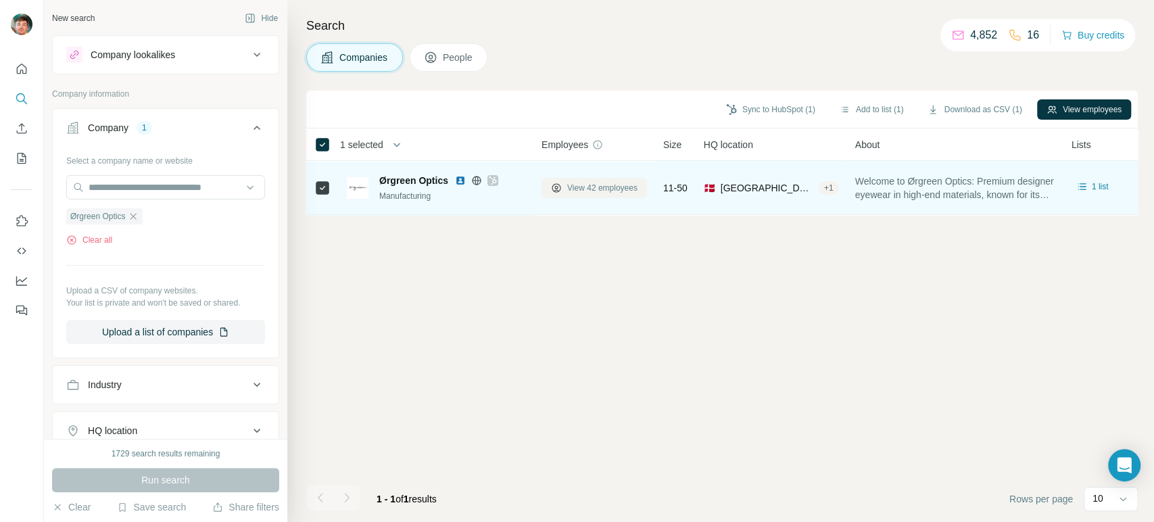
click at [581, 182] on span "View 42 employees" at bounding box center [602, 188] width 70 height 12
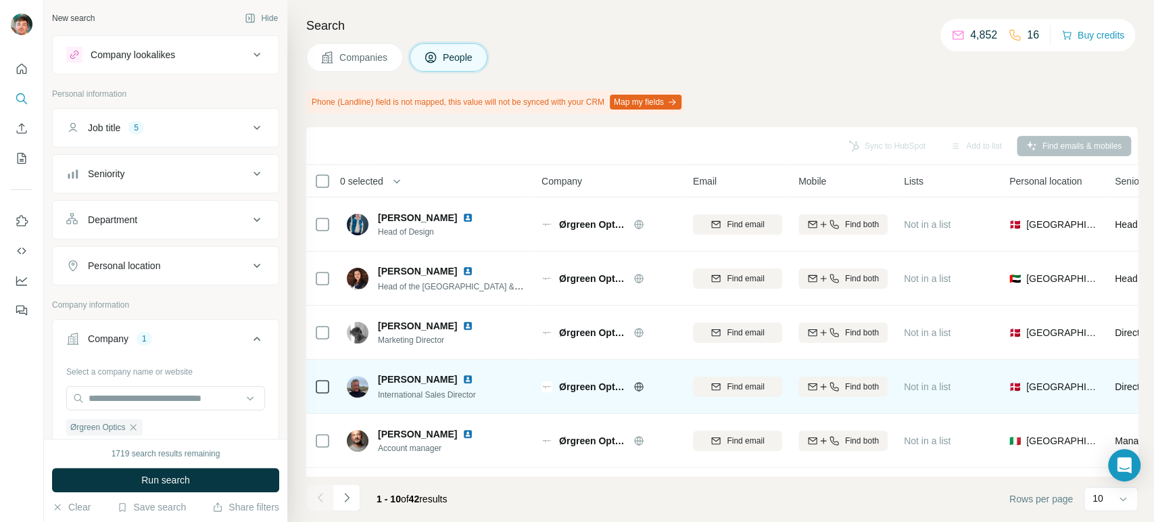
scroll to position [151, 0]
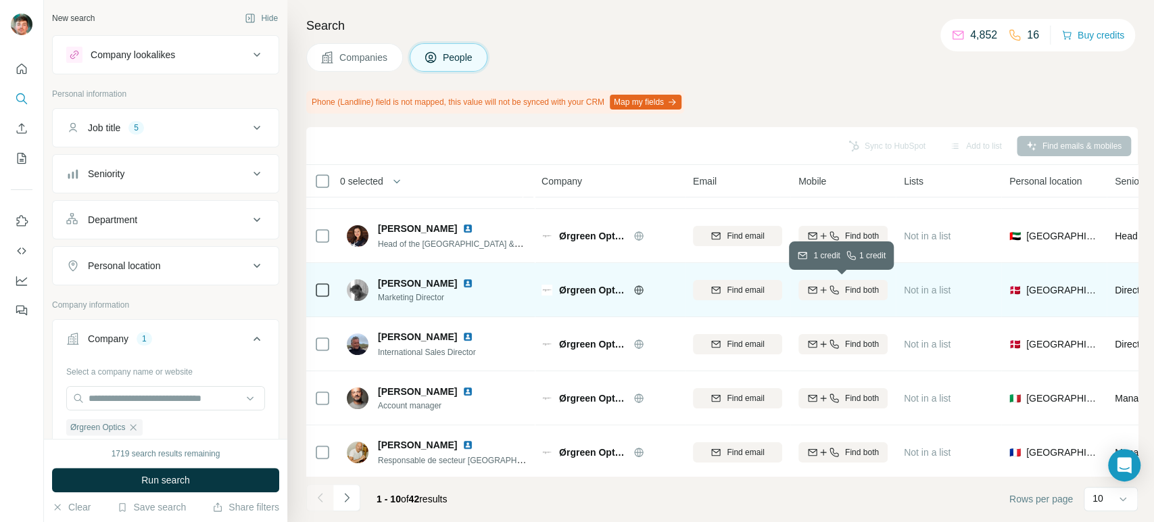
click at [833, 291] on icon "button" at bounding box center [833, 289] width 9 height 9
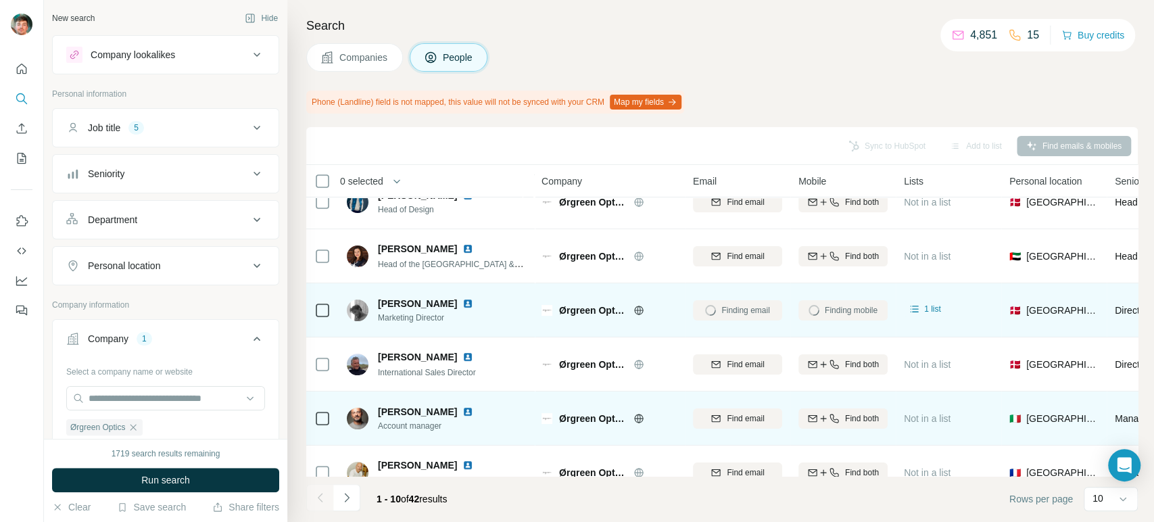
scroll to position [130, 0]
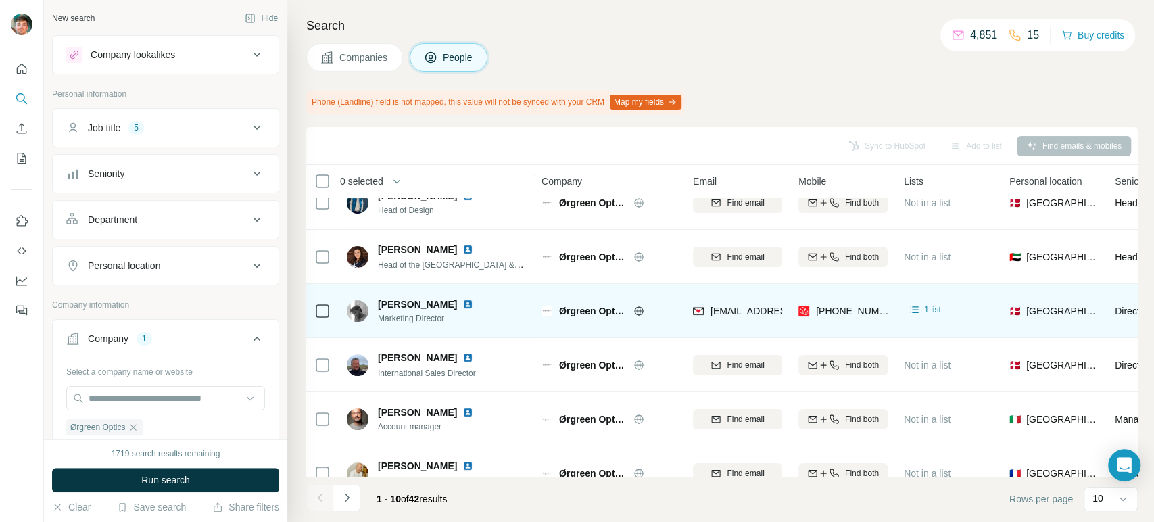
click at [313, 309] on td at bounding box center [322, 311] width 32 height 54
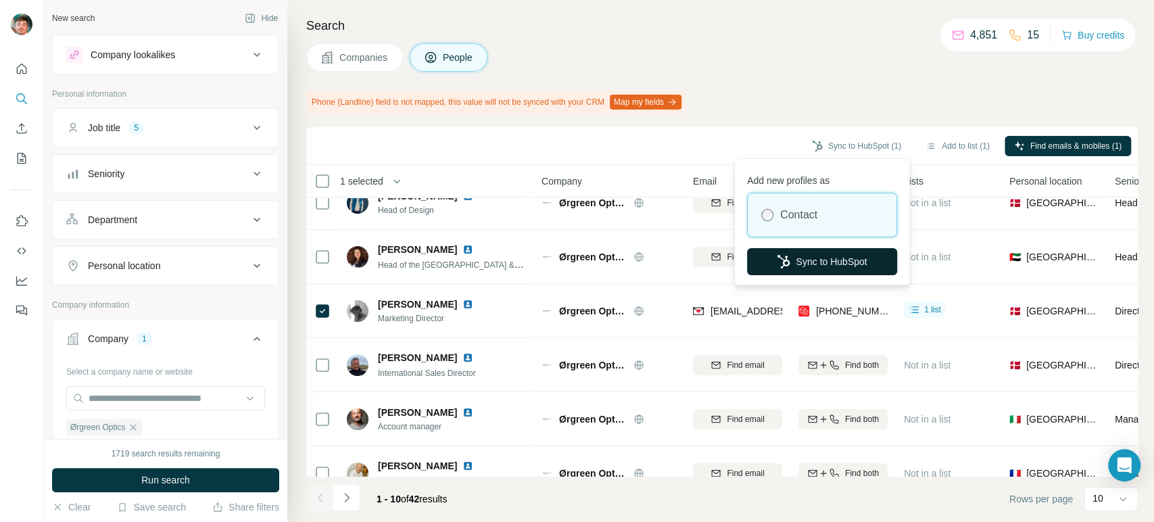
click at [778, 264] on icon "button" at bounding box center [784, 262] width 14 height 14
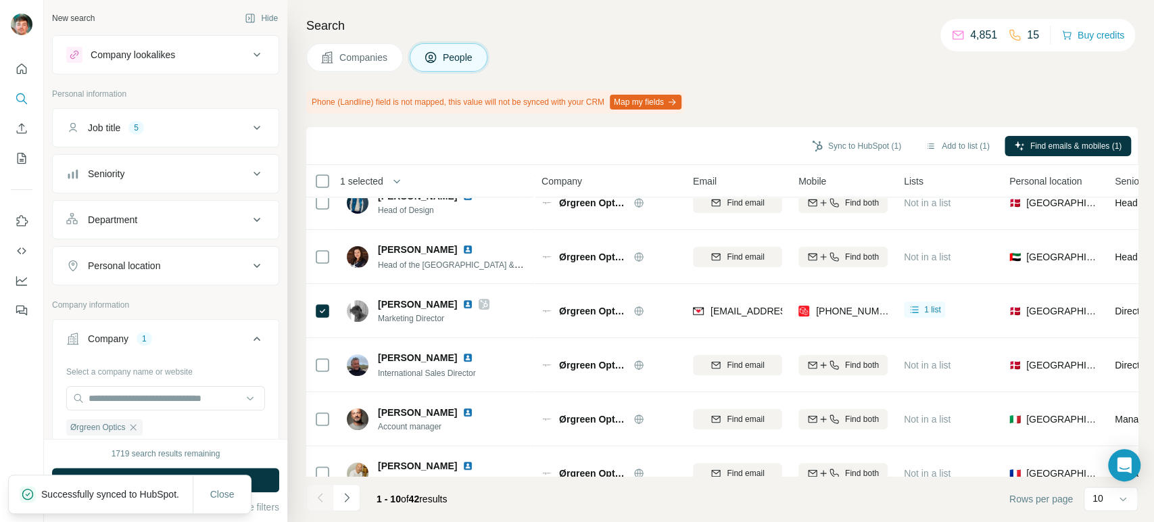
click at [356, 58] on span "Companies" at bounding box center [363, 58] width 49 height 14
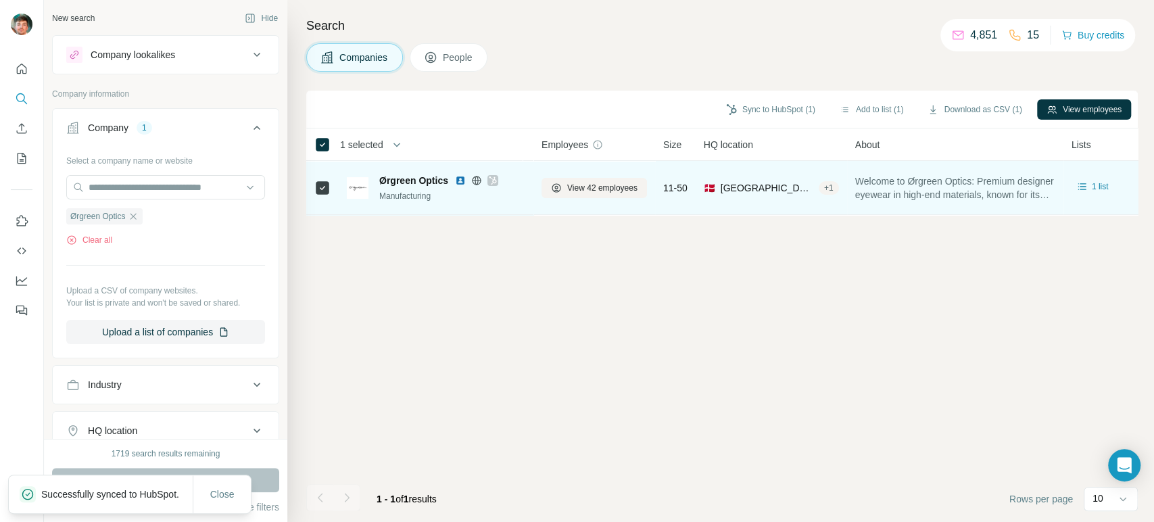
scroll to position [0, 0]
click at [132, 218] on icon "button" at bounding box center [133, 216] width 11 height 11
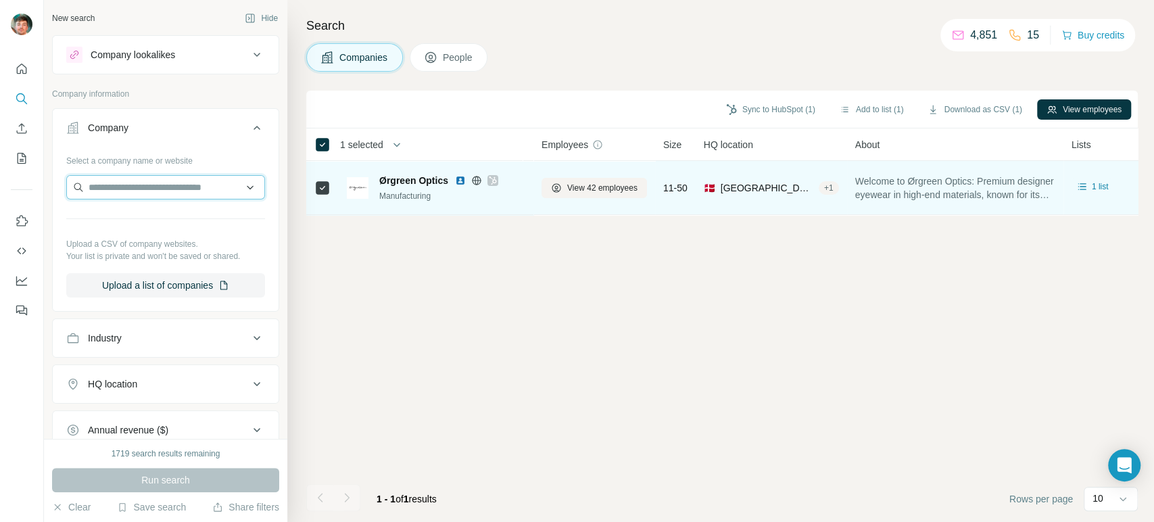
click at [160, 185] on input "text" at bounding box center [165, 187] width 199 height 24
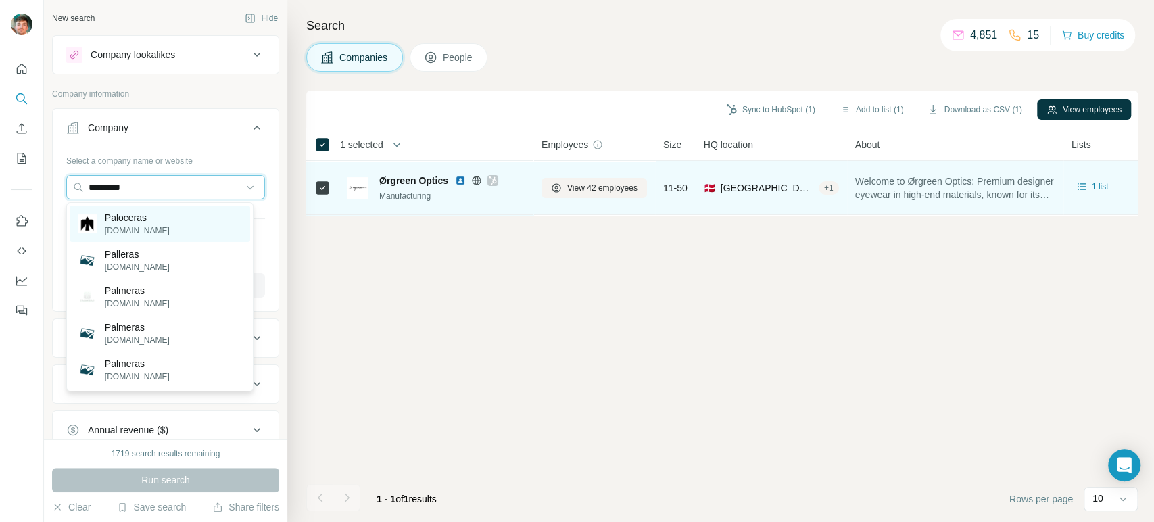
type input "*********"
click at [145, 224] on p "paloceras.com" at bounding box center [137, 230] width 65 height 12
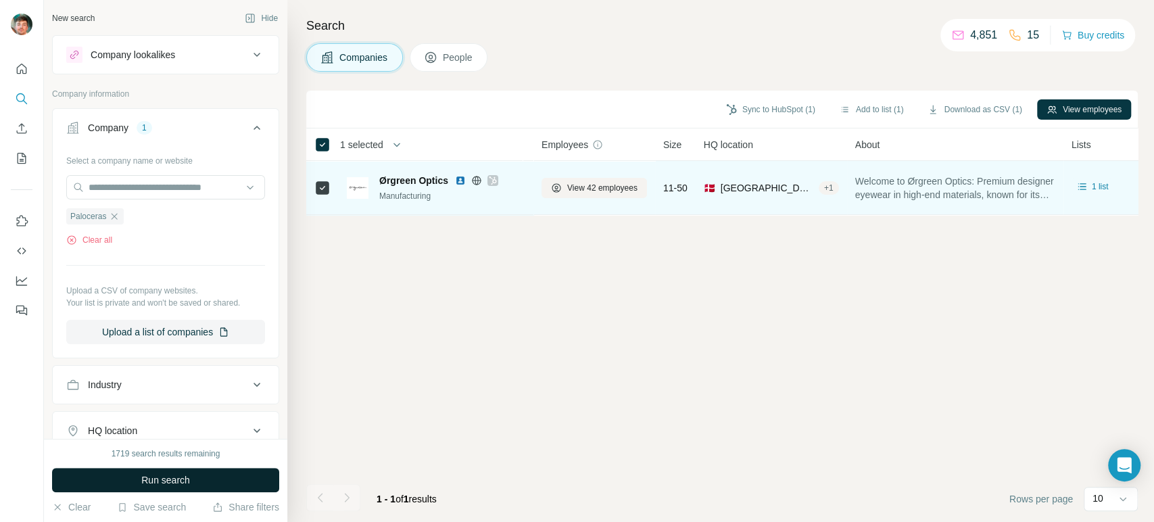
click at [103, 474] on button "Run search" at bounding box center [165, 480] width 227 height 24
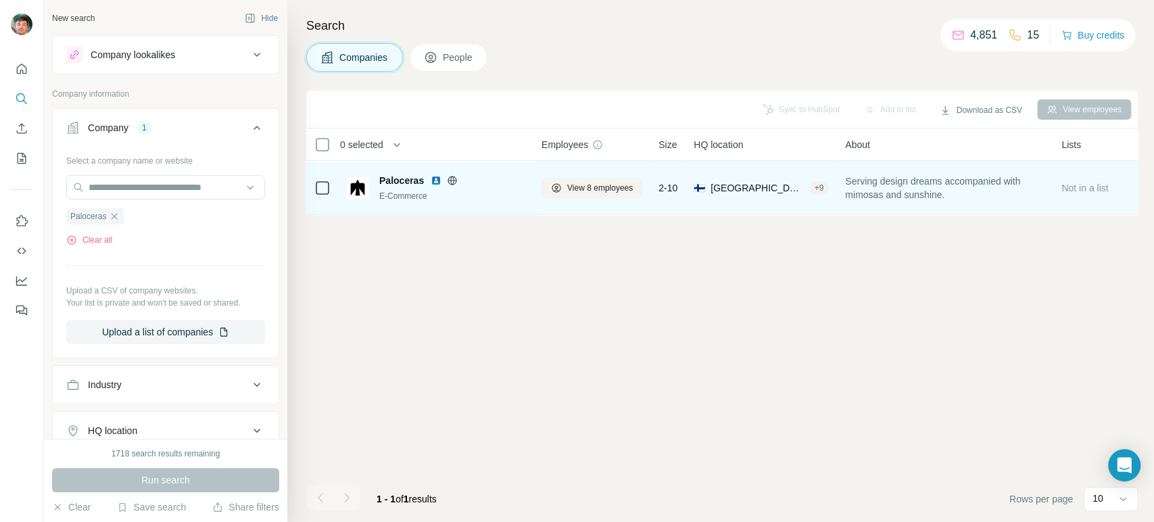
click at [329, 185] on icon at bounding box center [322, 188] width 16 height 16
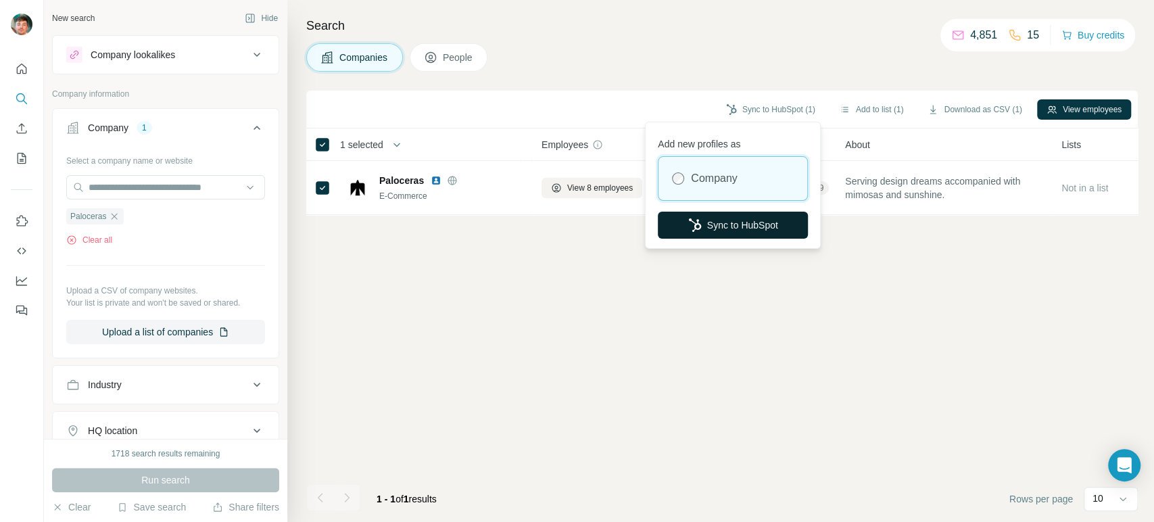
click at [700, 218] on button "Sync to HubSpot" at bounding box center [733, 225] width 150 height 27
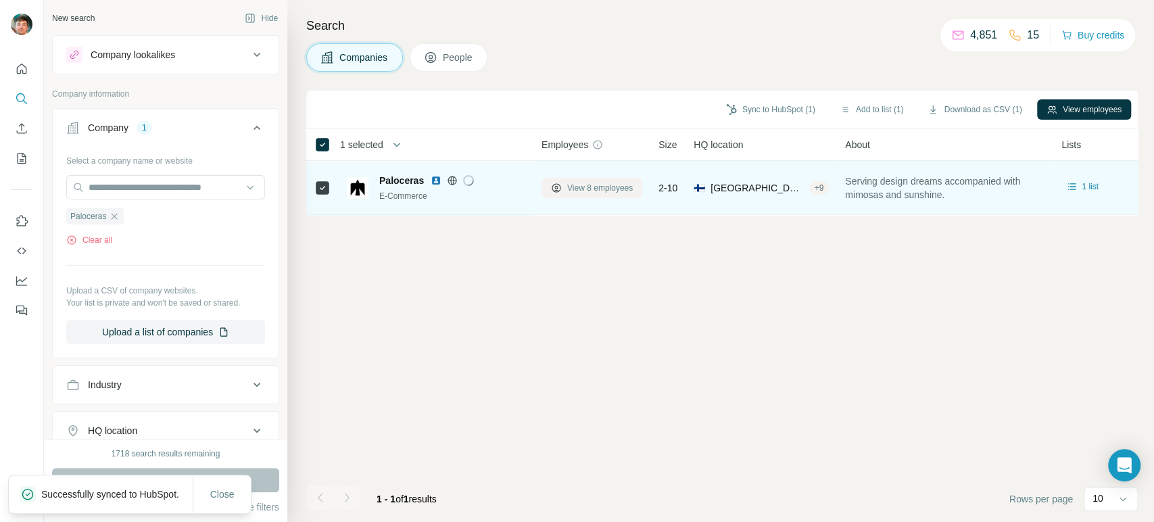
click at [588, 192] on span "View 8 employees" at bounding box center [600, 188] width 66 height 12
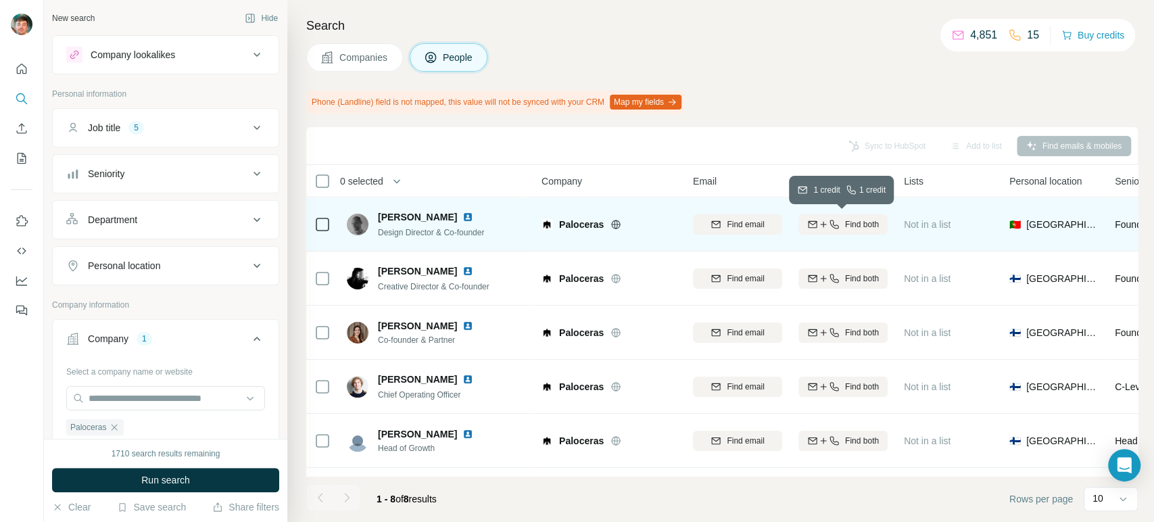
click at [854, 220] on span "Find both" at bounding box center [862, 224] width 34 height 12
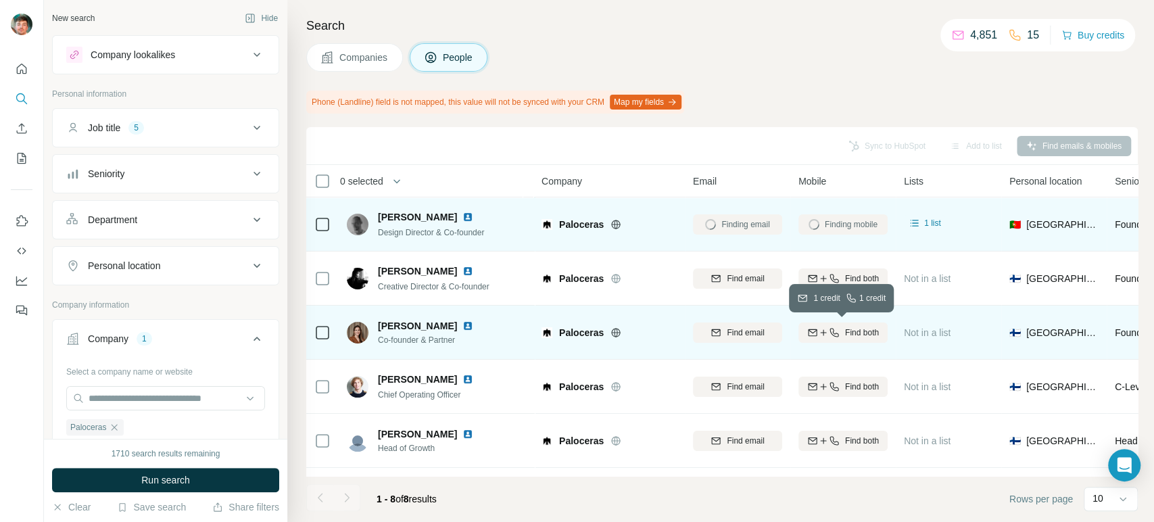
click at [831, 337] on icon "button" at bounding box center [834, 332] width 11 height 11
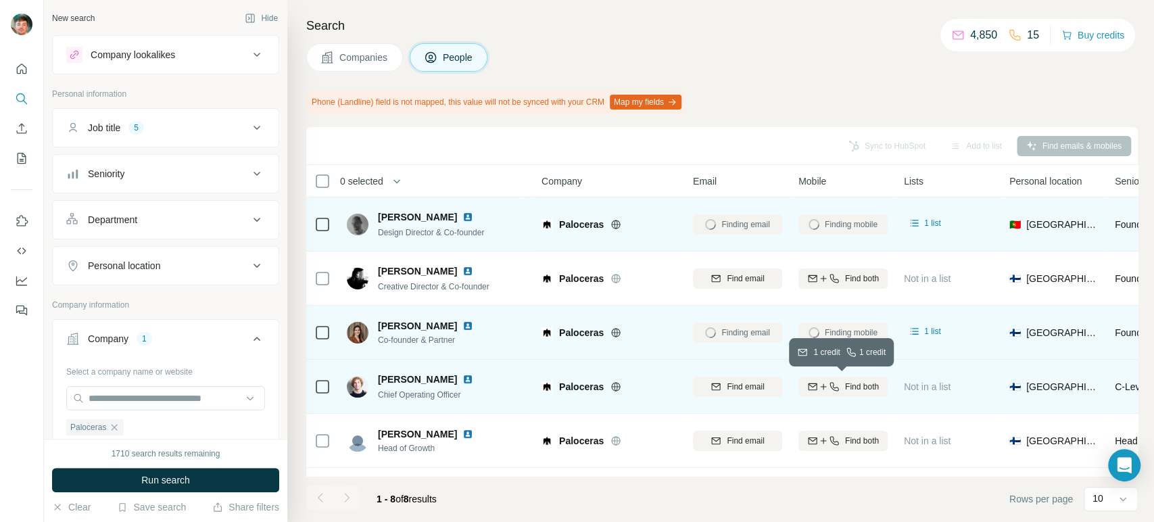
click at [819, 384] on icon "button" at bounding box center [823, 386] width 11 height 11
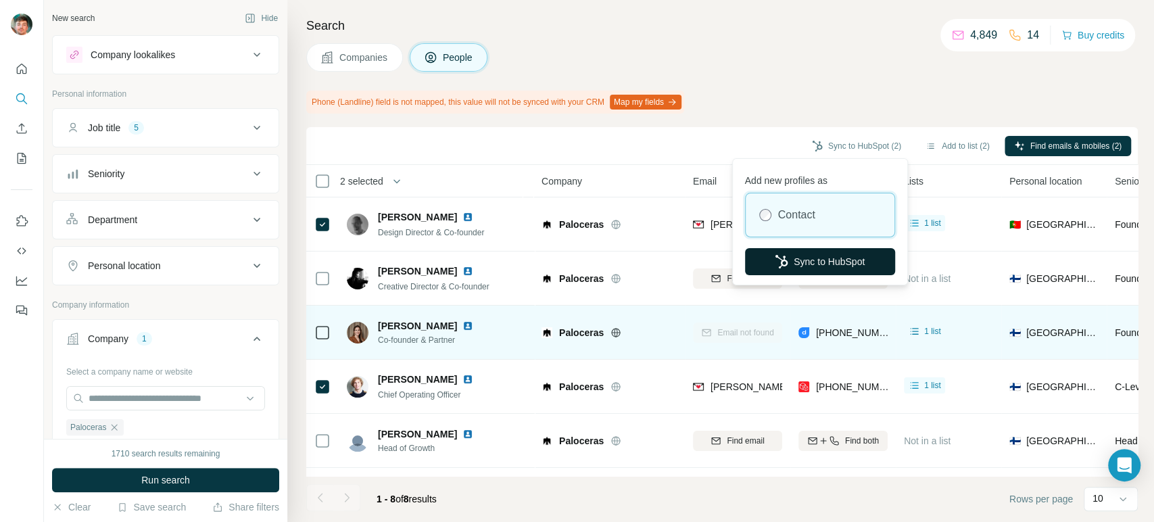
click at [783, 258] on icon "button" at bounding box center [782, 262] width 14 height 14
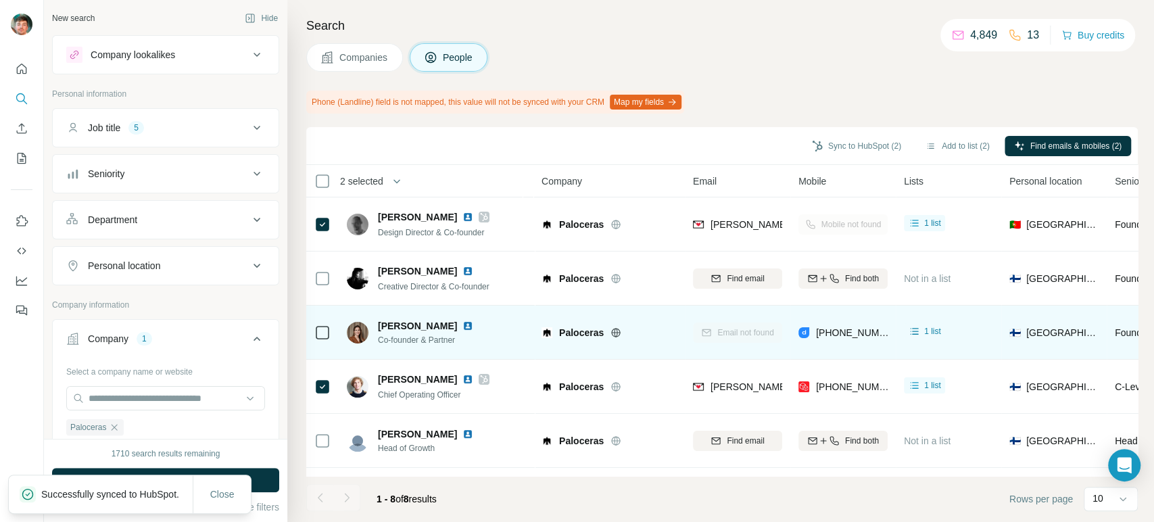
click at [114, 426] on icon "button" at bounding box center [114, 427] width 11 height 11
click at [138, 394] on input "text" at bounding box center [165, 398] width 199 height 24
paste input "*******"
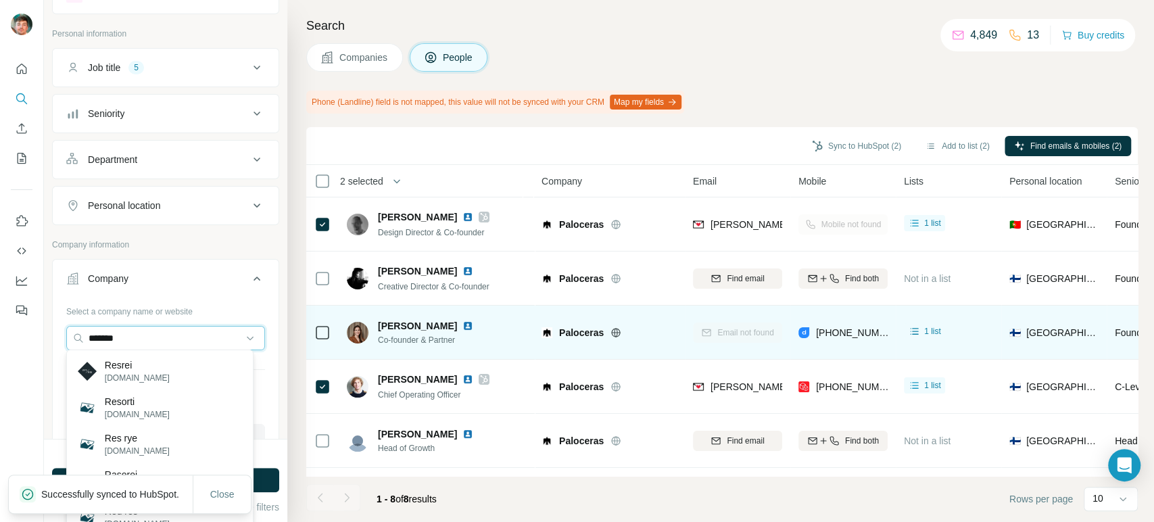
scroll to position [62, 0]
type input "*******"
click at [157, 372] on div "Resrei resrei.com" at bounding box center [160, 371] width 180 height 36
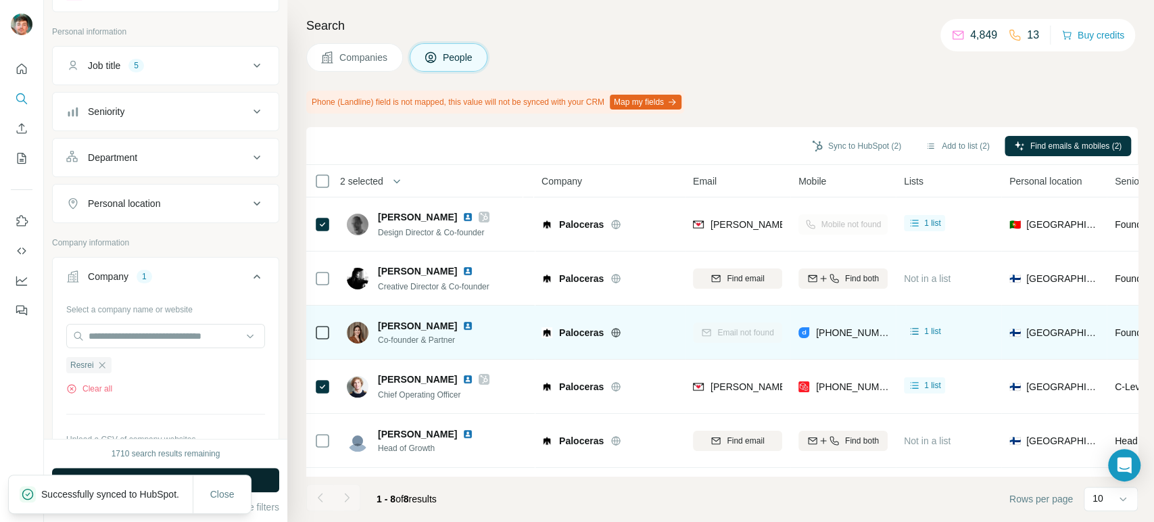
click at [258, 473] on button "Run search" at bounding box center [165, 480] width 227 height 24
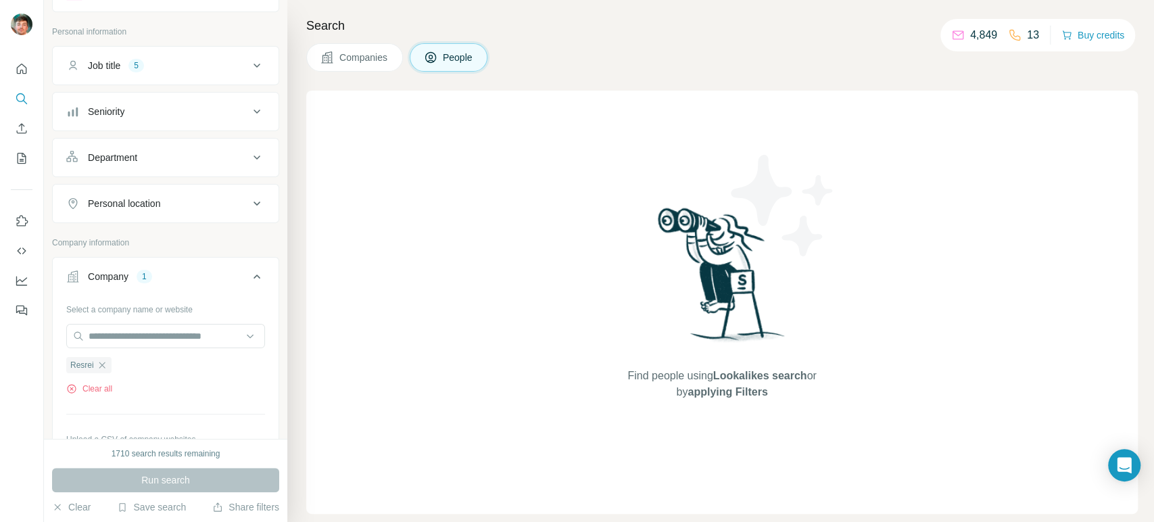
click at [352, 63] on span "Companies" at bounding box center [363, 58] width 49 height 14
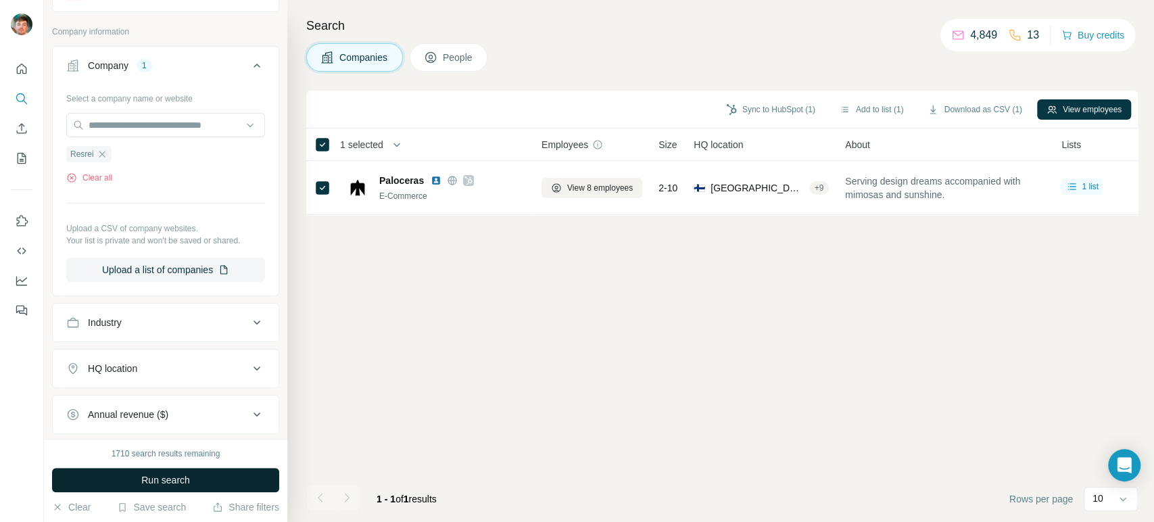
click at [235, 473] on button "Run search" at bounding box center [165, 480] width 227 height 24
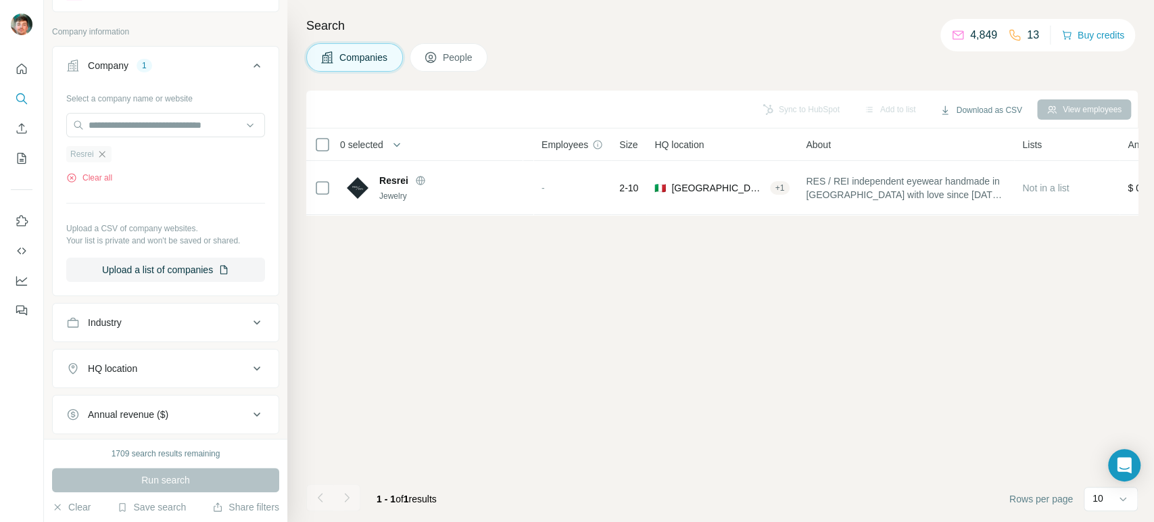
click at [103, 150] on icon "button" at bounding box center [102, 154] width 11 height 11
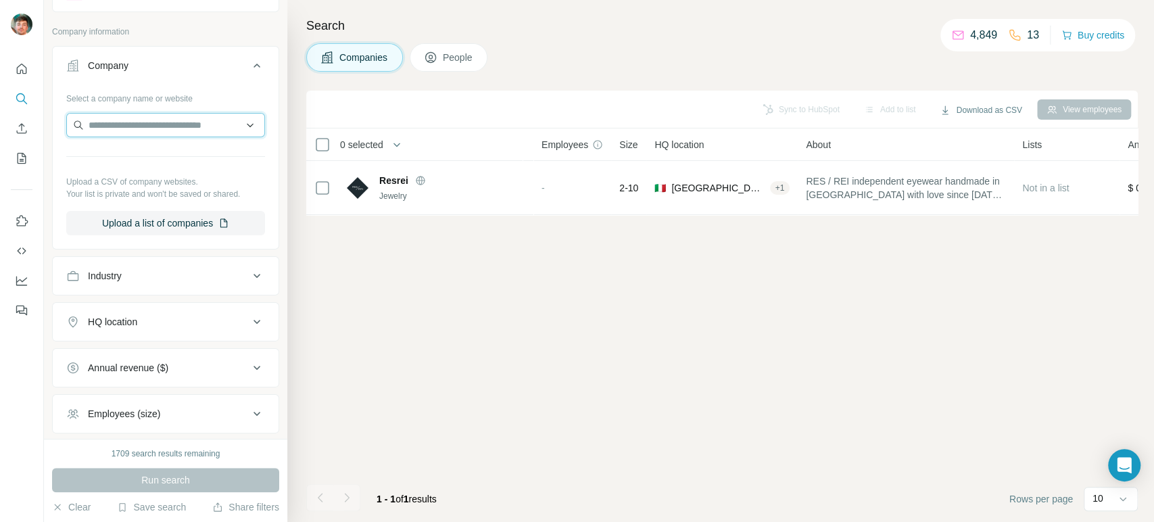
click at [135, 119] on input "text" at bounding box center [165, 125] width 199 height 24
paste input "**********"
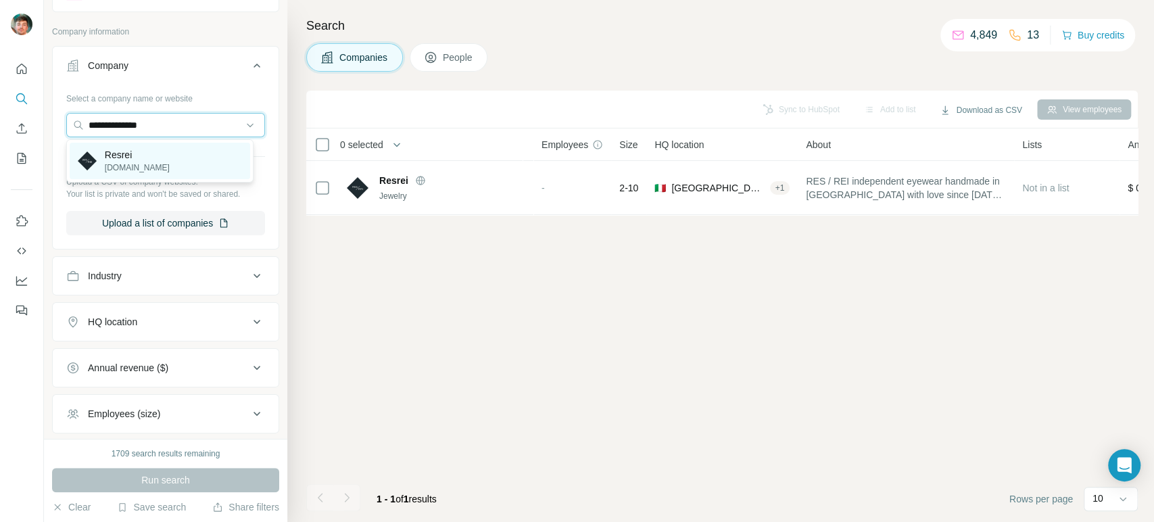
type input "**********"
click at [131, 153] on p "Resrei" at bounding box center [137, 155] width 65 height 14
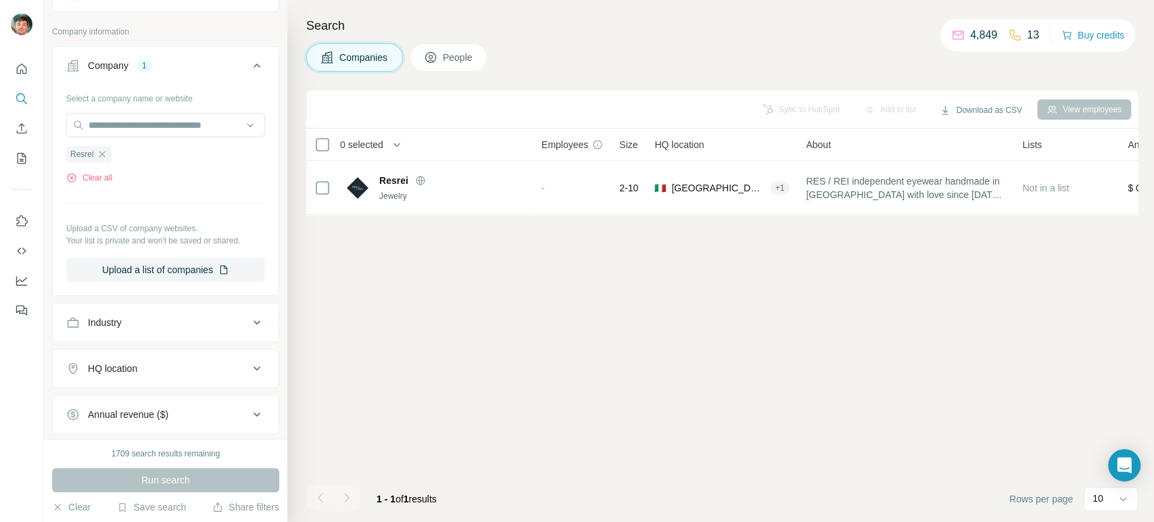
click at [116, 485] on div "Run search" at bounding box center [165, 480] width 227 height 24
click at [103, 153] on icon "button" at bounding box center [102, 154] width 11 height 11
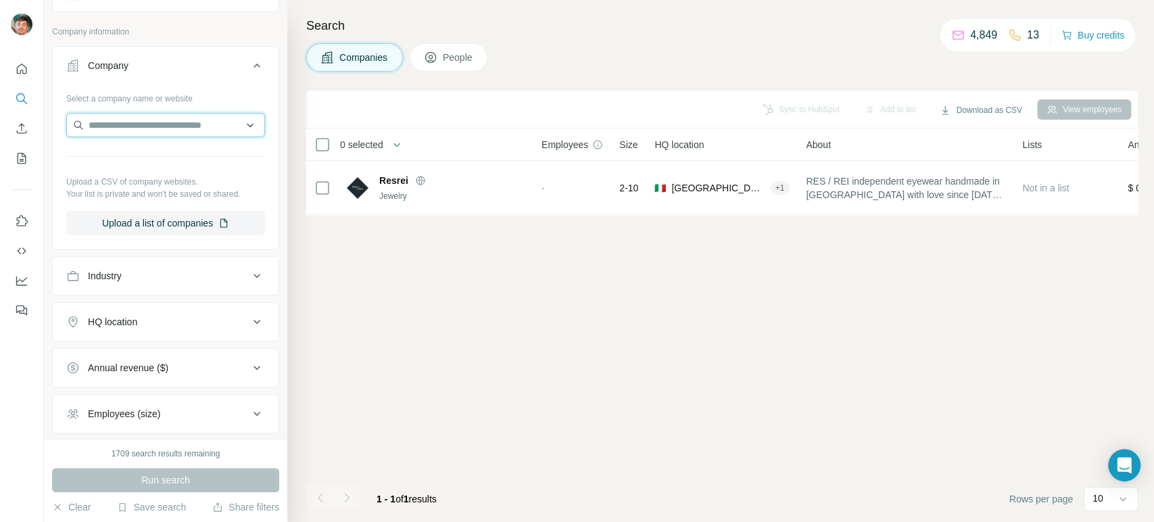
click at [130, 124] on input "text" at bounding box center [165, 125] width 199 height 24
paste input "******"
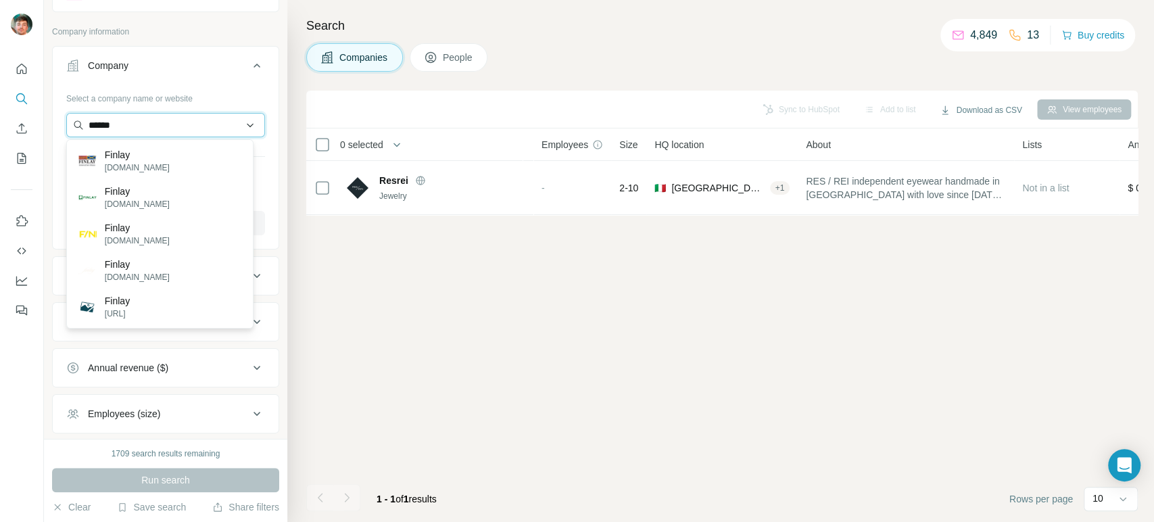
paste input "**********"
type input "**********"
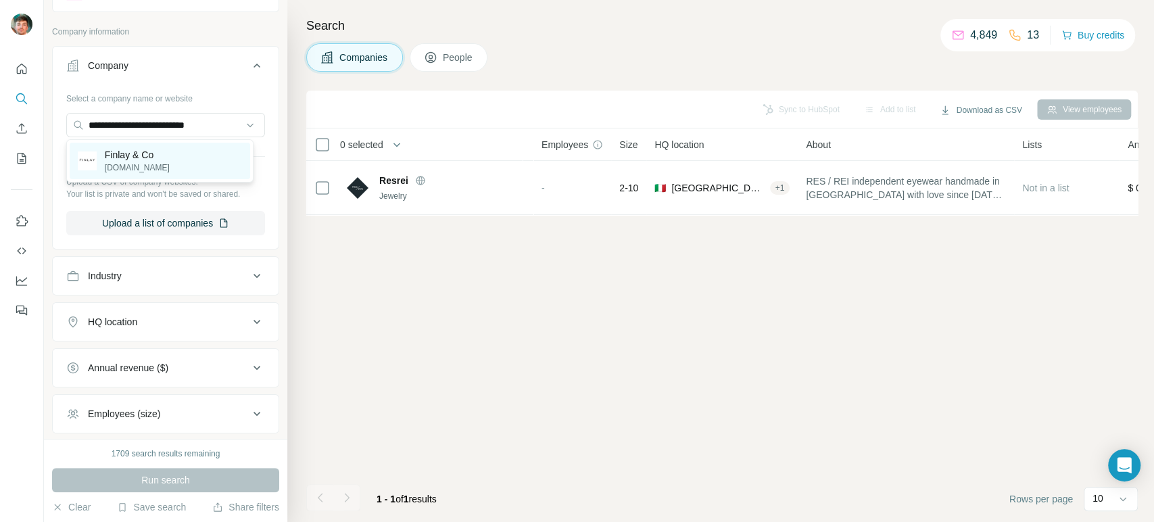
click at [139, 157] on p "Finlay & Co" at bounding box center [137, 155] width 65 height 14
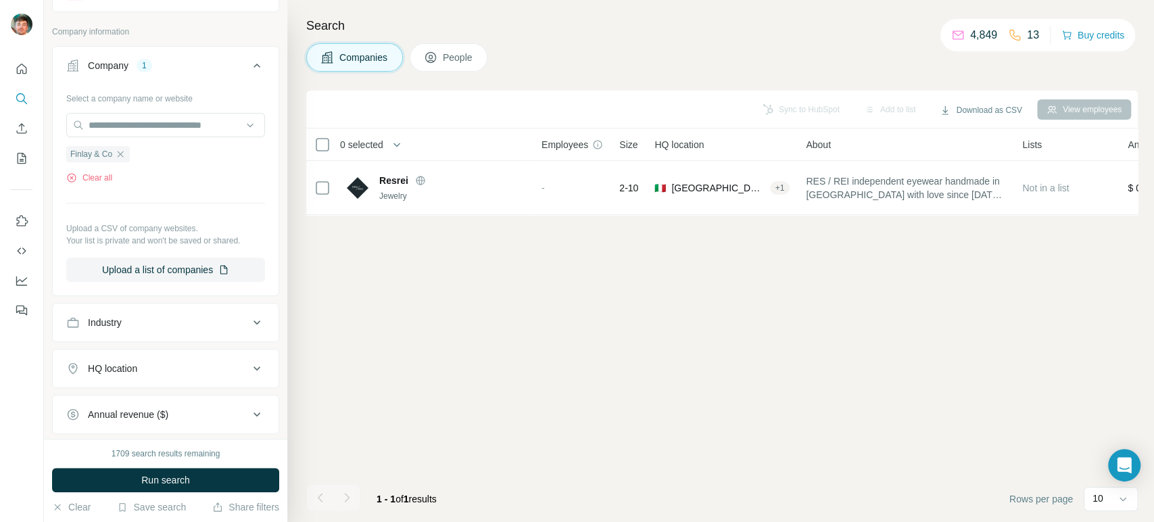
click at [106, 476] on button "Run search" at bounding box center [165, 480] width 227 height 24
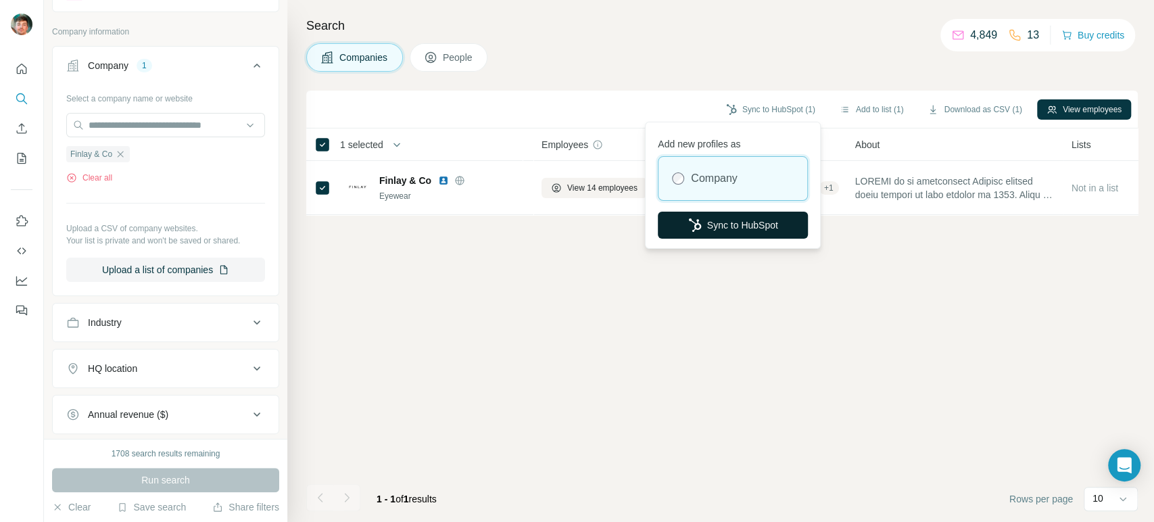
click at [706, 230] on button "Sync to HubSpot" at bounding box center [733, 225] width 150 height 27
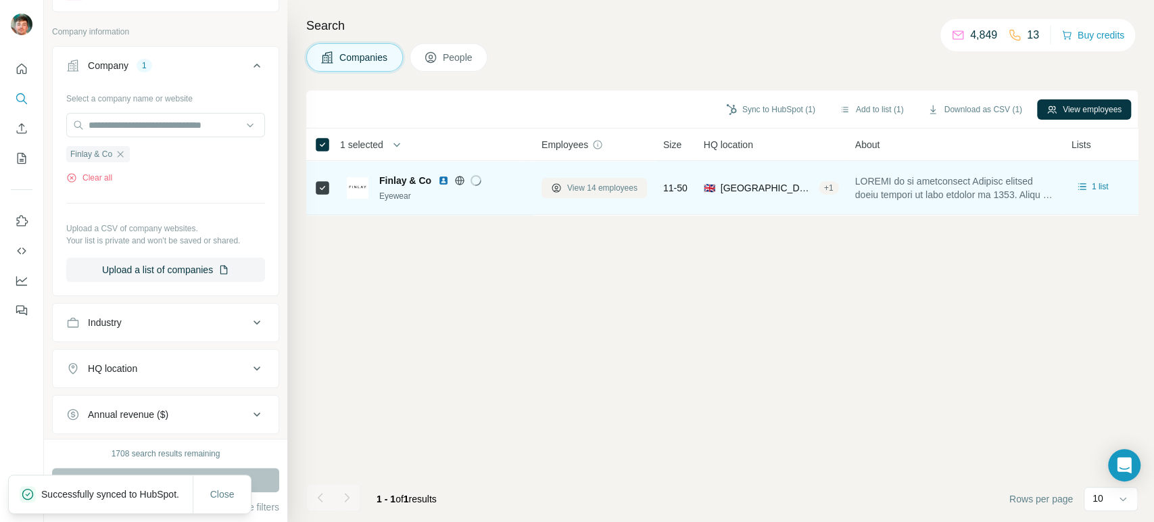
click at [601, 190] on span "View 14 employees" at bounding box center [602, 188] width 70 height 12
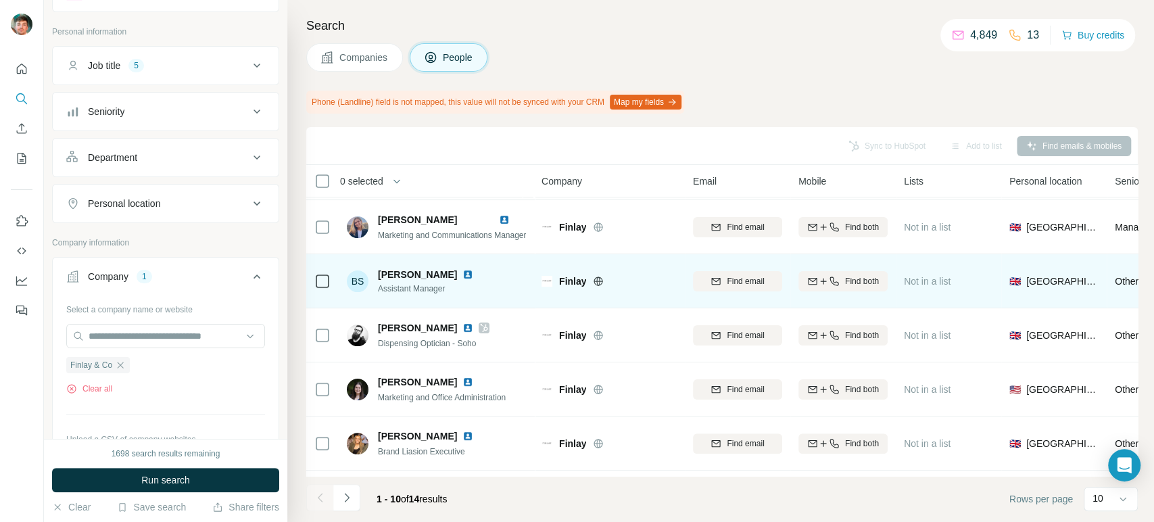
scroll to position [269, 0]
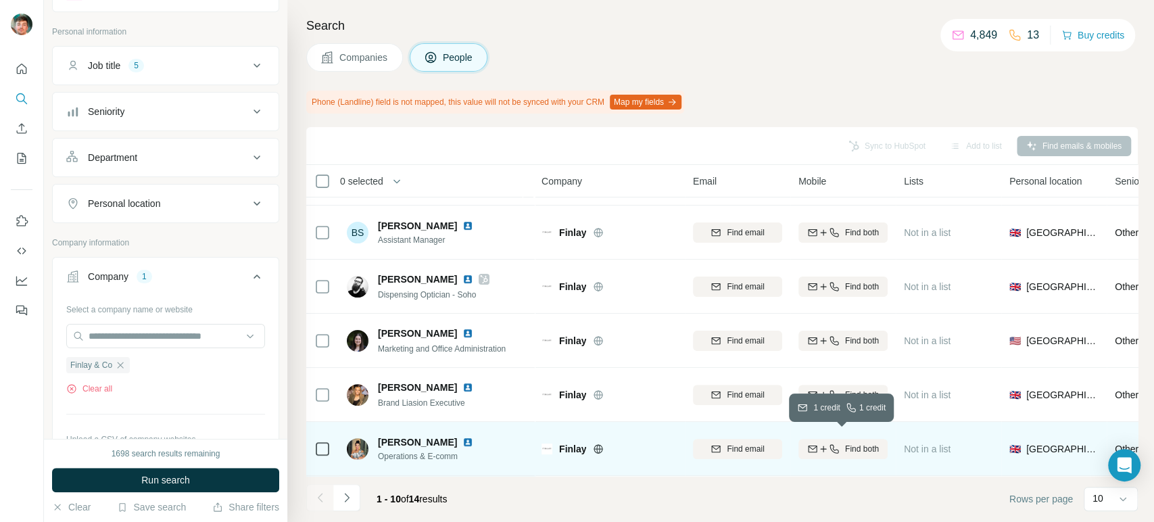
click at [840, 439] on button "Find both" at bounding box center [842, 449] width 89 height 20
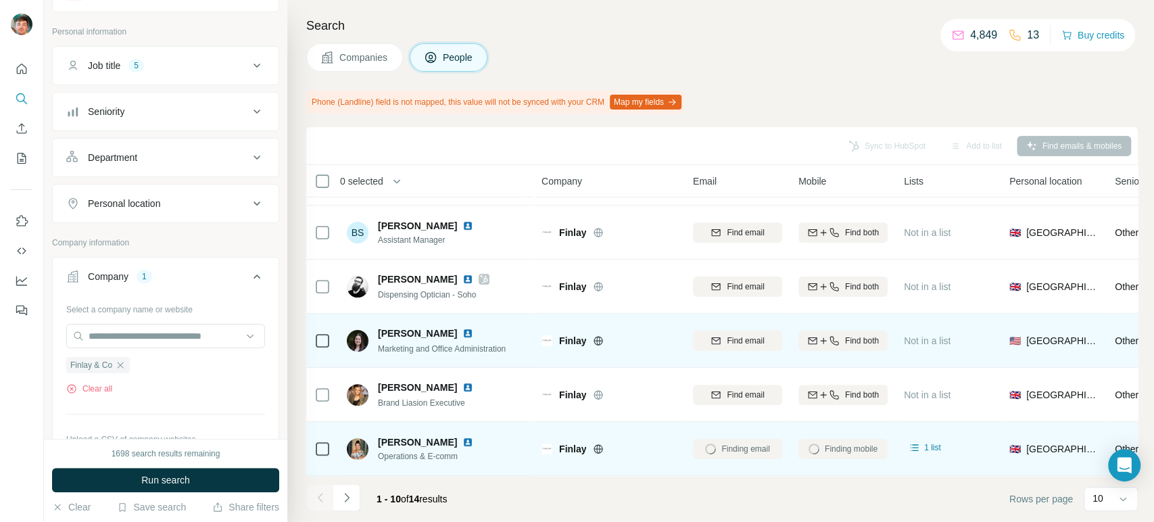
scroll to position [0, 0]
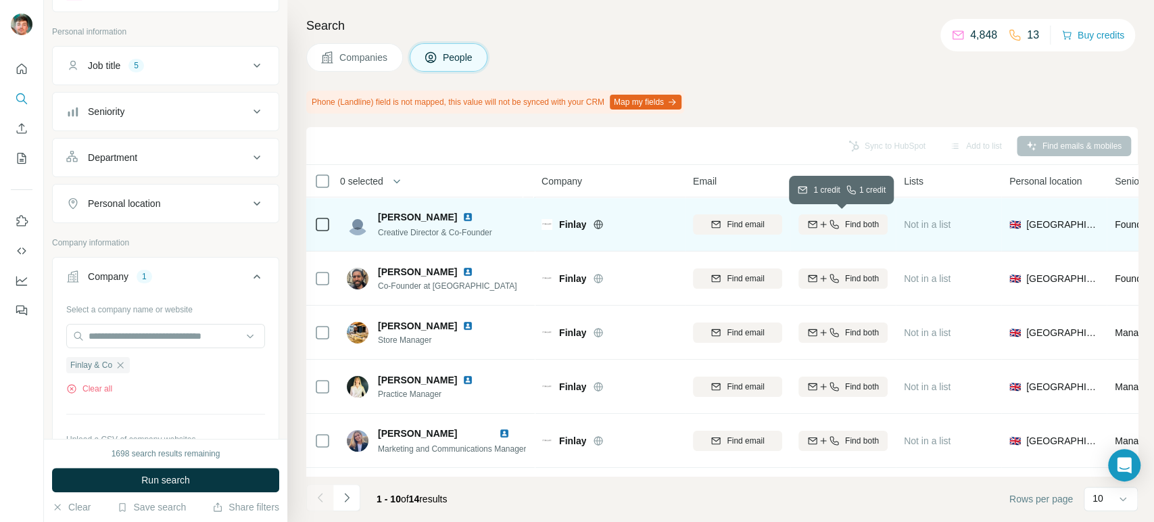
click at [840, 223] on div "Find both" at bounding box center [842, 224] width 89 height 12
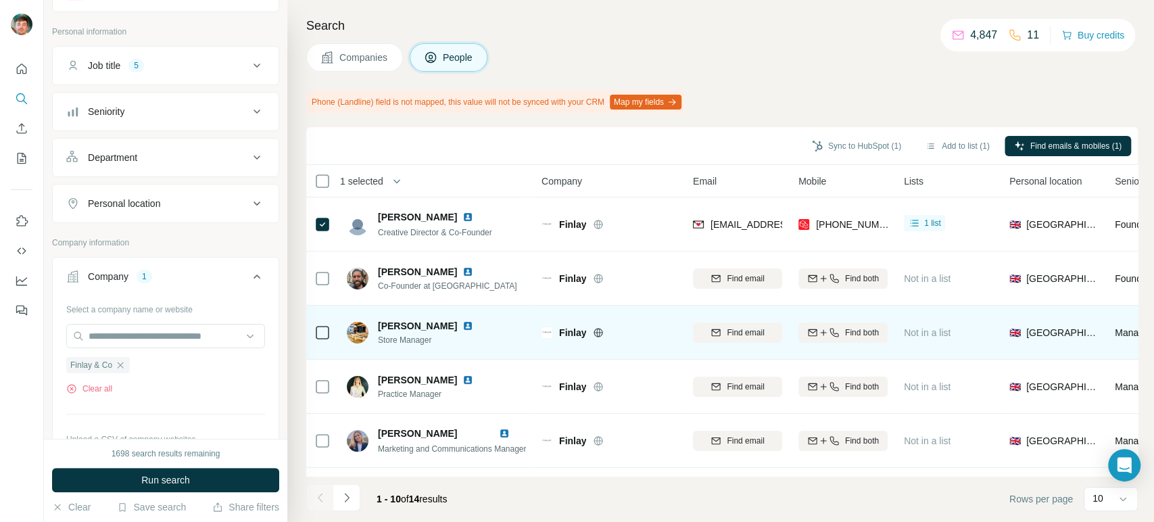
scroll to position [269, 0]
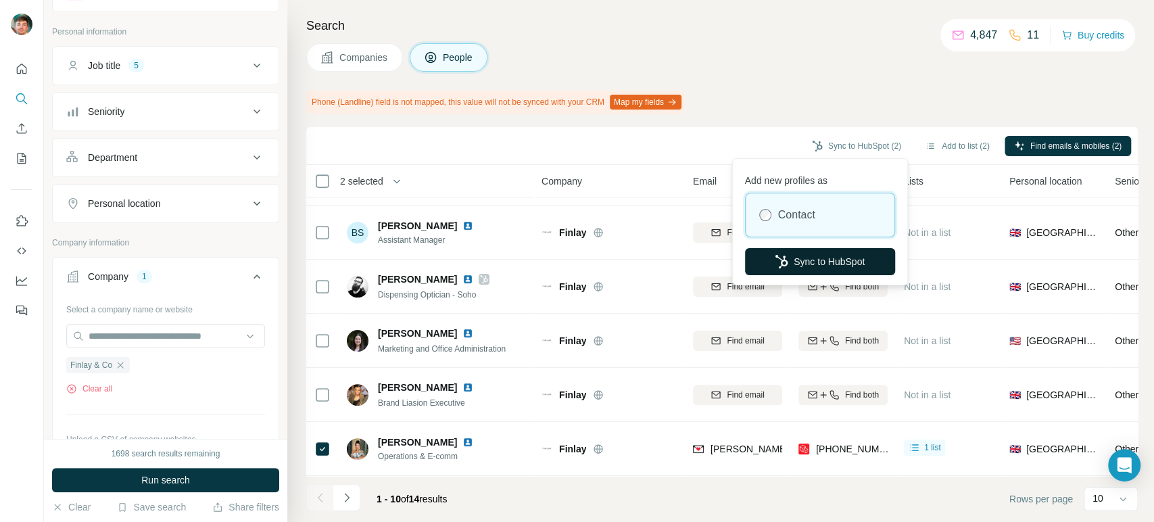
click at [783, 255] on icon "button" at bounding box center [782, 262] width 14 height 14
